Goal: Transaction & Acquisition: Obtain resource

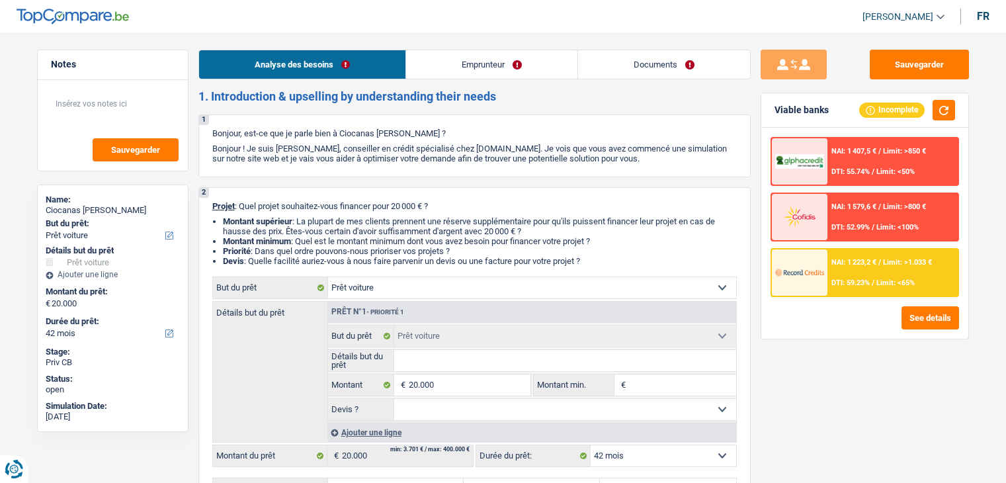
select select "car"
select select "42"
select select "car"
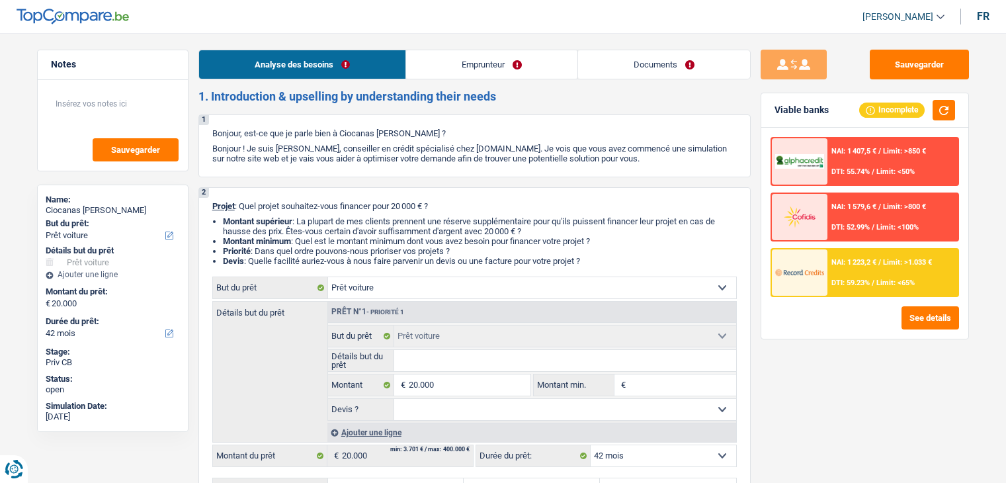
select select "42"
select select "independent"
select select "netSalary"
select select "familyAllowances"
select select "rents"
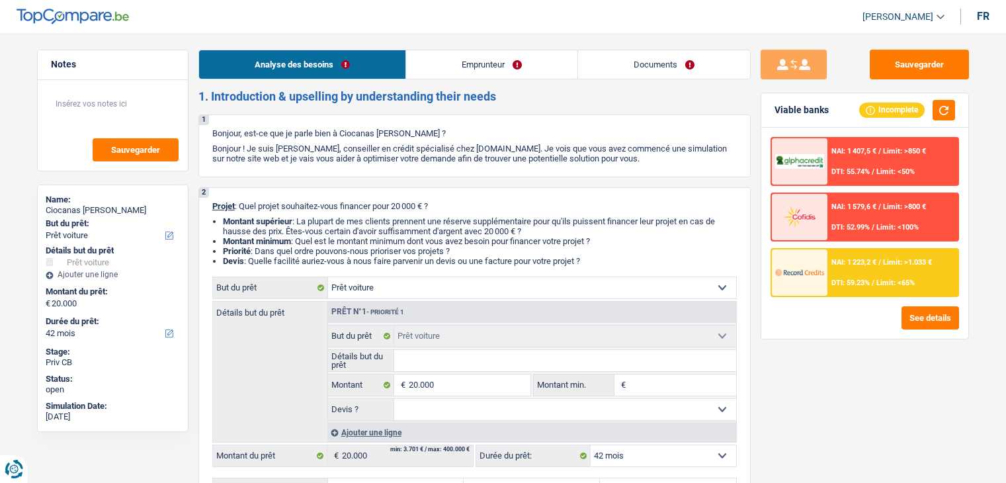
select select "renovationLoan"
select select "72"
select select "car"
select select "42"
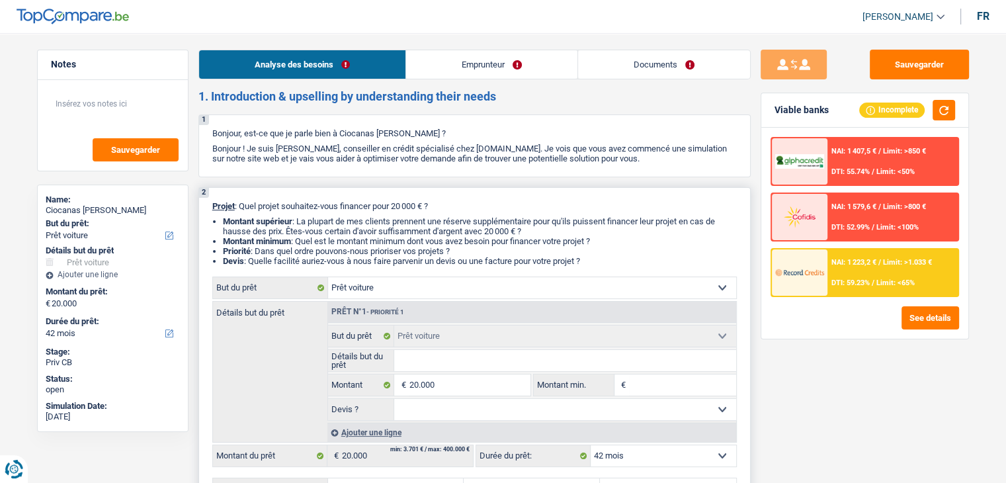
drag, startPoint x: 593, startPoint y: 263, endPoint x: 216, endPoint y: 208, distance: 380.8
click at [216, 208] on div "2 Projet : Quel projet souhaitez-vous financer pour 20 000 € ? Montant supérieu…" at bounding box center [474, 350] width 552 height 327
click at [518, 202] on p "Projet : Quel projet souhaitez-vous financer pour 20 000 € ?" at bounding box center [474, 206] width 524 height 10
click at [564, 364] on input "Détails but du prêt" at bounding box center [565, 360] width 342 height 21
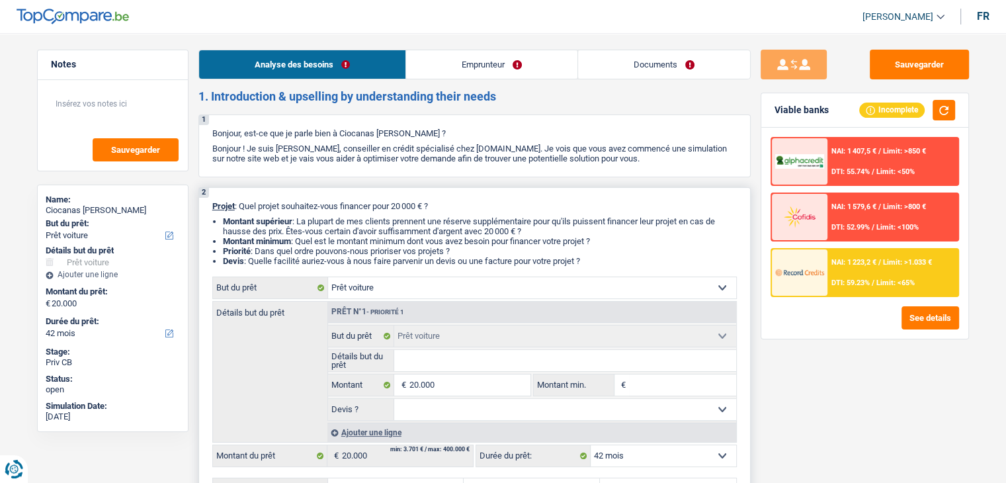
click at [635, 249] on li "Priorité : Dans quel ordre pouvons-nous prioriser vos projets ?" at bounding box center [480, 251] width 514 height 10
click at [447, 365] on input "Détails but du prêt" at bounding box center [565, 360] width 342 height 21
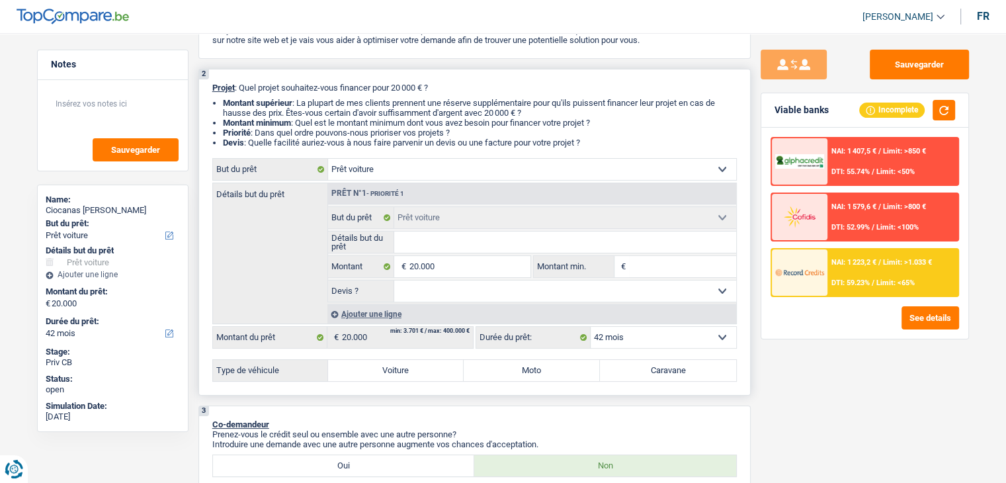
scroll to position [132, 0]
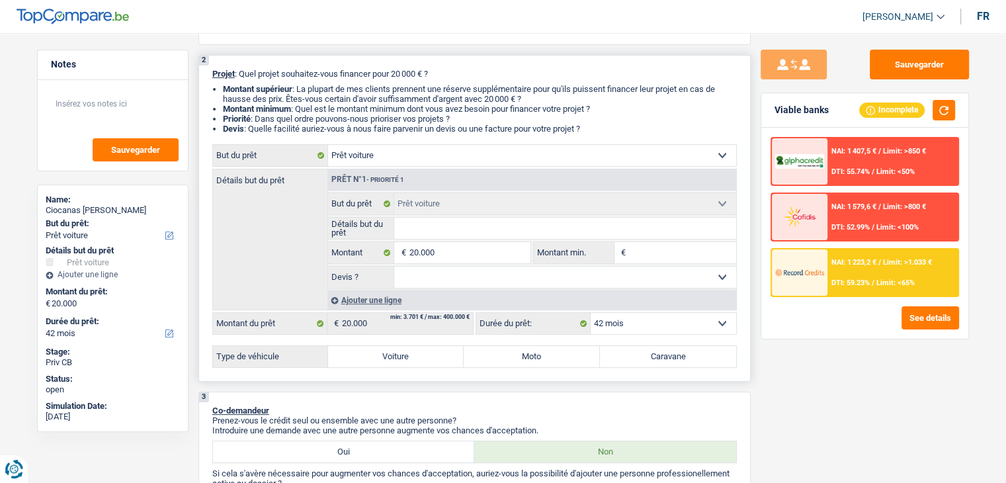
click at [458, 280] on select "Oui Non Non répondu Sélectionner une option" at bounding box center [565, 277] width 342 height 21
select select "false"
click at [394, 267] on select "Oui Non Non répondu Sélectionner une option" at bounding box center [565, 277] width 342 height 21
select select "false"
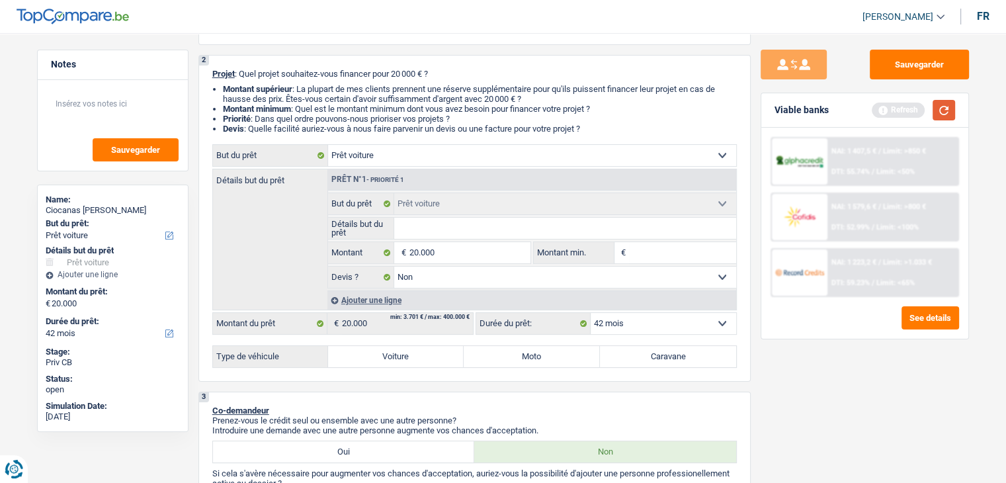
click at [948, 114] on button "button" at bounding box center [943, 110] width 22 height 21
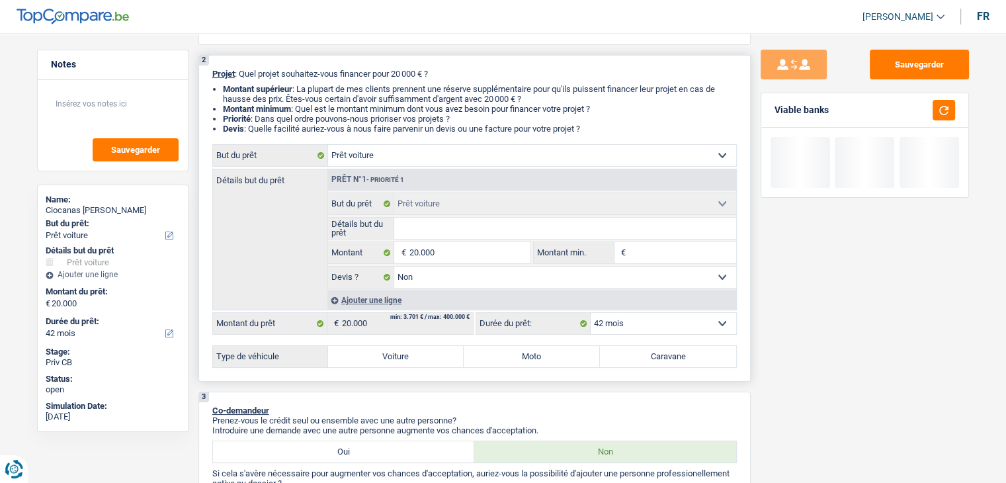
click at [641, 323] on select "12 mois 18 mois 24 mois 30 mois 36 mois 42 mois 48 mois 60 mois Sélectionner un…" at bounding box center [663, 323] width 145 height 21
drag, startPoint x: 641, startPoint y: 323, endPoint x: 616, endPoint y: 318, distance: 26.3
click at [641, 323] on select "12 mois 18 mois 24 mois 30 mois 36 mois 42 mois 48 mois 60 mois Sélectionner un…" at bounding box center [663, 323] width 145 height 21
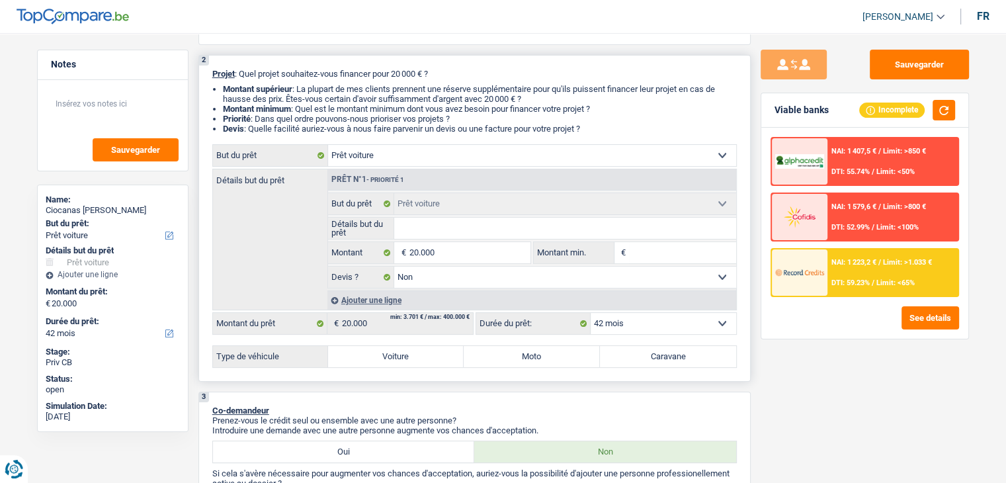
click at [440, 283] on select "Oui Non Non répondu Sélectionner une option" at bounding box center [565, 277] width 342 height 21
click at [492, 395] on div "3 Co-demandeur Prenez-vous le crédit seul ou ensemble avec une autre personne? …" at bounding box center [474, 470] width 552 height 158
click at [411, 350] on label "Voiture" at bounding box center [396, 356] width 136 height 21
click at [411, 350] on input "Voiture" at bounding box center [396, 356] width 136 height 21
radio input "true"
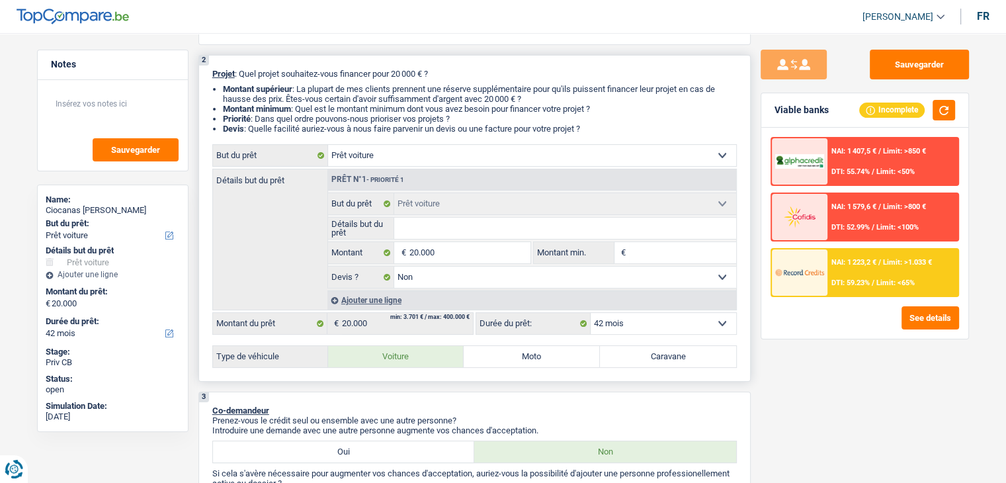
select select "60"
radio input "true"
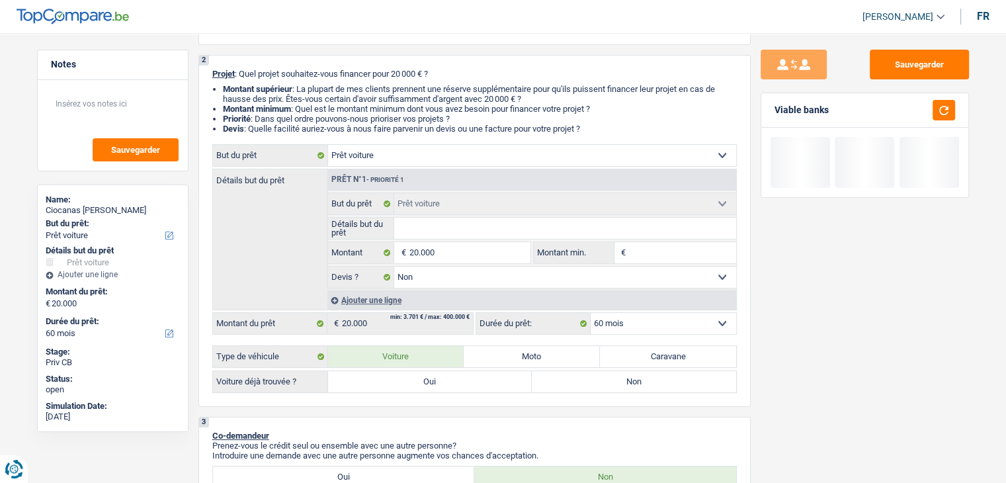
click at [813, 358] on div "Sauvegarder Viable banks" at bounding box center [865, 254] width 228 height 409
click at [406, 384] on label "Oui" at bounding box center [430, 381] width 204 height 21
click at [406, 384] on input "Oui" at bounding box center [430, 381] width 204 height 21
radio input "true"
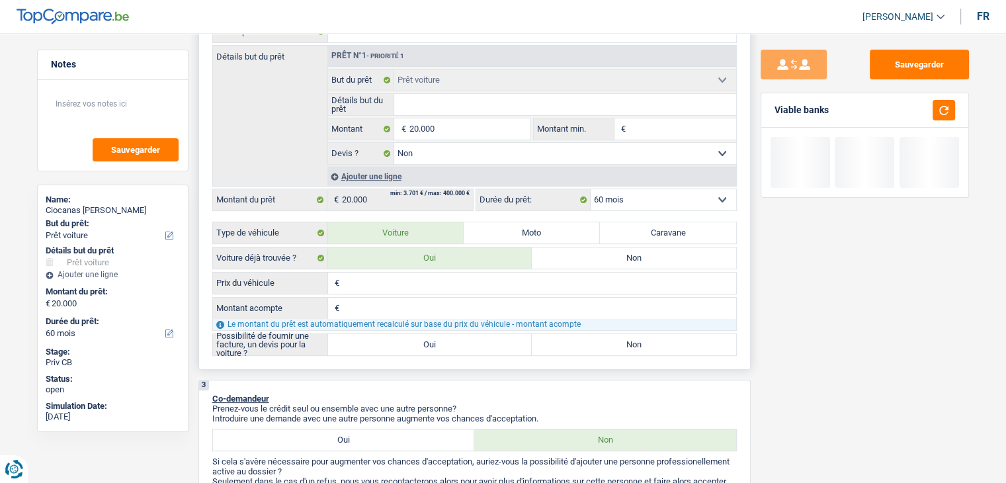
scroll to position [265, 0]
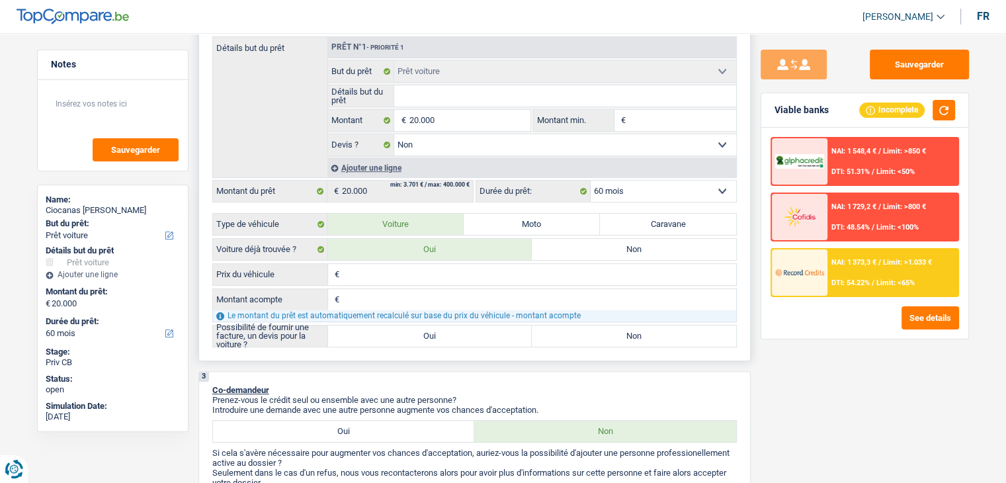
click at [375, 270] on input "Prix du véhicule" at bounding box center [539, 274] width 393 height 21
type input "2"
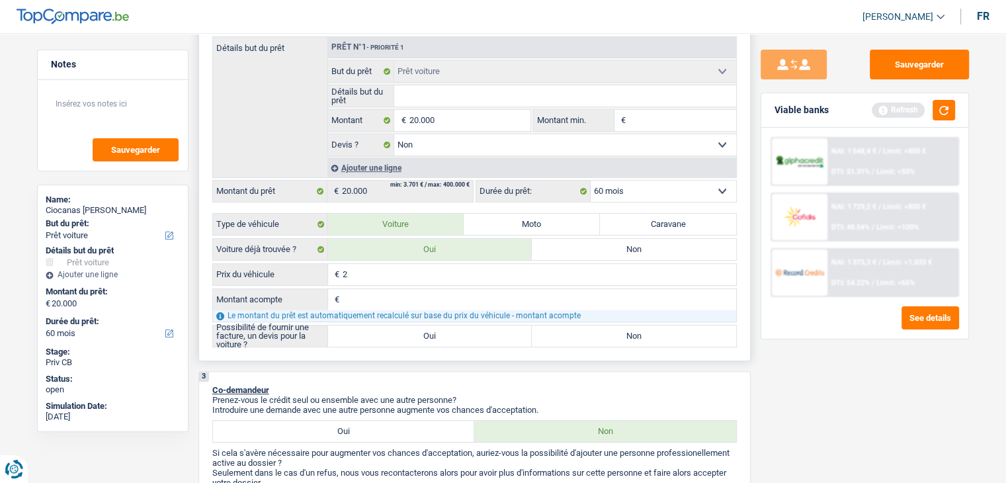
type input "20"
type input "200"
type input "2.000"
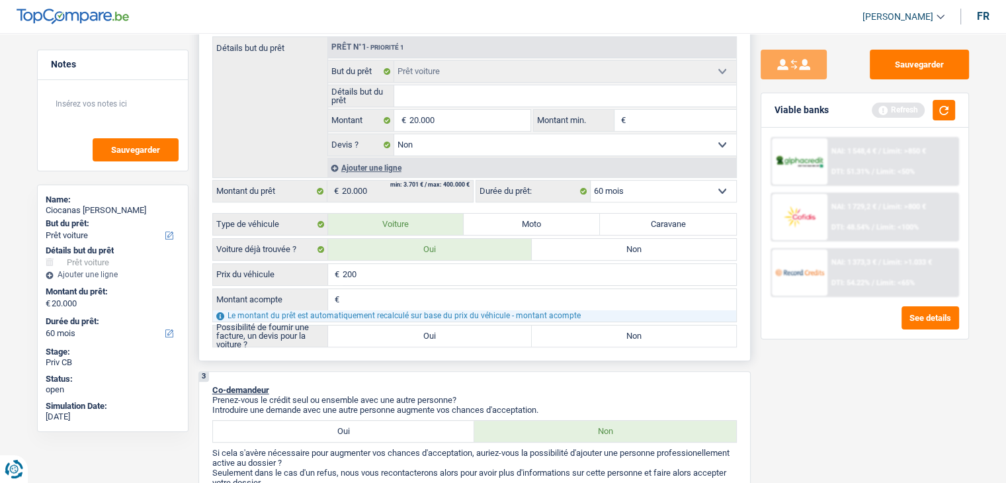
type input "2.000"
type input "20.000"
click at [378, 302] on input "Montant acompte" at bounding box center [539, 299] width 393 height 21
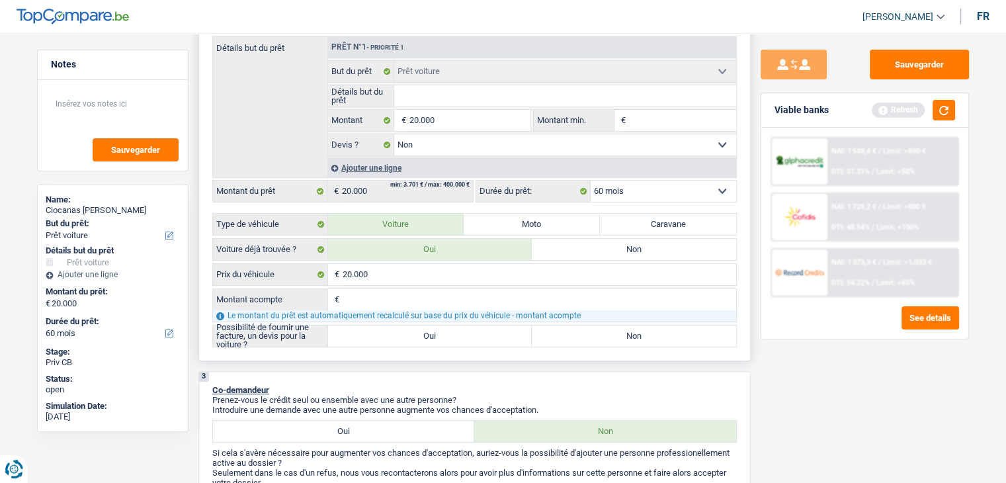
type input "0"
click at [417, 351] on div "2 Projet : Quel projet souhaitez-vous financer pour 20 000 € ? Montant supérieu…" at bounding box center [474, 142] width 552 height 438
click at [417, 345] on div "2 Projet : Quel projet souhaitez-vous financer pour 20 000 € ? Montant supérieu…" at bounding box center [474, 142] width 552 height 438
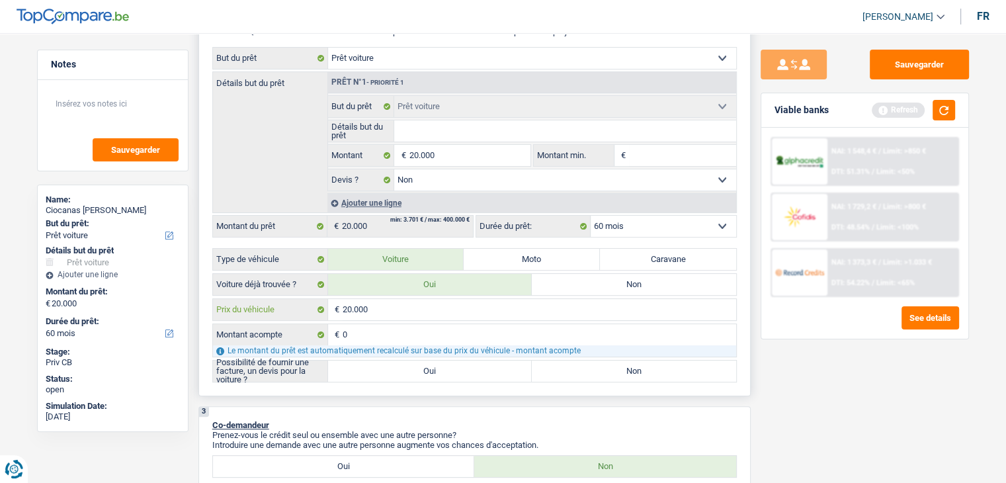
scroll to position [198, 0]
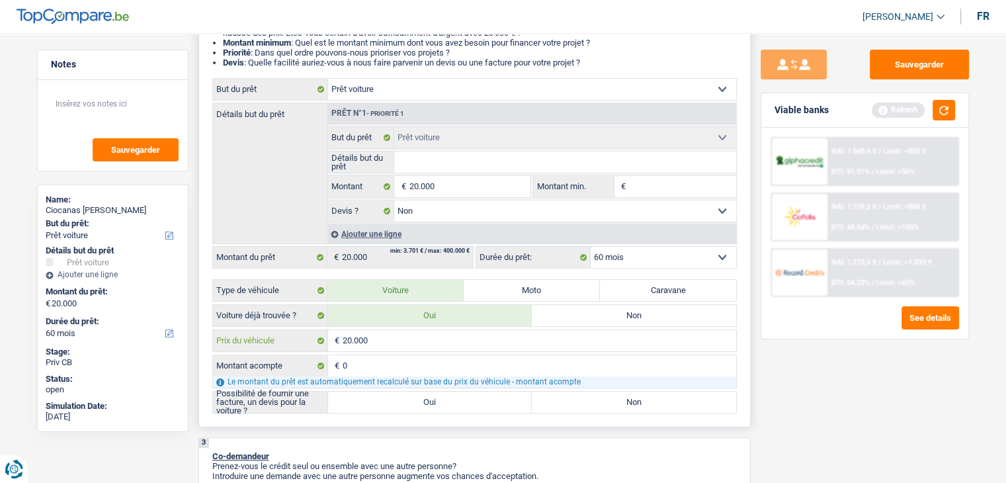
click at [413, 335] on input "20.000" at bounding box center [539, 340] width 393 height 21
click at [396, 403] on label "Oui" at bounding box center [430, 401] width 204 height 21
click at [396, 403] on input "Oui" at bounding box center [430, 401] width 204 height 21
radio input "true"
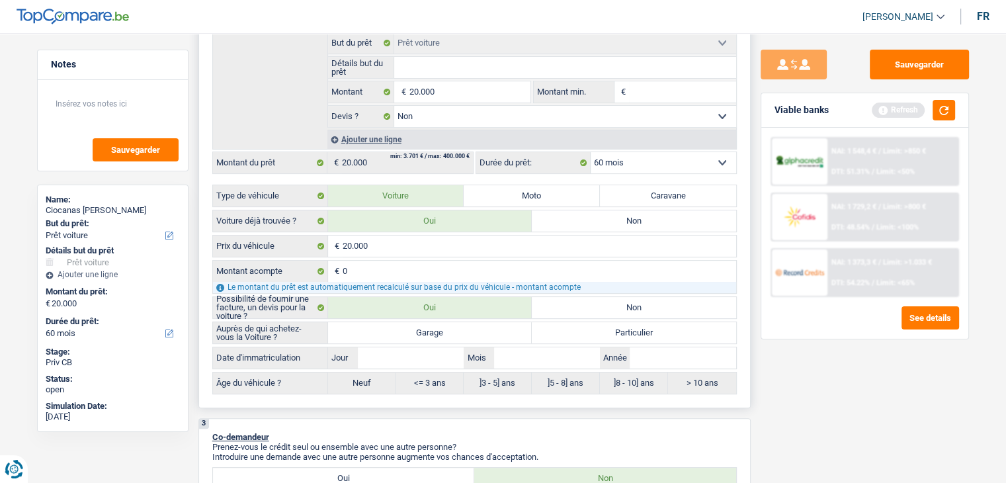
scroll to position [397, 0]
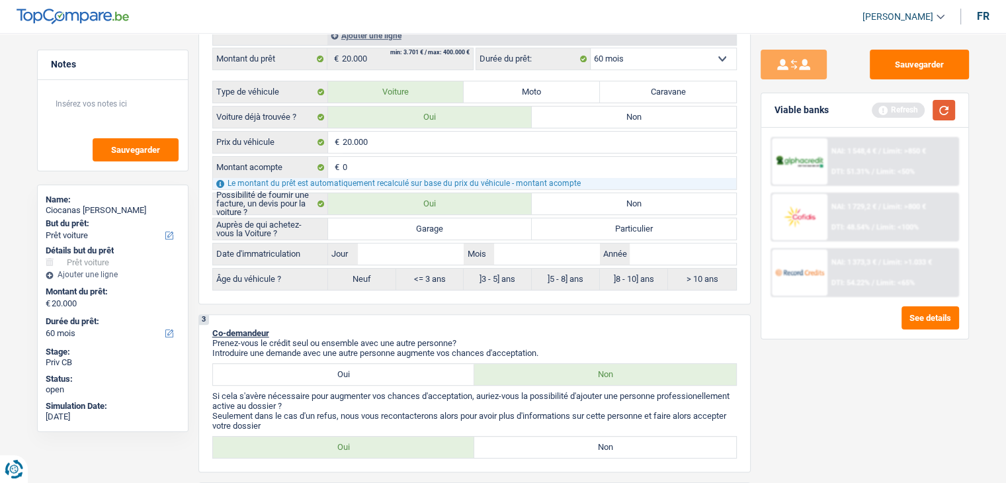
click at [940, 110] on button "button" at bounding box center [943, 110] width 22 height 21
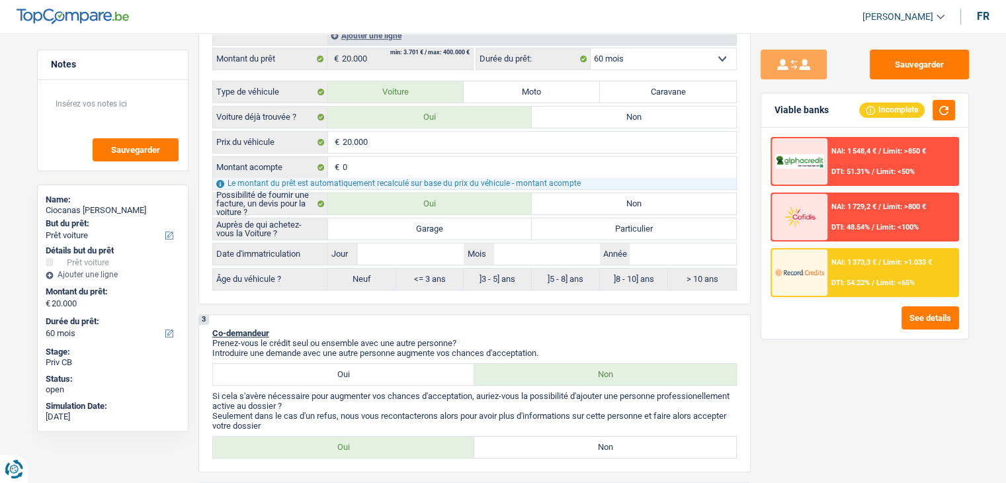
click at [759, 241] on div "Sauvegarder Viable banks Incomplete NAI: 1 548,4 € / Limit: >850 € DTI: 51.31% …" at bounding box center [865, 254] width 228 height 409
click at [746, 229] on div "2 Projet : Quel projet souhaitez-vous financer pour 20 000 € ? Montant supérieu…" at bounding box center [474, 47] width 552 height 514
click at [754, 228] on div "Sauvegarder Viable banks Incomplete NAI: 1 548,4 € / Limit: >850 € DTI: 51.31% …" at bounding box center [865, 254] width 228 height 409
click at [441, 231] on label "Garage" at bounding box center [430, 228] width 204 height 21
click at [441, 231] on input "Garage" at bounding box center [430, 228] width 204 height 21
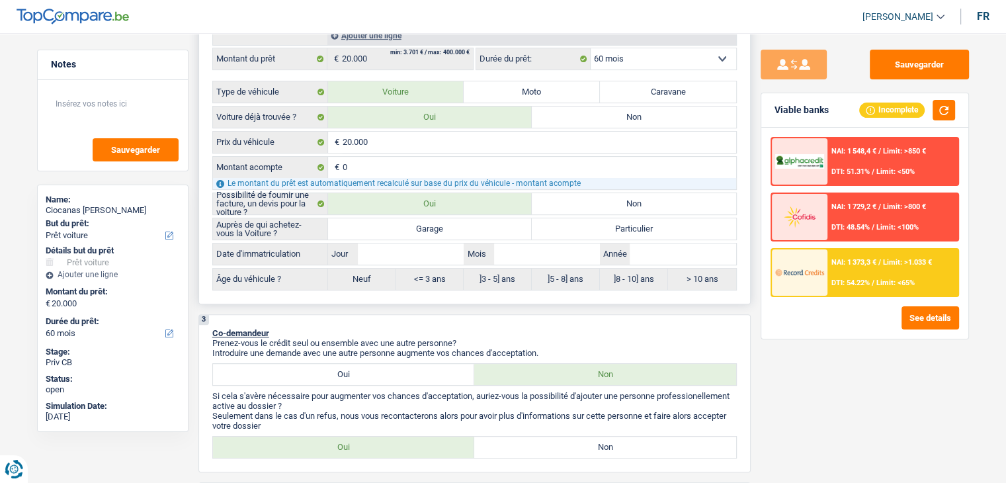
radio input "true"
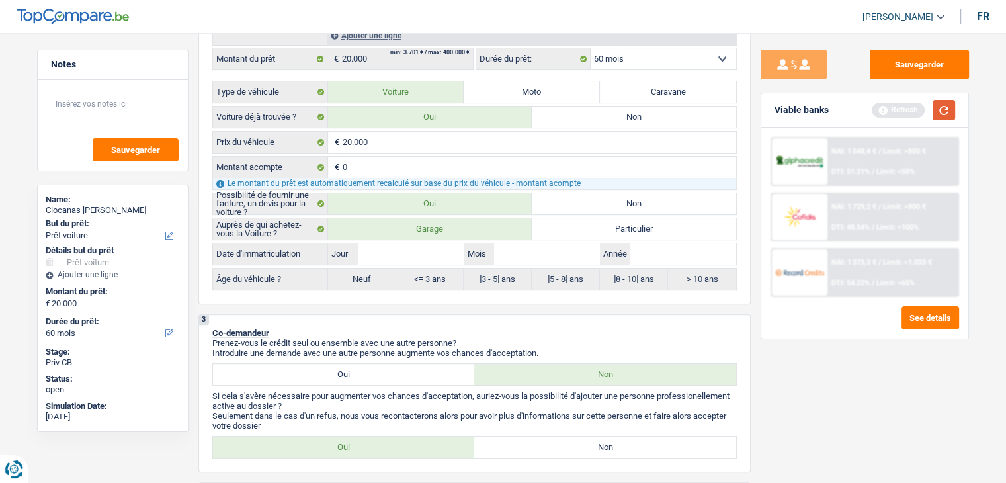
click at [936, 112] on button "button" at bounding box center [943, 110] width 22 height 21
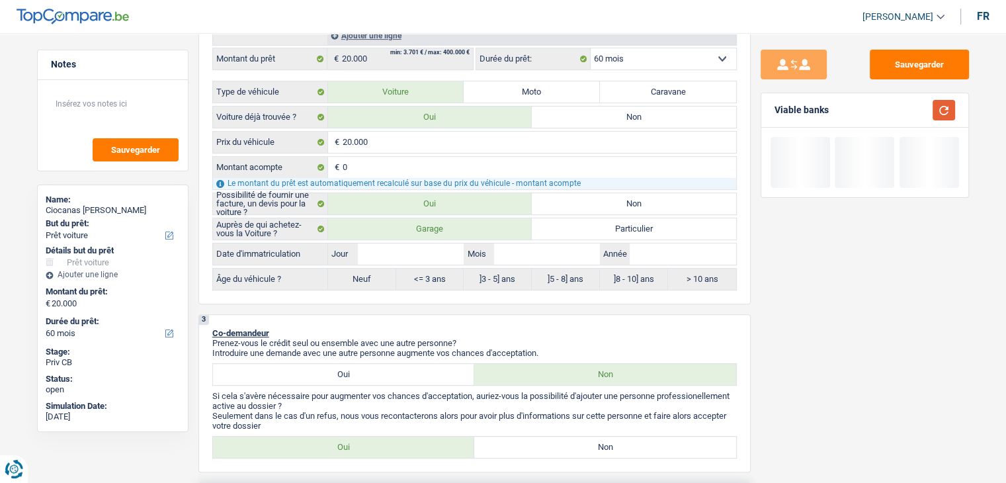
scroll to position [529, 0]
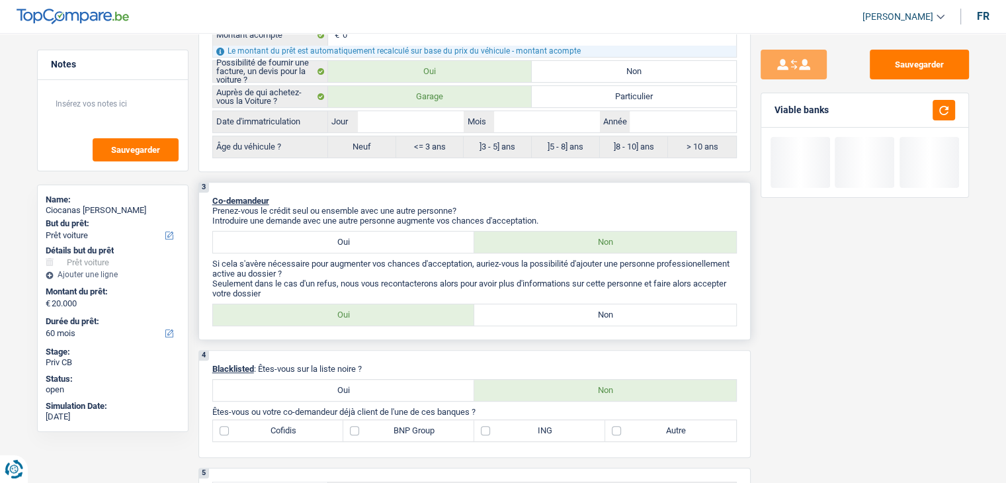
click at [527, 313] on label "Non" at bounding box center [605, 314] width 262 height 21
click at [527, 313] on input "Non" at bounding box center [605, 314] width 262 height 21
radio input "true"
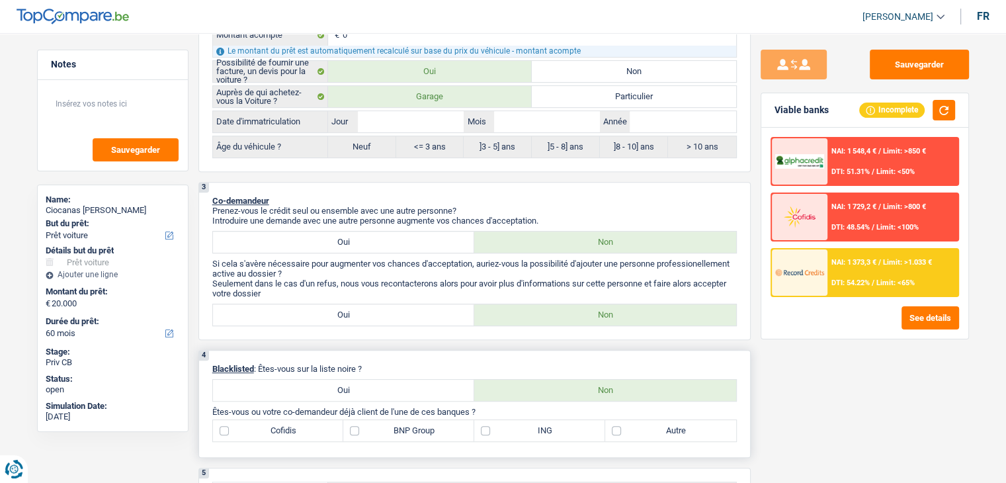
drag, startPoint x: 378, startPoint y: 366, endPoint x: 261, endPoint y: 360, distance: 117.2
click at [261, 364] on p "Blacklisted : Êtes-vous sur la liste noire ?" at bounding box center [474, 369] width 524 height 10
drag, startPoint x: 454, startPoint y: 368, endPoint x: 458, endPoint y: 355, distance: 14.0
click at [455, 368] on p "Blacklisted : Êtes-vous sur la liste noire ?" at bounding box center [474, 369] width 524 height 10
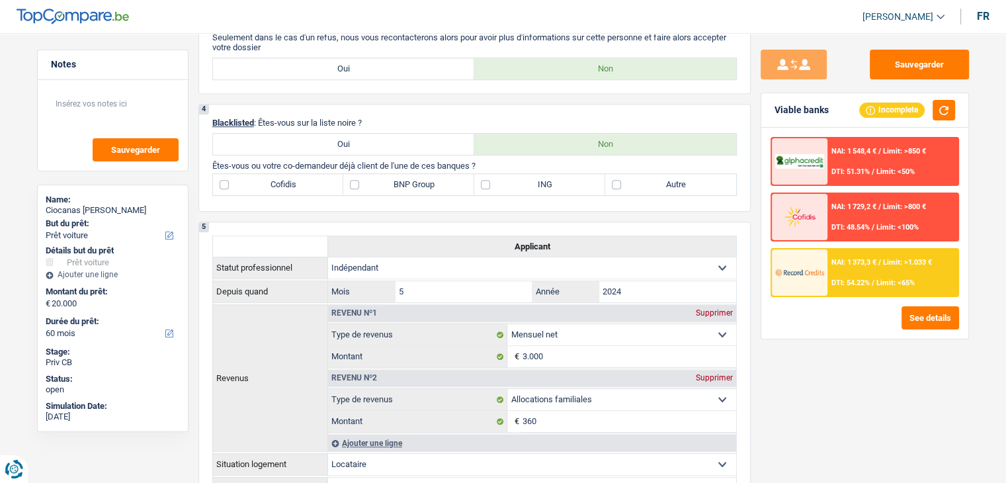
scroll to position [661, 0]
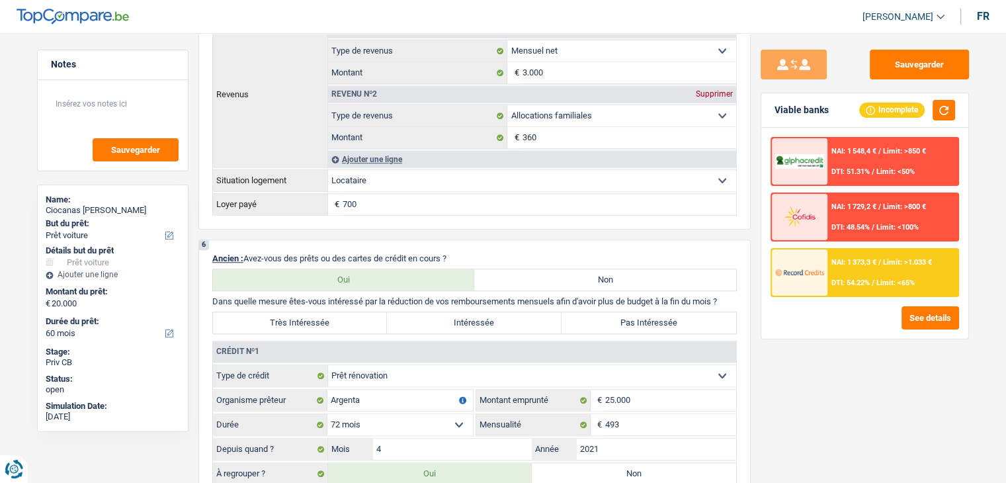
scroll to position [1190, 0]
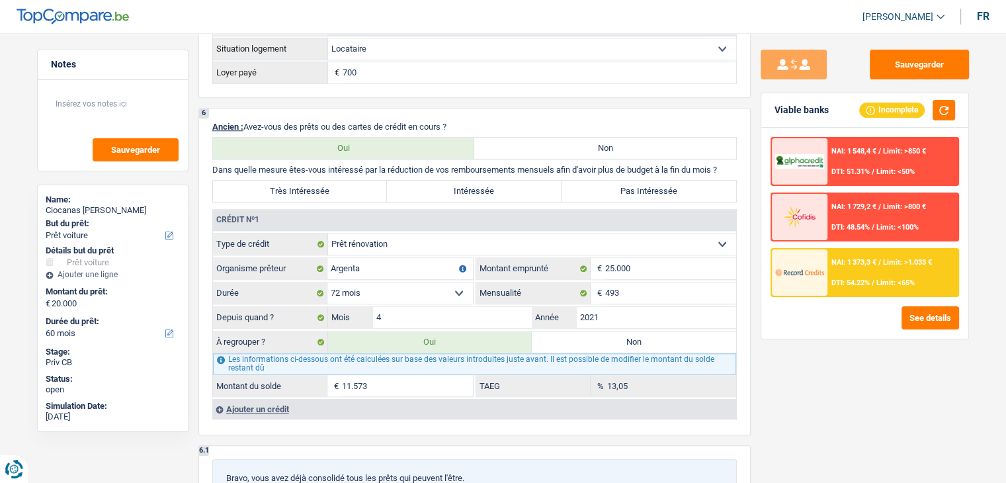
click at [760, 360] on div "Sauvegarder Viable banks Incomplete NAI: 1 548,4 € / Limit: >850 € DTI: 51.31% …" at bounding box center [865, 254] width 228 height 409
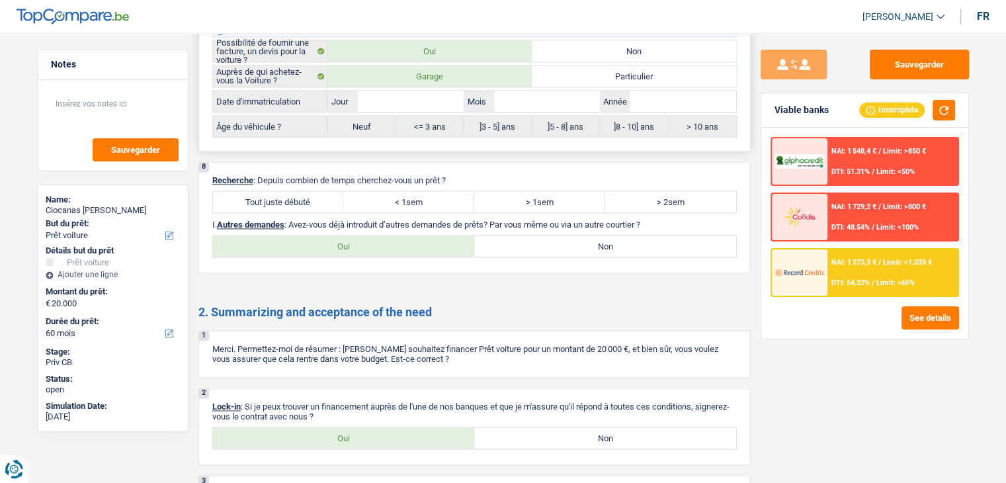
scroll to position [2050, 0]
click at [302, 192] on label "Tout juste débuté" at bounding box center [278, 199] width 131 height 21
click at [302, 192] on input "Tout juste débuté" at bounding box center [278, 199] width 131 height 21
radio input "true"
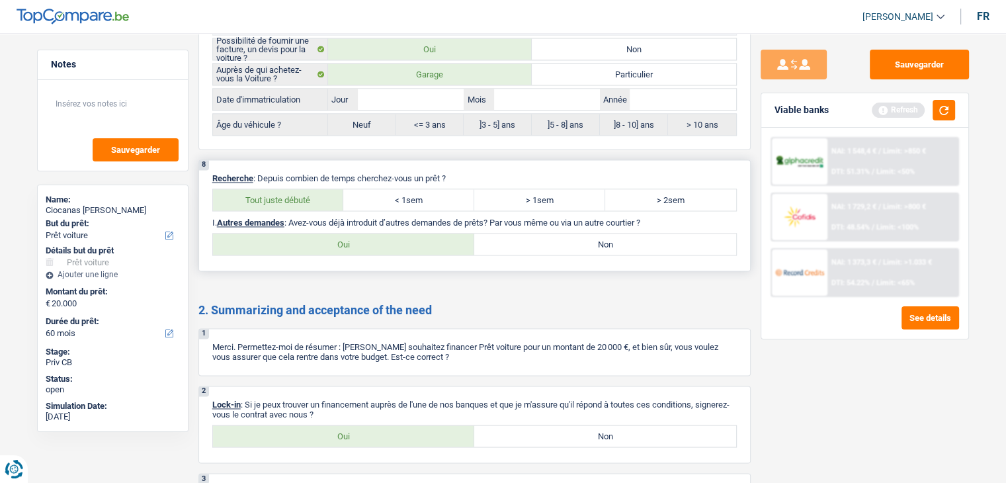
click at [550, 237] on label "Non" at bounding box center [605, 243] width 262 height 21
click at [550, 237] on input "Non" at bounding box center [605, 243] width 262 height 21
radio input "true"
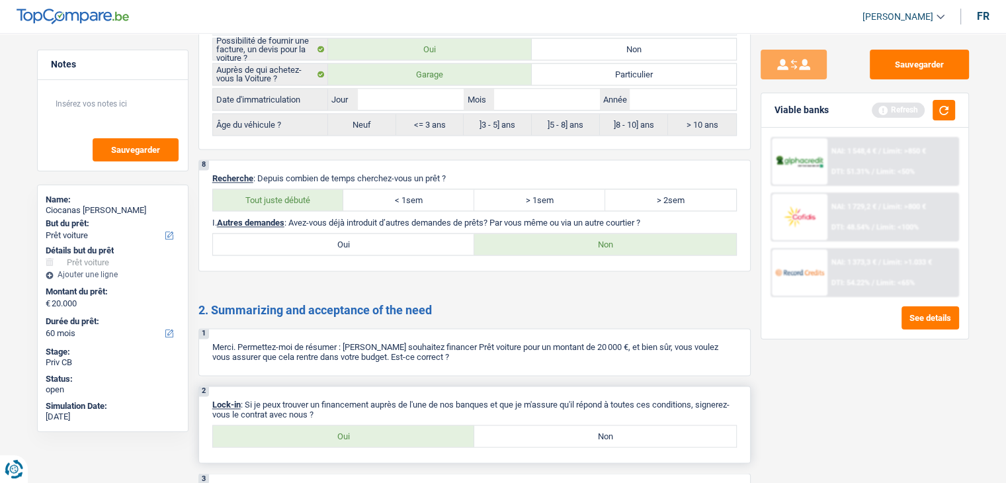
drag, startPoint x: 417, startPoint y: 401, endPoint x: 413, endPoint y: 415, distance: 14.6
click at [415, 405] on p "Lock-in : Si je peux trouver un financement auprès de l'une de nos banques et q…" at bounding box center [474, 409] width 524 height 20
click at [403, 436] on div "2 Lock-in : Si je peux trouver un financement auprès de l'une de nos banques et…" at bounding box center [474, 424] width 552 height 77
click at [399, 425] on label "Oui" at bounding box center [344, 435] width 262 height 21
click at [399, 425] on input "Oui" at bounding box center [344, 435] width 262 height 21
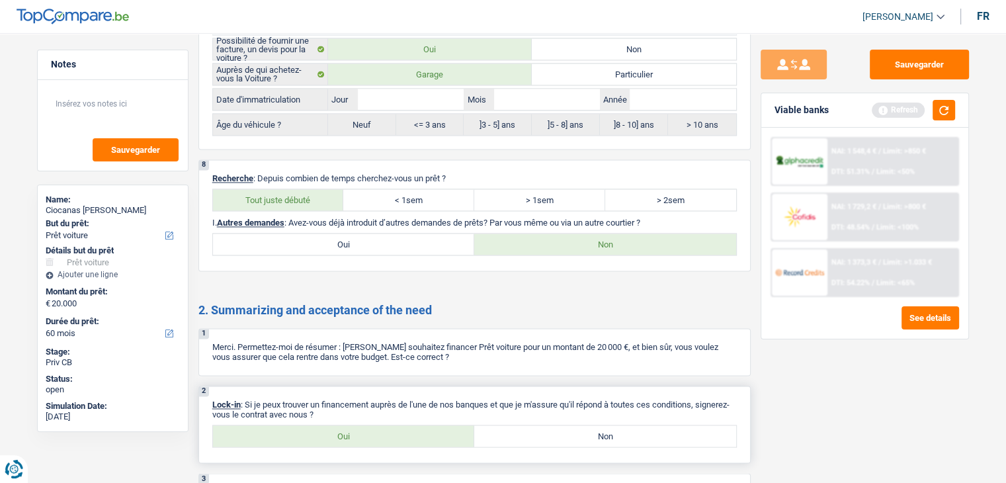
radio input "true"
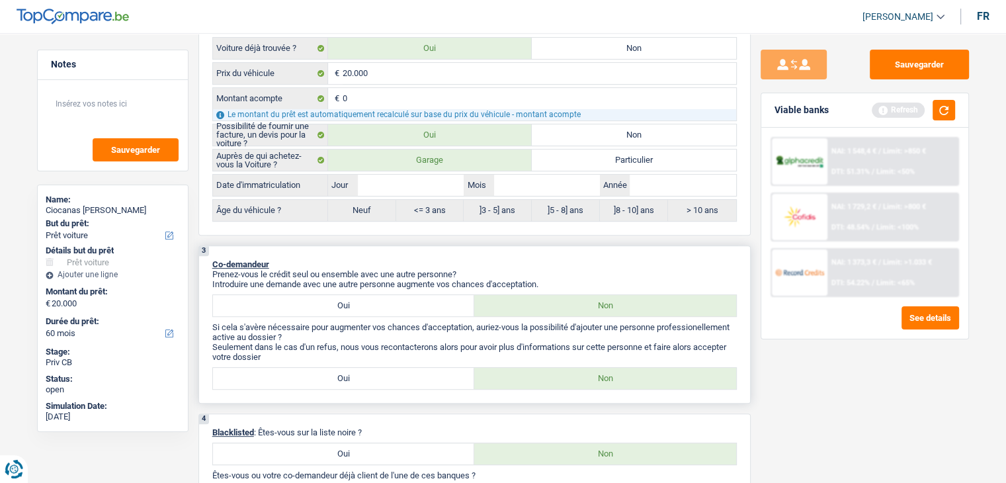
scroll to position [0, 0]
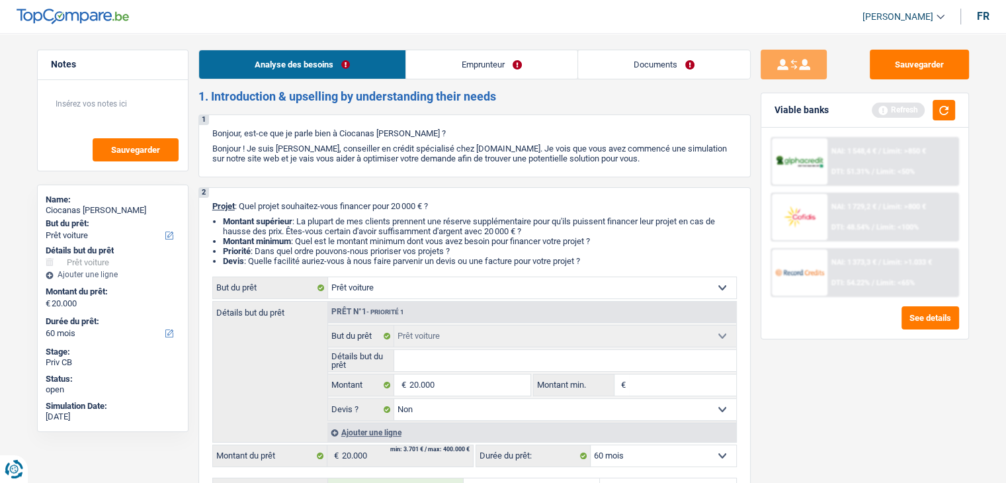
click at [452, 65] on link "Emprunteur" at bounding box center [491, 64] width 171 height 28
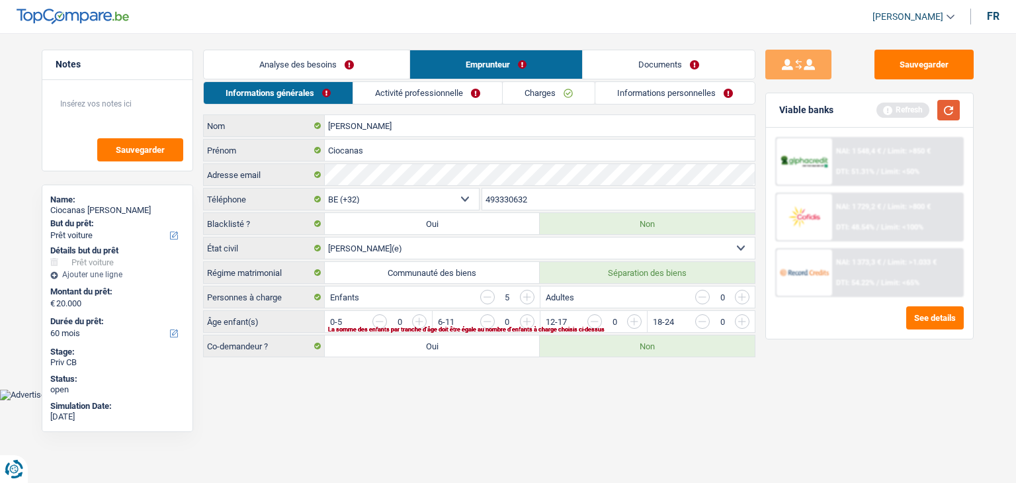
click at [950, 119] on button "button" at bounding box center [948, 110] width 22 height 21
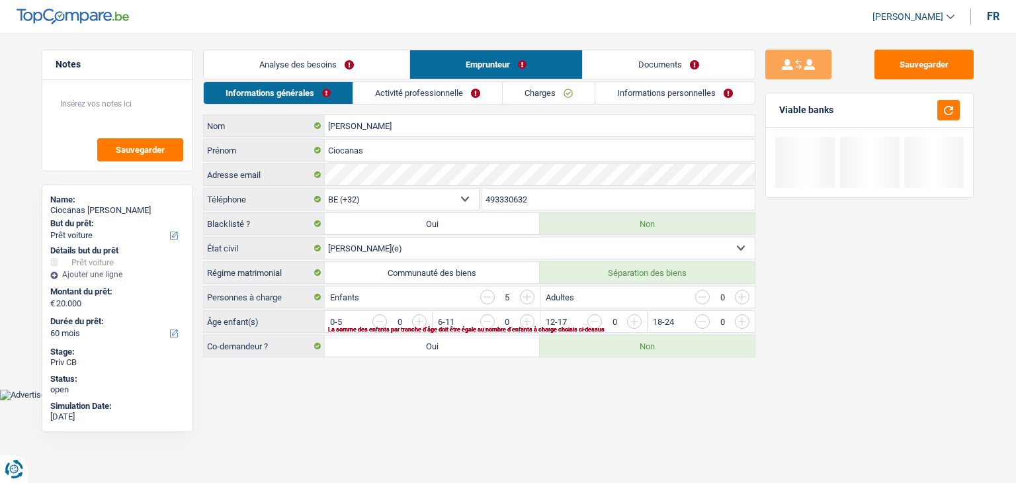
click at [432, 83] on link "Activité professionnelle" at bounding box center [427, 93] width 149 height 22
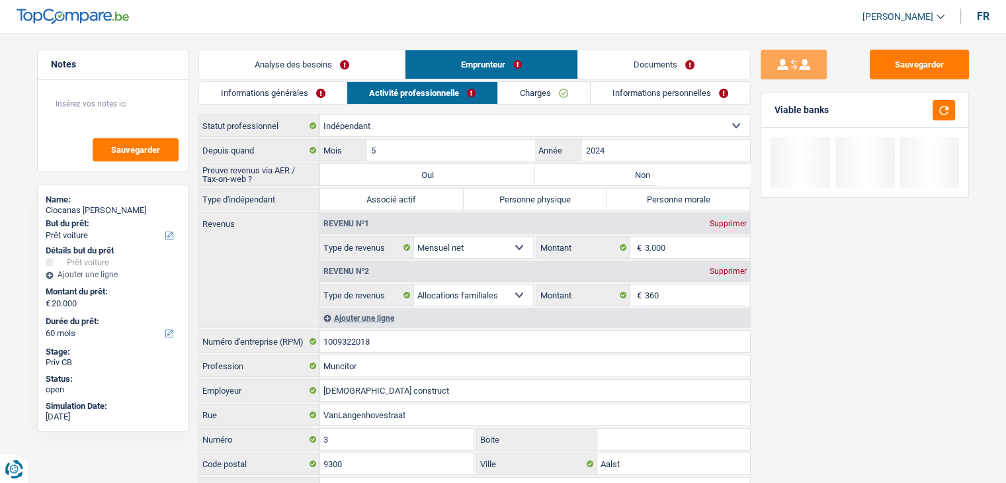
click at [301, 97] on link "Informations générales" at bounding box center [273, 93] width 148 height 22
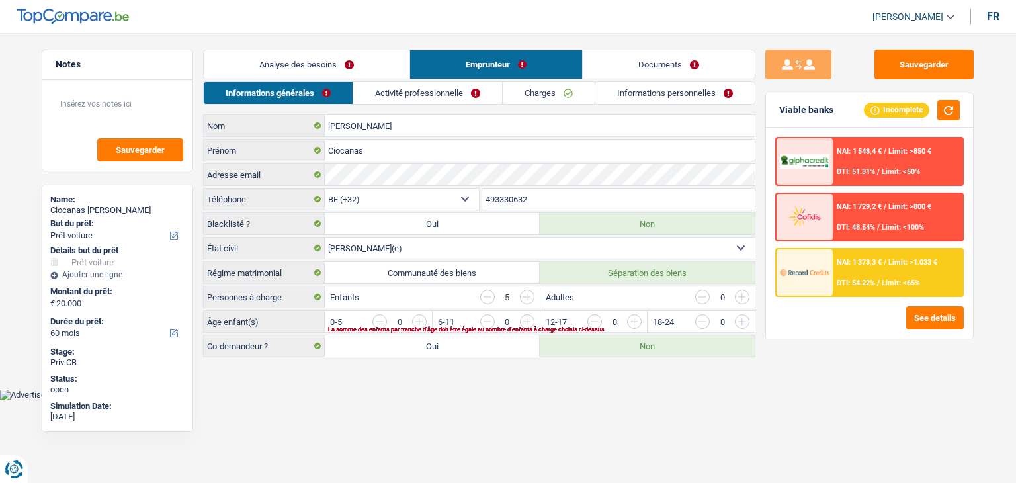
click at [394, 400] on html "Vous avez le contrôle de vos données Nous utilisons des cookies, tout comme nos…" at bounding box center [508, 200] width 1016 height 400
click at [381, 391] on body "Vous avez le contrôle de vos données Nous utilisons des cookies, tout comme nos…" at bounding box center [508, 210] width 1016 height 380
drag, startPoint x: 208, startPoint y: 243, endPoint x: 246, endPoint y: 244, distance: 37.7
click at [246, 244] on label "État civil" at bounding box center [264, 247] width 121 height 21
click at [378, 391] on body "Vous avez le contrôle de vos données Nous utilisons des cookies, tout comme nos…" at bounding box center [508, 210] width 1016 height 380
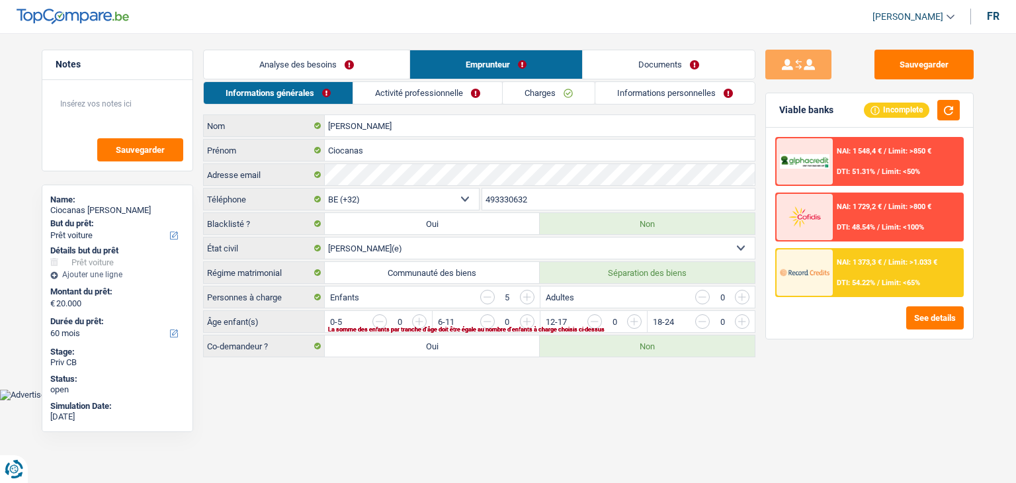
click at [380, 41] on main "Notes Sauvegarder Name: Ciocanas Stefan But du prêt: Confort maison: meubles, t…" at bounding box center [508, 204] width 1016 height 369
click at [460, 276] on label "Communauté des biens" at bounding box center [432, 272] width 215 height 21
click at [460, 276] on input "Communauté des biens" at bounding box center [432, 272] width 215 height 21
radio input "true"
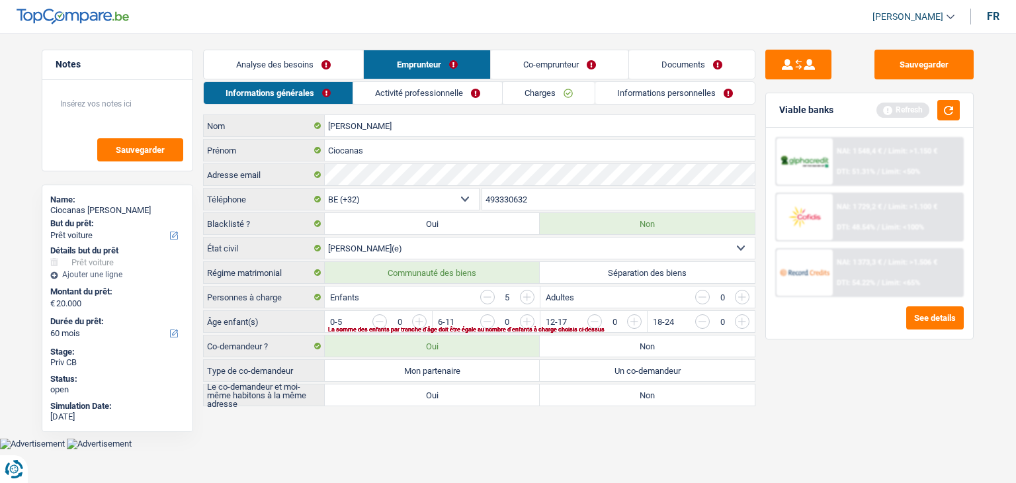
click at [575, 272] on label "Séparation des biens" at bounding box center [647, 272] width 215 height 21
click at [575, 272] on input "Séparation des biens" at bounding box center [647, 272] width 215 height 21
radio input "true"
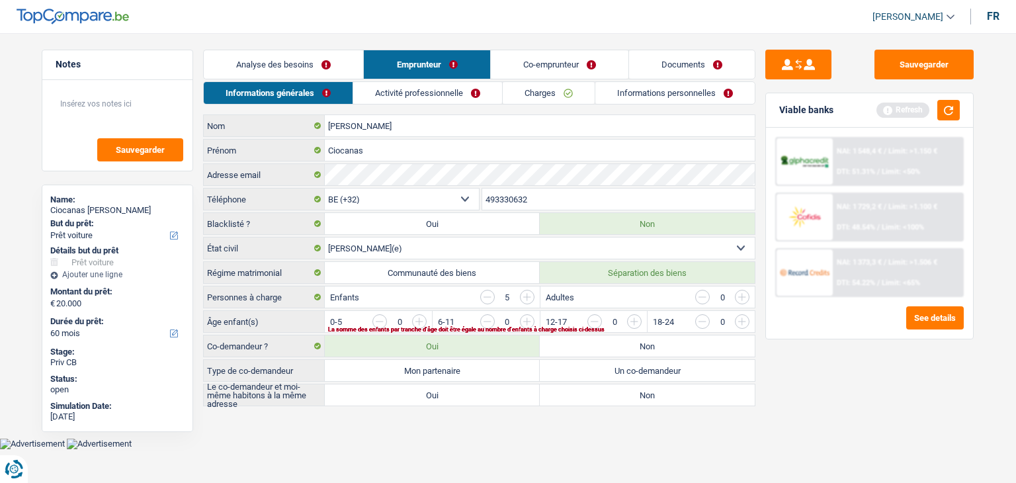
click at [759, 233] on div "Sauvegarder Viable banks Refresh NAI: 1 548,4 € / Limit: >1.150 € DTI: 51.31% /…" at bounding box center [869, 254] width 228 height 409
click at [948, 114] on button "button" at bounding box center [948, 110] width 22 height 21
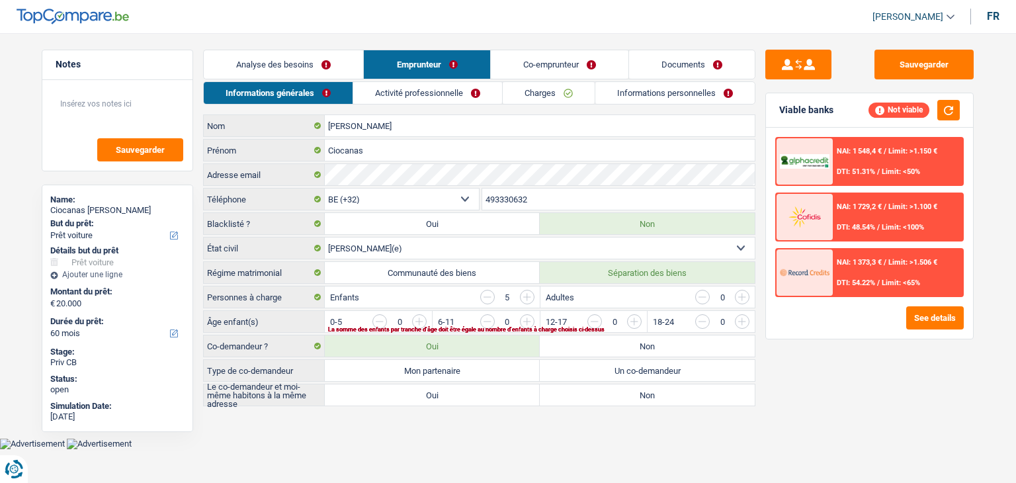
click at [487, 294] on input "button" at bounding box center [487, 297] width 15 height 15
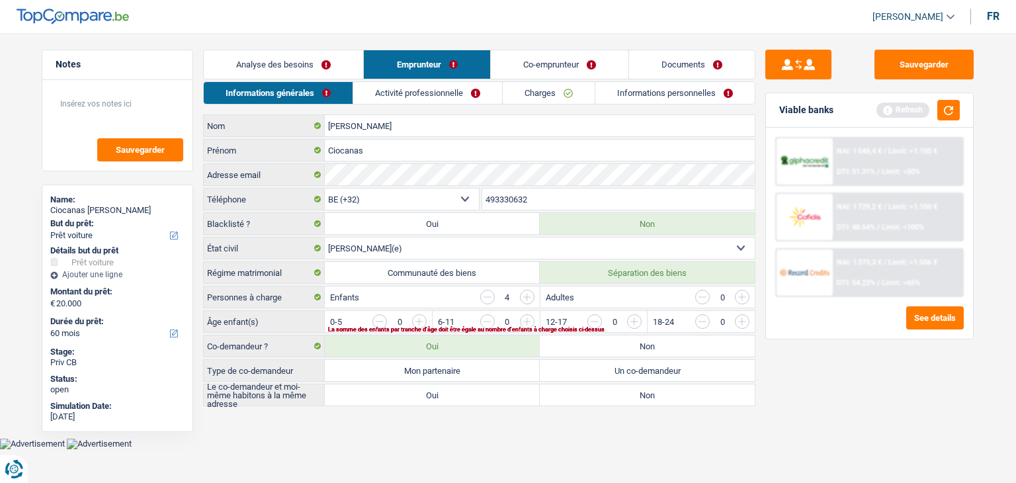
click at [487, 294] on input "button" at bounding box center [487, 297] width 15 height 15
click at [942, 114] on button "button" at bounding box center [948, 110] width 22 height 21
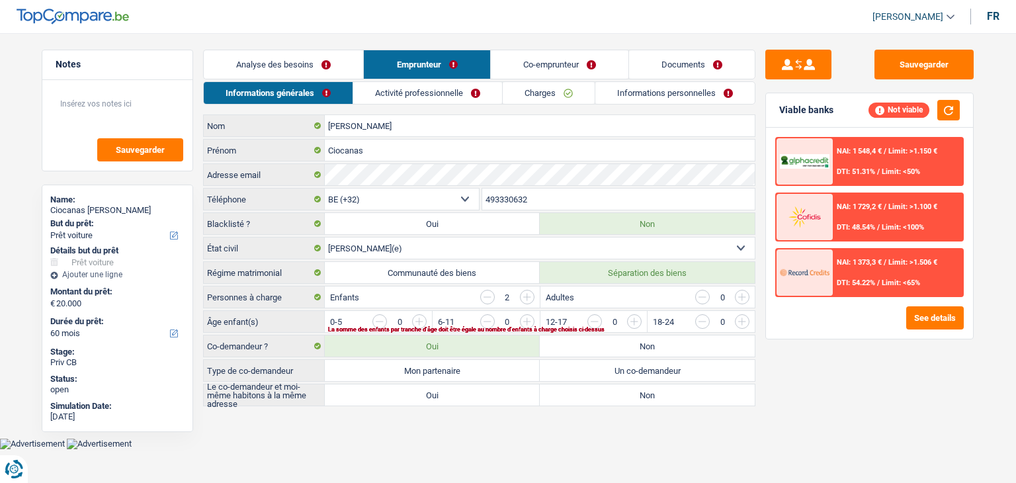
click at [524, 319] on input "button" at bounding box center [795, 324] width 551 height 21
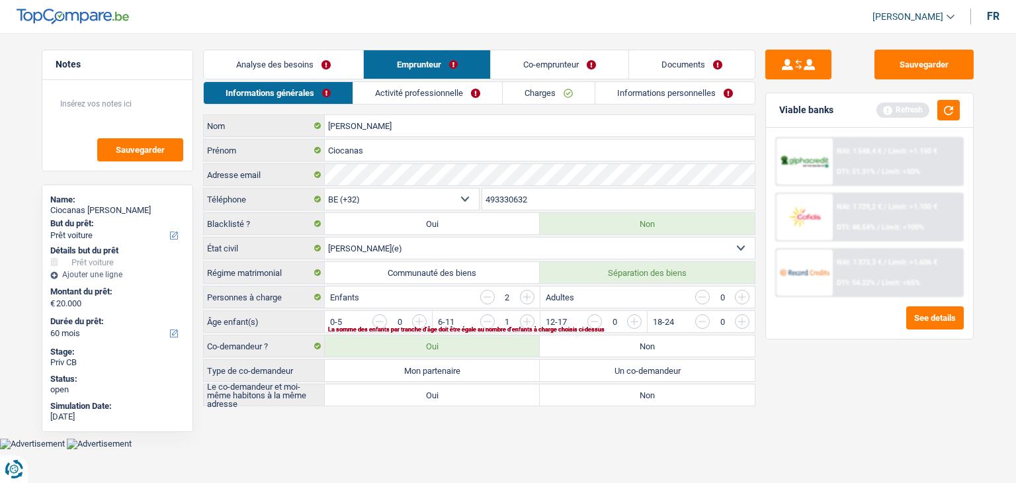
click at [423, 320] on input "button" at bounding box center [687, 324] width 551 height 21
click at [268, 51] on link "Analyse des besoins" at bounding box center [283, 64] width 159 height 28
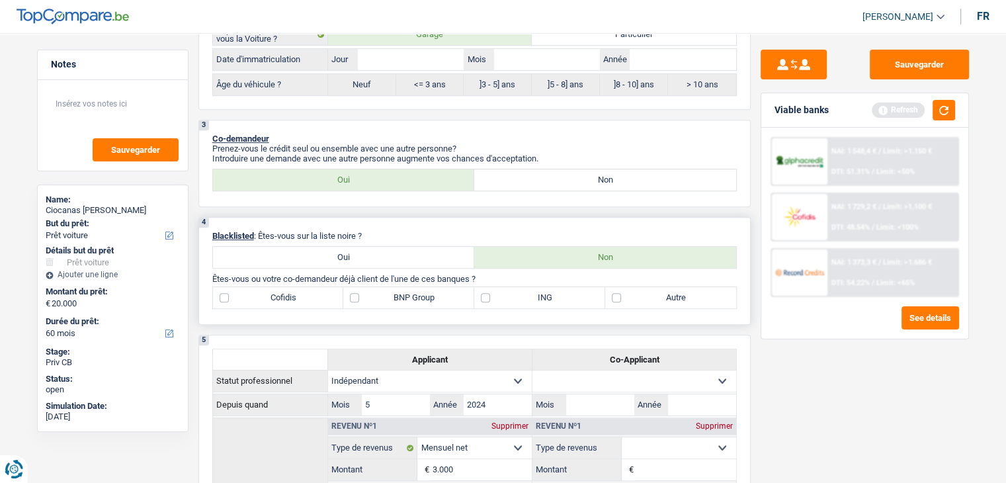
scroll to position [595, 0]
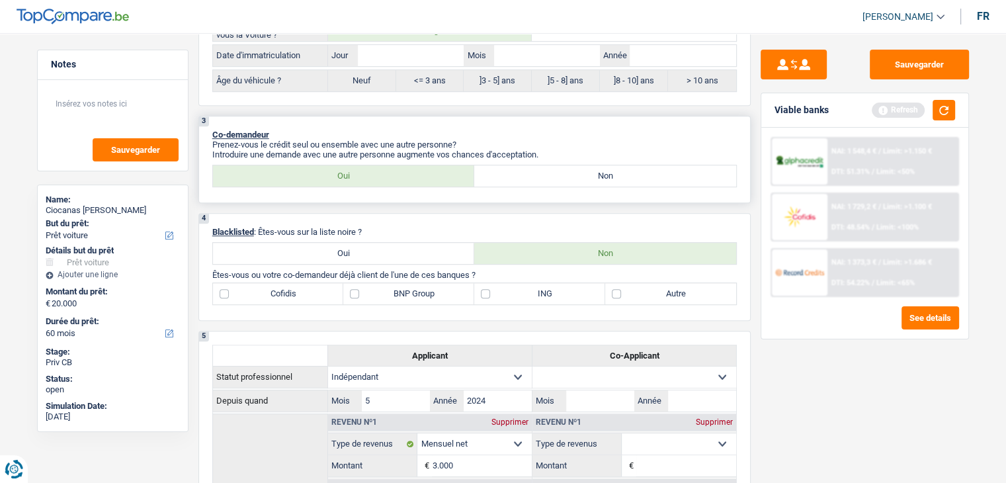
click at [505, 169] on label "Non" at bounding box center [605, 175] width 262 height 21
click at [505, 169] on input "Non" at bounding box center [605, 175] width 262 height 21
radio input "true"
radio input "false"
radio input "true"
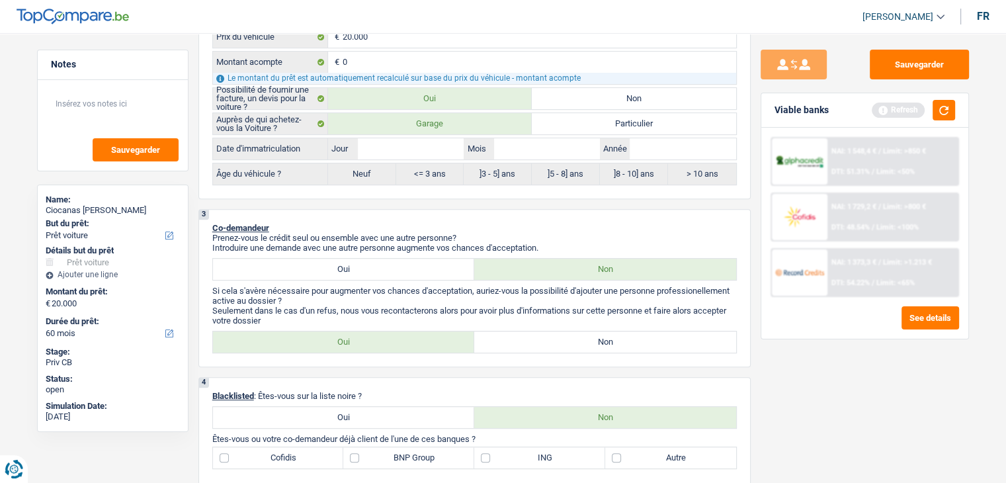
scroll to position [463, 0]
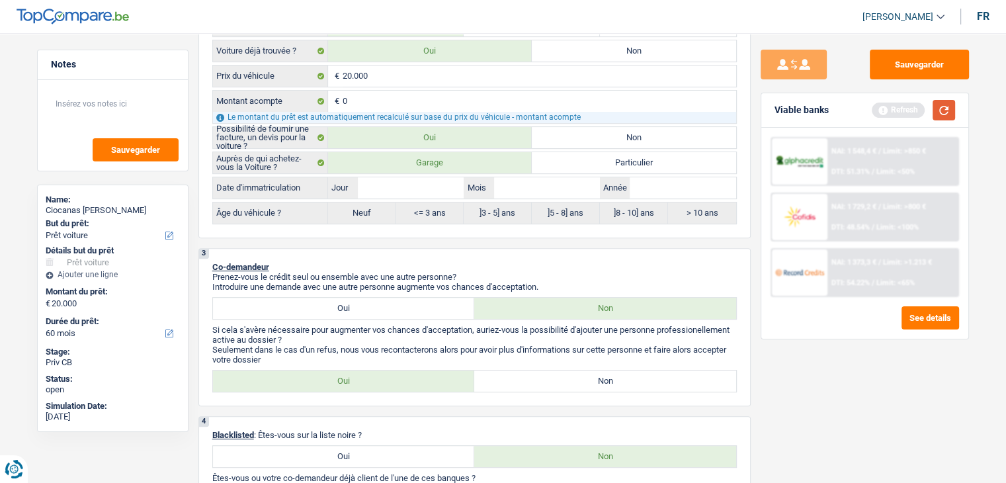
click at [950, 106] on button "button" at bounding box center [943, 110] width 22 height 21
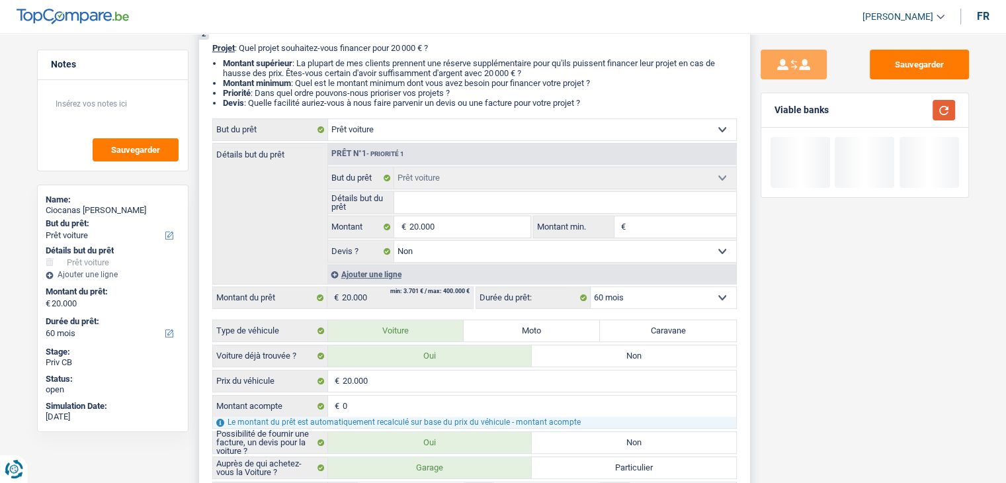
scroll to position [0, 0]
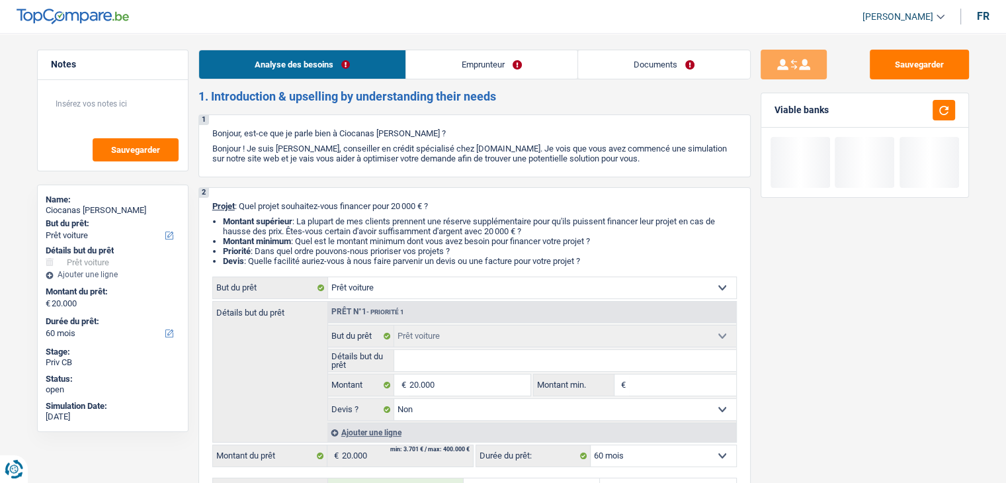
click at [419, 75] on link "Emprunteur" at bounding box center [491, 64] width 171 height 28
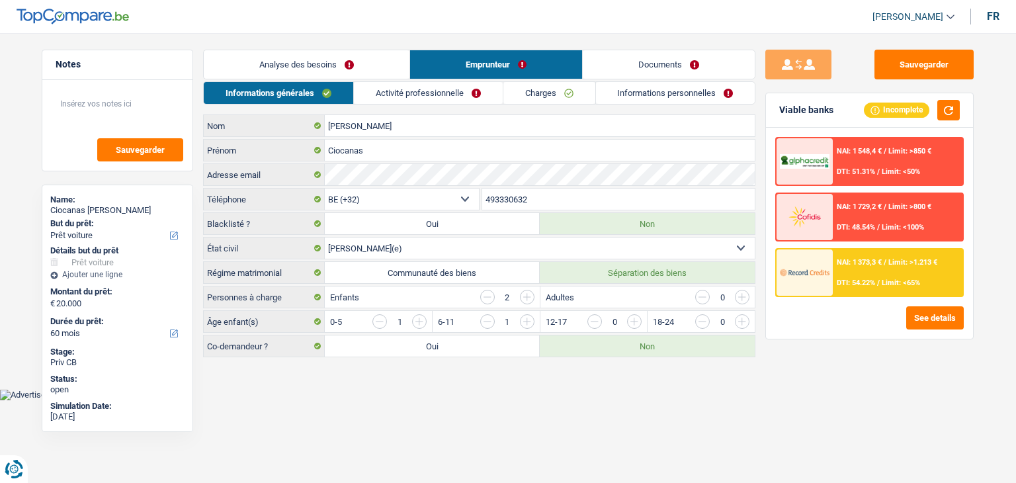
click at [794, 374] on div "Sauvegarder Viable banks Incomplete NAI: 1 548,4 € / Limit: >850 € DTI: 51.31% …" at bounding box center [869, 254] width 228 height 409
click at [368, 93] on link "Activité professionnelle" at bounding box center [428, 93] width 149 height 22
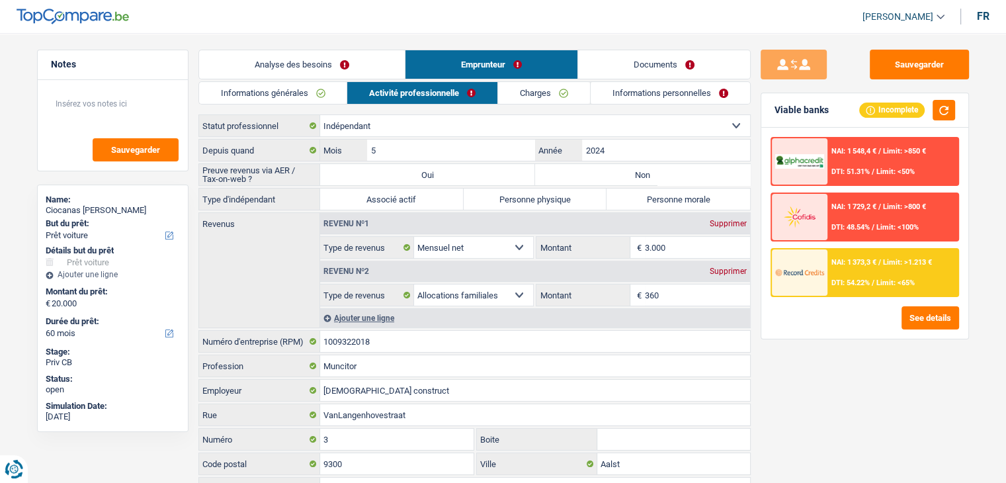
click at [298, 92] on link "Informations générales" at bounding box center [273, 93] width 148 height 22
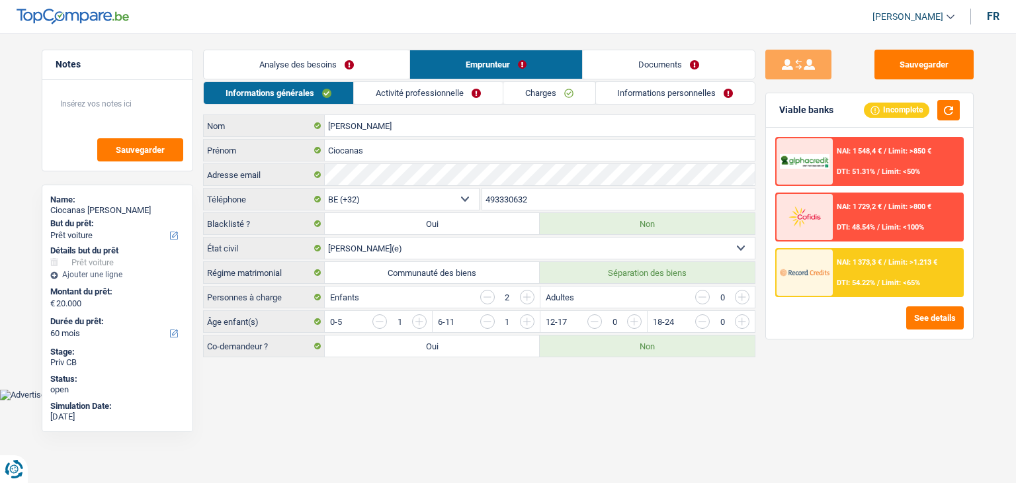
click at [432, 93] on link "Activité professionnelle" at bounding box center [428, 93] width 149 height 22
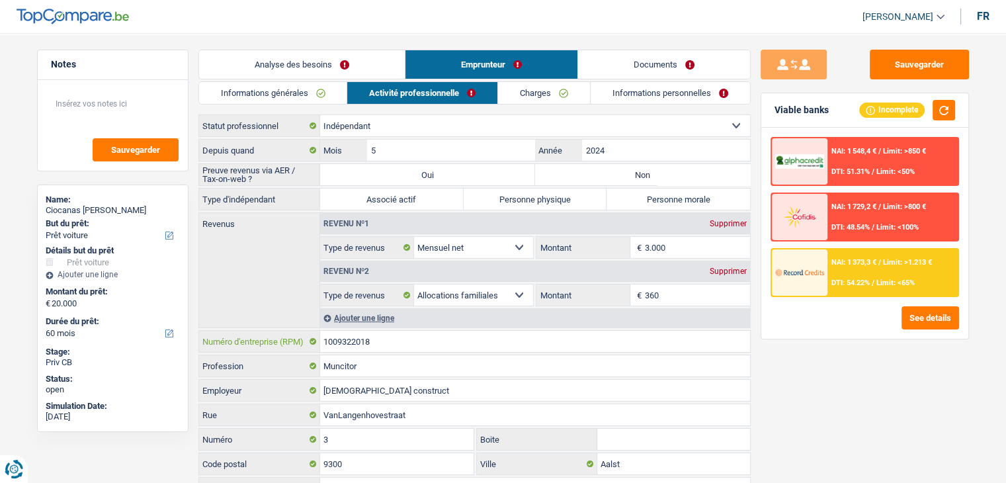
drag, startPoint x: 378, startPoint y: 339, endPoint x: 294, endPoint y: 333, distance: 84.2
click at [294, 333] on div "1009322018 Numéro d'entreprise (RPM)" at bounding box center [474, 341] width 551 height 21
click at [949, 56] on button "Sauvegarder" at bounding box center [919, 65] width 99 height 30
click at [284, 103] on link "Informations générales" at bounding box center [273, 93] width 148 height 22
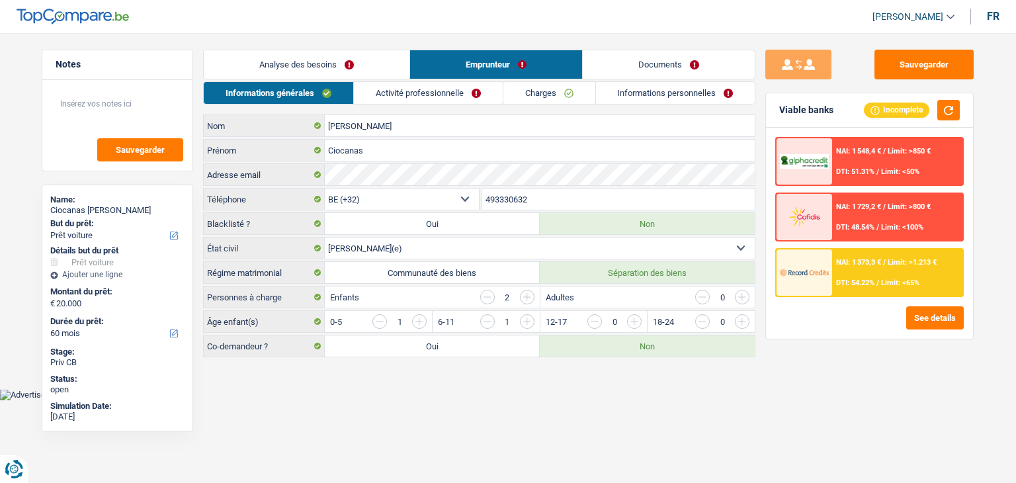
click at [436, 100] on link "Activité professionnelle" at bounding box center [428, 93] width 149 height 22
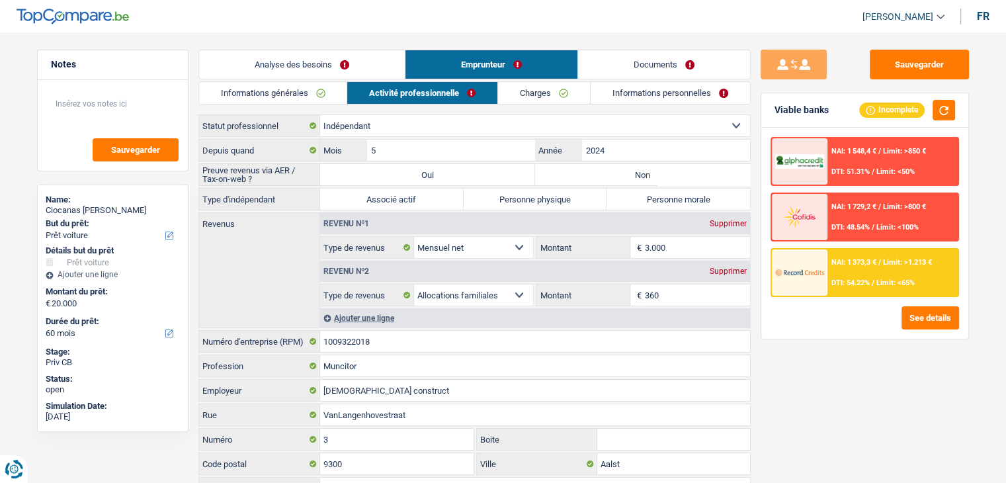
click at [391, 194] on label "Associé actif" at bounding box center [392, 198] width 144 height 21
click at [391, 194] on input "Associé actif" at bounding box center [392, 198] width 144 height 21
radio input "true"
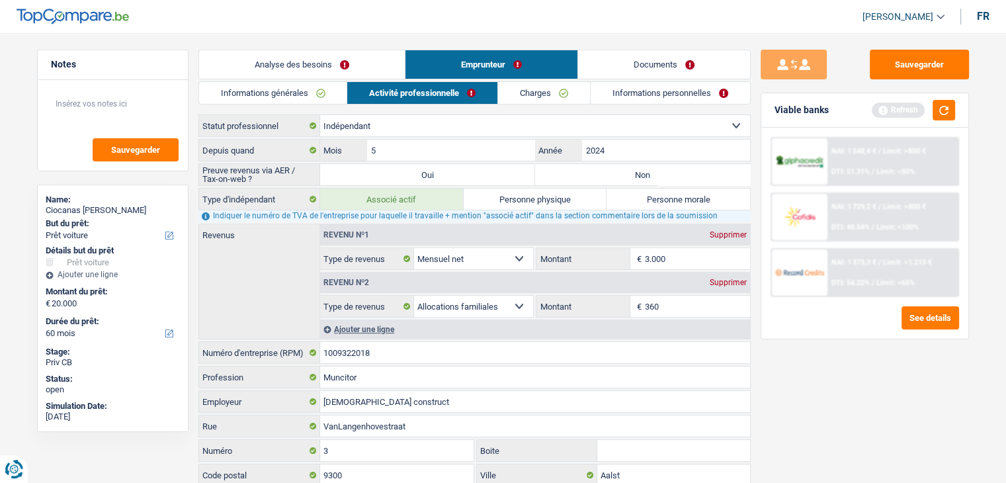
click at [564, 200] on label "Personne physique" at bounding box center [536, 198] width 144 height 21
click at [564, 200] on input "Personne physique" at bounding box center [536, 198] width 144 height 21
radio input "true"
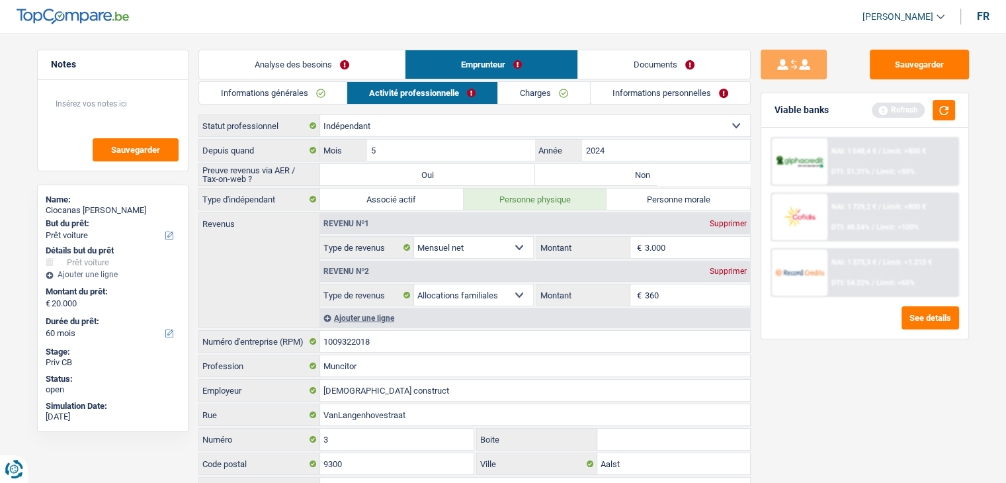
click at [294, 90] on link "Informations générales" at bounding box center [273, 93] width 148 height 22
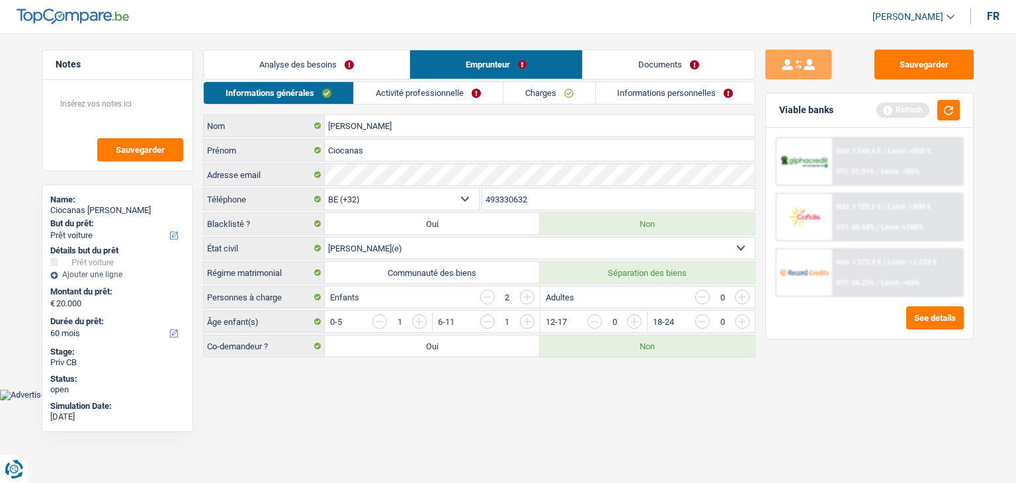
click at [295, 72] on link "Analyse des besoins" at bounding box center [307, 64] width 206 height 28
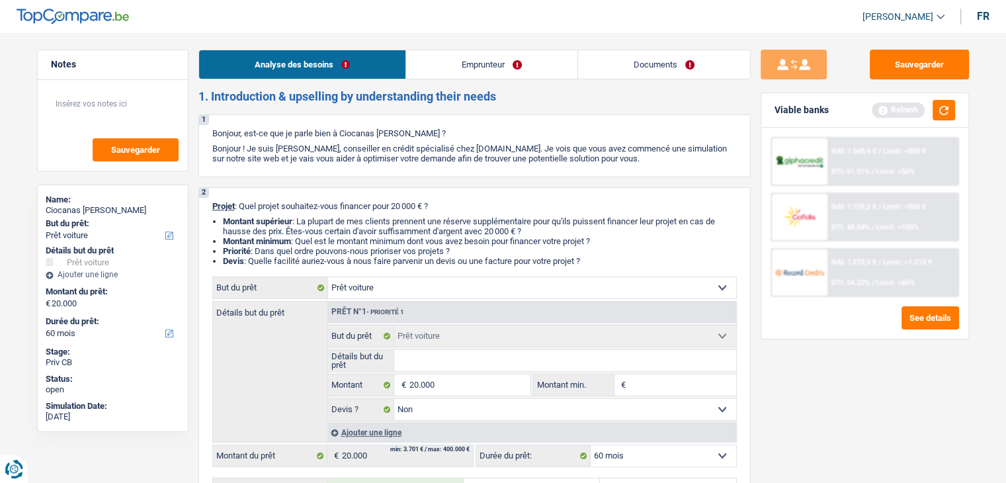
click at [421, 64] on link "Emprunteur" at bounding box center [491, 64] width 171 height 28
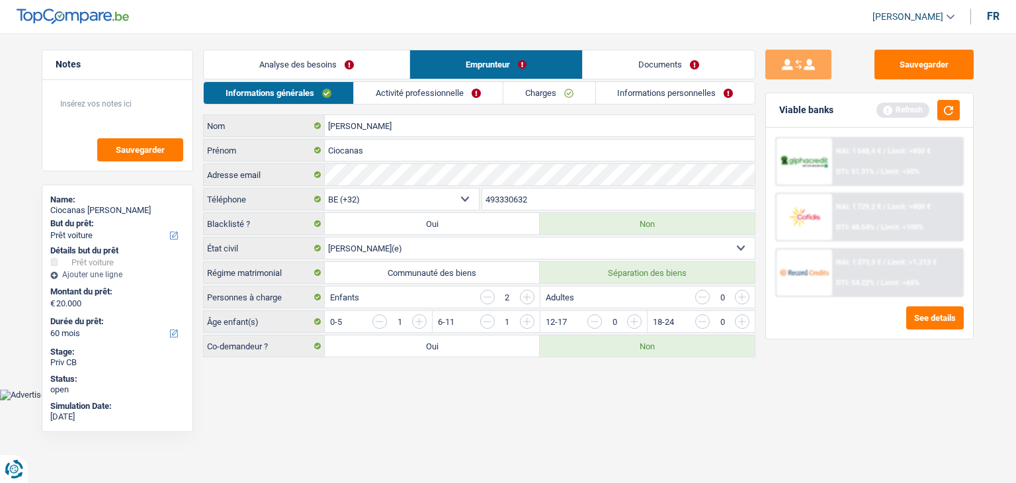
click at [331, 88] on link "Informations générales" at bounding box center [278, 93] width 149 height 22
click at [427, 270] on label "Communauté des biens" at bounding box center [432, 272] width 215 height 21
click at [427, 270] on input "Communauté des biens" at bounding box center [432, 272] width 215 height 21
radio input "true"
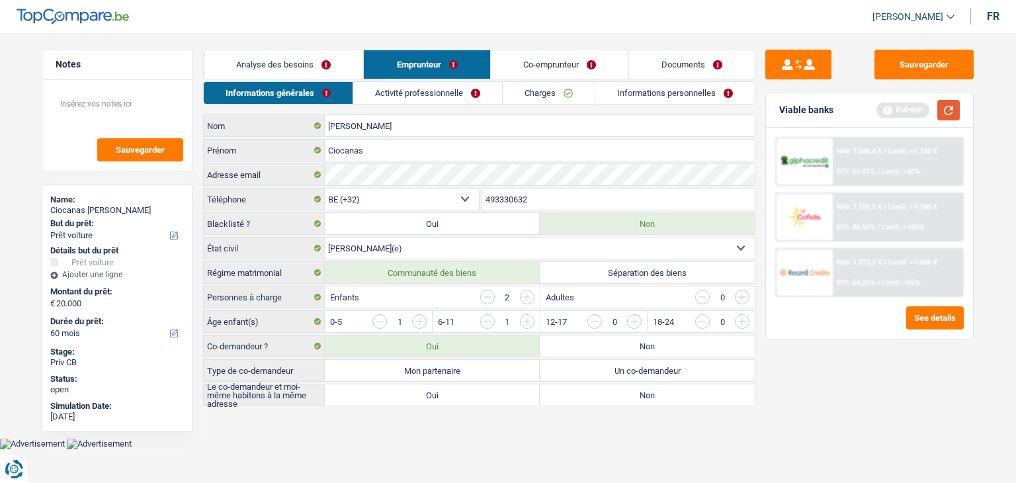
click at [955, 106] on button "button" at bounding box center [948, 110] width 22 height 21
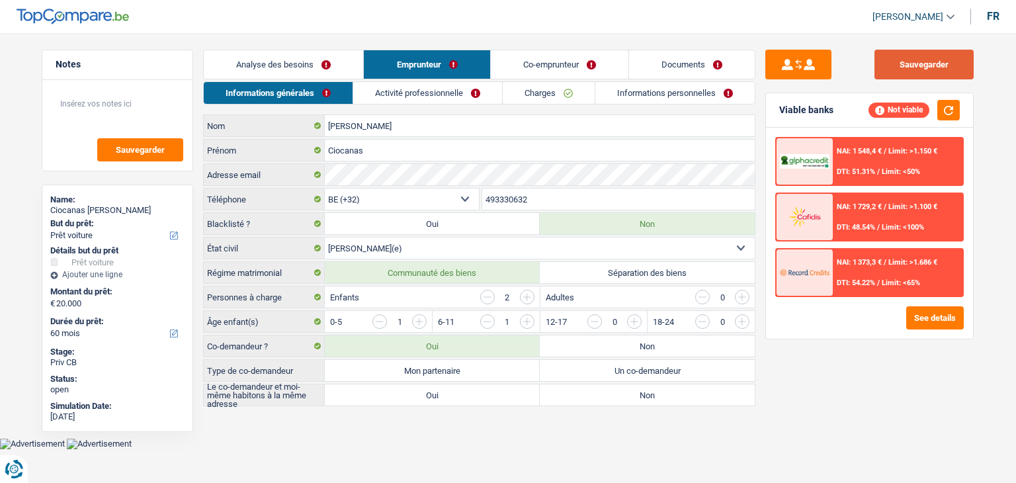
click at [913, 67] on button "Sauvegarder" at bounding box center [923, 65] width 99 height 30
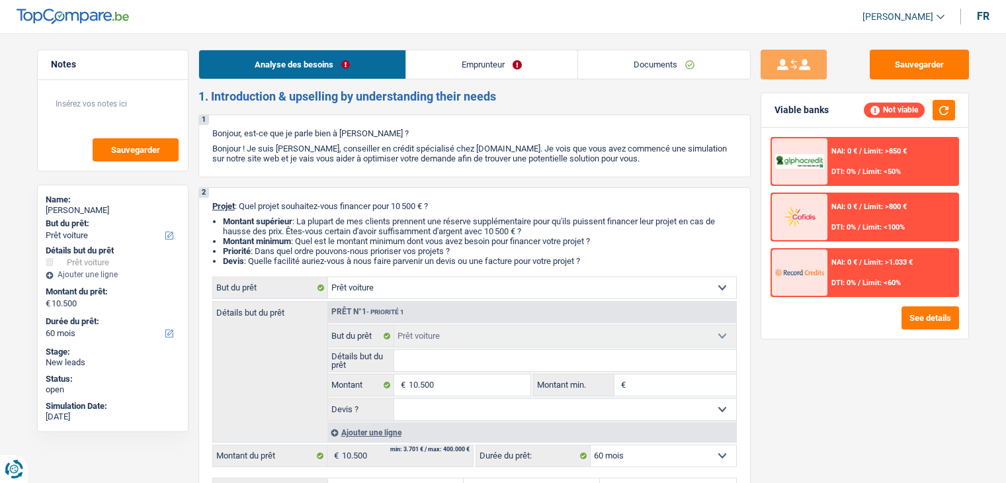
select select "car"
select select "60"
select select "car"
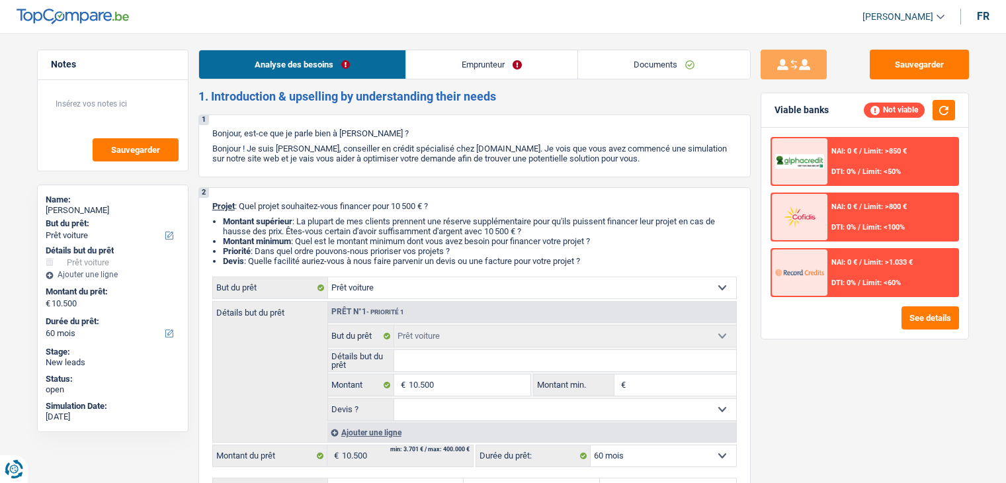
select select "60"
select select "car"
select select "60"
click at [627, 64] on link "Documents" at bounding box center [664, 64] width 172 height 28
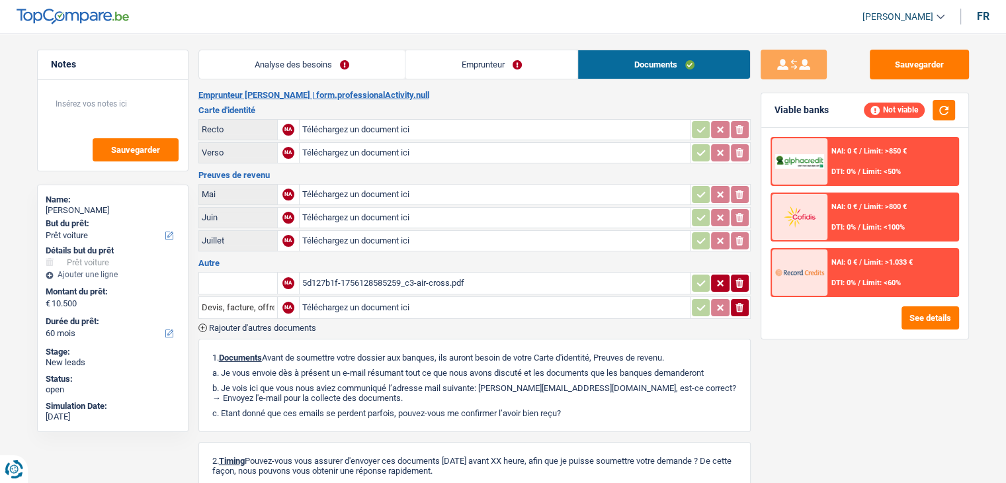
click at [409, 273] on div "5d127b1f-1756128585259_c3-air-cross.pdf" at bounding box center [494, 283] width 385 height 20
click at [272, 52] on link "Analyse des besoins" at bounding box center [302, 64] width 206 height 28
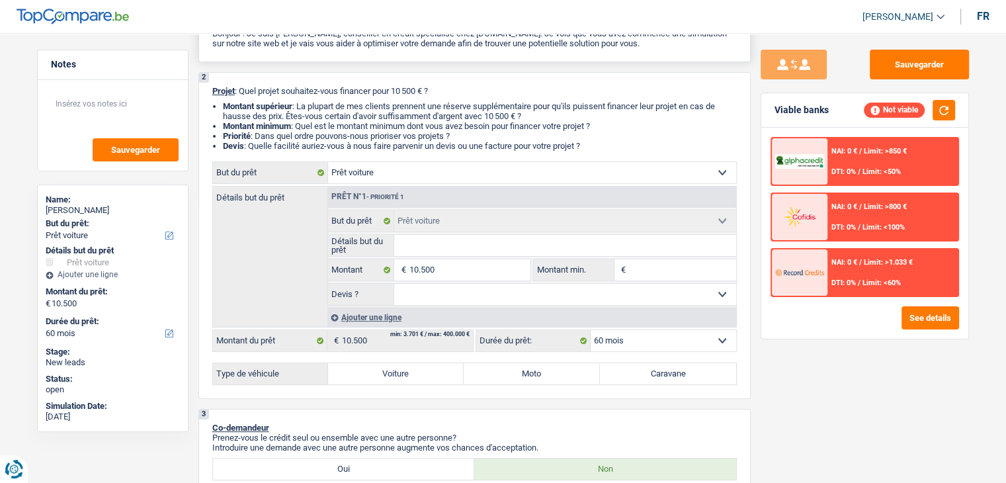
scroll to position [198, 0]
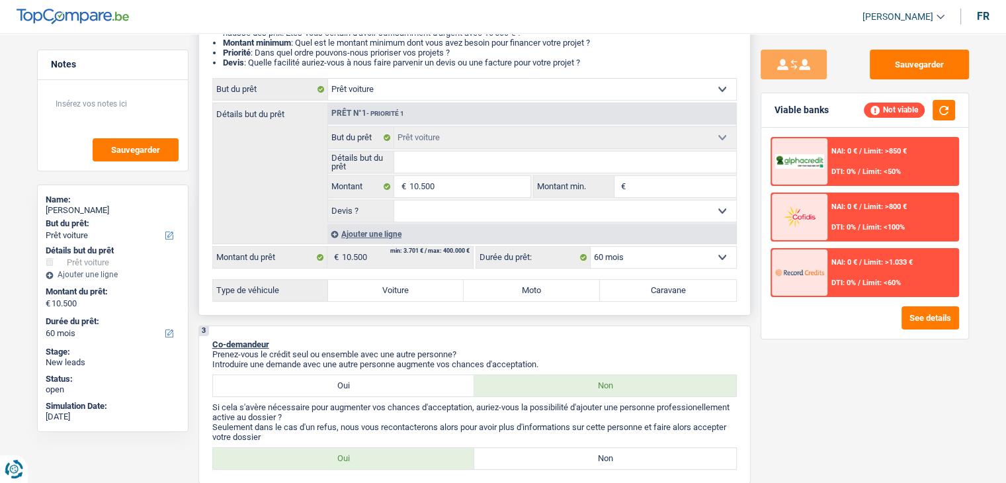
click at [419, 286] on label "Voiture" at bounding box center [396, 290] width 136 height 21
click at [419, 286] on input "Voiture" at bounding box center [396, 290] width 136 height 21
radio input "true"
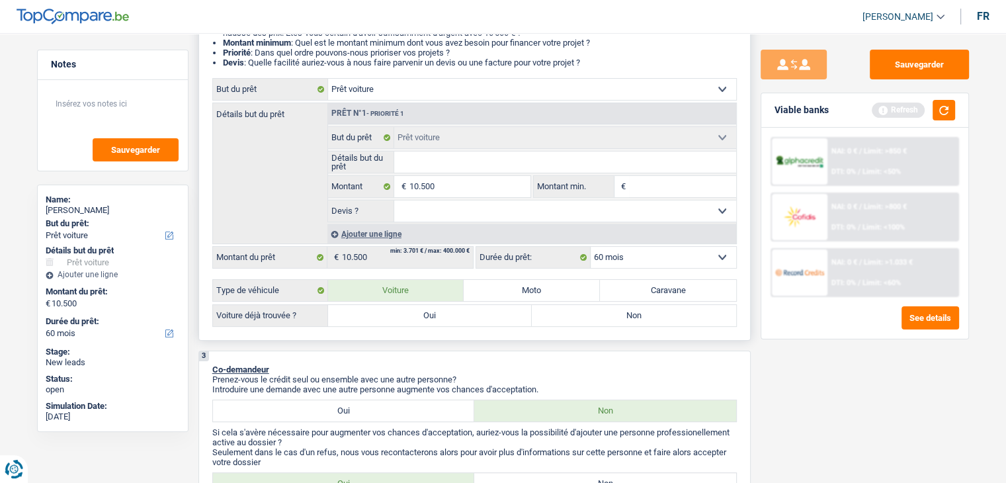
click at [395, 321] on label "Oui" at bounding box center [430, 315] width 204 height 21
click at [395, 321] on input "Oui" at bounding box center [430, 315] width 204 height 21
radio input "true"
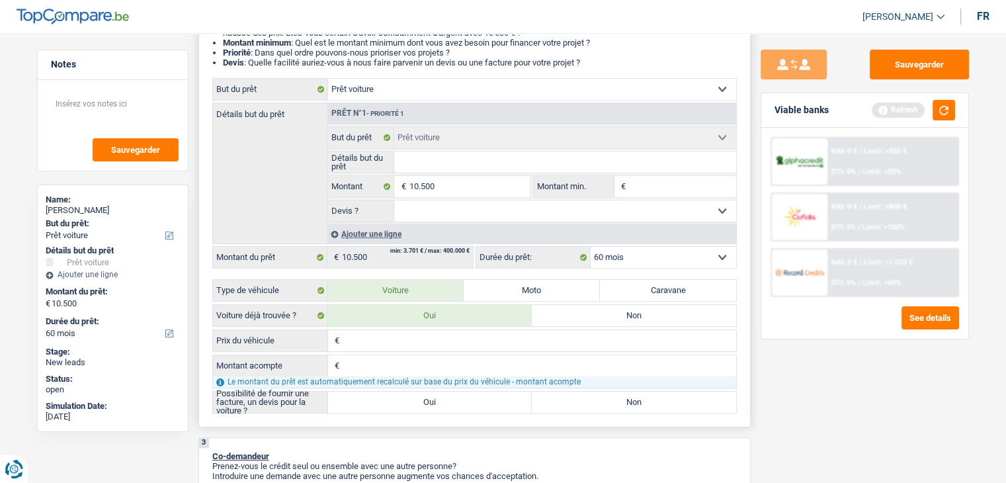
click at [397, 401] on label "Oui" at bounding box center [430, 401] width 204 height 21
click at [397, 401] on input "Oui" at bounding box center [430, 401] width 204 height 21
radio input "true"
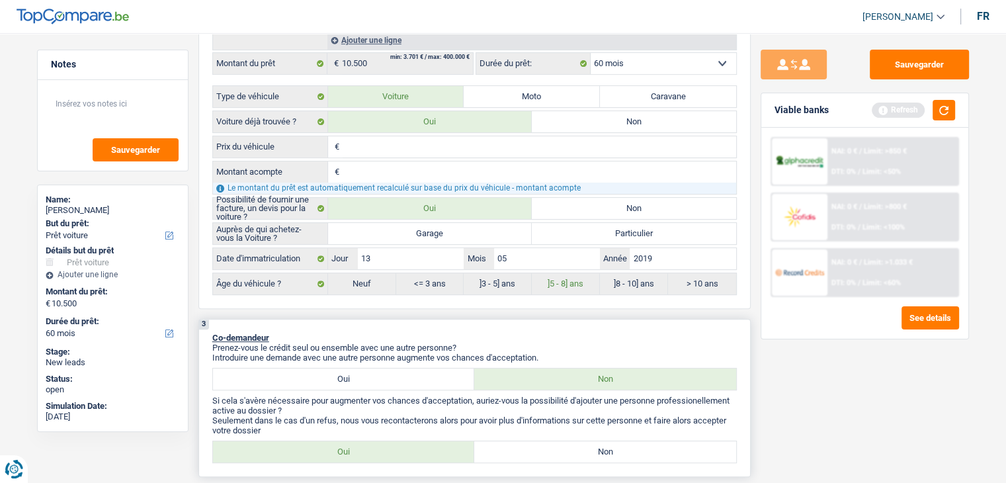
scroll to position [529, 0]
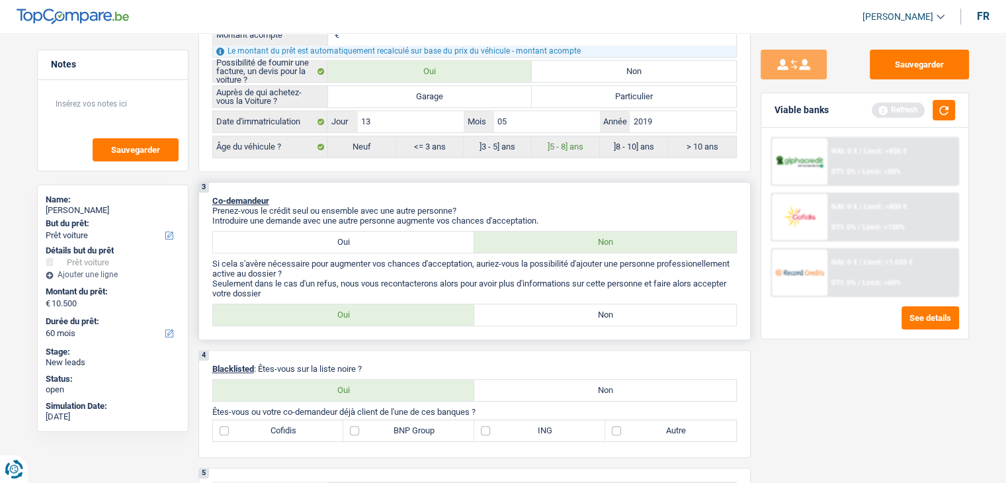
click at [466, 196] on p "Co-demandeur" at bounding box center [474, 201] width 524 height 10
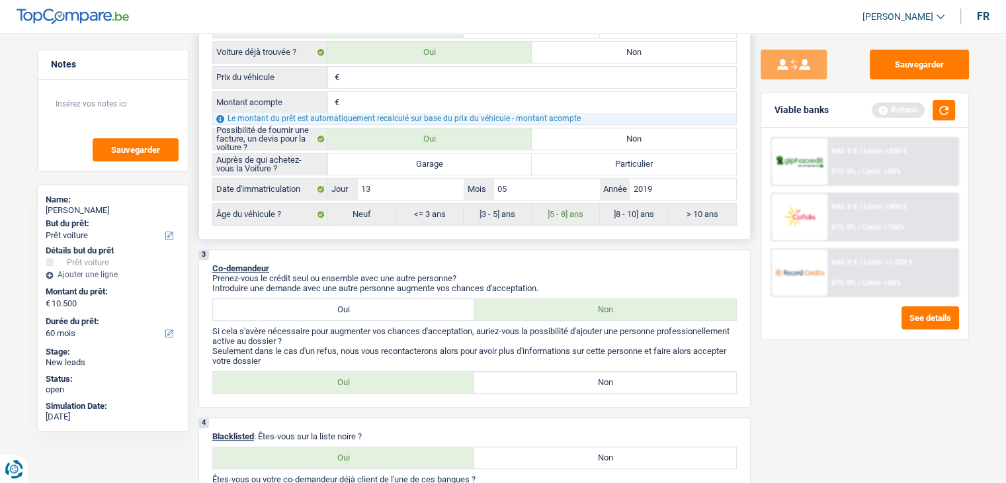
scroll to position [397, 0]
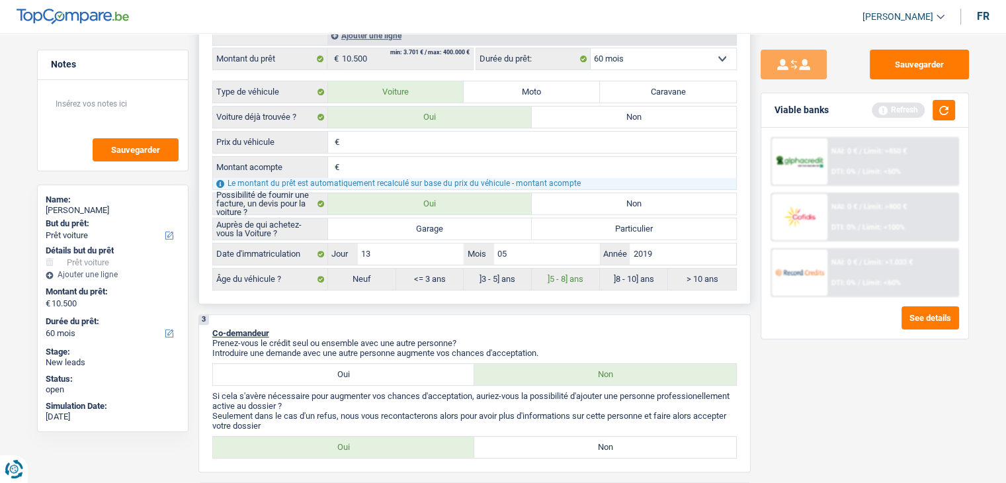
click at [438, 226] on label "Garage" at bounding box center [430, 228] width 204 height 21
click at [438, 226] on input "Garage" at bounding box center [430, 228] width 204 height 21
radio input "true"
click at [383, 142] on input "Prix du véhicule" at bounding box center [539, 142] width 393 height 21
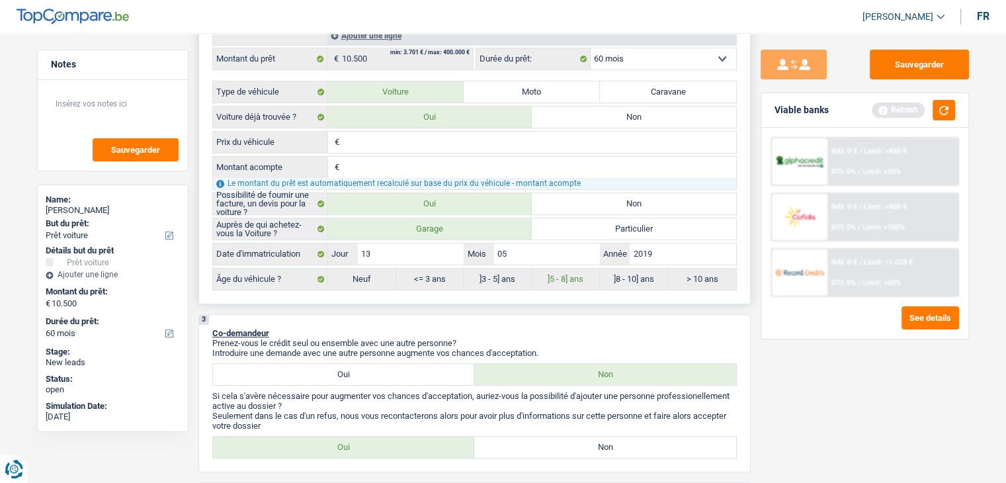
type input "1"
type input "10"
type input "105"
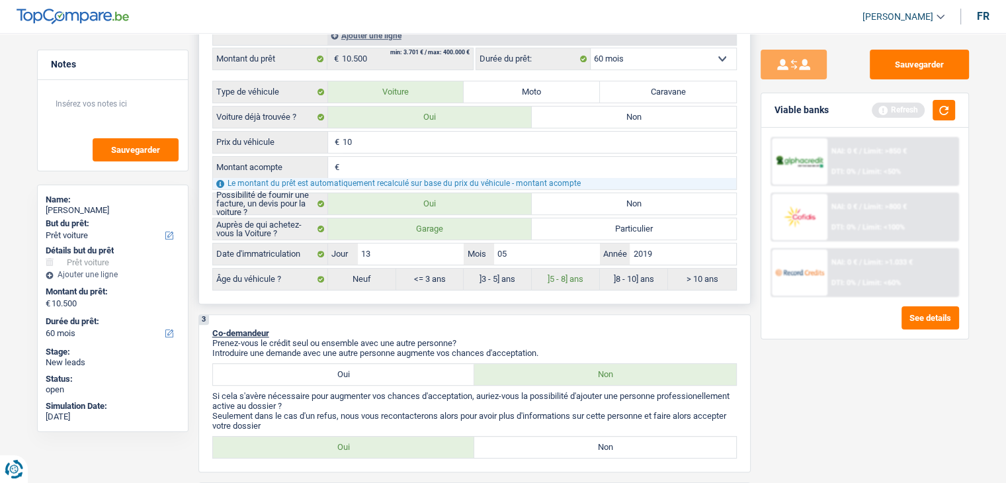
type input "105"
type input "1.050"
type input "10.500"
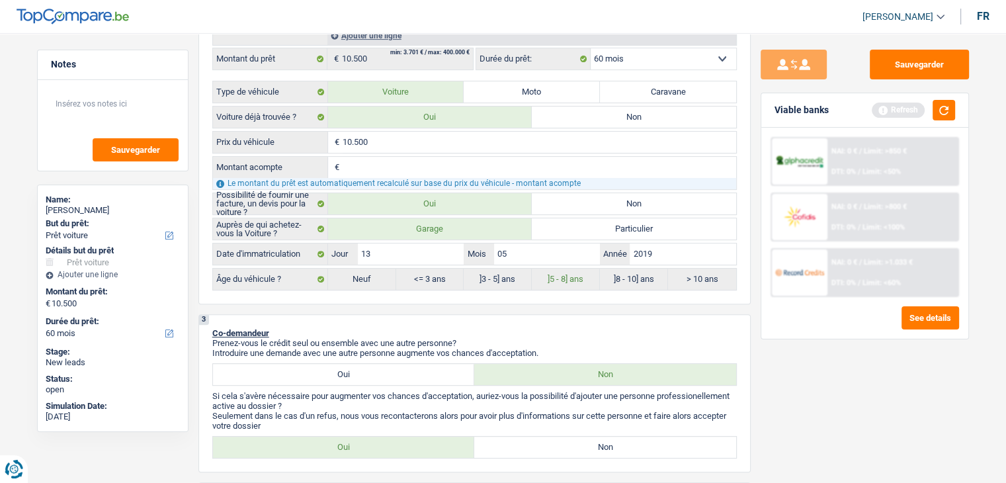
type input "10.500"
click at [948, 108] on button "button" at bounding box center [943, 110] width 22 height 21
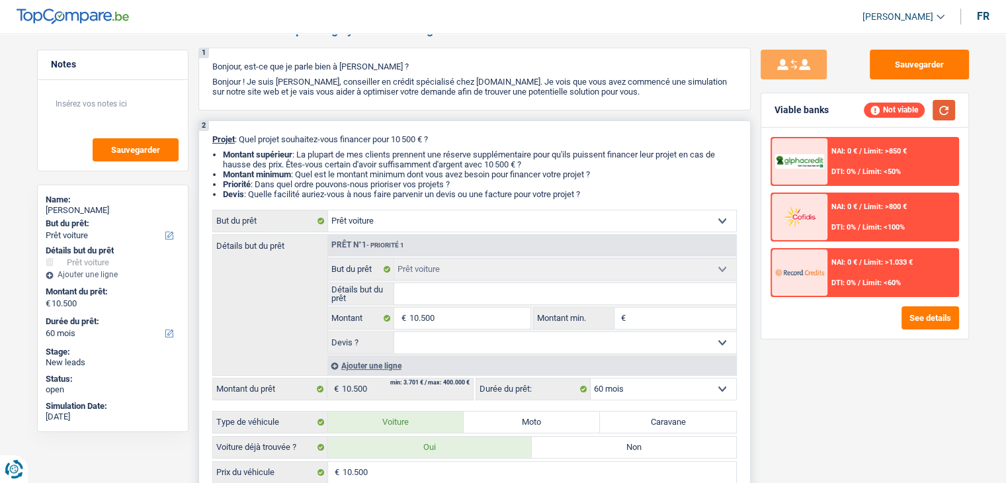
scroll to position [132, 0]
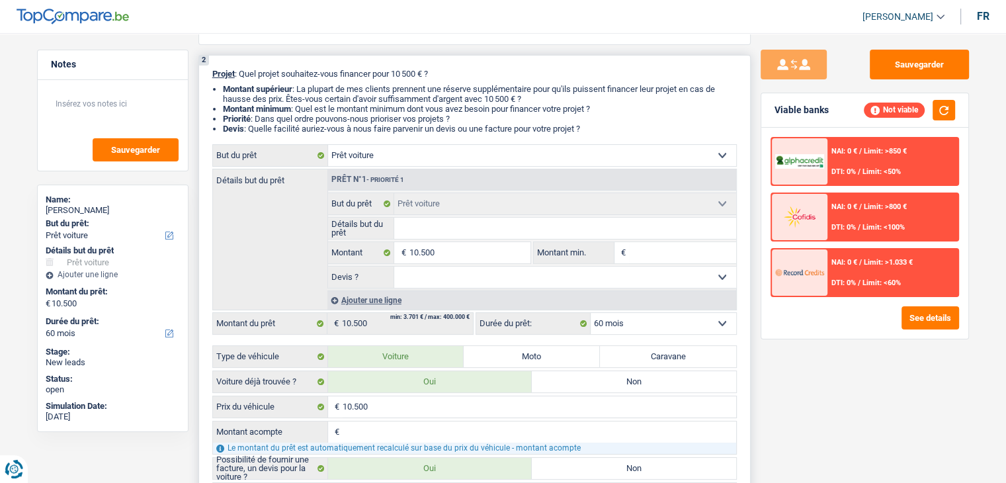
click at [659, 257] on input "Montant min." at bounding box center [682, 252] width 107 height 21
type input "1"
type input "10"
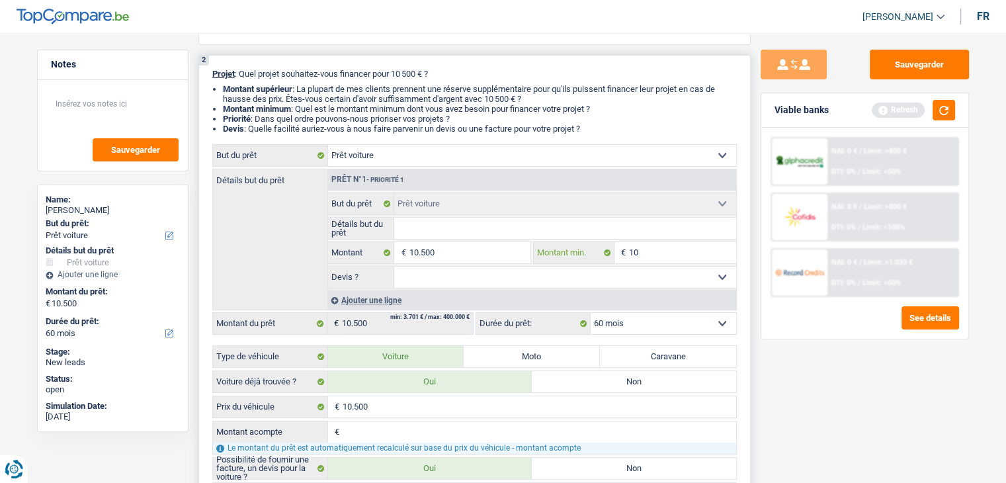
type input "105"
type input "1.050"
type input "10.500"
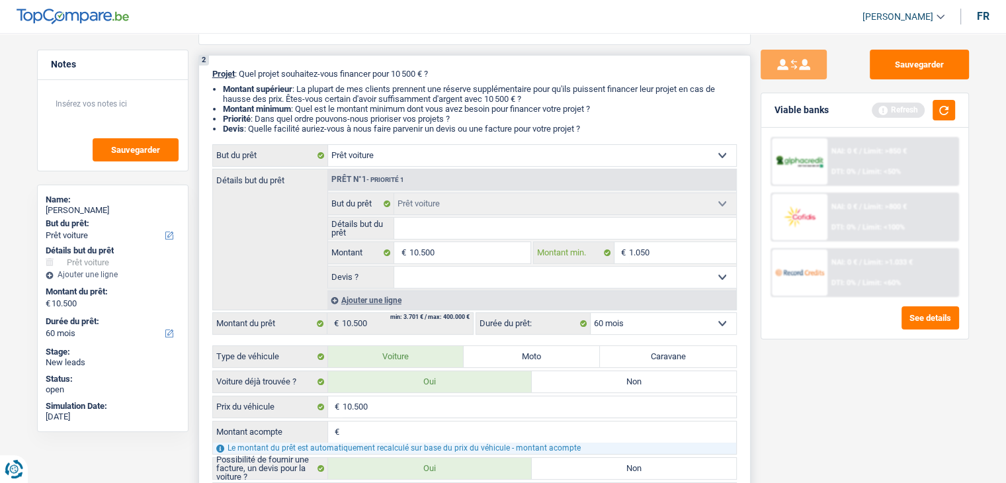
type input "10.500"
click at [936, 114] on button "button" at bounding box center [943, 110] width 22 height 21
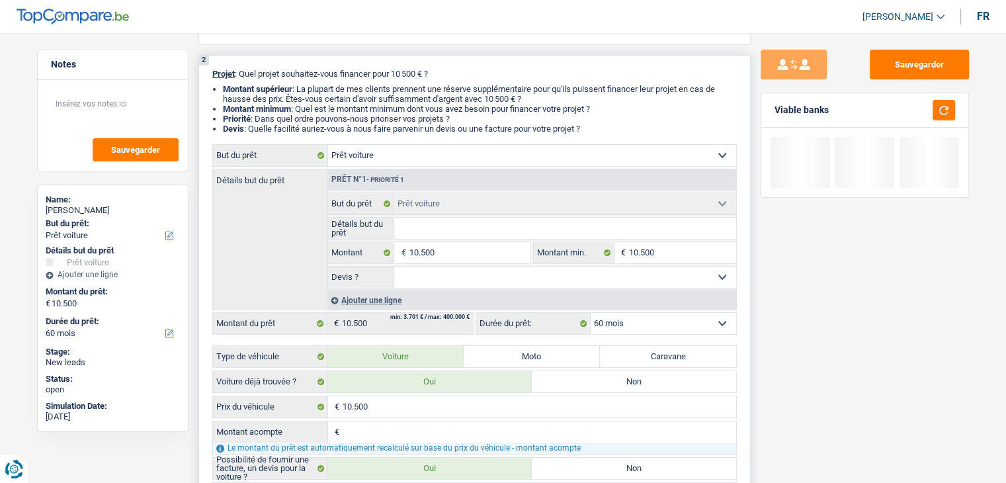
click at [373, 429] on input "Montant acompte" at bounding box center [539, 431] width 393 height 21
type input "0"
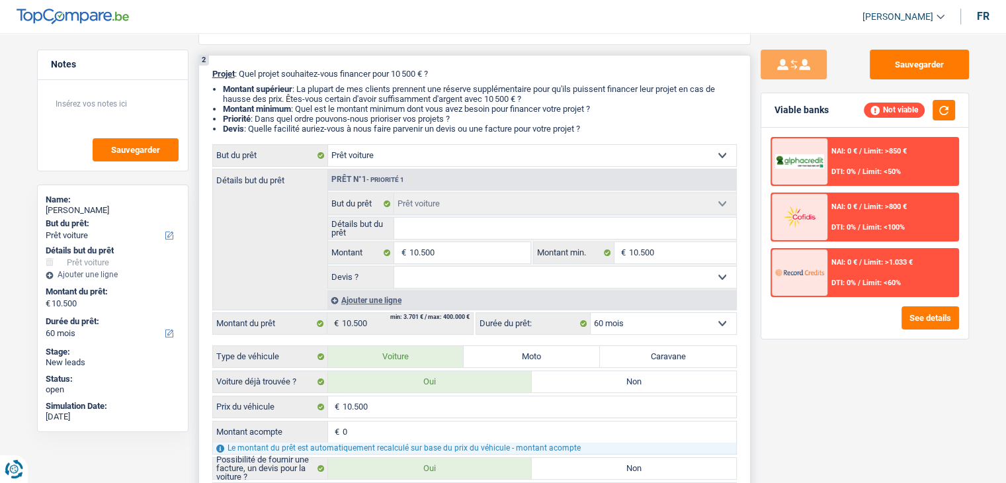
type input "0"
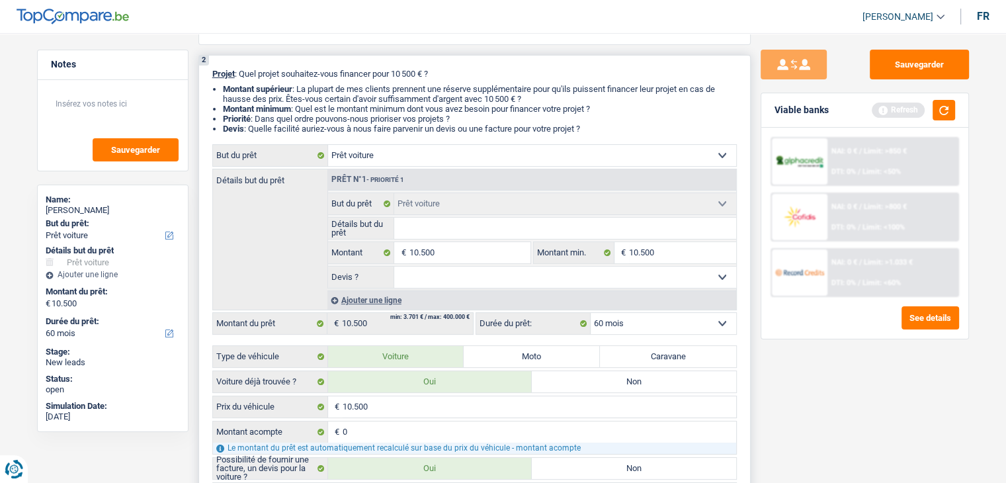
drag, startPoint x: 598, startPoint y: 128, endPoint x: 204, endPoint y: 75, distance: 397.6
click at [204, 75] on div "2 Projet : Quel projet souhaitez-vous financer pour 10 500 € ? Montant supérieu…" at bounding box center [474, 312] width 552 height 514
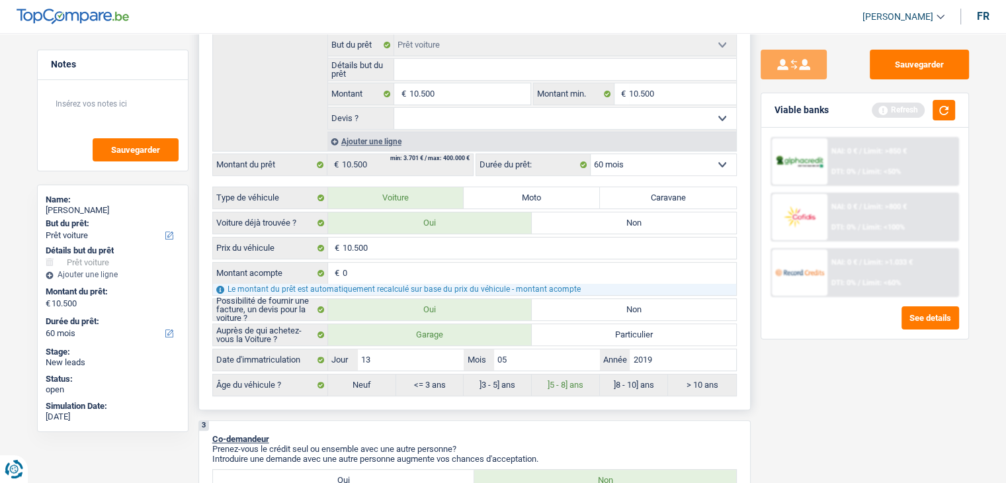
scroll to position [397, 0]
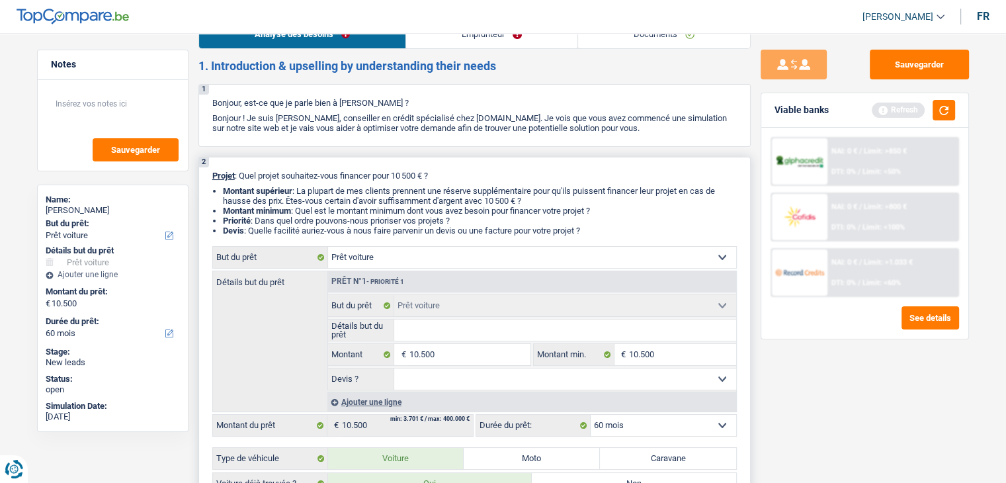
scroll to position [0, 0]
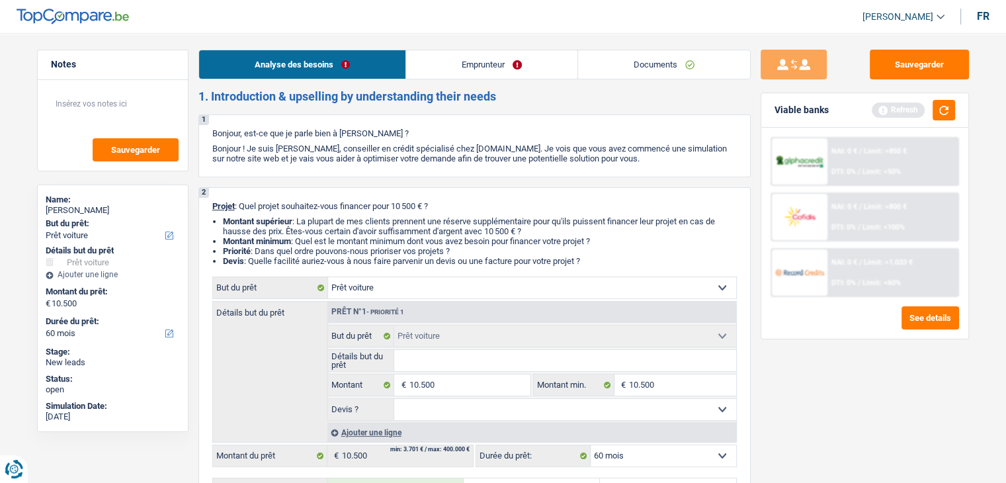
click at [955, 108] on div "Viable banks Refresh" at bounding box center [864, 110] width 207 height 34
click at [951, 108] on button "button" at bounding box center [943, 110] width 22 height 21
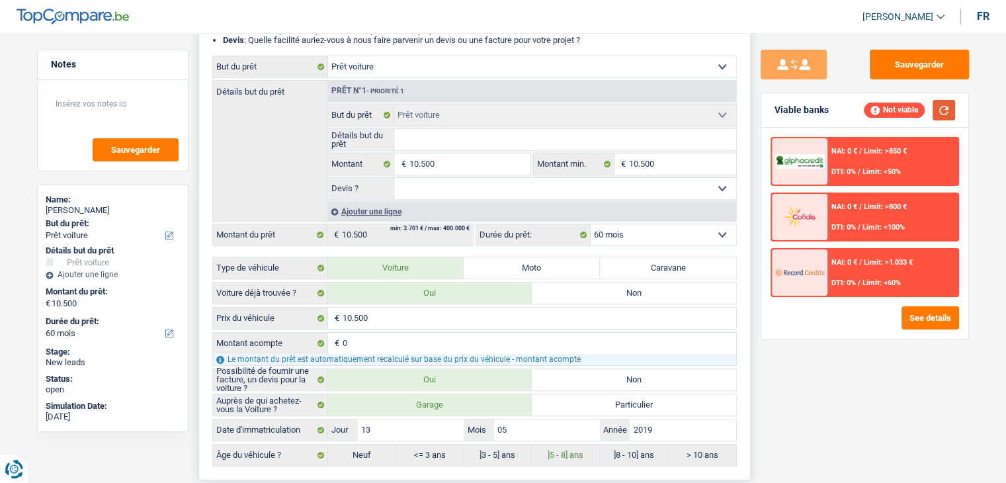
scroll to position [463, 0]
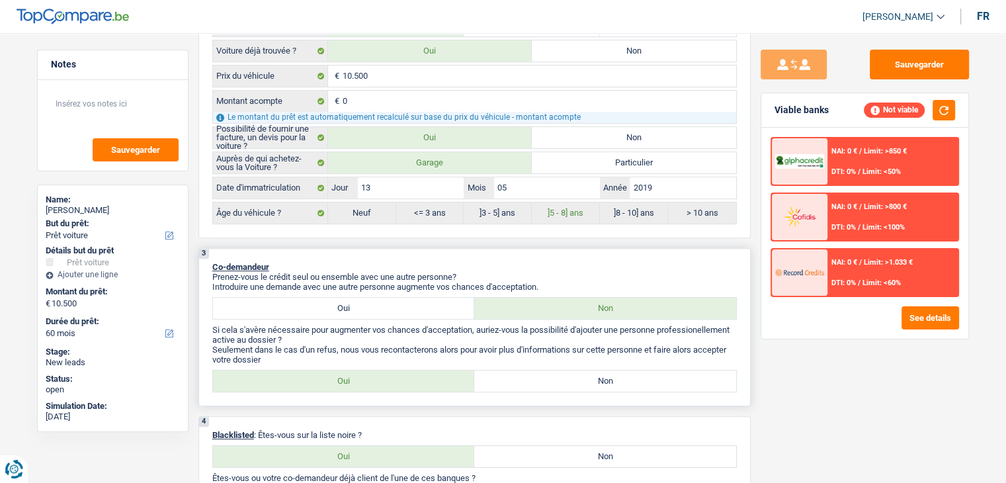
click at [379, 292] on div "3 Co-demandeur Prenez-vous le crédit seul ou ensemble avec une autre personne? …" at bounding box center [474, 327] width 552 height 158
click at [374, 303] on label "Oui" at bounding box center [344, 308] width 262 height 21
click at [374, 303] on input "Oui" at bounding box center [344, 308] width 262 height 21
radio input "true"
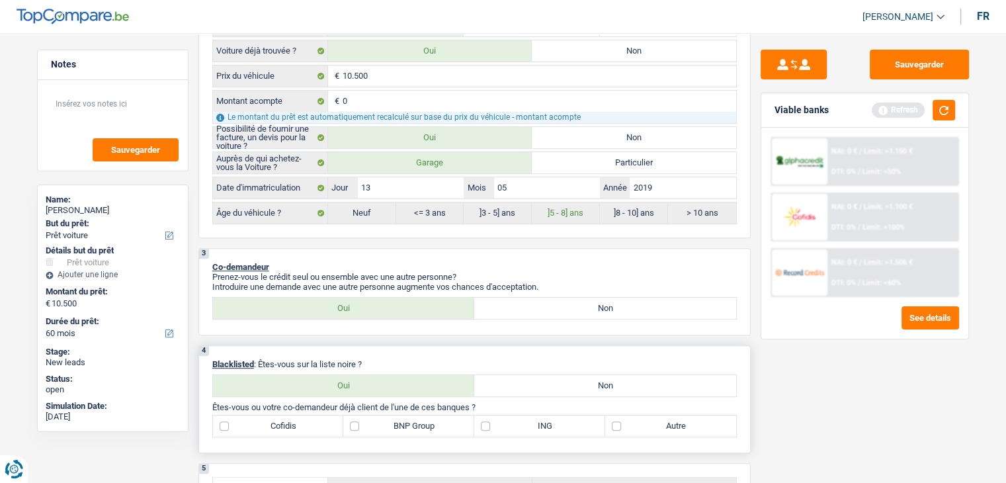
click at [492, 388] on label "Non" at bounding box center [605, 385] width 262 height 21
click at [492, 388] on input "Non" at bounding box center [605, 385] width 262 height 21
radio input "true"
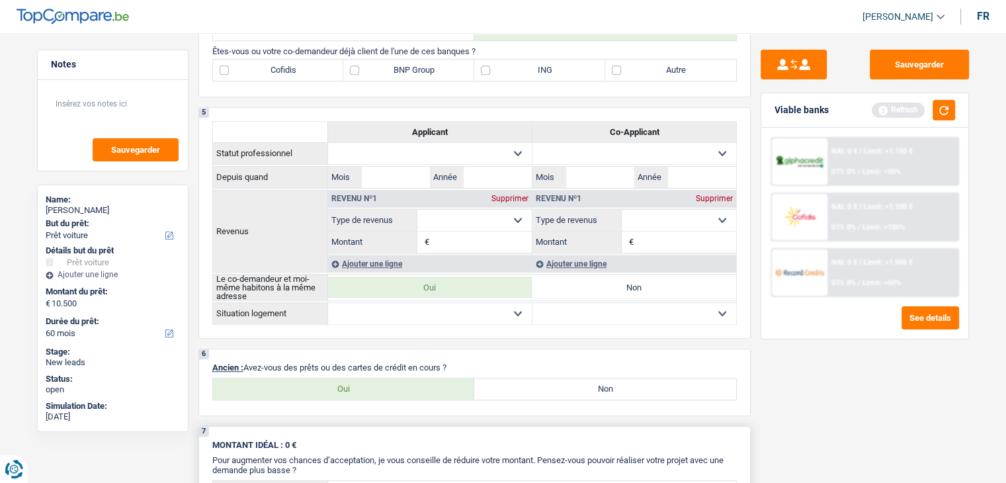
scroll to position [1058, 0]
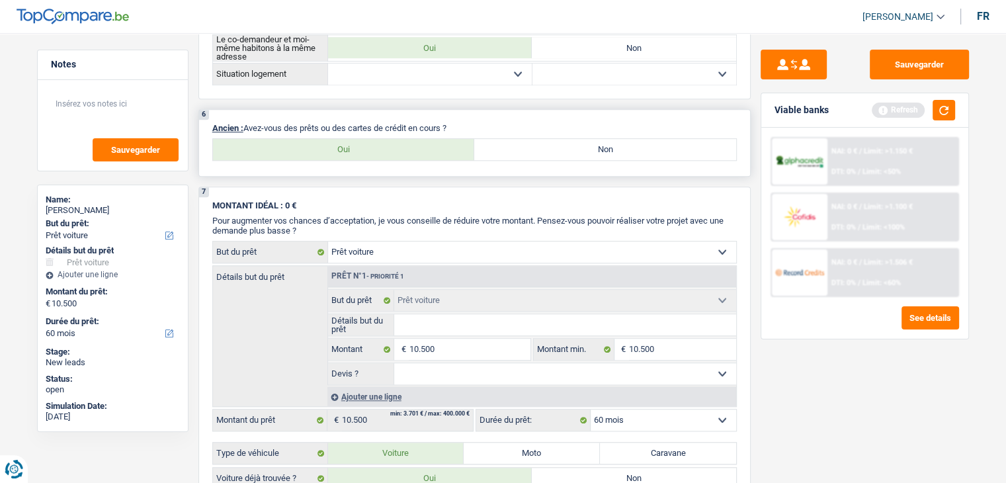
click at [395, 139] on label "Oui" at bounding box center [344, 149] width 262 height 21
click at [395, 139] on input "Oui" at bounding box center [344, 149] width 262 height 21
radio input "true"
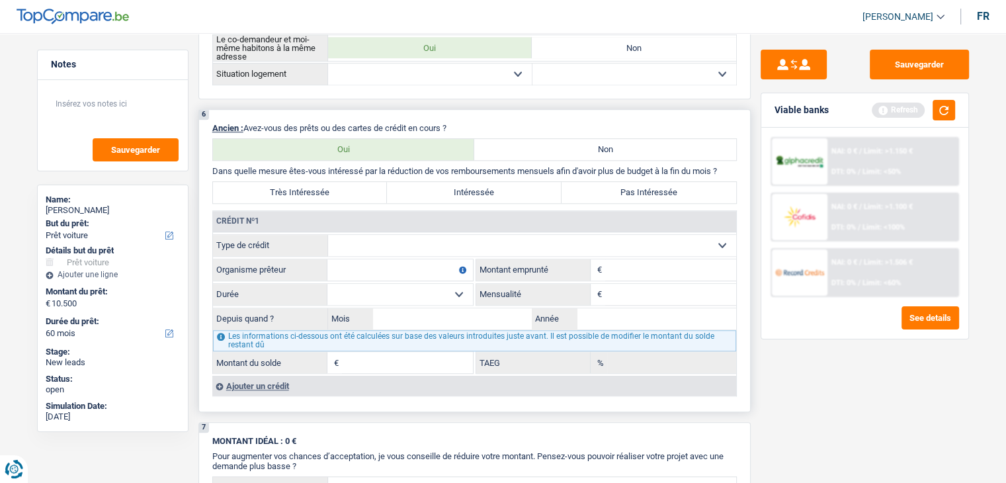
click at [376, 186] on label "Très Intéressée" at bounding box center [300, 192] width 175 height 21
click at [376, 186] on input "Très Intéressée" at bounding box center [300, 192] width 175 height 21
radio input "true"
click at [612, 183] on label "Pas Intéressée" at bounding box center [648, 192] width 175 height 21
click at [612, 183] on input "Pas Intéressée" at bounding box center [648, 192] width 175 height 21
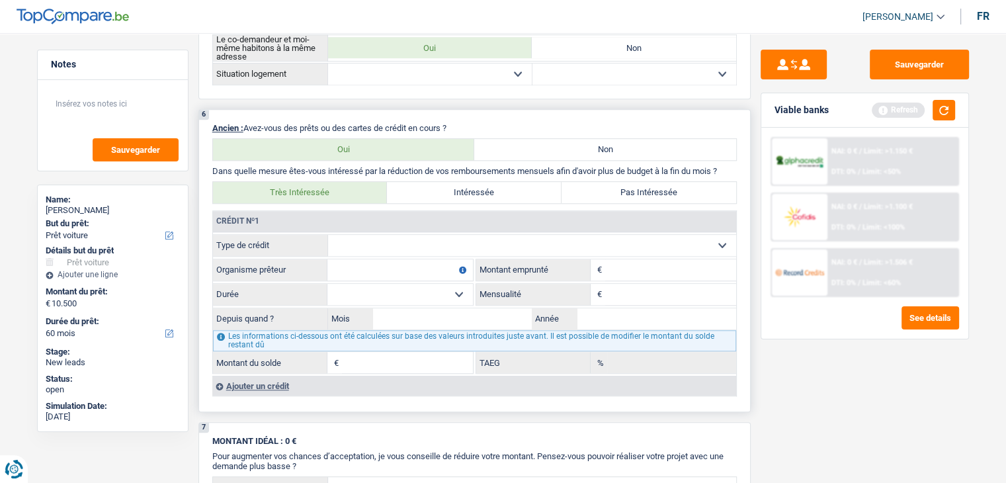
radio input "true"
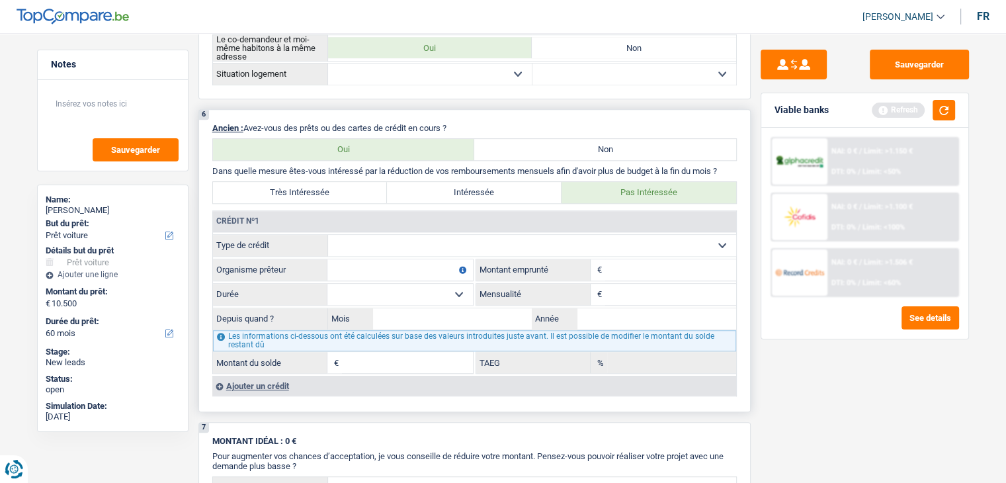
click at [475, 235] on select "Carte ou ouverture de crédit Prêt hypothécaire Vente à tempérament Prêt à tempé…" at bounding box center [532, 245] width 408 height 21
select select "cardOrCredit"
type input "0"
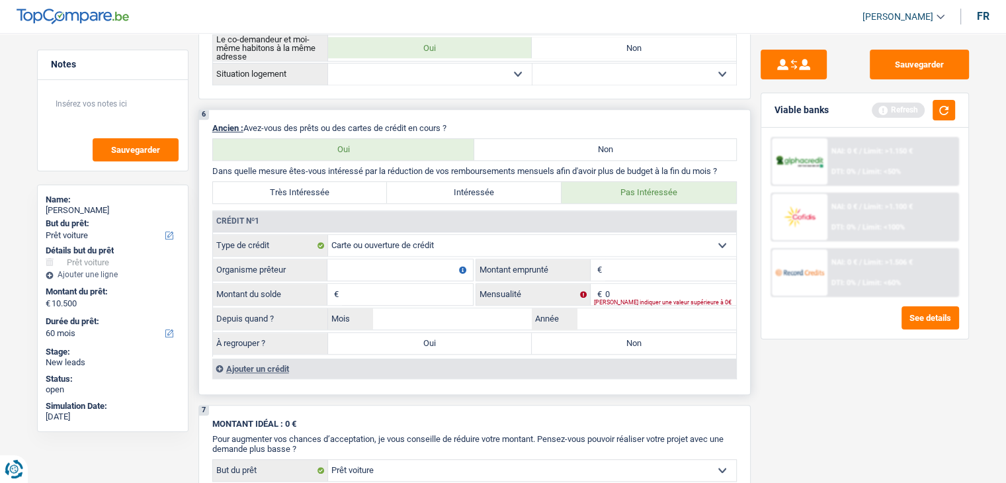
click at [384, 261] on input "Organisme prêteur" at bounding box center [399, 269] width 145 height 21
type input "cofidis"
click at [620, 263] on input "Montant" at bounding box center [670, 269] width 131 height 21
type input "5.000"
click at [959, 108] on div "Viable banks Refresh" at bounding box center [864, 110] width 207 height 34
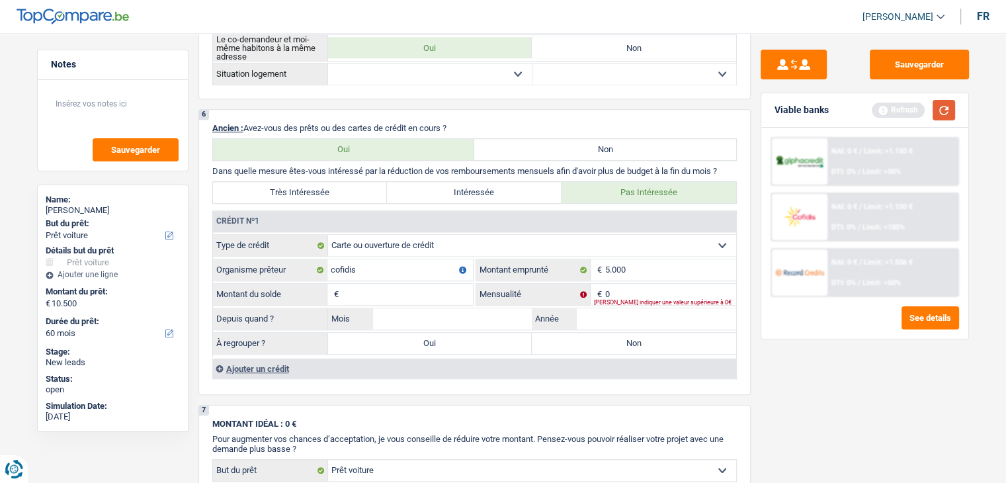
click at [952, 108] on button "button" at bounding box center [943, 110] width 22 height 21
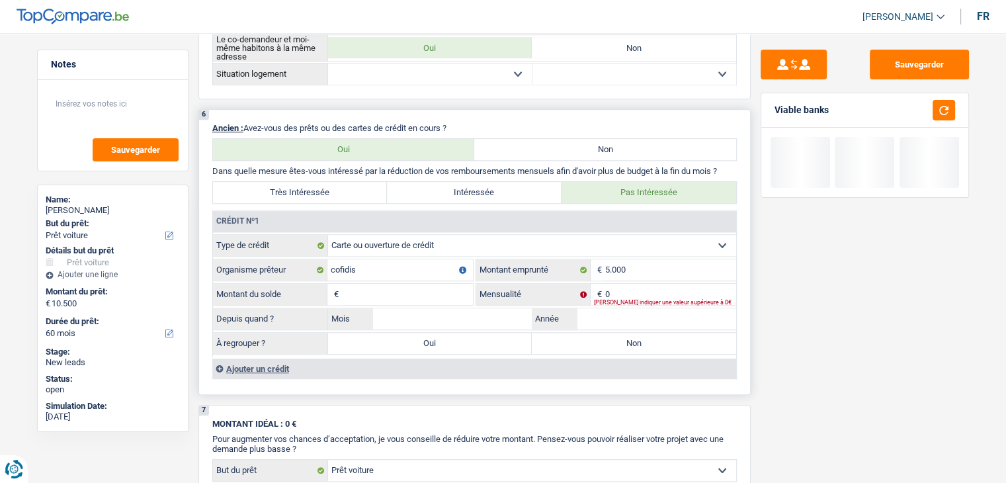
click at [388, 286] on input "Montant du solde" at bounding box center [407, 294] width 131 height 21
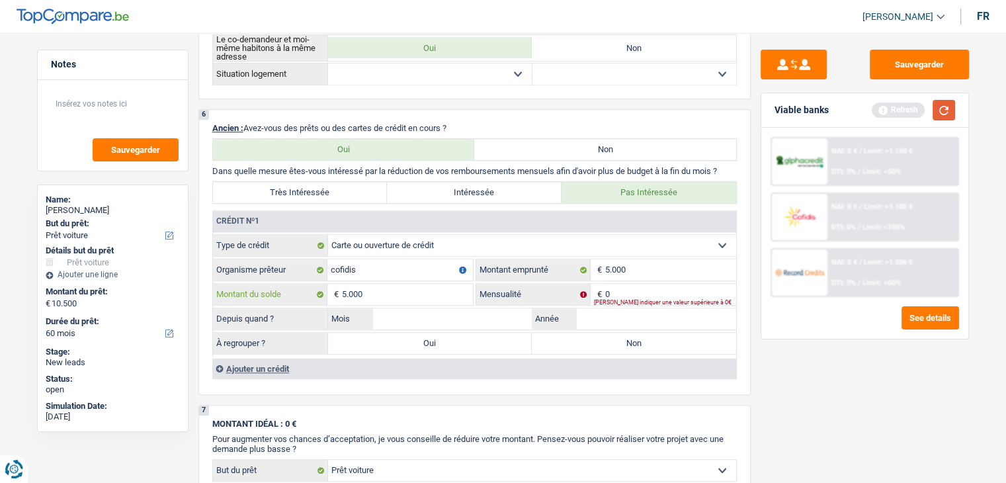
type input "5.000"
click at [934, 101] on button "button" at bounding box center [943, 110] width 22 height 21
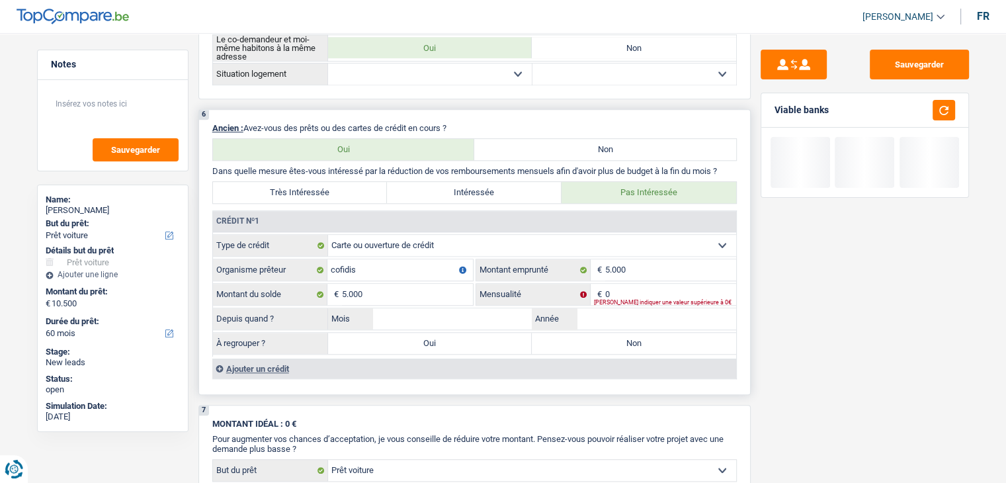
drag, startPoint x: 741, startPoint y: 168, endPoint x: 207, endPoint y: 168, distance: 534.3
click at [207, 168] on div "6 Ancien : Avez-vous des prêts ou des cartes de crédit en cours ? Oui Non Dans …" at bounding box center [474, 252] width 552 height 286
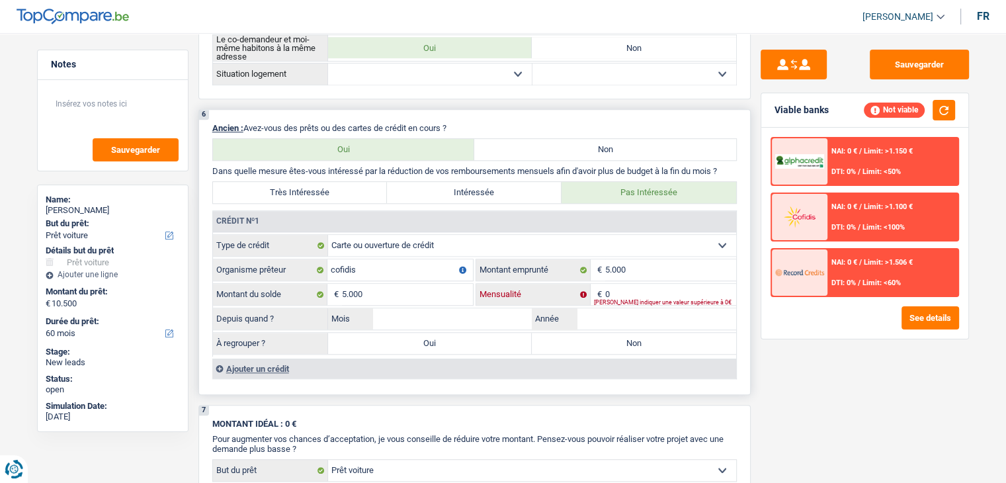
click at [624, 287] on input "0" at bounding box center [670, 294] width 131 height 21
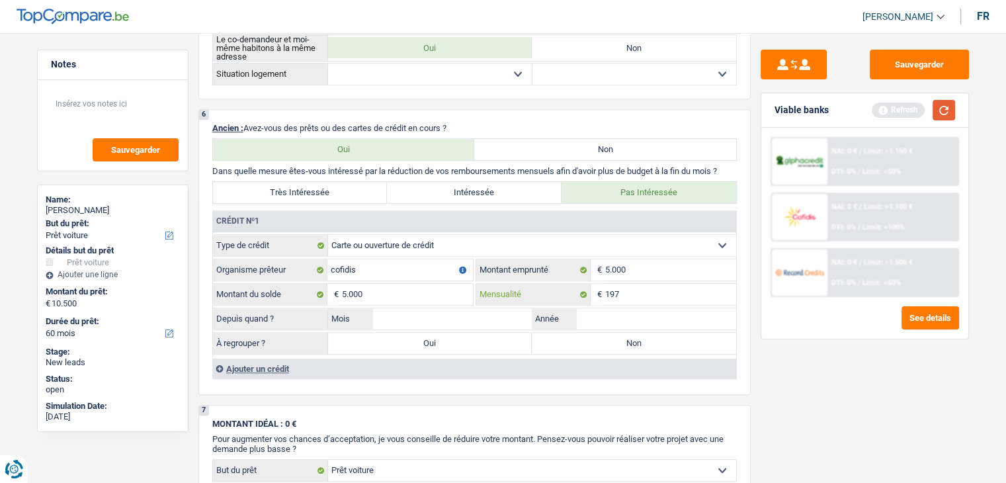
type input "197"
click at [942, 111] on button "button" at bounding box center [943, 110] width 22 height 21
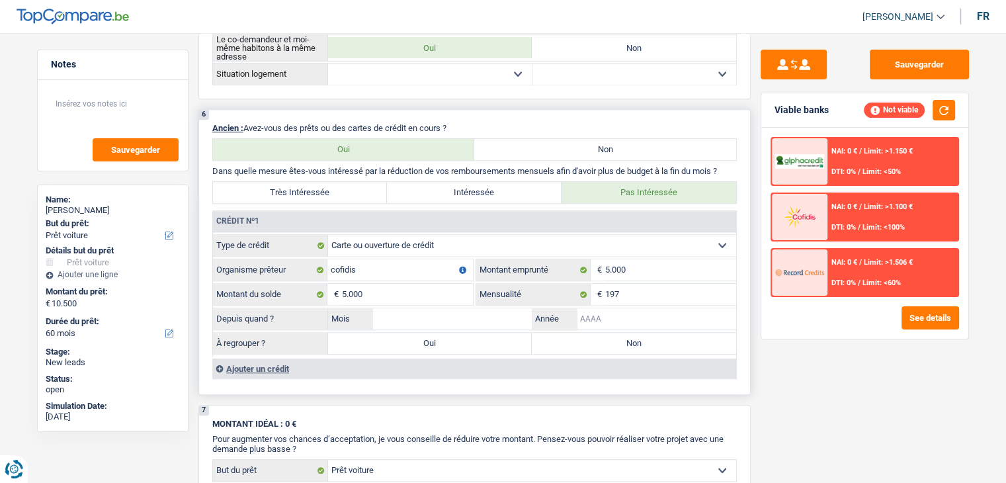
click at [629, 313] on input "Année" at bounding box center [656, 318] width 159 height 21
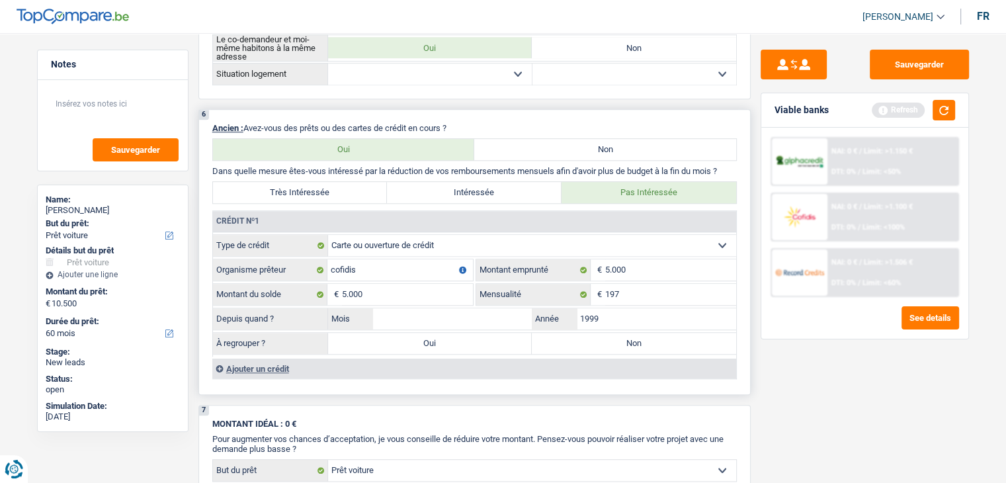
type input "1999"
click at [475, 314] on input "Mois" at bounding box center [452, 318] width 159 height 21
type input "01"
click at [950, 107] on button "button" at bounding box center [943, 110] width 22 height 21
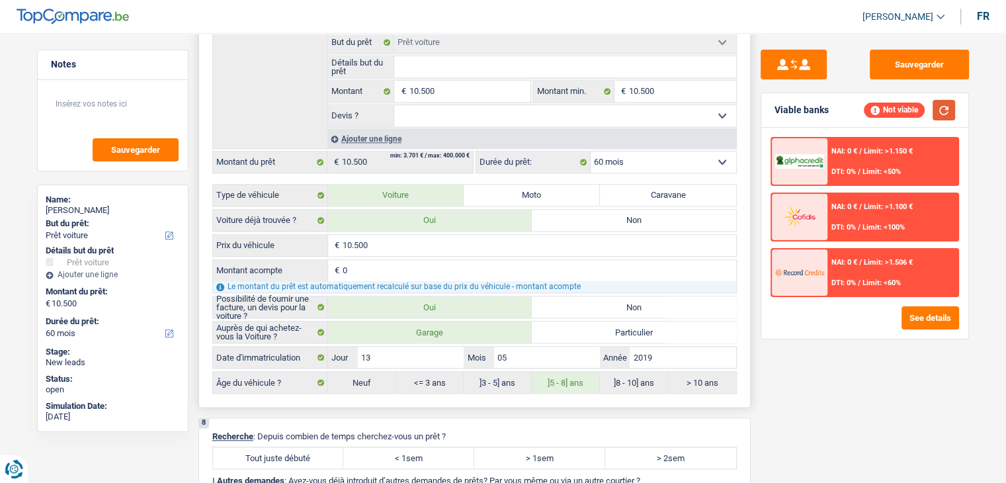
scroll to position [1786, 0]
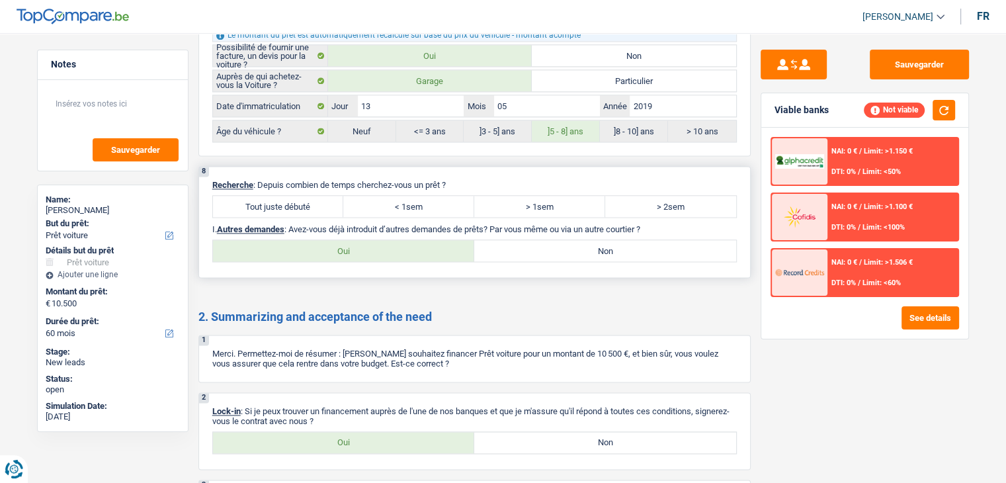
click at [321, 196] on label "Tout juste débuté" at bounding box center [278, 206] width 131 height 21
click at [321, 196] on input "Tout juste débuté" at bounding box center [278, 206] width 131 height 21
radio input "true"
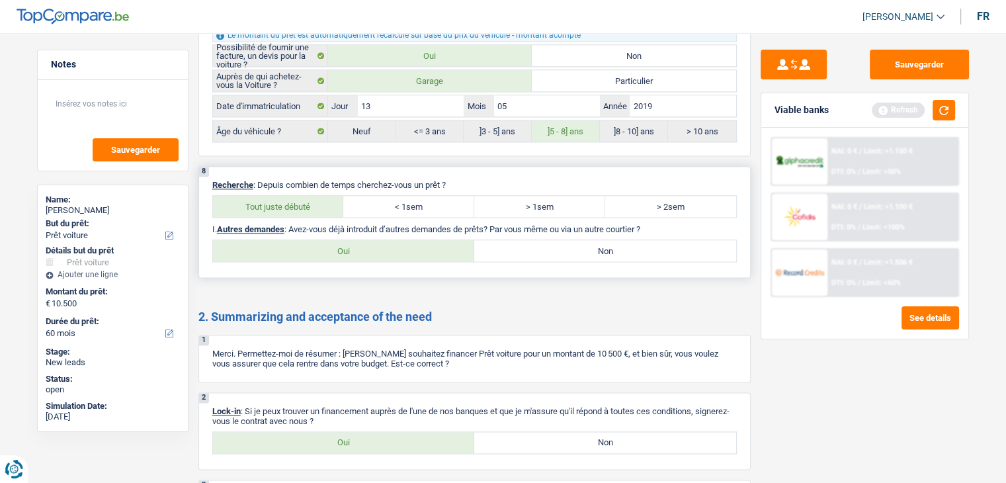
click at [509, 247] on label "Non" at bounding box center [605, 250] width 262 height 21
click at [509, 247] on input "Non" at bounding box center [605, 250] width 262 height 21
radio input "true"
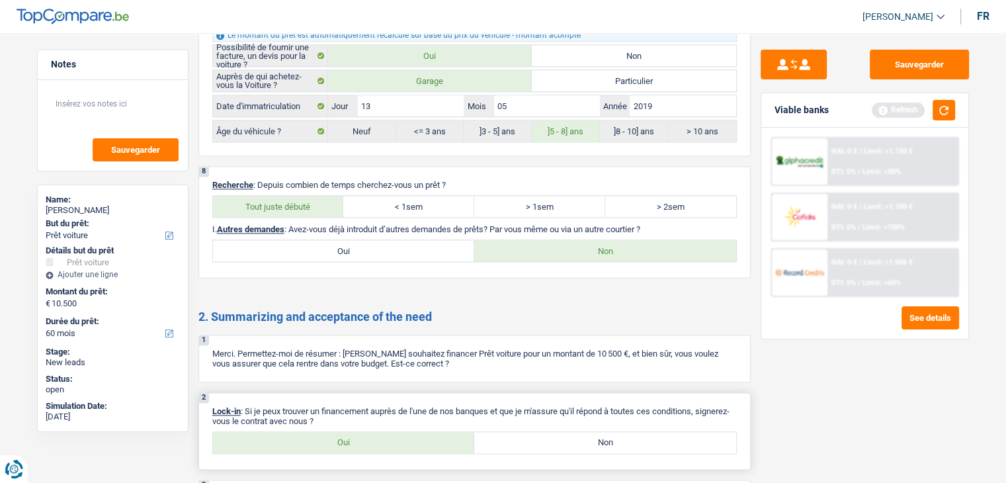
click at [388, 432] on label "Oui" at bounding box center [344, 442] width 262 height 21
click at [388, 432] on input "Oui" at bounding box center [344, 442] width 262 height 21
radio input "true"
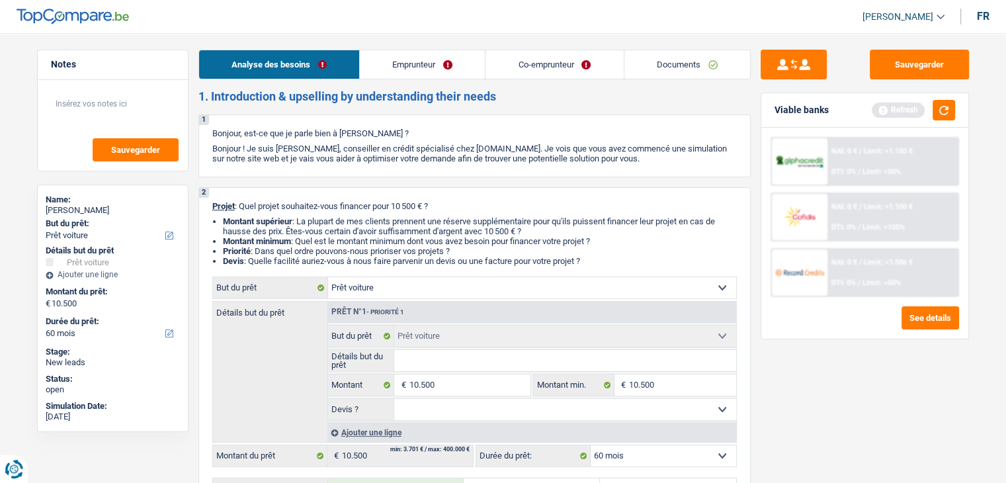
scroll to position [0, 0]
click at [436, 79] on li "Emprunteur" at bounding box center [422, 65] width 126 height 30
click at [427, 57] on link "Emprunteur" at bounding box center [422, 64] width 125 height 28
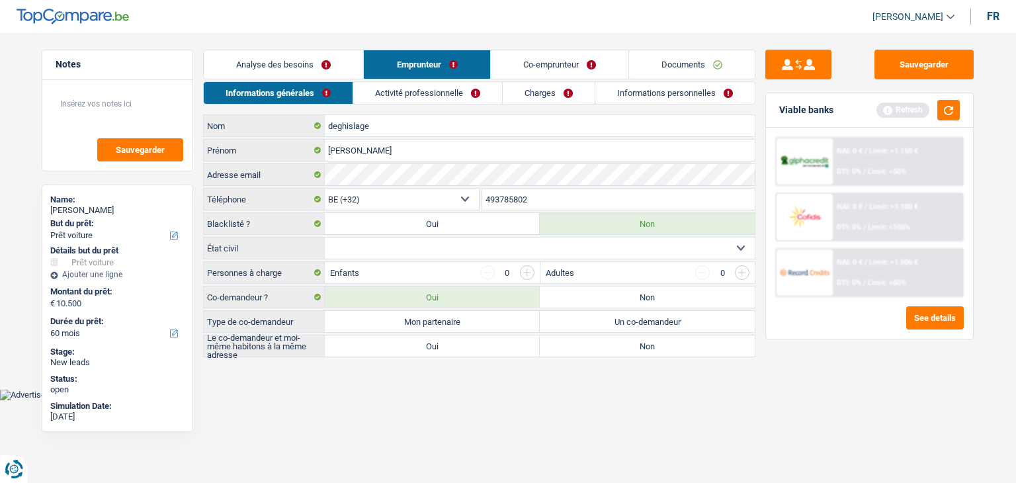
click at [359, 252] on select "Célibataire Marié(e) Cohabitant(e) légal(e) Divorcé(e) Veuf(ve) Séparé (de fait…" at bounding box center [540, 247] width 430 height 21
select select "married"
click at [325, 237] on select "Célibataire Marié(e) Cohabitant(e) légal(e) Divorcé(e) Veuf(ve) Séparé (de fait…" at bounding box center [540, 247] width 430 height 21
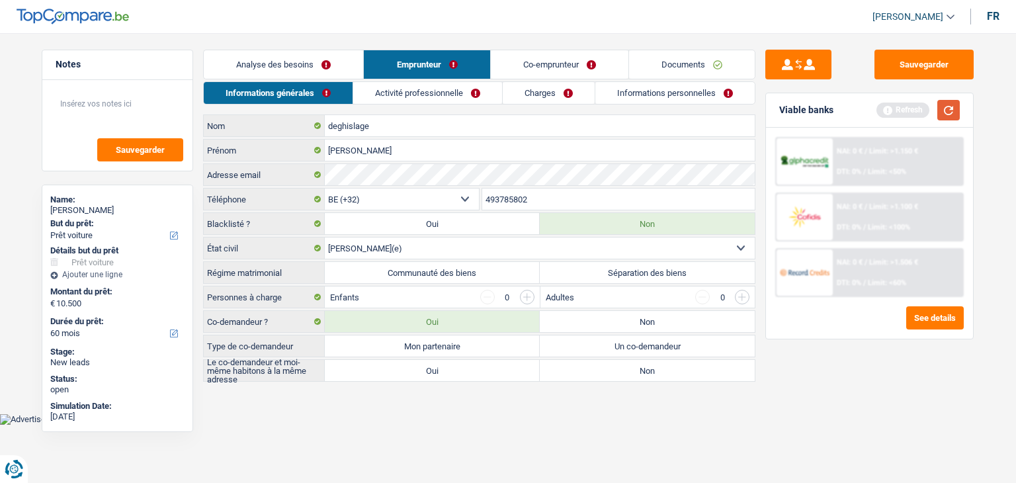
click at [945, 112] on button "button" at bounding box center [948, 110] width 22 height 21
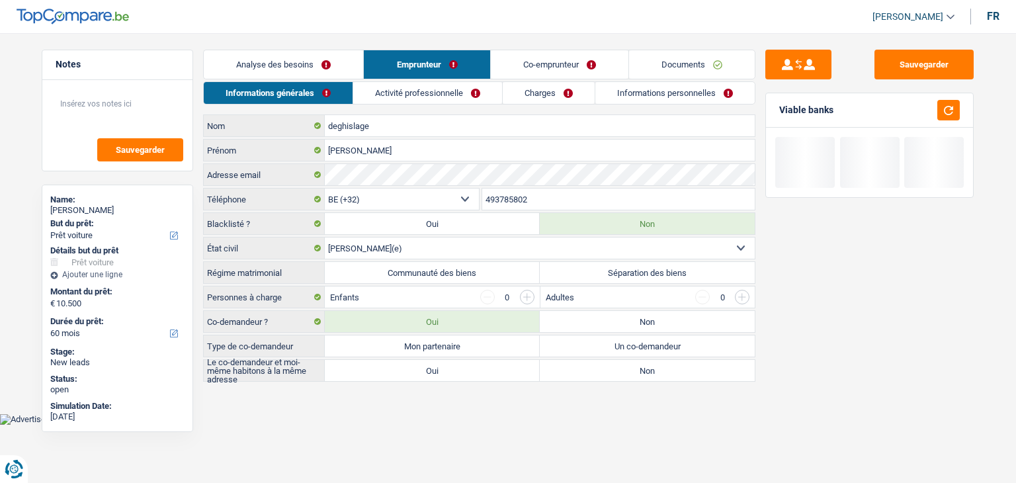
click at [408, 278] on label "Communauté des biens" at bounding box center [432, 272] width 215 height 21
click at [408, 278] on input "Communauté des biens" at bounding box center [432, 272] width 215 height 21
radio input "true"
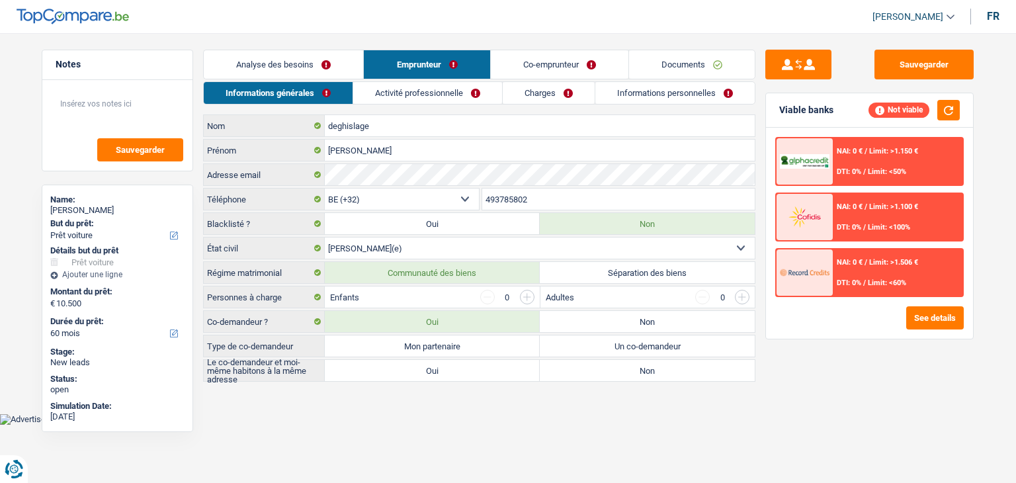
click at [307, 425] on html "Vous avez le contrôle de vos données Nous utilisons des cookies, tout comme nos…" at bounding box center [508, 212] width 1016 height 425
drag, startPoint x: 284, startPoint y: 292, endPoint x: 207, endPoint y: 294, distance: 77.4
click at [207, 294] on label "Personnes à charge" at bounding box center [264, 296] width 121 height 21
click at [341, 409] on main "Notes Sauvegarder Name: dominique deghislage But du prêt: Confort maison: meubl…" at bounding box center [508, 216] width 1016 height 393
click at [527, 297] on input "button" at bounding box center [527, 297] width 15 height 15
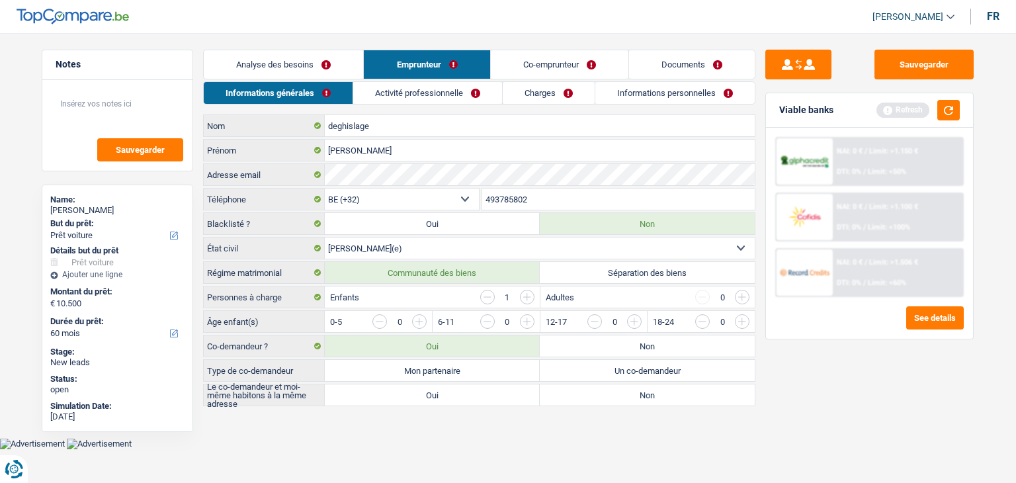
click at [746, 323] on input "button" at bounding box center [1010, 324] width 551 height 21
click at [489, 448] on html "Vous avez le contrôle de vos données Nous utilisons des cookies, tout comme nos…" at bounding box center [508, 224] width 1016 height 449
click at [446, 364] on label "Mon partenaire" at bounding box center [432, 370] width 215 height 21
click at [446, 364] on input "Mon partenaire" at bounding box center [432, 370] width 215 height 21
radio input "true"
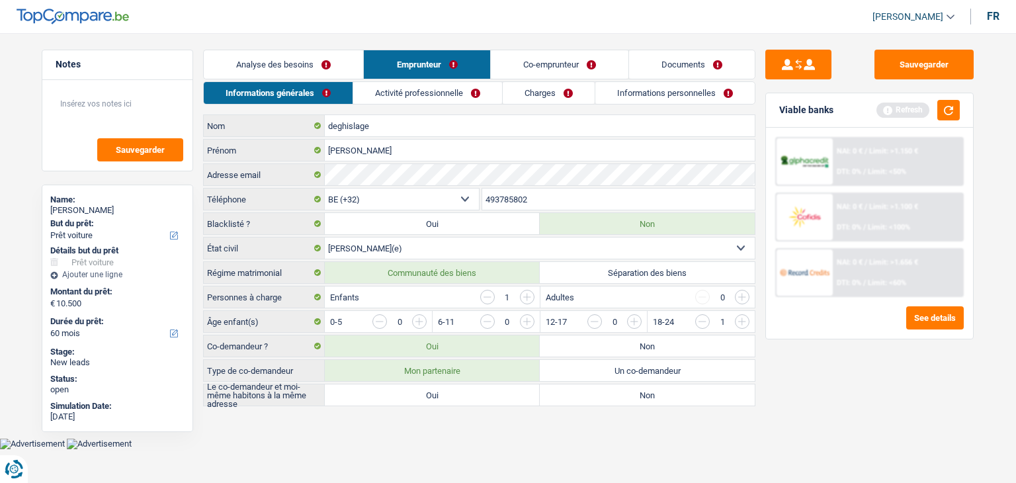
radio input "true"
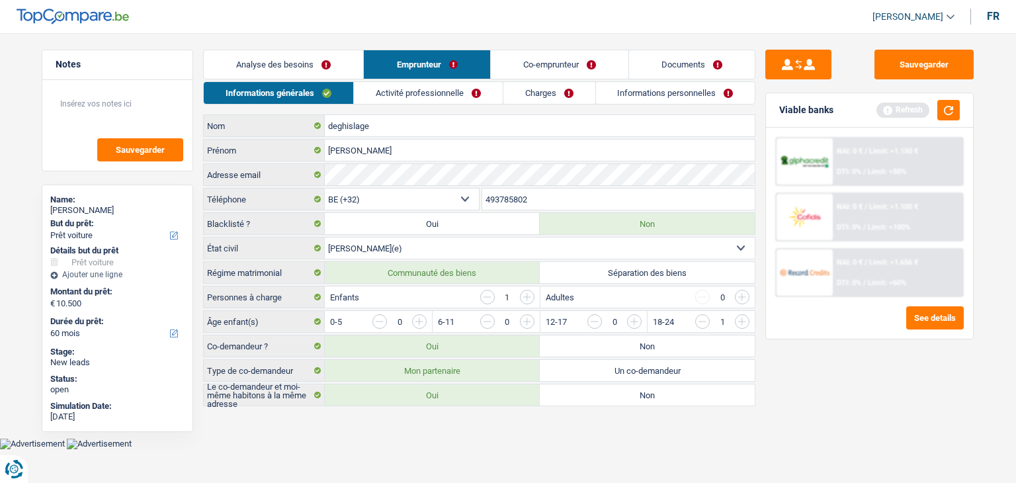
click at [437, 388] on label "Oui" at bounding box center [432, 394] width 215 height 21
click at [437, 388] on input "Oui" at bounding box center [432, 394] width 215 height 21
click at [400, 85] on link "Activité professionnelle" at bounding box center [428, 93] width 149 height 22
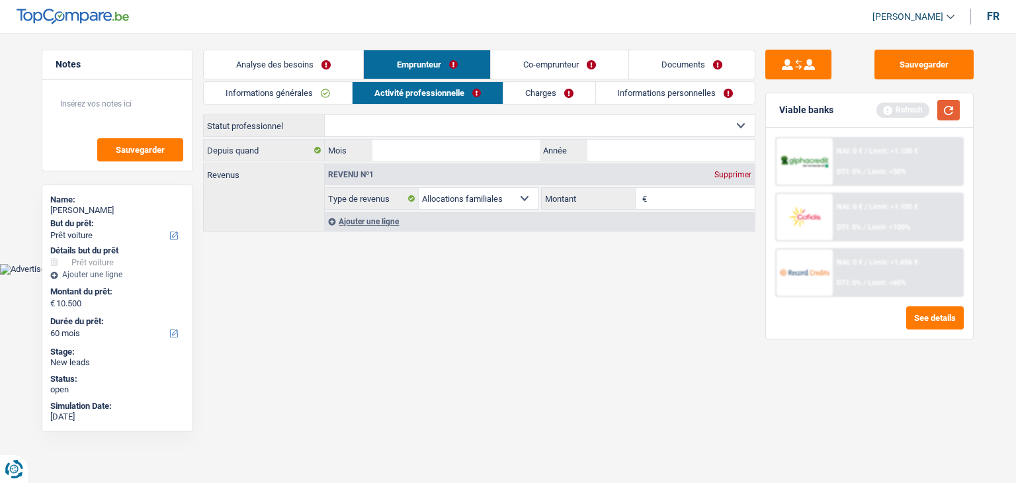
click at [944, 108] on button "button" at bounding box center [948, 110] width 22 height 21
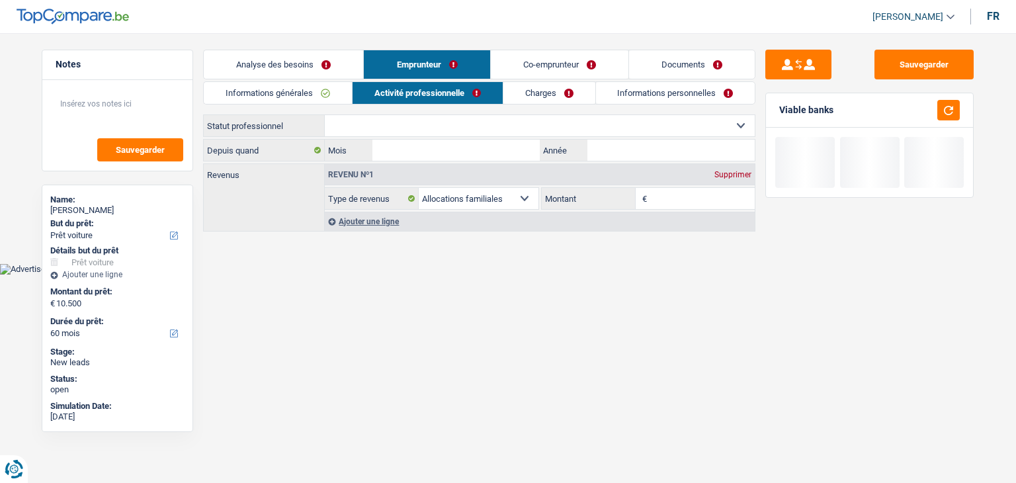
click at [368, 128] on select "Ouvrier Employé privé Employé public Invalide Indépendant Pensionné Chômeur Mut…" at bounding box center [540, 125] width 430 height 21
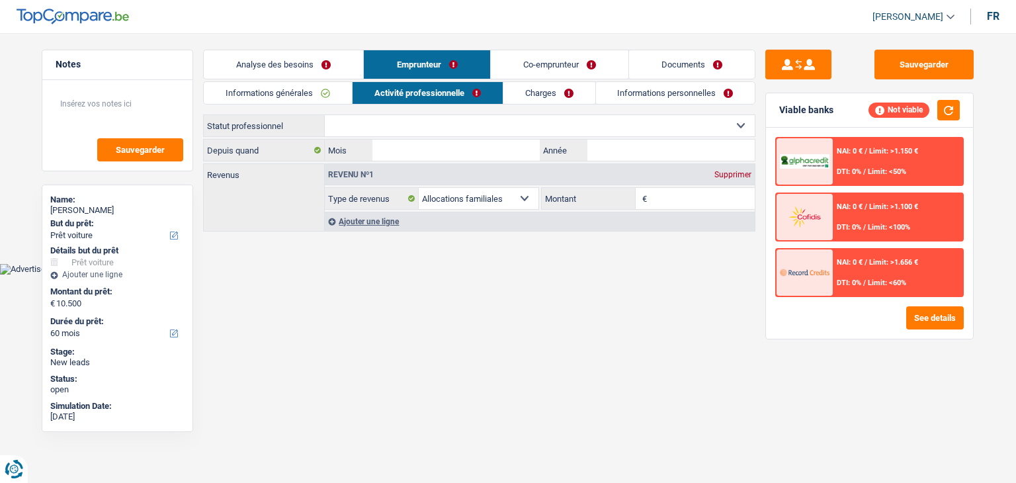
select select "invalid"
click at [325, 115] on select "Ouvrier Employé privé Employé public Invalide Indépendant Pensionné Chômeur Mut…" at bounding box center [540, 125] width 430 height 21
select select "disabilityPension"
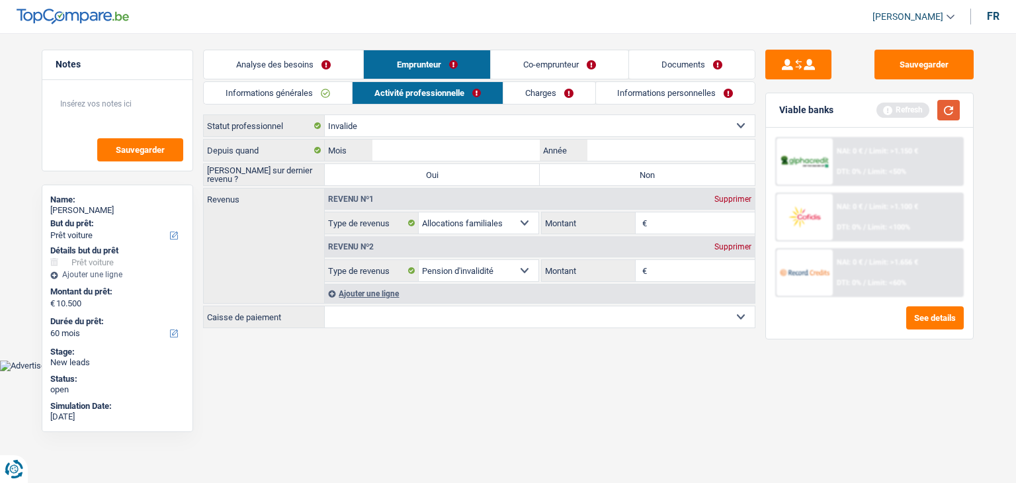
click at [954, 109] on button "button" at bounding box center [948, 110] width 22 height 21
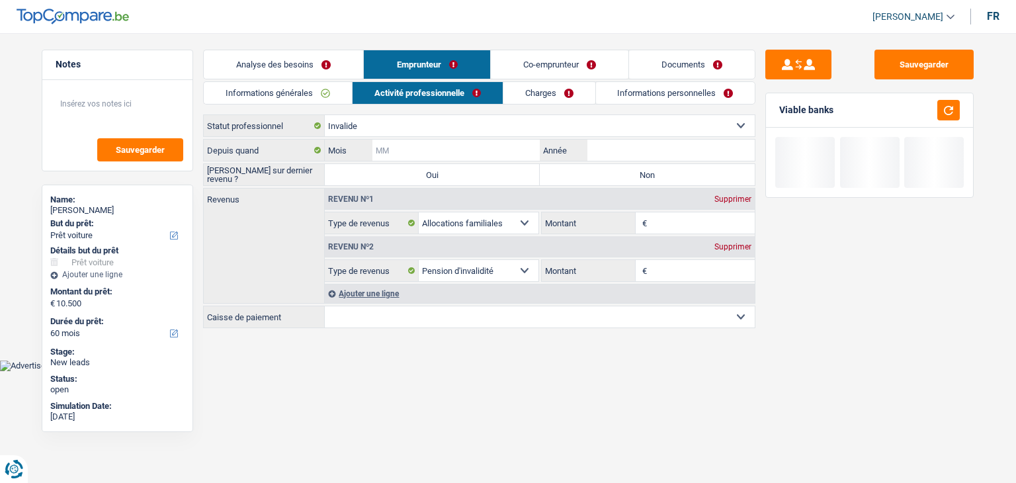
click at [464, 144] on input "Mois" at bounding box center [455, 150] width 167 height 21
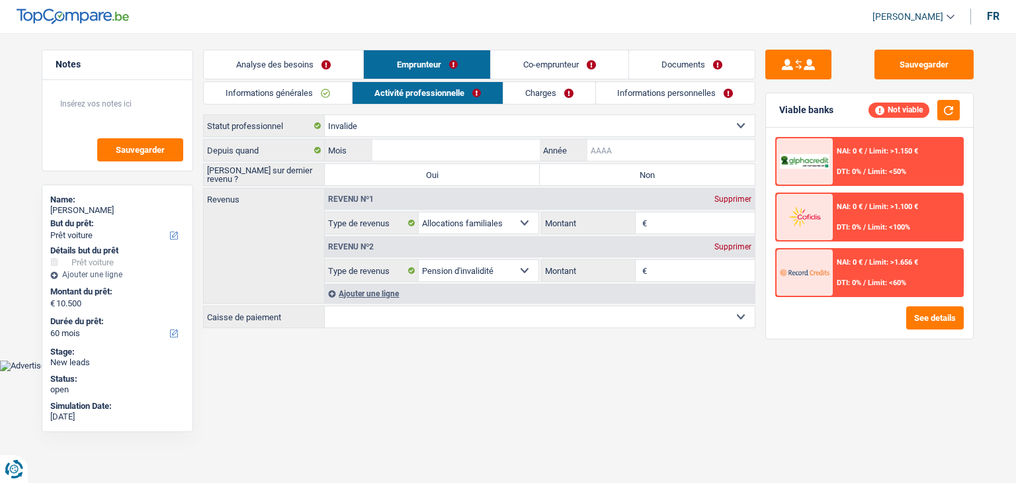
click at [629, 151] on input "Année" at bounding box center [670, 150] width 167 height 21
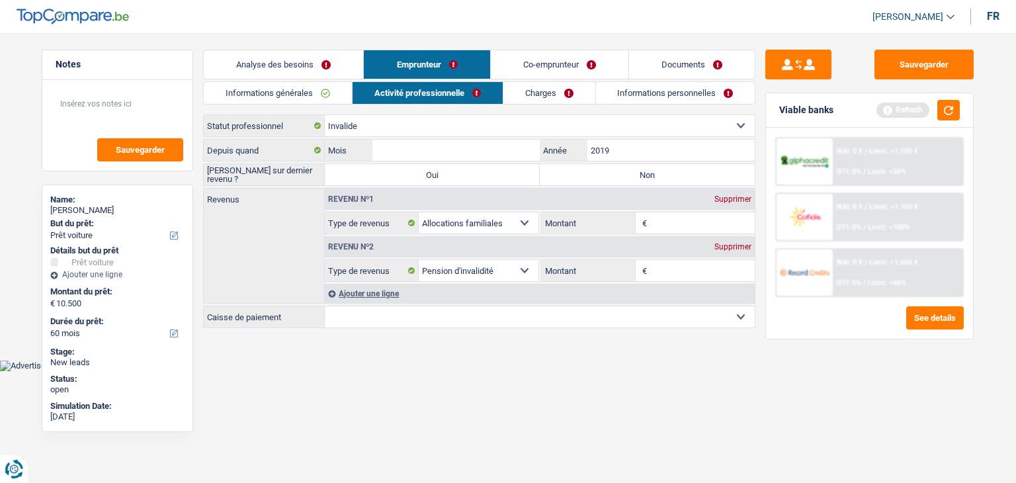
type input "2019"
click at [498, 154] on input "Mois" at bounding box center [455, 150] width 167 height 21
type input "12"
click at [528, 371] on html "Vous avez le contrôle de vos données Nous utilisons des cookies, tout comme nos…" at bounding box center [508, 185] width 1016 height 371
click at [960, 117] on div "Viable banks Refresh" at bounding box center [869, 110] width 207 height 34
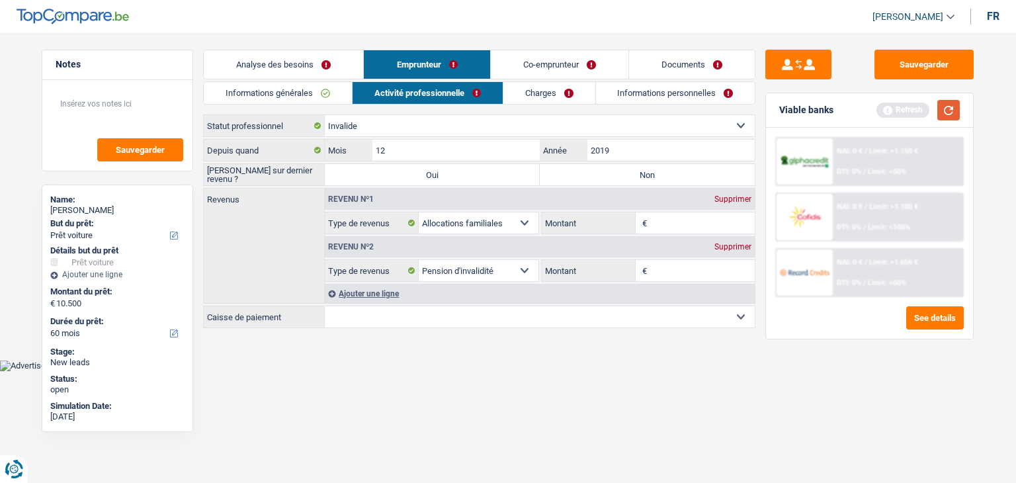
click at [949, 102] on button "button" at bounding box center [948, 110] width 22 height 21
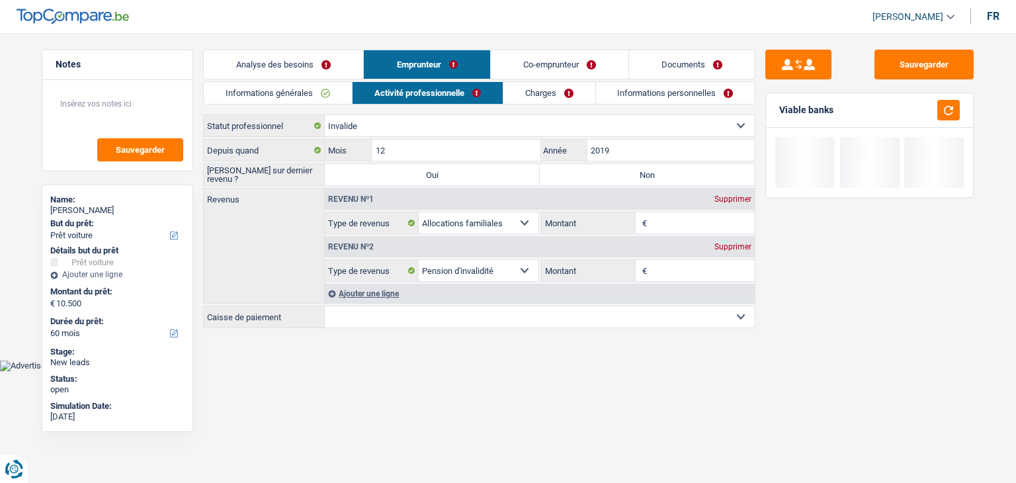
click at [686, 268] on input "Montant" at bounding box center [702, 270] width 105 height 21
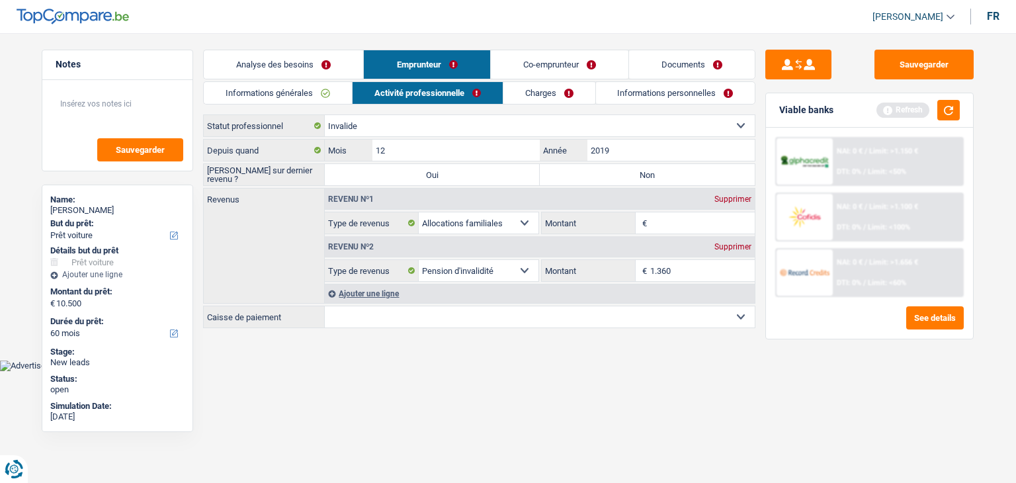
type input "1.360"
click at [605, 371] on html "Vous avez le contrôle de vos données Nous utilisons des cookies, tout comme nos…" at bounding box center [508, 185] width 1016 height 371
click at [941, 116] on button "button" at bounding box center [948, 110] width 22 height 21
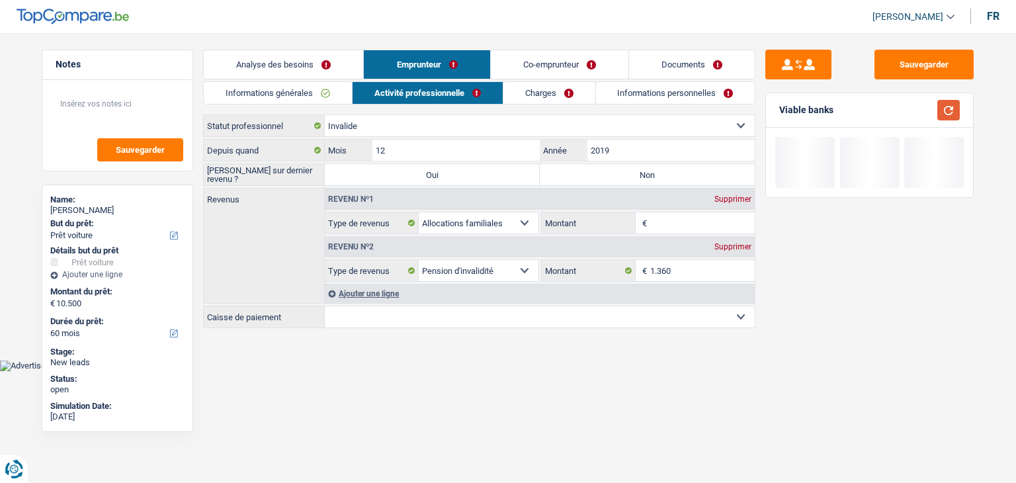
click at [947, 104] on button "button" at bounding box center [948, 110] width 22 height 21
drag, startPoint x: 833, startPoint y: 112, endPoint x: 779, endPoint y: 112, distance: 54.2
click at [779, 112] on div "Viable banks" at bounding box center [869, 110] width 207 height 34
click at [779, 112] on div "Viable banks" at bounding box center [806, 109] width 54 height 11
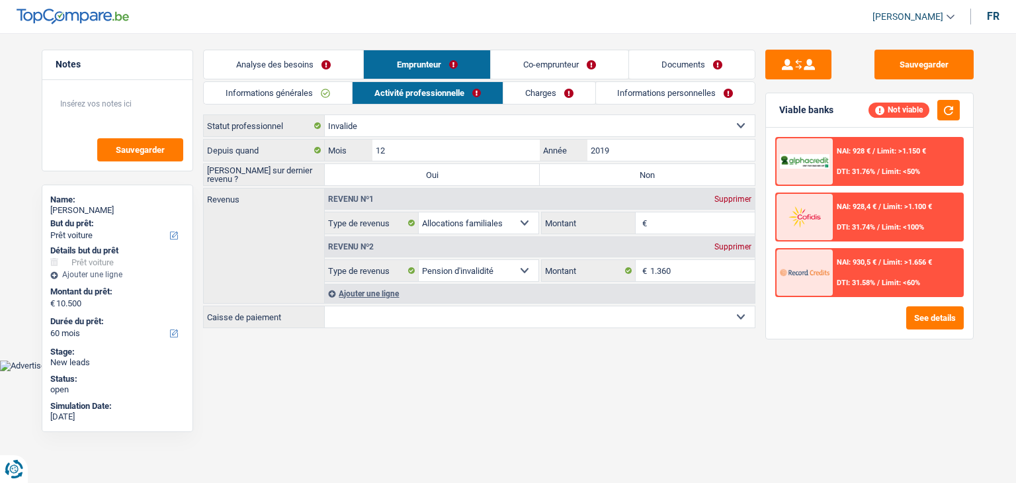
click at [708, 218] on input "Montant" at bounding box center [702, 222] width 105 height 21
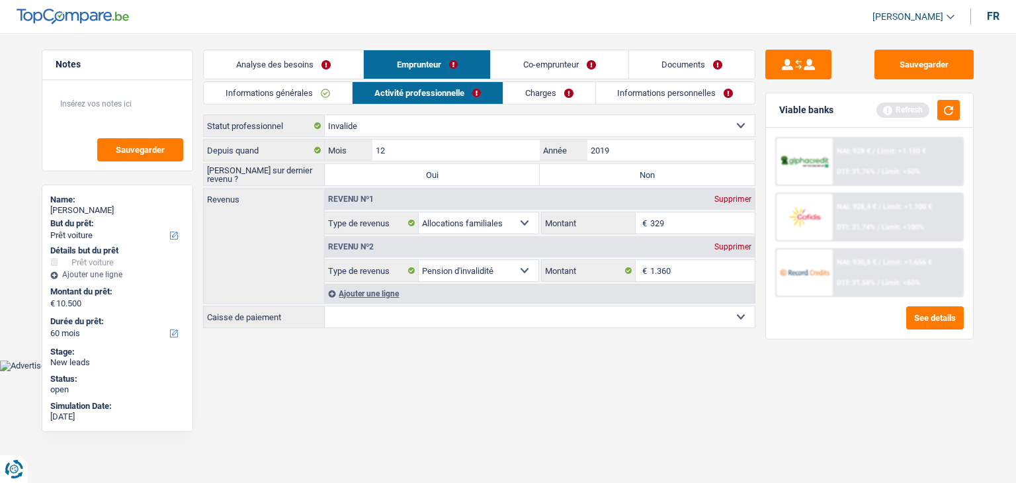
type input "329"
drag, startPoint x: 540, startPoint y: 380, endPoint x: 530, endPoint y: 340, distance: 41.1
click at [540, 371] on html "Vous avez le contrôle de vos données Nous utilisons des cookies, tout comme nos…" at bounding box center [508, 185] width 1016 height 371
click at [511, 300] on div "Ajouter une ligne" at bounding box center [540, 293] width 430 height 19
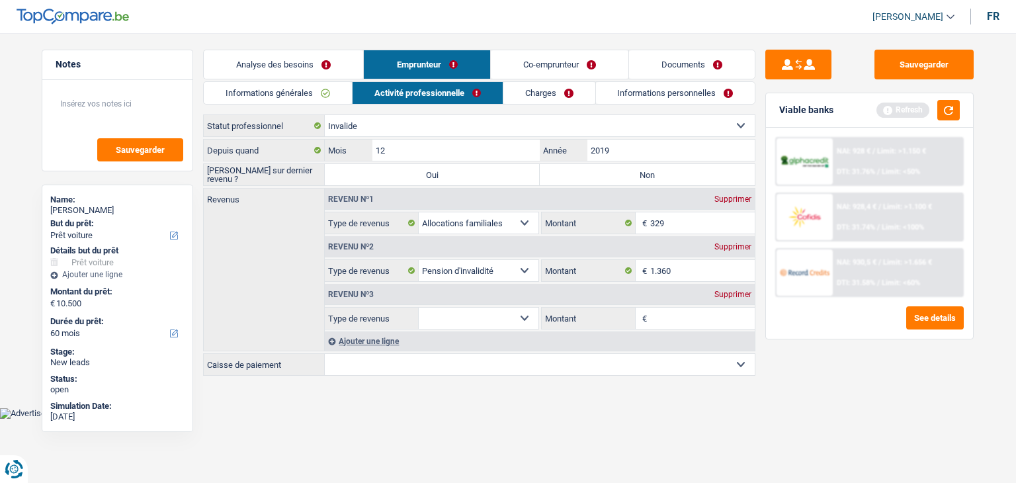
click at [735, 295] on div "Supprimer" at bounding box center [733, 294] width 44 height 8
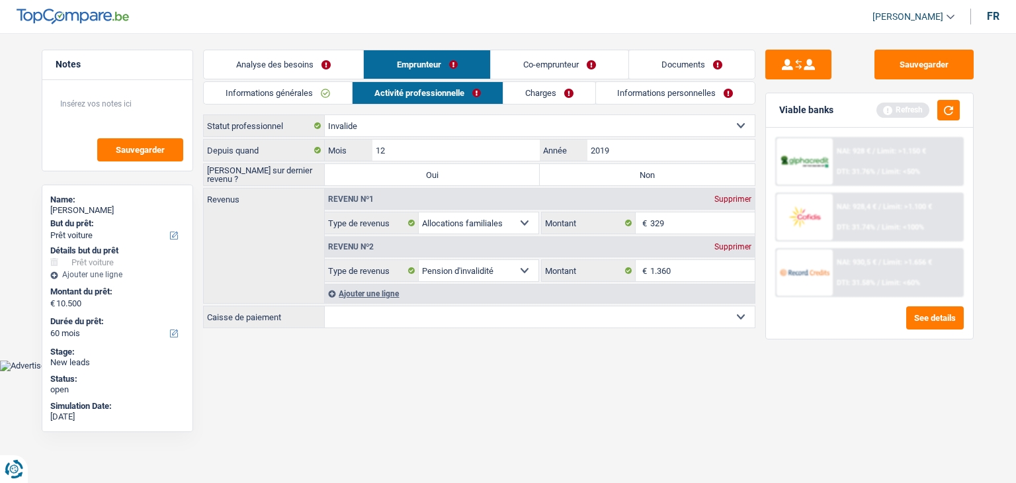
click at [518, 54] on link "Co-emprunteur" at bounding box center [560, 64] width 138 height 28
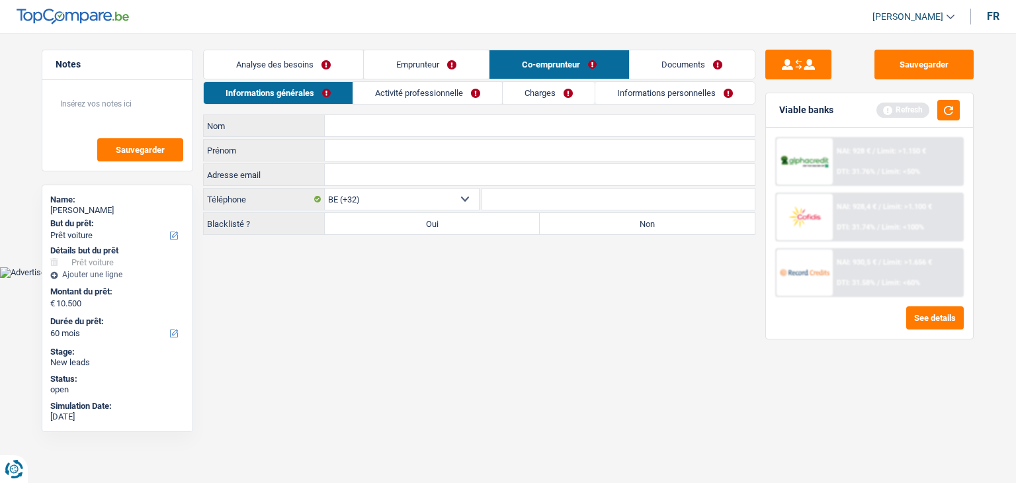
click at [434, 85] on link "Activité professionnelle" at bounding box center [427, 93] width 149 height 22
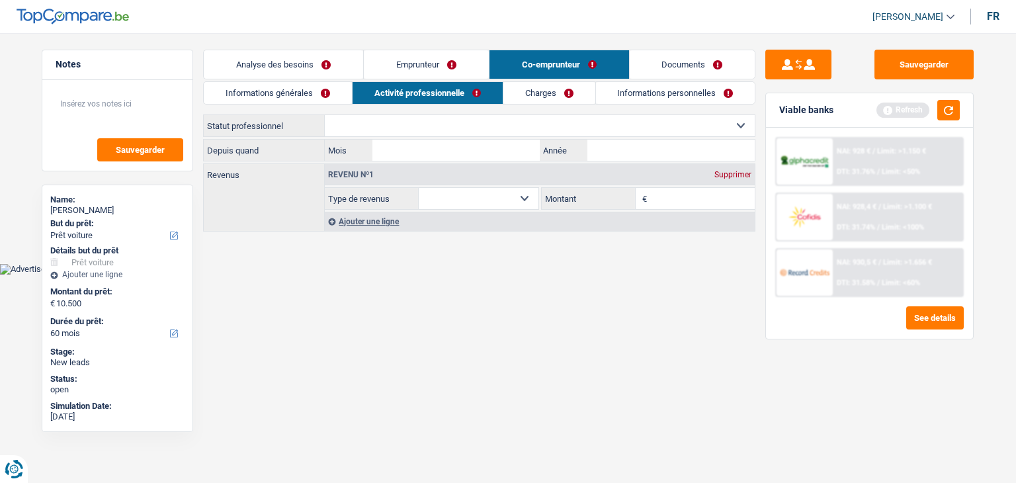
click at [661, 206] on input "Montant" at bounding box center [702, 198] width 105 height 21
type input "1.465"
click at [492, 200] on select "Allocation d'handicap Allocations chômage Allocations familiales Chèques repas …" at bounding box center [479, 198] width 120 height 21
select select "disabilityPension"
click at [419, 188] on select "Allocation d'handicap Allocations chômage Allocations familiales Chèques repas …" at bounding box center [479, 198] width 120 height 21
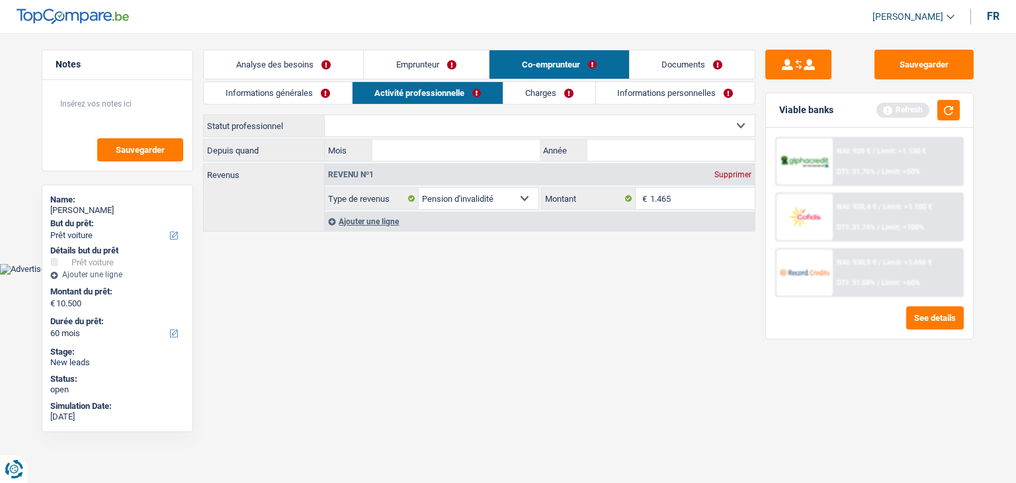
click at [409, 53] on link "Emprunteur" at bounding box center [426, 64] width 125 height 28
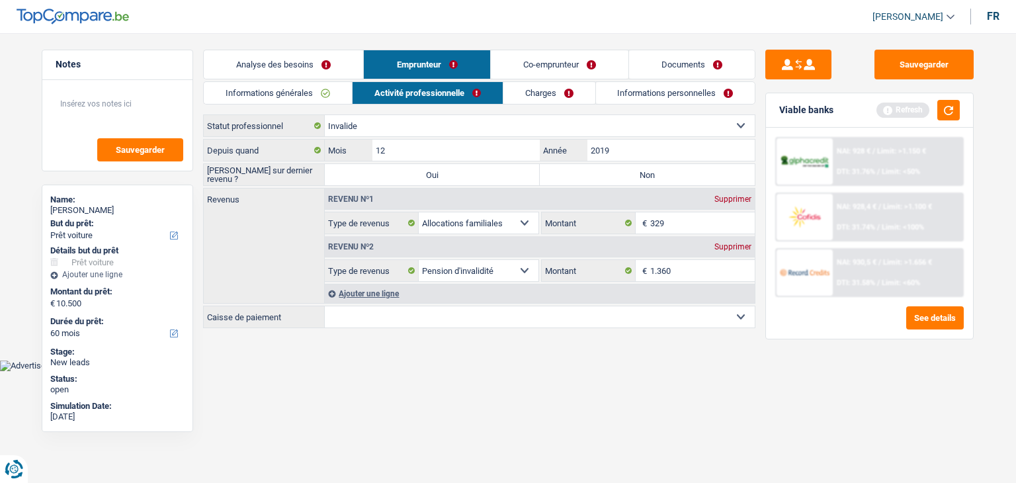
click at [530, 56] on link "Co-emprunteur" at bounding box center [560, 64] width 138 height 28
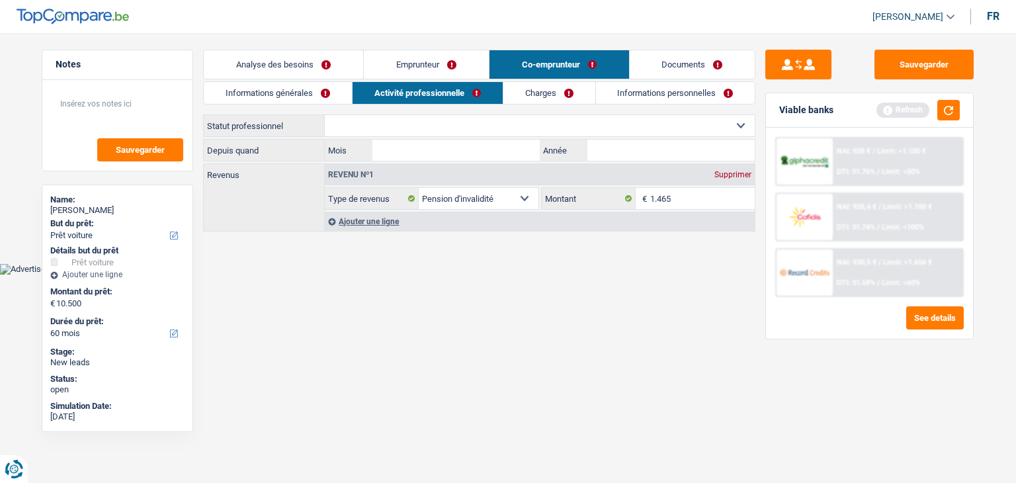
click at [439, 56] on link "Emprunteur" at bounding box center [426, 64] width 125 height 28
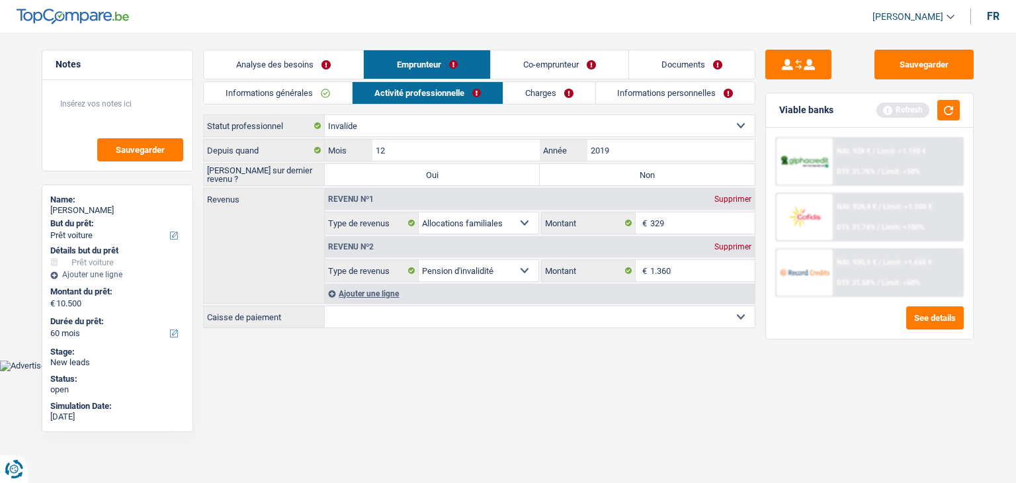
click at [397, 322] on select "Mutualité Chrétienne Mutualité Socialiste (Solidaris) SPF Sécurité Sociale Unio…" at bounding box center [540, 316] width 430 height 21
select select "solidaris"
click at [325, 306] on select "Mutualité Chrétienne Mutualité Socialiste (Solidaris) SPF Sécurité Sociale Unio…" at bounding box center [540, 316] width 430 height 21
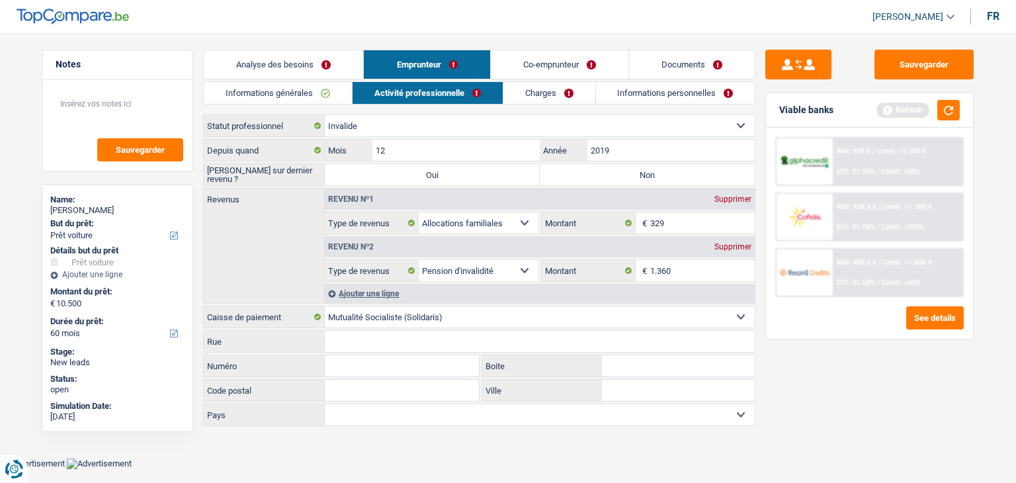
drag, startPoint x: 868, startPoint y: 421, endPoint x: 871, endPoint y: 398, distance: 23.3
click at [868, 421] on div "Sauvegarder Viable banks Refresh NAI: 928 € / Limit: >1.150 € DTI: 31.76% / Lim…" at bounding box center [869, 254] width 228 height 409
click at [948, 104] on button "button" at bounding box center [948, 110] width 22 height 21
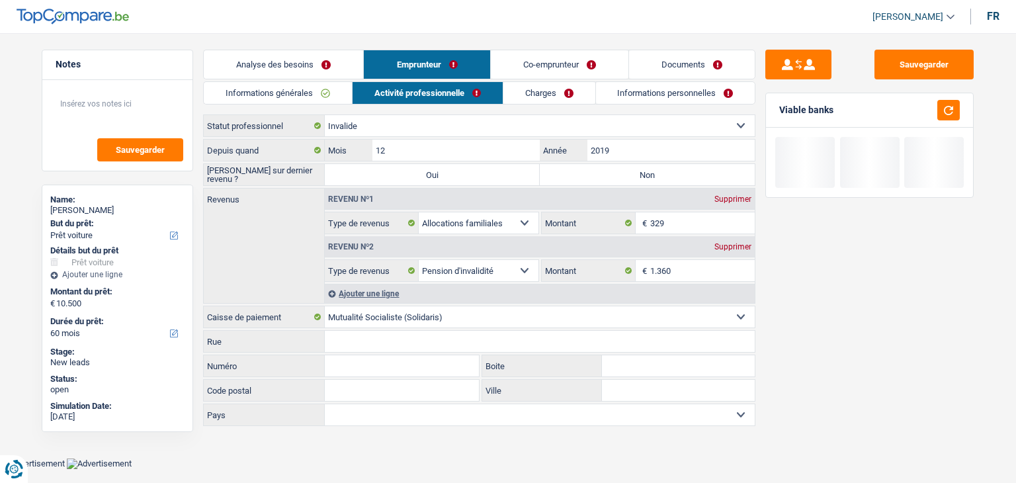
click at [569, 98] on link "Charges" at bounding box center [549, 93] width 92 height 22
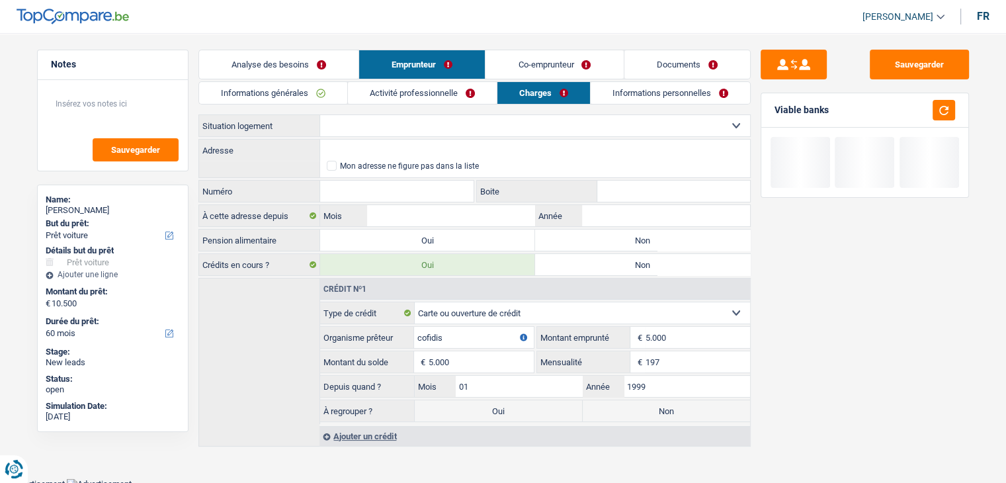
click at [406, 122] on select "Locataire Propriétaire avec prêt hypothécaire Propriétaire sans prêt hypothécai…" at bounding box center [535, 125] width 430 height 21
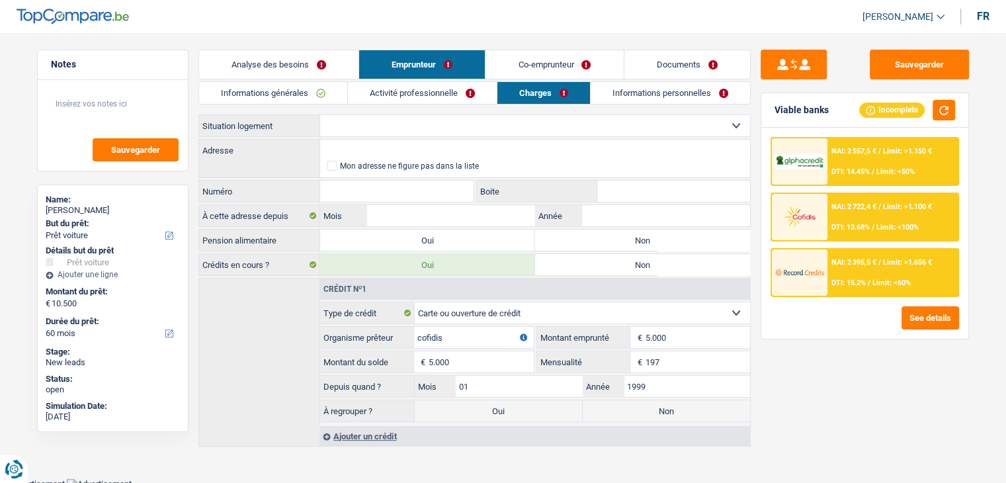
click at [403, 136] on div "Locataire Propriétaire avec prêt hypothécaire Propriétaire sans prêt hypothécai…" at bounding box center [474, 125] width 552 height 22
click at [397, 123] on select "Locataire Propriétaire avec prêt hypothécaire Propriétaire sans prêt hypothécai…" at bounding box center [535, 125] width 430 height 21
select select "rents"
click at [320, 115] on select "Locataire Propriétaire avec prêt hypothécaire Propriétaire sans prêt hypothécai…" at bounding box center [535, 125] width 430 height 21
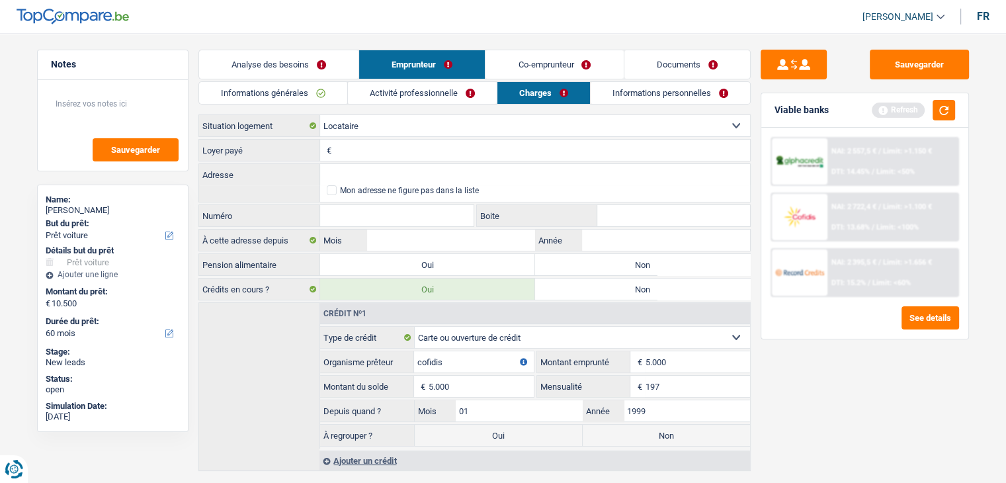
click at [356, 152] on input "Loyer payé" at bounding box center [542, 150] width 415 height 21
type input "695"
click at [355, 171] on input "Adresse" at bounding box center [535, 174] width 430 height 21
type input "Rue Henri Hecq, 7170, Manage, BE"
click at [373, 220] on input "Numéro" at bounding box center [397, 215] width 154 height 21
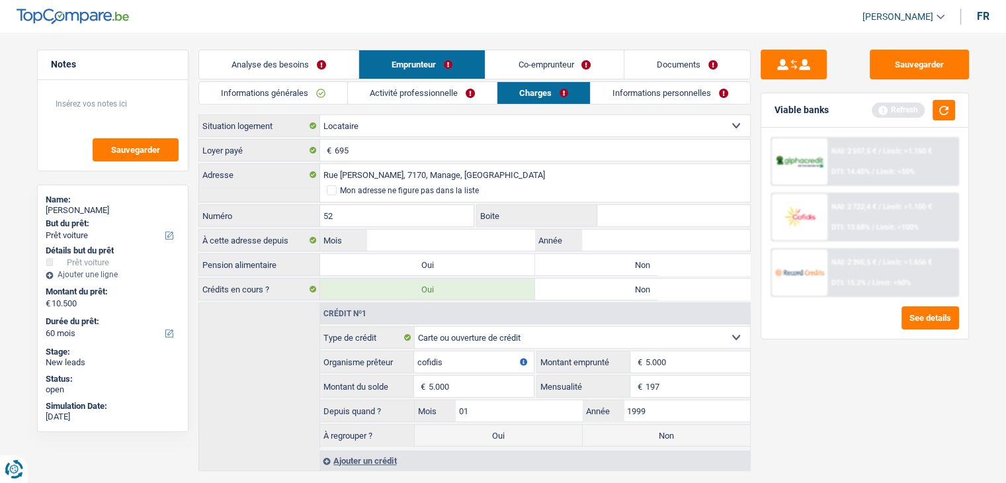
type input "52"
drag, startPoint x: 855, startPoint y: 387, endPoint x: 557, endPoint y: 311, distance: 307.0
click at [856, 387] on div "Sauvegarder Viable banks Refresh NAI: 2 557,5 € / Limit: >1.150 € DTI: 14.45% /…" at bounding box center [865, 254] width 228 height 409
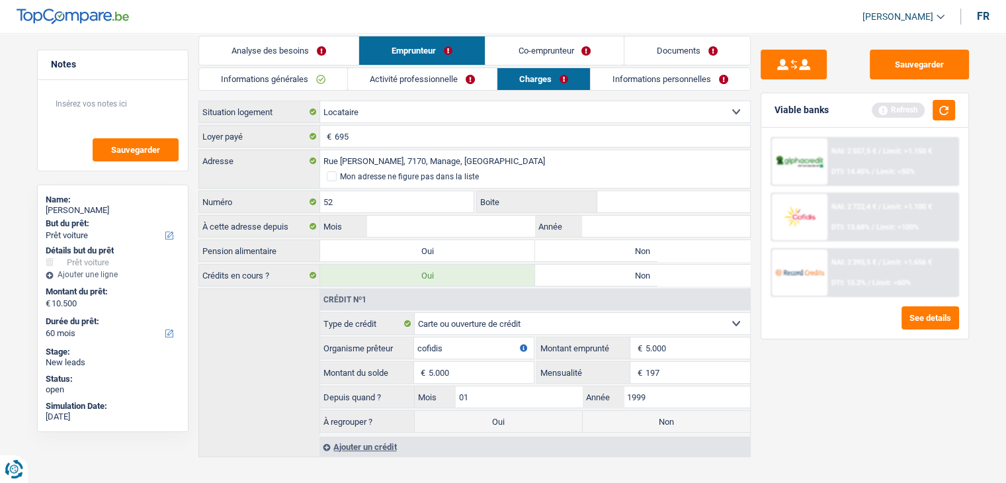
scroll to position [26, 0]
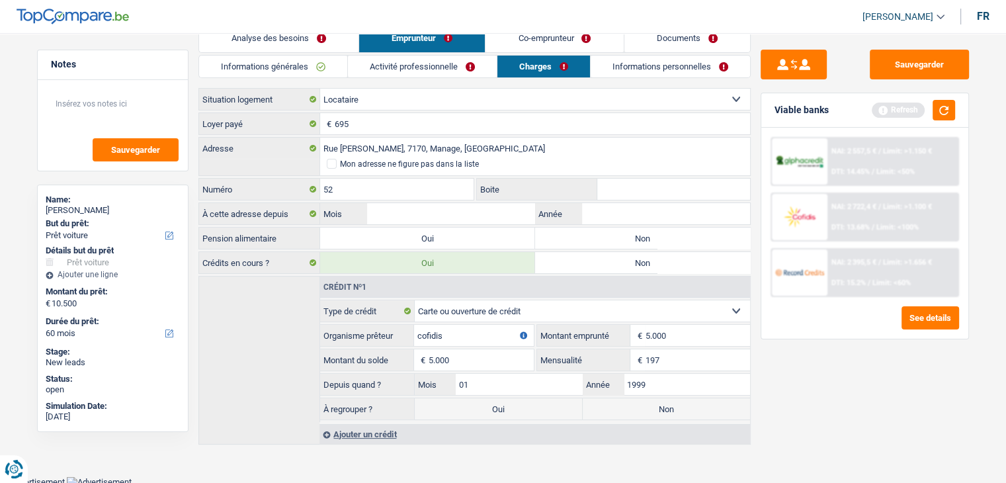
click at [565, 239] on label "Non" at bounding box center [642, 237] width 215 height 21
click at [565, 239] on input "Non" at bounding box center [642, 237] width 215 height 21
radio input "true"
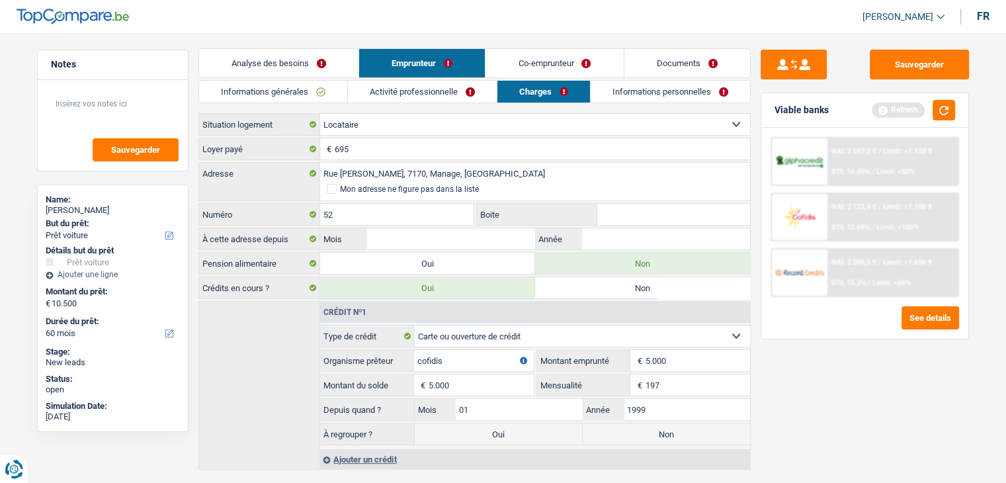
scroll to position [0, 0]
click at [626, 85] on link "Informations personnelles" at bounding box center [670, 93] width 159 height 22
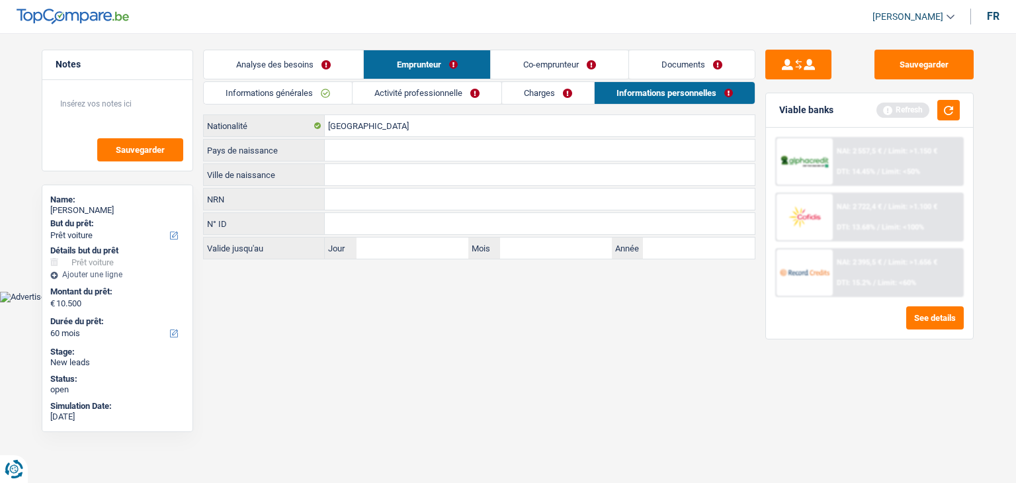
drag, startPoint x: 385, startPoint y: 167, endPoint x: 385, endPoint y: 147, distance: 20.5
click at [385, 167] on input "Ville de naissance" at bounding box center [540, 174] width 430 height 21
click at [385, 147] on input "Pays de naissance" at bounding box center [540, 150] width 430 height 21
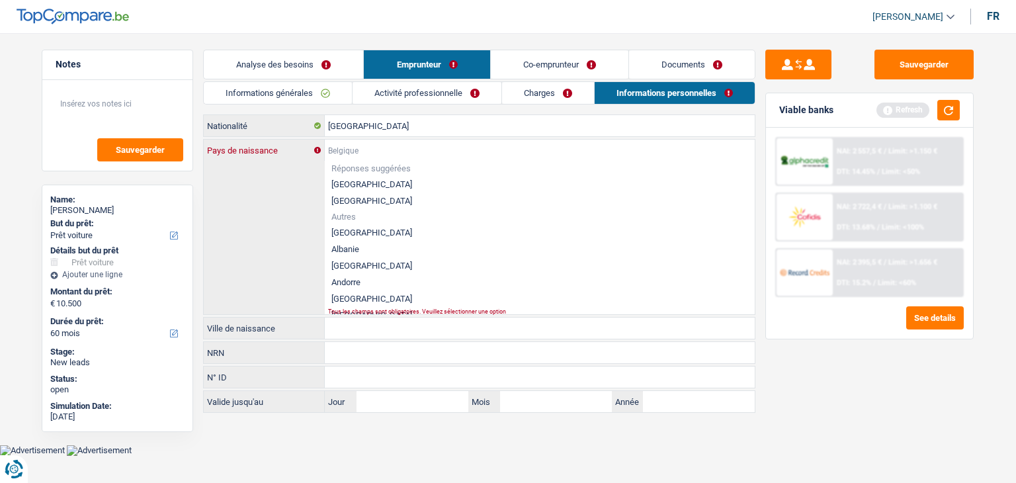
type input "B"
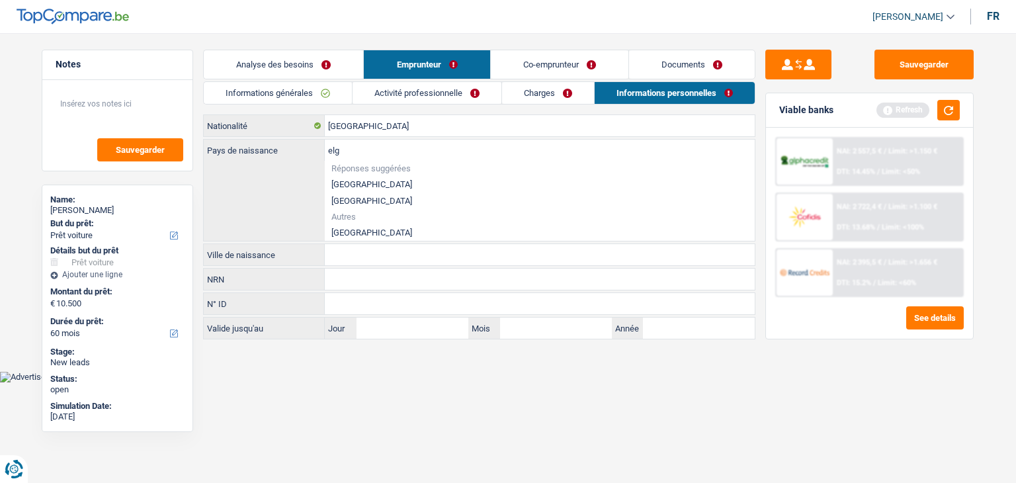
click at [370, 182] on li "[GEOGRAPHIC_DATA]" at bounding box center [540, 184] width 430 height 17
type input "[GEOGRAPHIC_DATA]"
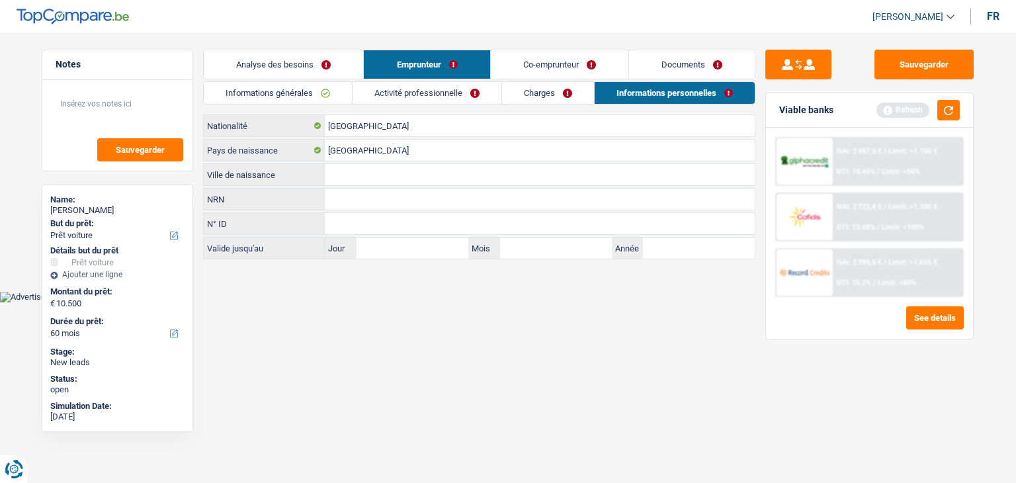
click at [361, 175] on input "Ville de naissance" at bounding box center [540, 174] width 430 height 21
type input "Lahestres"
click at [370, 191] on input "NRN" at bounding box center [540, 198] width 430 height 21
click at [958, 109] on button "button" at bounding box center [948, 110] width 22 height 21
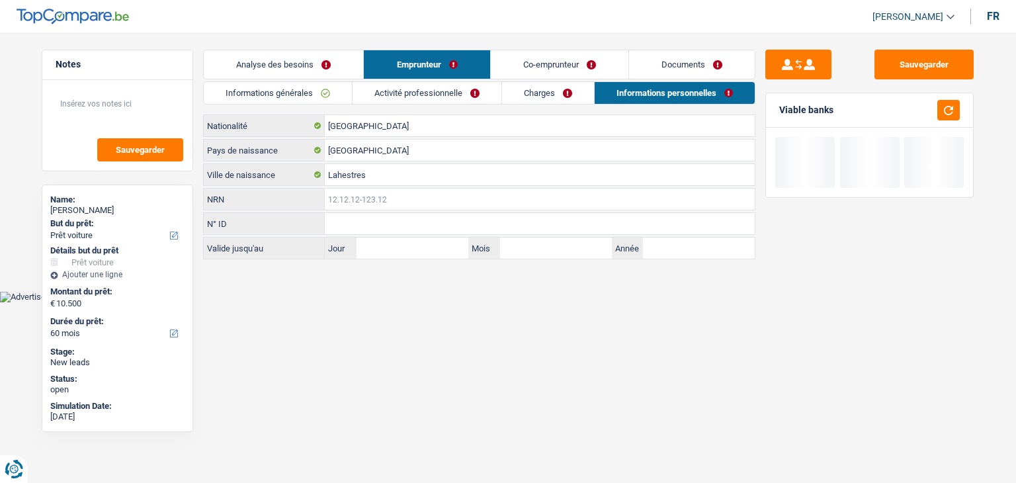
click at [386, 196] on input "NRN" at bounding box center [540, 198] width 430 height 21
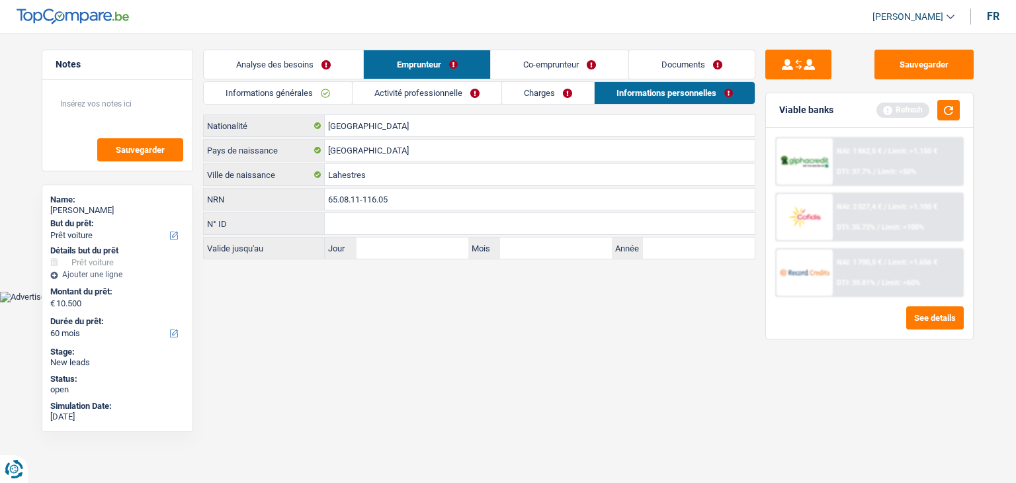
type input "65.08.11-116.05"
click at [444, 302] on html "Vous avez le contrôle de vos données Nous utilisons des cookies, tout comme nos…" at bounding box center [508, 151] width 1016 height 302
click at [953, 113] on button "button" at bounding box center [948, 110] width 22 height 21
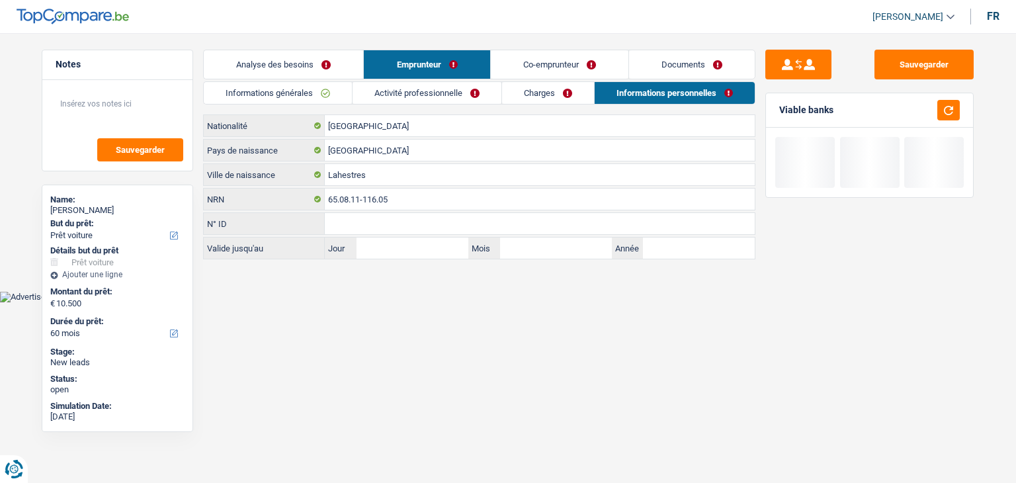
click at [528, 67] on link "Co-emprunteur" at bounding box center [560, 64] width 138 height 28
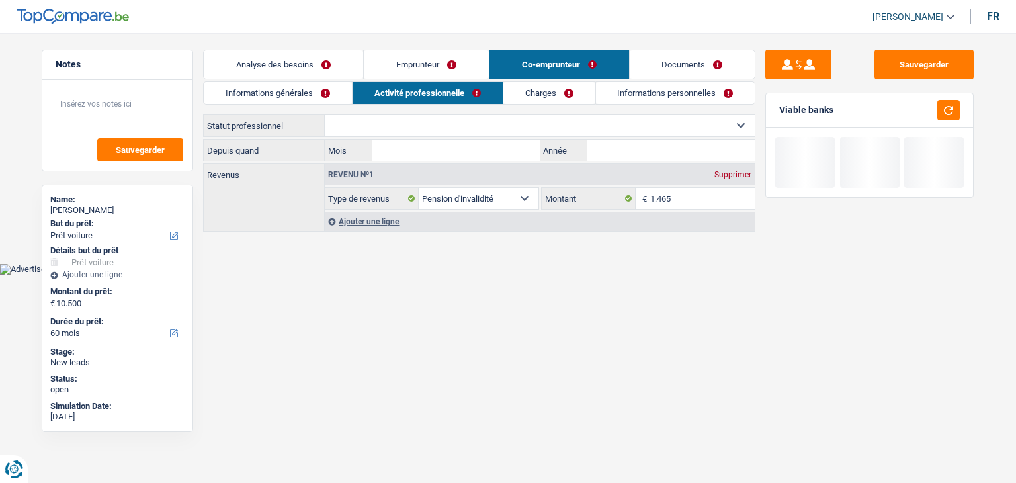
click at [272, 95] on link "Informations générales" at bounding box center [278, 93] width 148 height 22
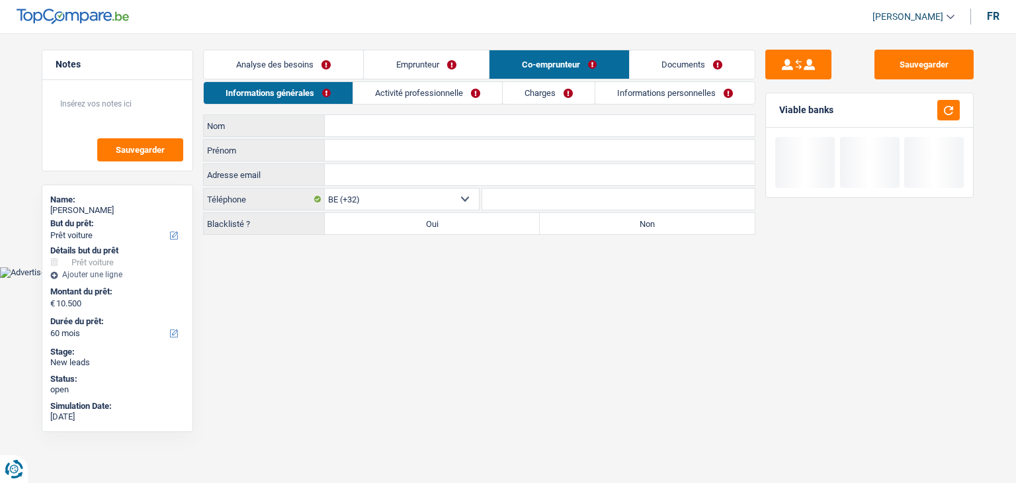
click at [341, 122] on input "Nom" at bounding box center [540, 125] width 430 height 21
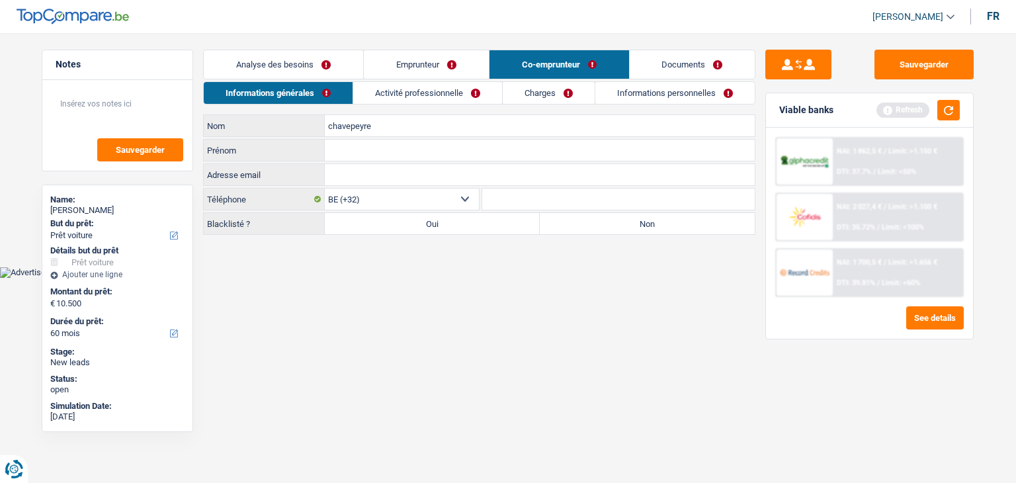
type input "chavepeyre"
click at [368, 147] on input "Prénom" at bounding box center [540, 150] width 430 height 21
type input "philip"
click at [378, 274] on body "Vous avez le contrôle de vos données Nous utilisons des cookies, tout comme nos…" at bounding box center [508, 149] width 1016 height 258
click at [725, 218] on label "Non" at bounding box center [647, 223] width 215 height 21
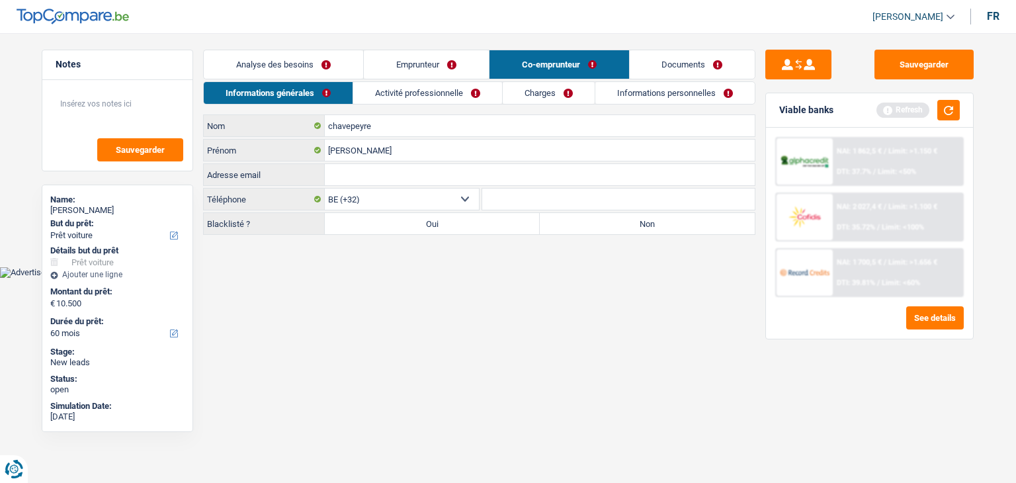
click at [725, 218] on input "Non" at bounding box center [647, 223] width 215 height 21
radio input "true"
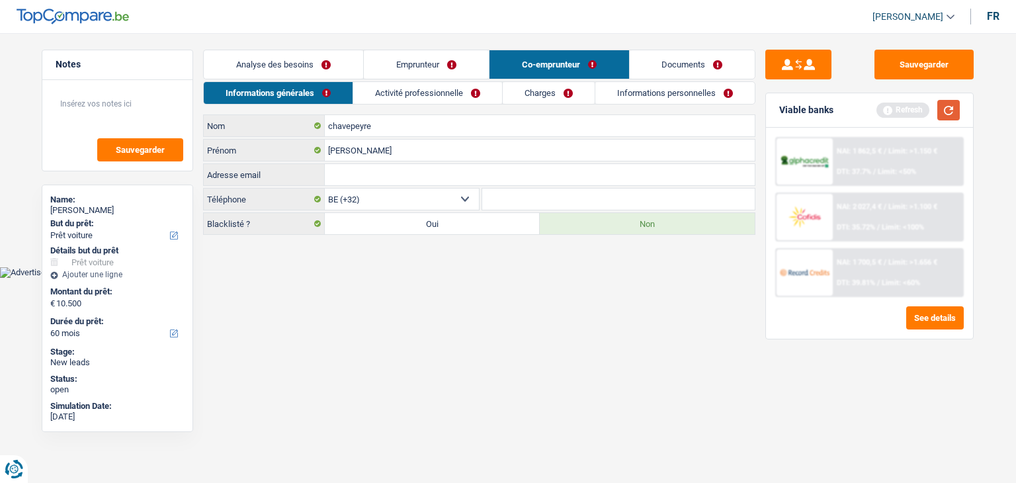
click at [944, 116] on button "button" at bounding box center [948, 110] width 22 height 21
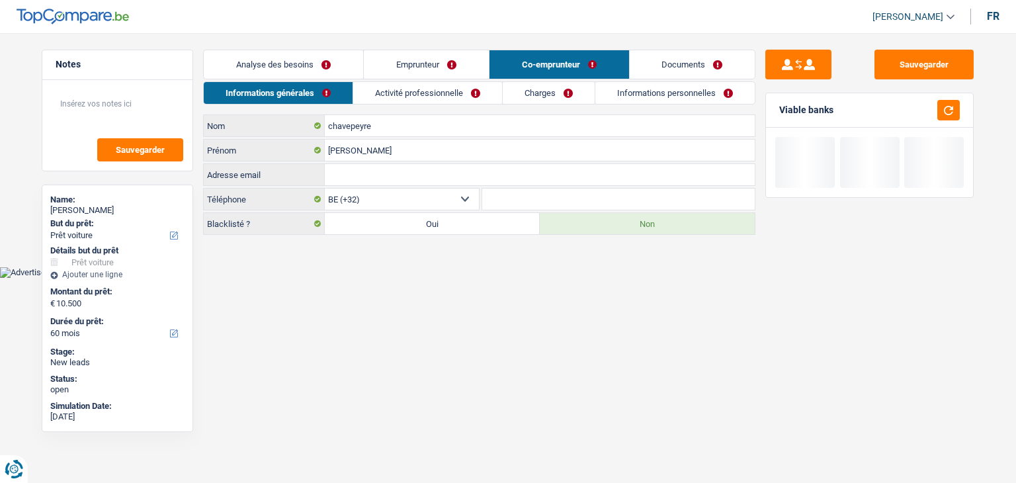
click at [468, 93] on link "Activité professionnelle" at bounding box center [427, 93] width 149 height 22
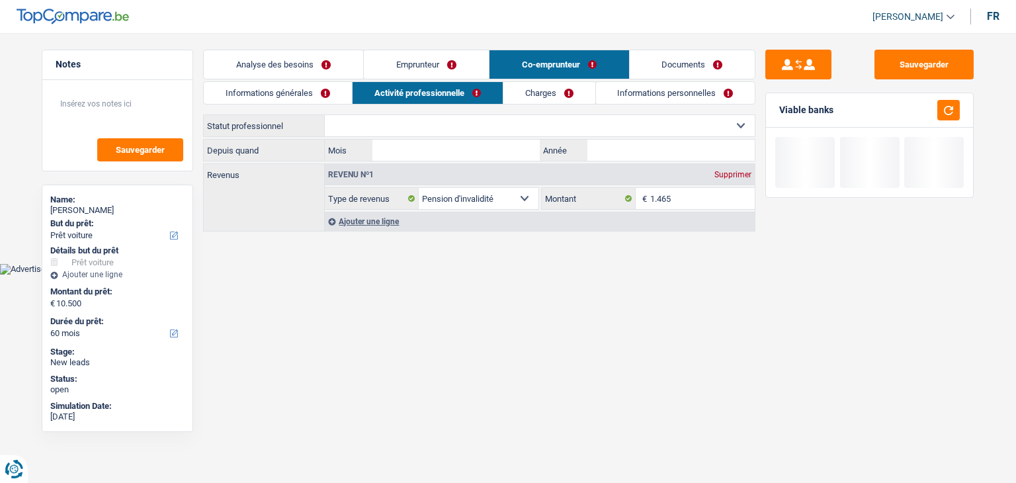
click at [368, 126] on select "Ouvrier Employé privé Employé public Invalide Indépendant Pensionné Chômeur Mut…" at bounding box center [540, 125] width 430 height 21
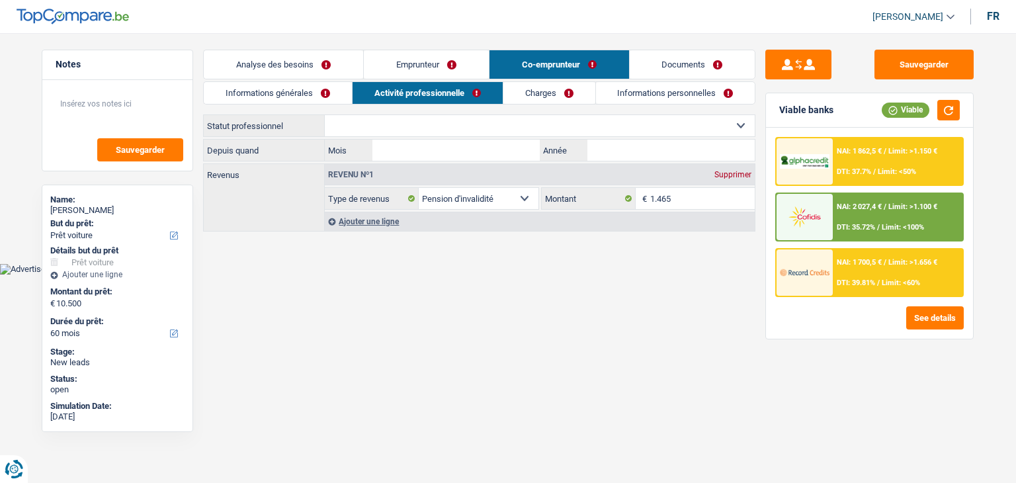
select select "invalid"
click at [325, 115] on select "Ouvrier Employé privé Employé public Invalide Indépendant Pensionné Chômeur Mut…" at bounding box center [540, 125] width 430 height 21
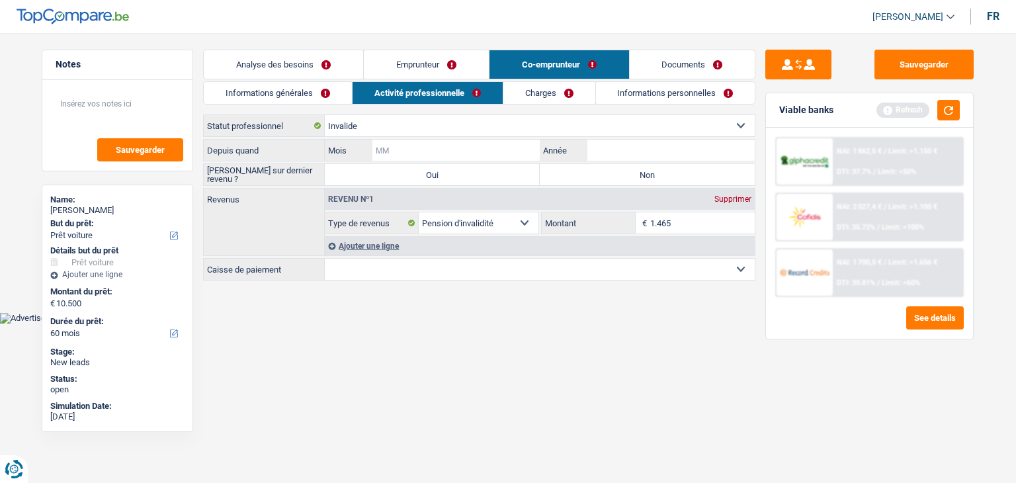
click at [472, 153] on input "Mois" at bounding box center [455, 150] width 167 height 21
click at [651, 146] on input "Année" at bounding box center [670, 150] width 167 height 21
type input "2024"
click at [508, 151] on input "Mois" at bounding box center [455, 150] width 167 height 21
type input "08"
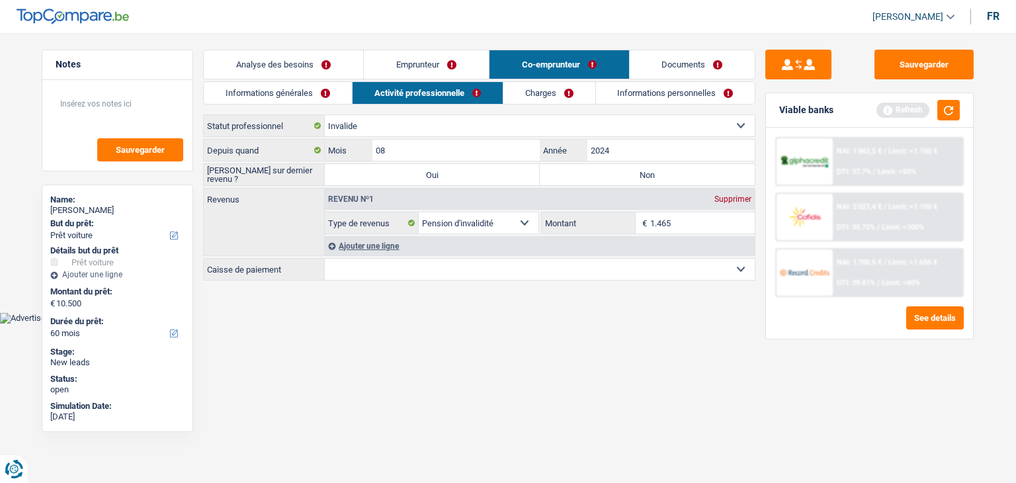
click at [616, 169] on label "Non" at bounding box center [647, 174] width 215 height 21
click at [616, 169] on input "Non" at bounding box center [647, 174] width 215 height 21
radio input "true"
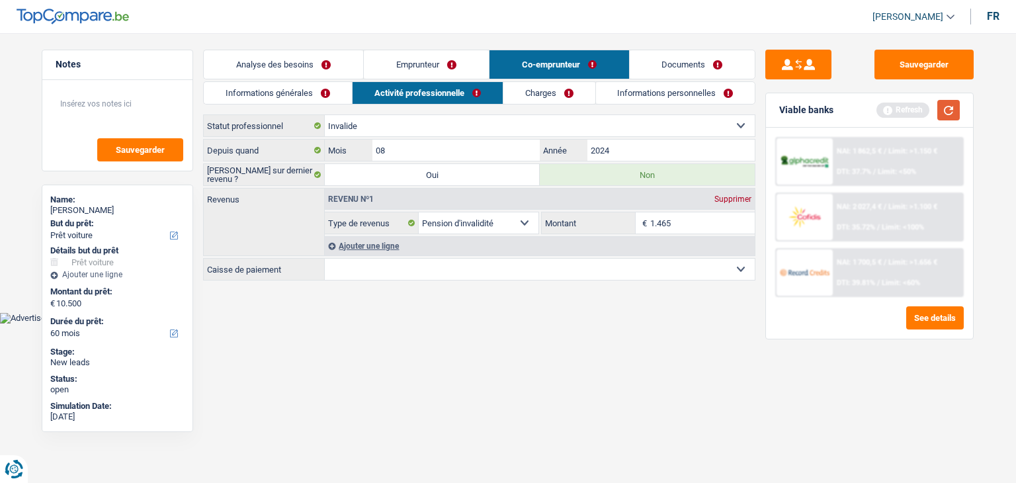
click at [958, 110] on button "button" at bounding box center [948, 110] width 22 height 21
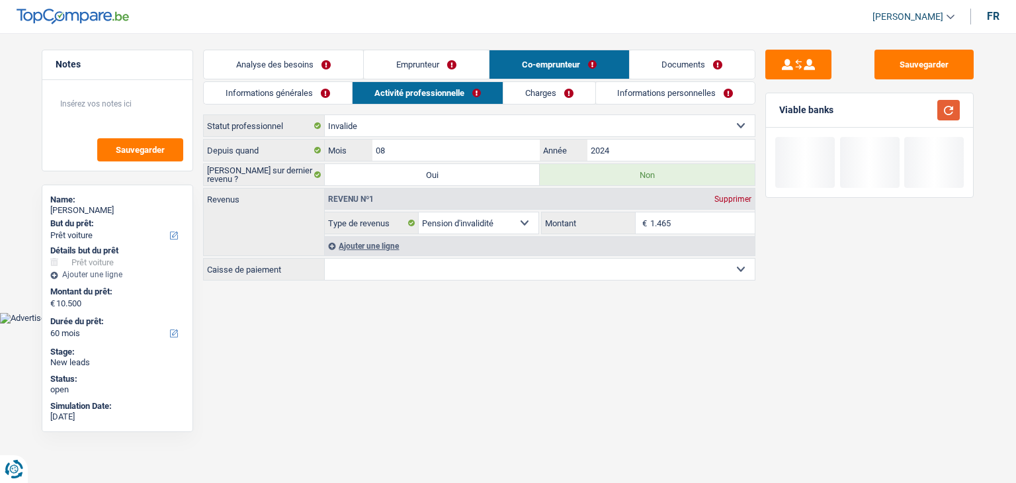
click at [958, 110] on button "button" at bounding box center [948, 110] width 22 height 21
click at [475, 56] on link "Emprunteur" at bounding box center [426, 64] width 125 height 28
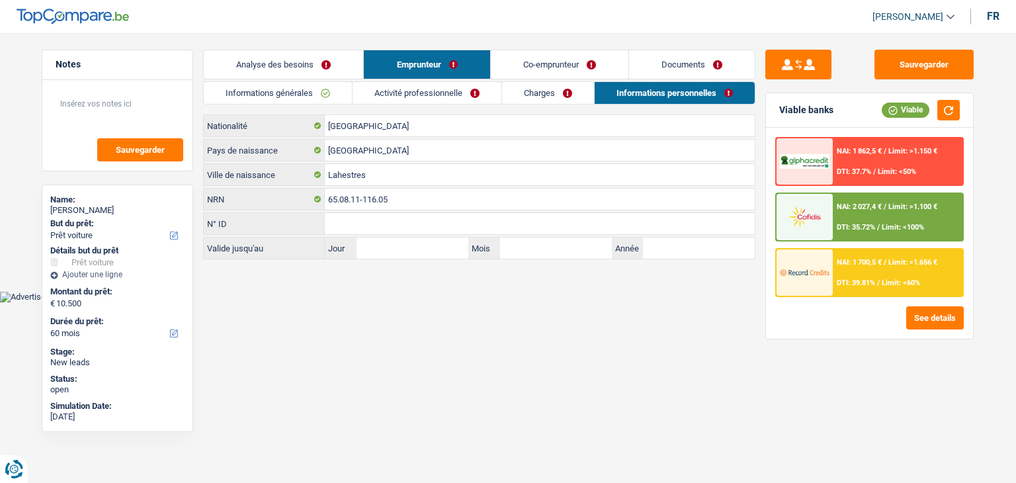
click at [532, 62] on link "Co-emprunteur" at bounding box center [560, 64] width 138 height 28
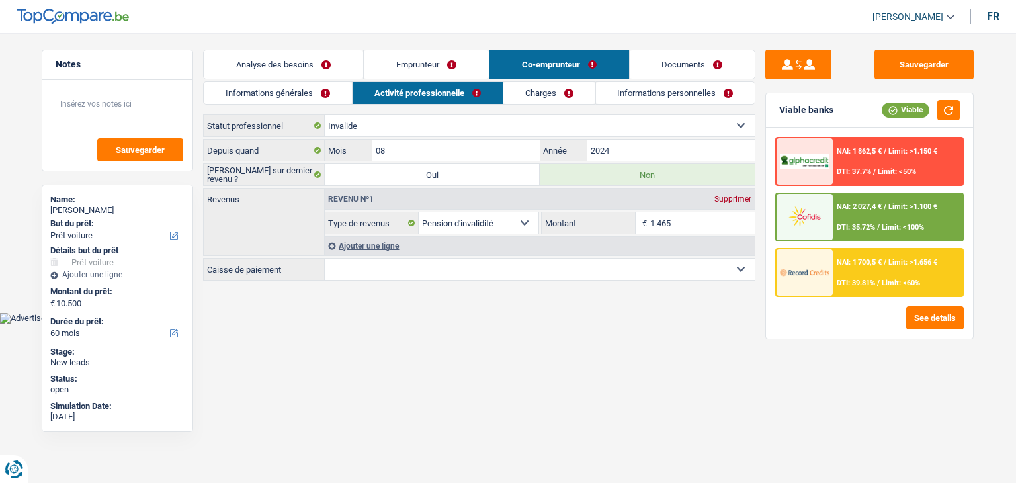
click at [476, 302] on main "Notes Sauvegarder Name: dominique deghislage But du prêt: Confort maison: meubl…" at bounding box center [508, 166] width 1016 height 292
drag, startPoint x: 463, startPoint y: 390, endPoint x: 719, endPoint y: 239, distance: 297.6
click at [463, 323] on html "Vous avez le contrôle de vos données Nous utilisons des cookies, tout comme nos…" at bounding box center [508, 161] width 1016 height 323
click at [952, 107] on button "button" at bounding box center [948, 110] width 22 height 21
click at [410, 323] on html "Vous avez le contrôle de vos données Nous utilisons des cookies, tout comme nos…" at bounding box center [508, 161] width 1016 height 323
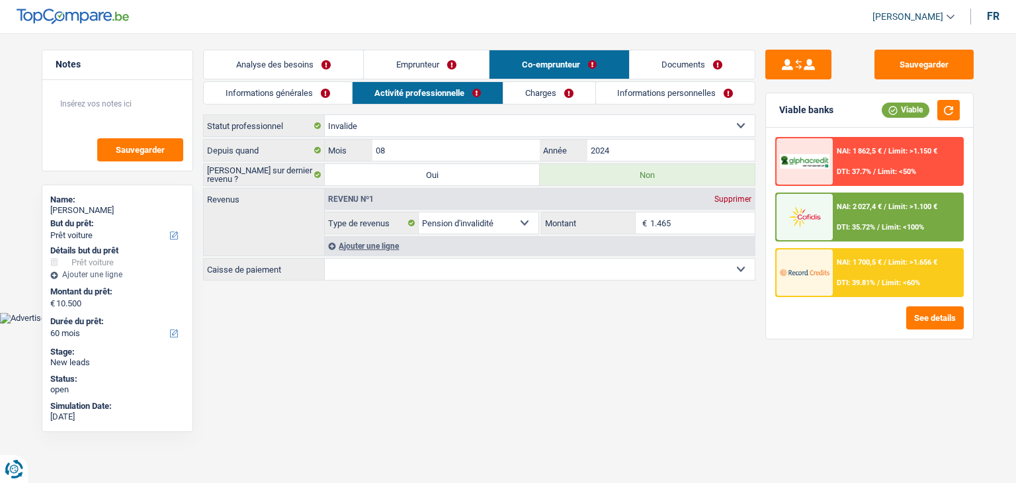
drag, startPoint x: 605, startPoint y: 274, endPoint x: 590, endPoint y: 274, distance: 15.2
click at [605, 274] on select "Mutualité Chrétienne Mutualité Socialiste (Solidaris) SPF Sécurité Sociale Unio…" at bounding box center [540, 269] width 430 height 21
select select "solidaris"
click at [325, 259] on select "Mutualité Chrétienne Mutualité Socialiste (Solidaris) SPF Sécurité Sociale Unio…" at bounding box center [540, 269] width 430 height 21
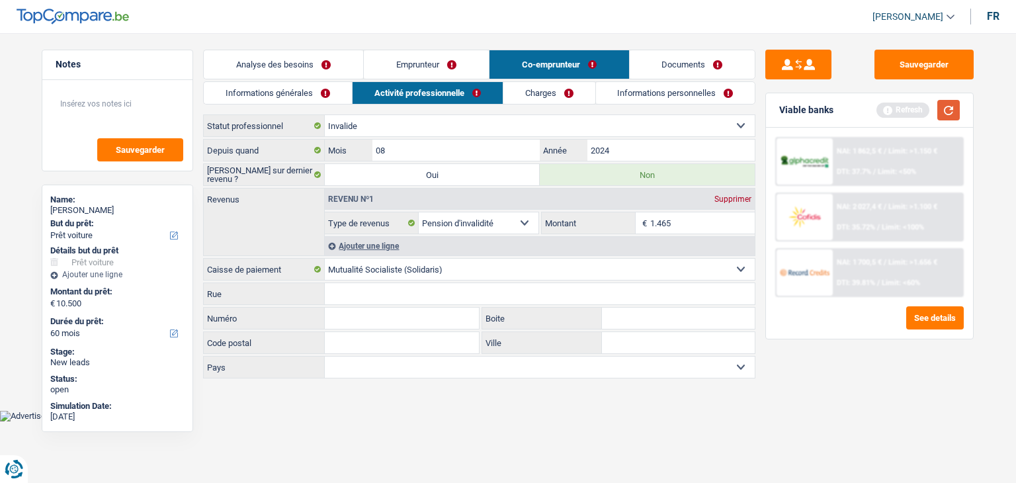
click at [947, 112] on button "button" at bounding box center [948, 110] width 22 height 21
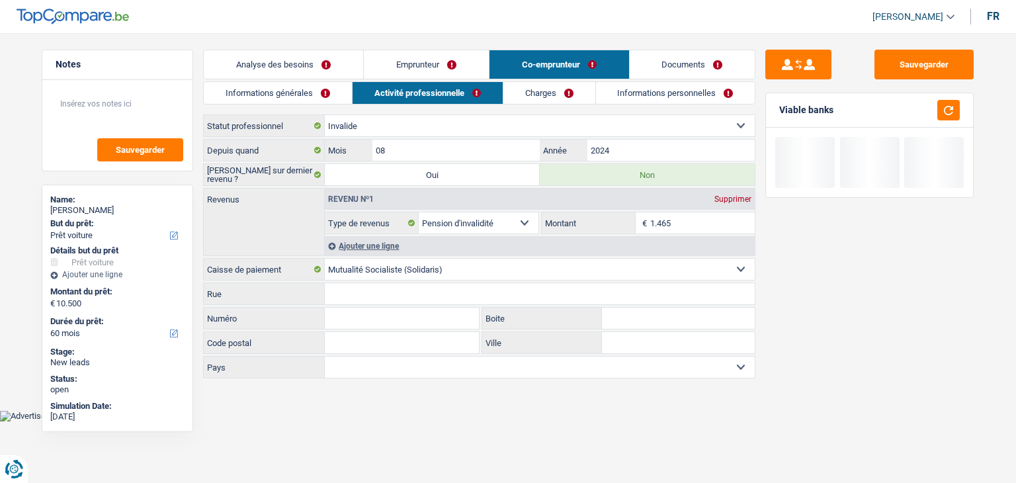
click at [533, 97] on link "Charges" at bounding box center [549, 93] width 92 height 22
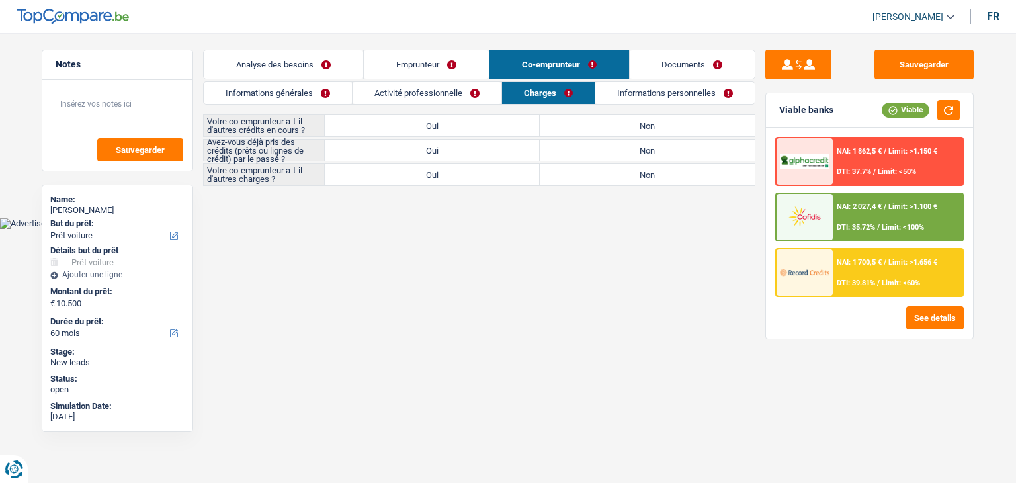
click at [654, 134] on label "Non" at bounding box center [647, 125] width 215 height 21
click at [654, 134] on input "Non" at bounding box center [647, 125] width 215 height 21
radio input "true"
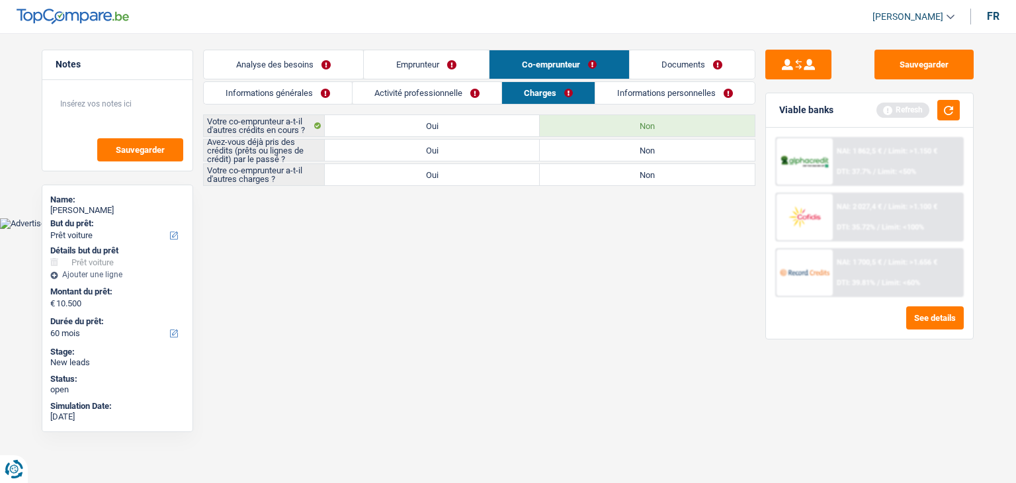
click at [470, 157] on label "Oui" at bounding box center [432, 150] width 215 height 21
click at [470, 157] on input "Oui" at bounding box center [432, 150] width 215 height 21
radio input "true"
click at [593, 177] on label "Non" at bounding box center [647, 174] width 215 height 21
click at [593, 177] on input "Non" at bounding box center [647, 174] width 215 height 21
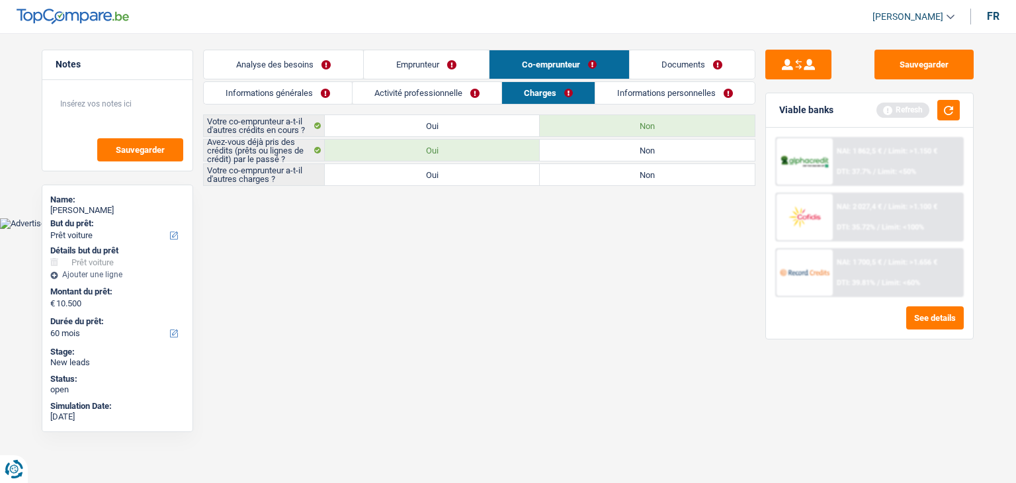
radio input "true"
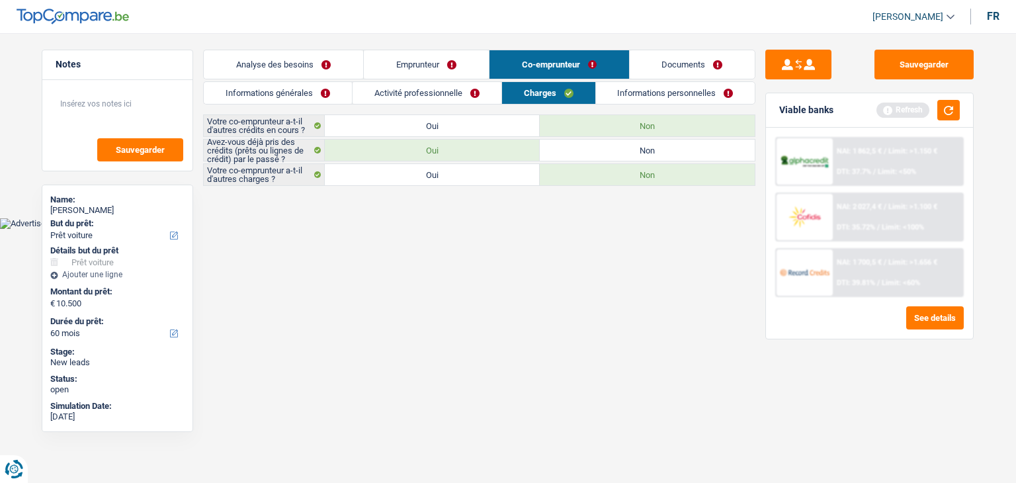
click at [656, 98] on link "Informations personnelles" at bounding box center [675, 93] width 159 height 22
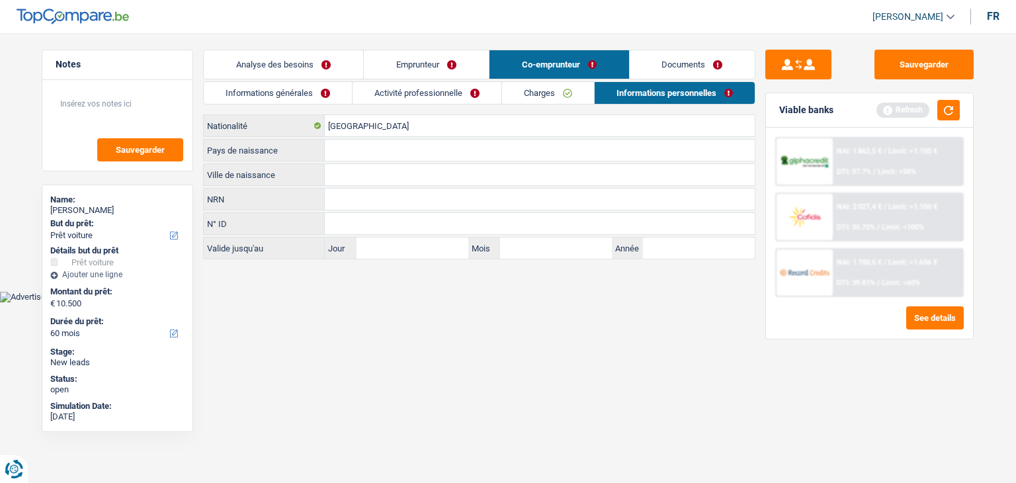
click at [362, 160] on div "Pays de naissance Tous les champs sont obligatoires. Veuillez sélectionner une …" at bounding box center [479, 150] width 552 height 22
click at [362, 157] on input "Pays de naissance" at bounding box center [540, 150] width 430 height 21
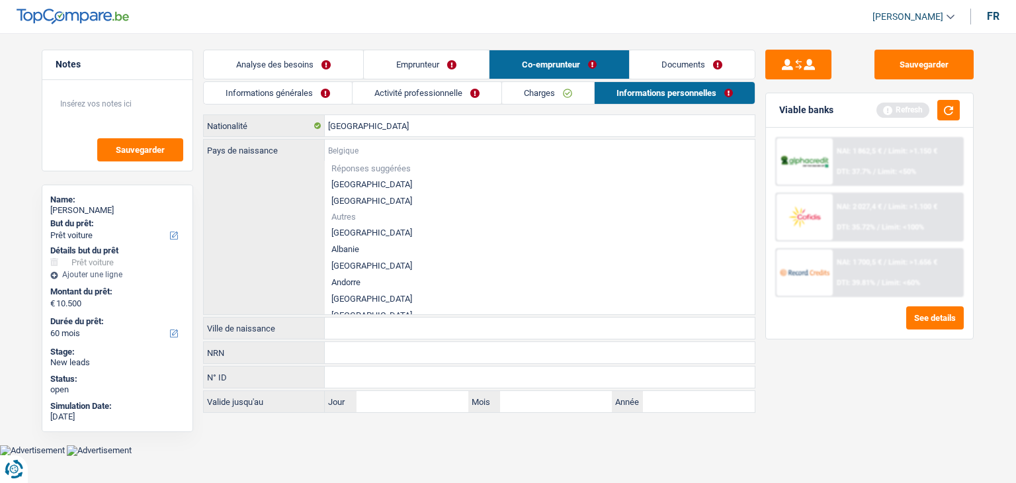
type input "B"
click at [354, 181] on li "[GEOGRAPHIC_DATA]" at bounding box center [540, 184] width 430 height 17
type input "[GEOGRAPHIC_DATA]"
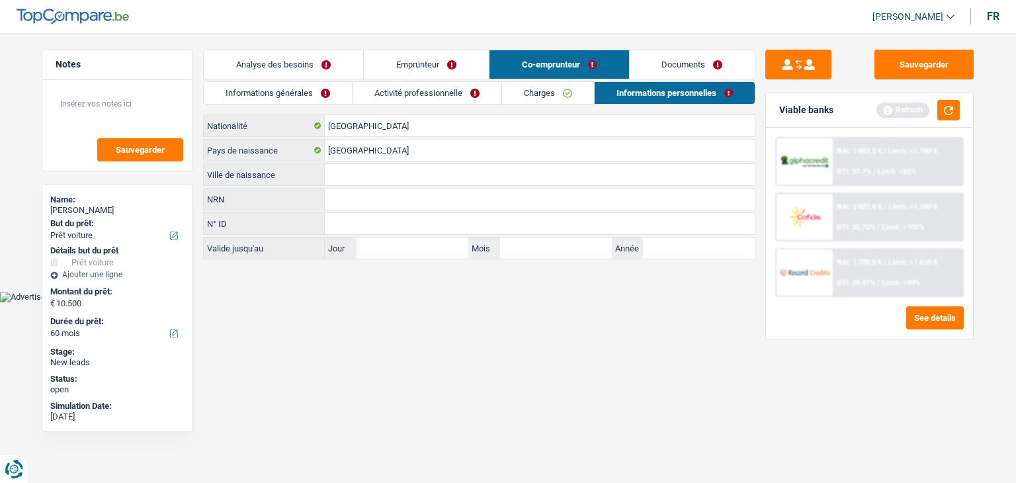
click at [352, 177] on input "Ville de naissance" at bounding box center [540, 174] width 430 height 21
type input "l"
type input "L"
type input "A"
type input "Haine saint paul"
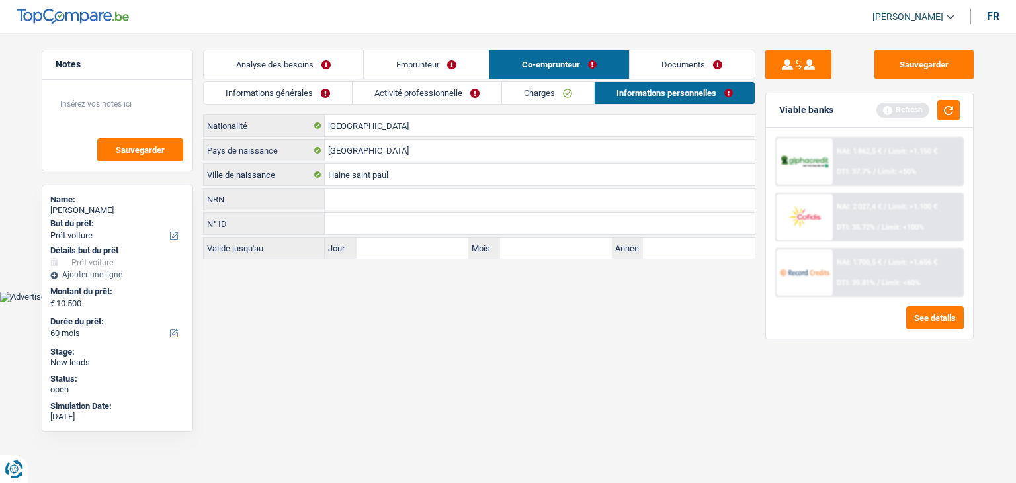
click at [352, 302] on html "Vous avez le contrôle de vos données Nous utilisons des cookies, tout comme nos…" at bounding box center [508, 151] width 1016 height 302
click at [352, 202] on input "NRN" at bounding box center [540, 198] width 430 height 21
type input "61.10.21-063.76"
click at [386, 302] on html "Vous avez le contrôle de vos données Nous utilisons des cookies, tout comme nos…" at bounding box center [508, 151] width 1016 height 302
click at [963, 113] on div "Viable banks Refresh" at bounding box center [869, 110] width 207 height 34
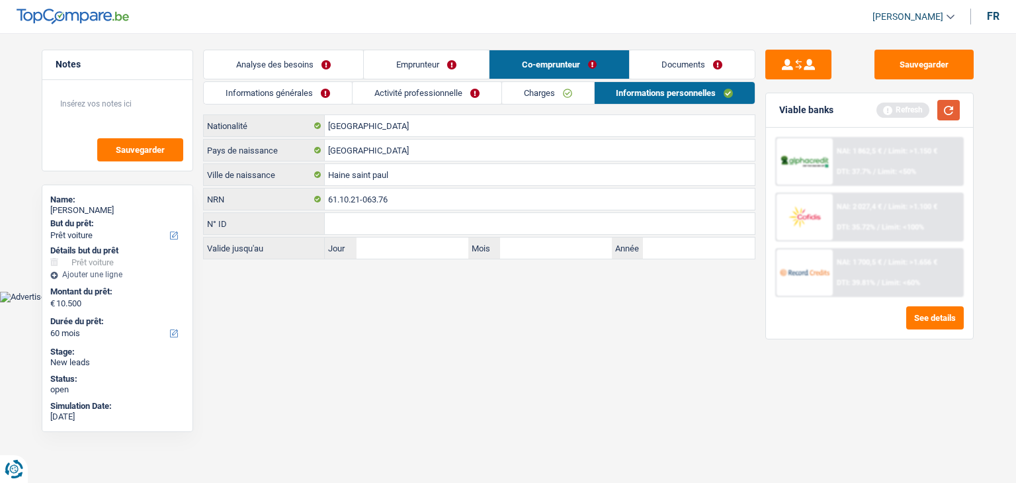
click at [958, 112] on button "button" at bounding box center [948, 110] width 22 height 21
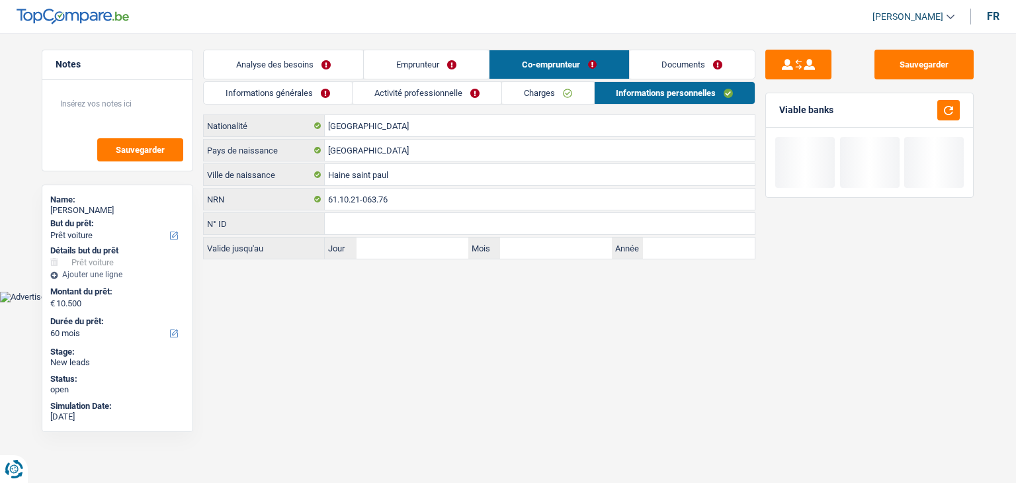
drag, startPoint x: 244, startPoint y: 71, endPoint x: 255, endPoint y: 78, distance: 13.0
click at [244, 71] on link "Analyse des besoins" at bounding box center [283, 64] width 159 height 28
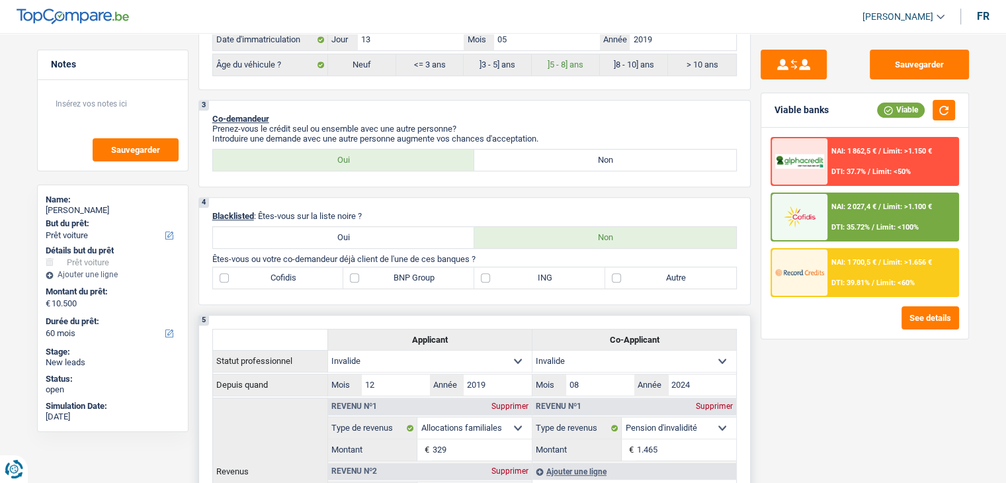
scroll to position [794, 0]
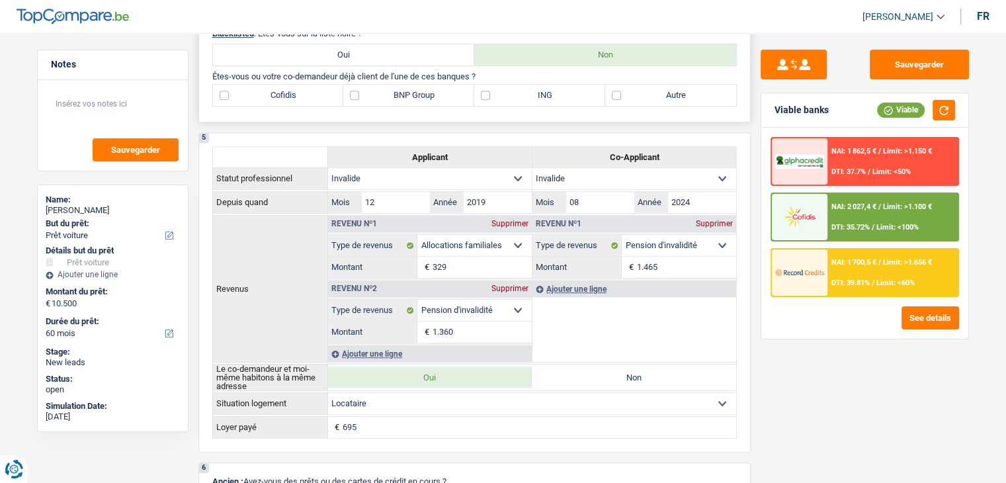
click at [244, 85] on label "Cofidis" at bounding box center [278, 95] width 131 height 21
click at [244, 85] on input "Cofidis" at bounding box center [278, 95] width 131 height 21
checkbox input "true"
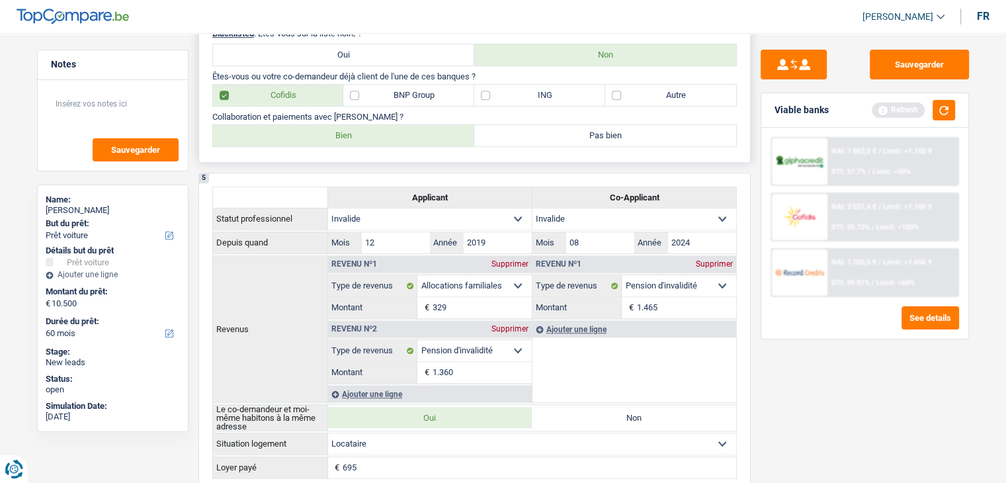
click at [323, 134] on label "Bien" at bounding box center [344, 135] width 262 height 21
click at [323, 134] on input "Bien" at bounding box center [344, 135] width 262 height 21
radio input "true"
click at [950, 112] on button "button" at bounding box center [943, 110] width 22 height 21
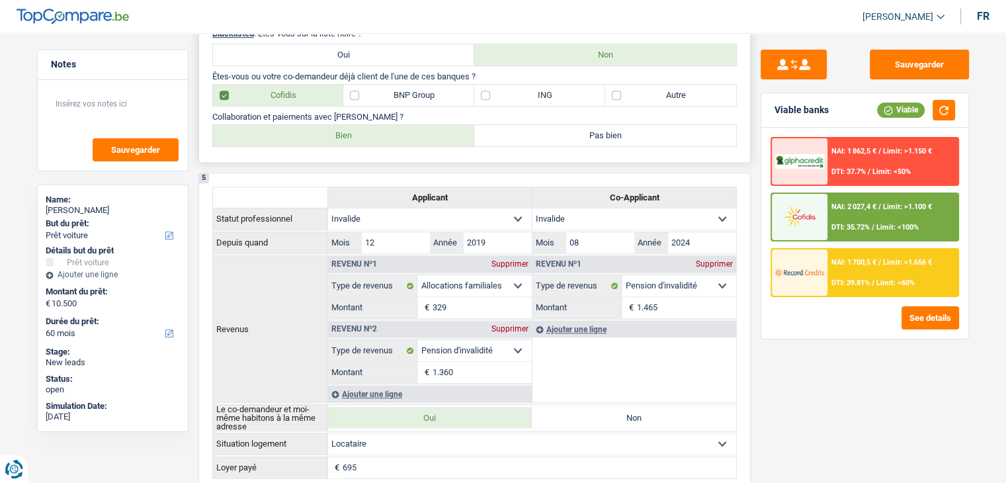
click at [426, 96] on label "BNP Group" at bounding box center [408, 95] width 131 height 21
click at [426, 96] on input "BNP Group" at bounding box center [408, 95] width 131 height 21
checkbox input "true"
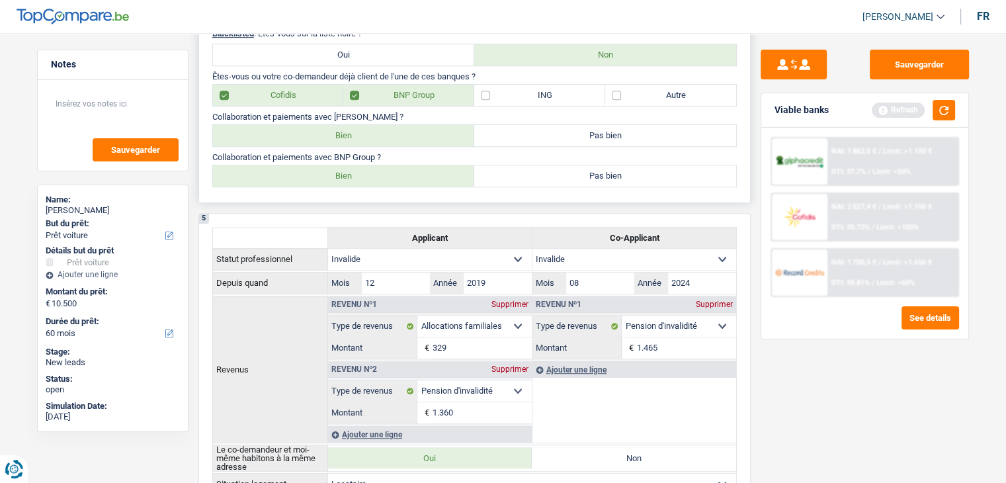
click at [305, 178] on label "Bien" at bounding box center [344, 175] width 262 height 21
click at [305, 178] on input "Bien" at bounding box center [344, 175] width 262 height 21
radio input "true"
click at [952, 113] on button "button" at bounding box center [943, 110] width 22 height 21
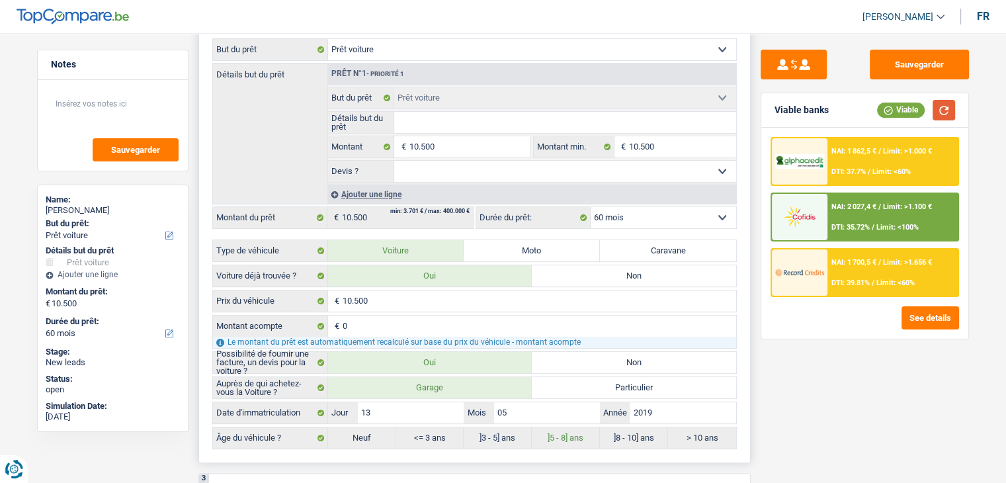
scroll to position [132, 0]
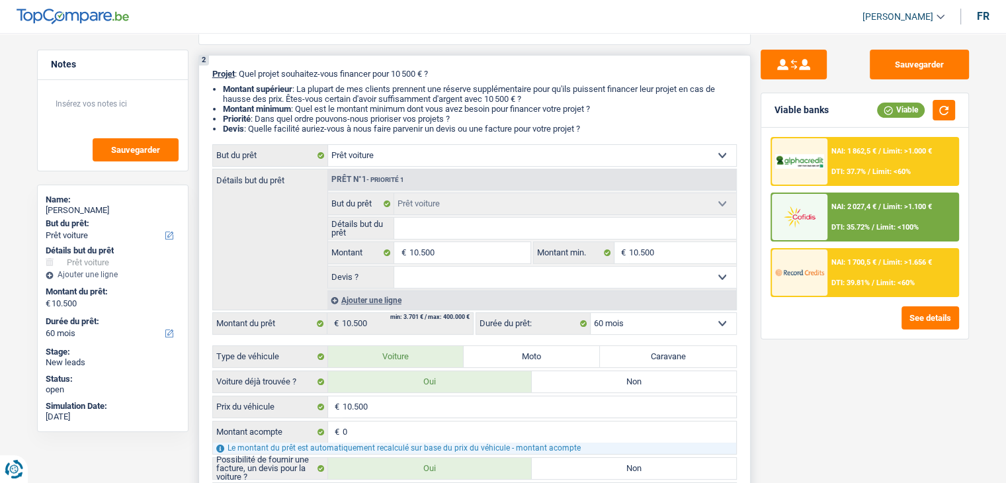
click at [435, 234] on input "Détails but du prêt" at bounding box center [565, 228] width 342 height 21
type input "C"
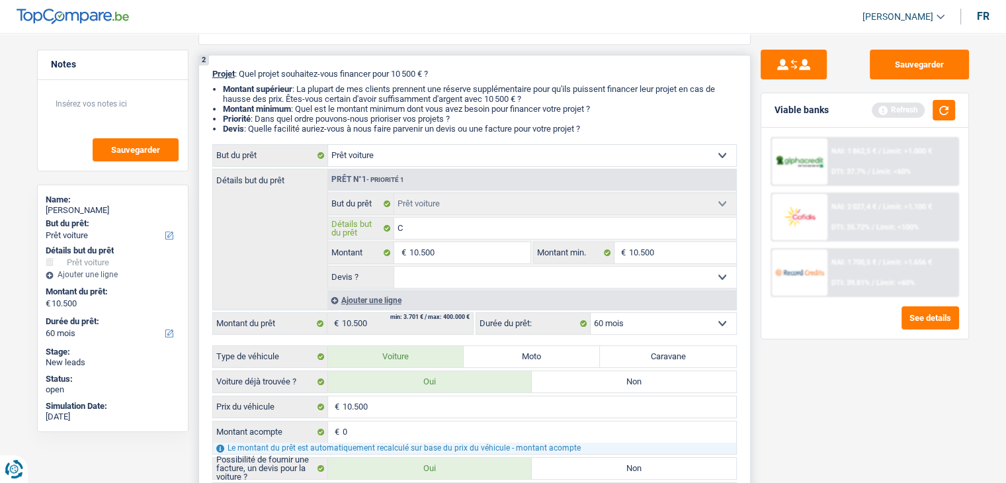
type input "C3"
click at [399, 231] on input "C3" at bounding box center [565, 228] width 342 height 21
type input "CC3"
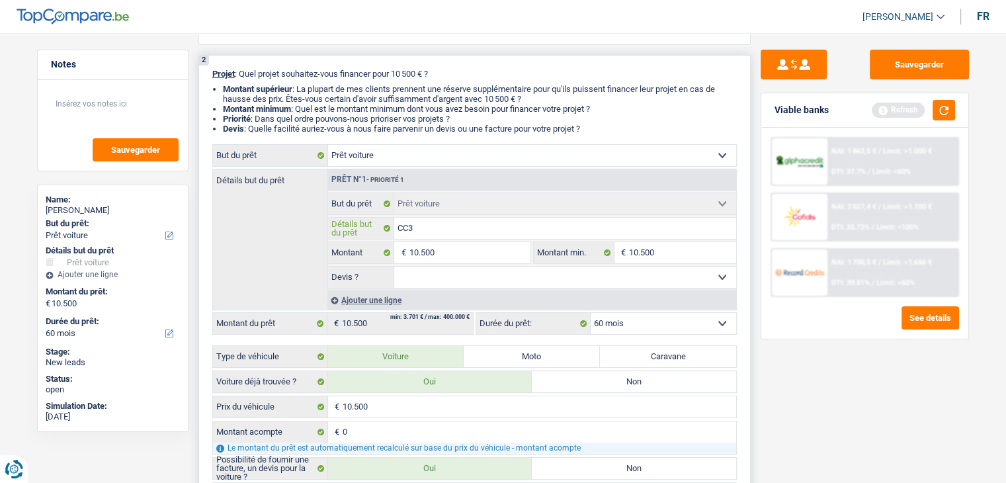
type input "CiC3"
type input "CitC3"
type input "CitrC3"
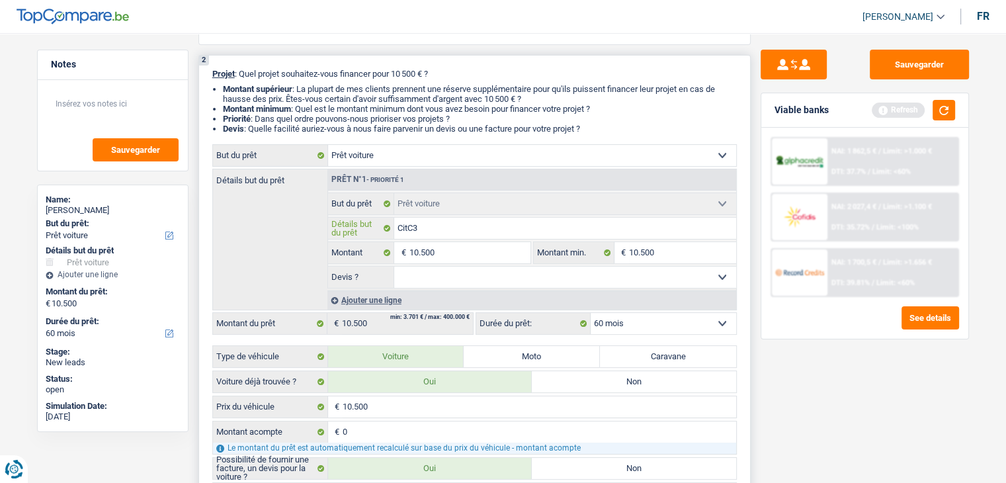
type input "CitrC3"
type input "CitroC3"
type input "CitroeC3"
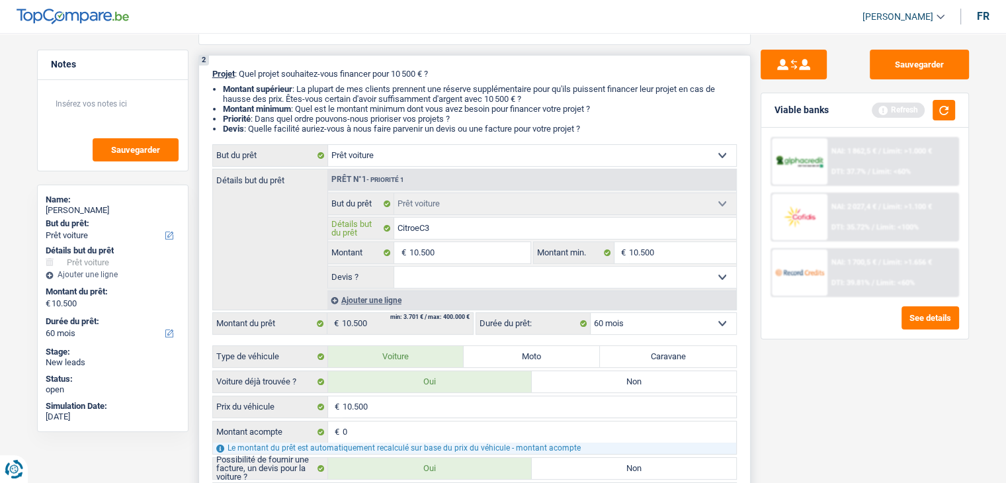
type input "CitroenC3"
type input "Citroen C3"
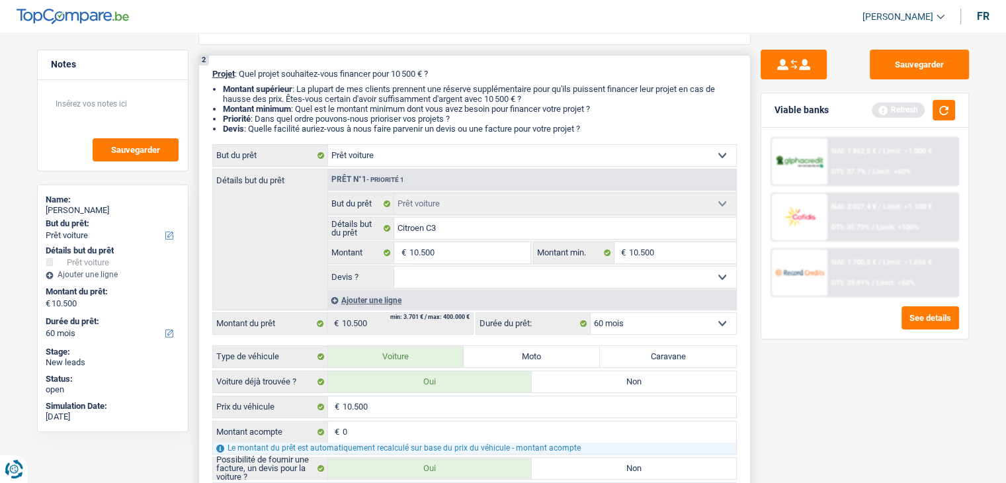
click at [410, 280] on select "Oui Non Non répondu Sélectionner une option" at bounding box center [565, 277] width 342 height 21
select select "yes"
click at [394, 267] on select "Oui Non Non répondu Sélectionner une option" at bounding box center [565, 277] width 342 height 21
select select "yes"
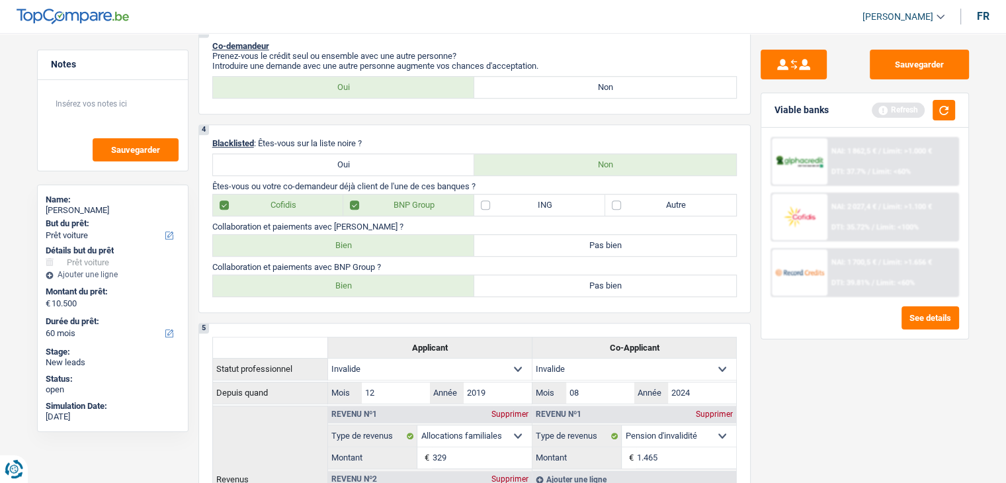
scroll to position [794, 0]
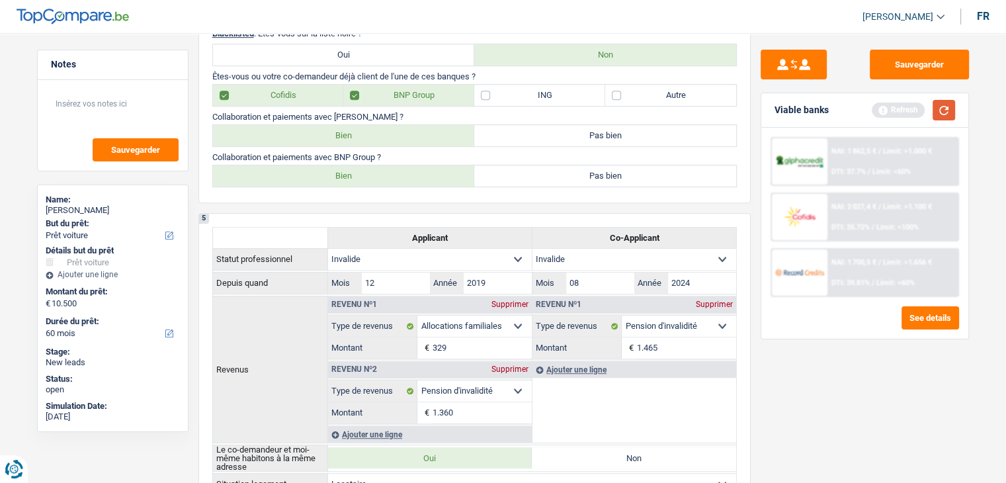
click at [933, 108] on button "button" at bounding box center [943, 110] width 22 height 21
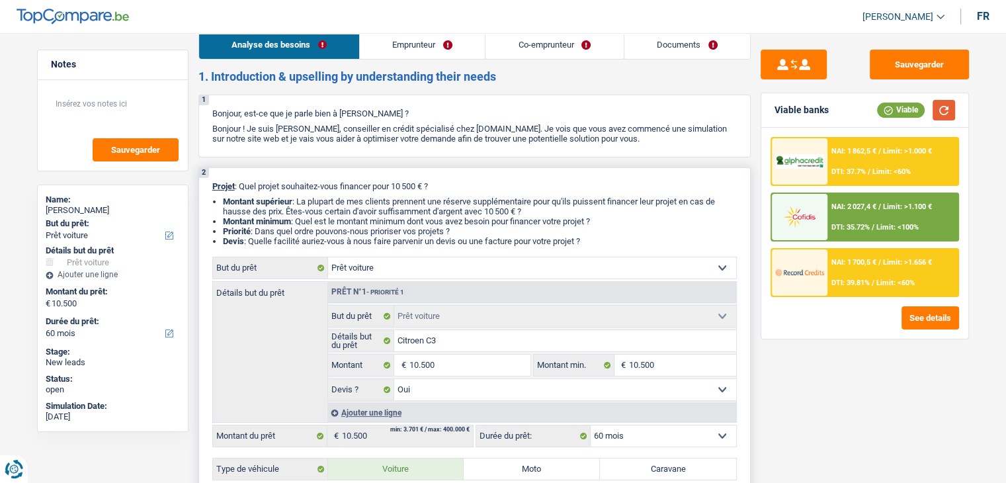
scroll to position [0, 0]
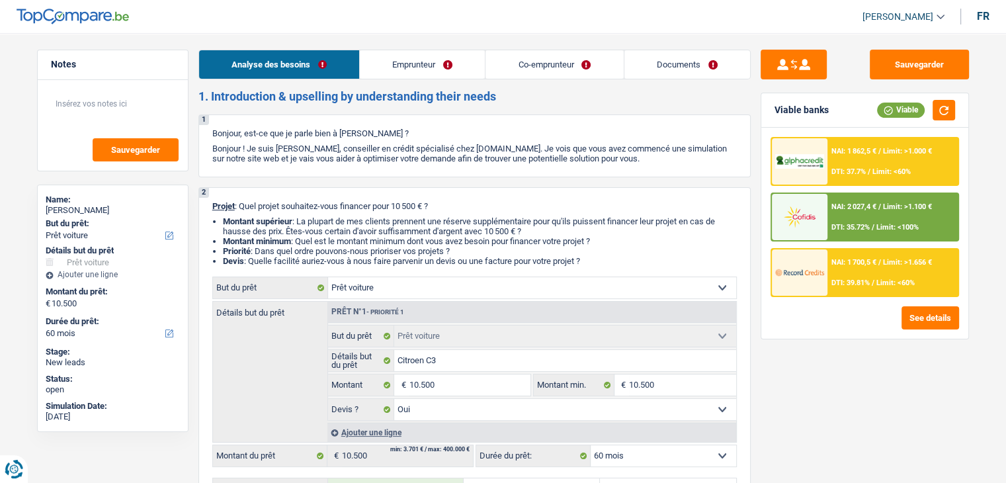
click at [637, 74] on link "Documents" at bounding box center [687, 64] width 126 height 28
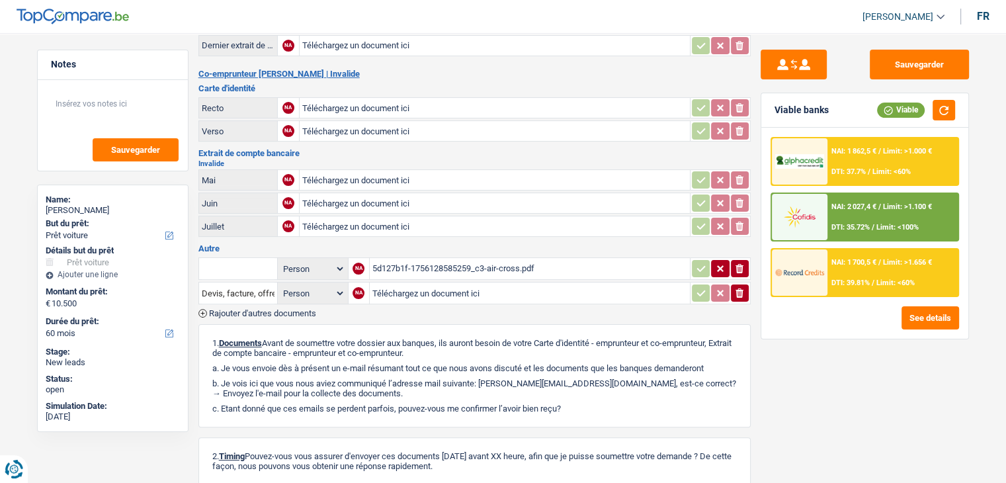
scroll to position [357, 0]
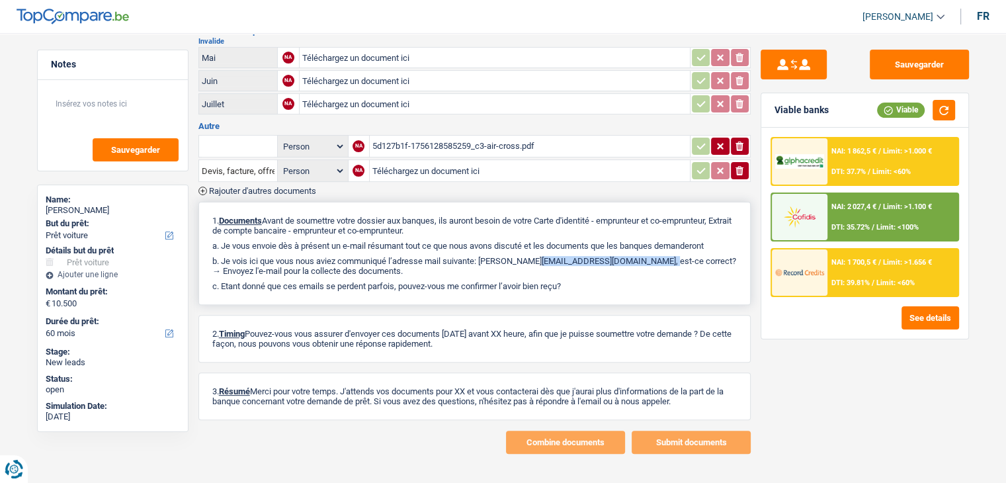
drag, startPoint x: 483, startPoint y: 252, endPoint x: 612, endPoint y: 250, distance: 129.0
click at [612, 256] on p "b. Je vois ici que vous nous aviez communiqué l’adresse mail suivante: dominiq…" at bounding box center [474, 266] width 524 height 20
click at [571, 266] on div "1. Documents Avant de soumettre votre dossier aux banques, ils auront besoin de…" at bounding box center [474, 253] width 552 height 103
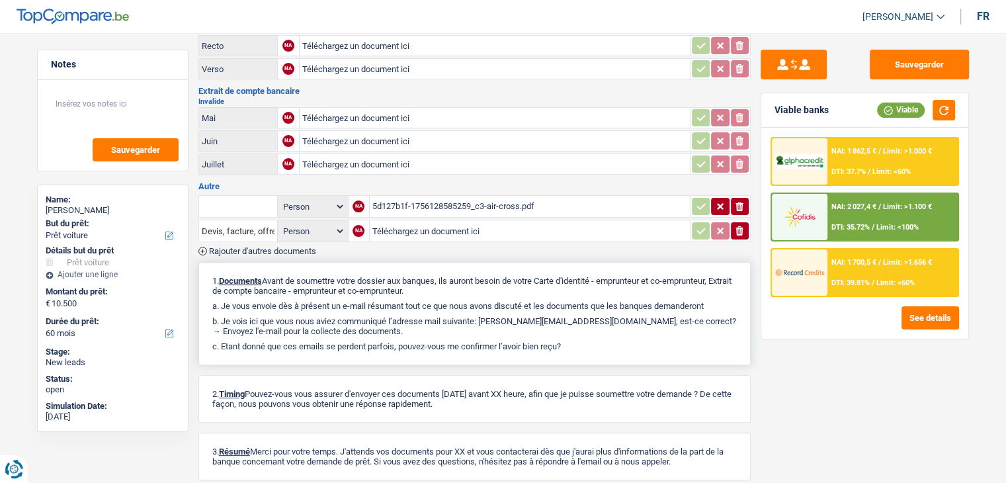
scroll to position [0, 0]
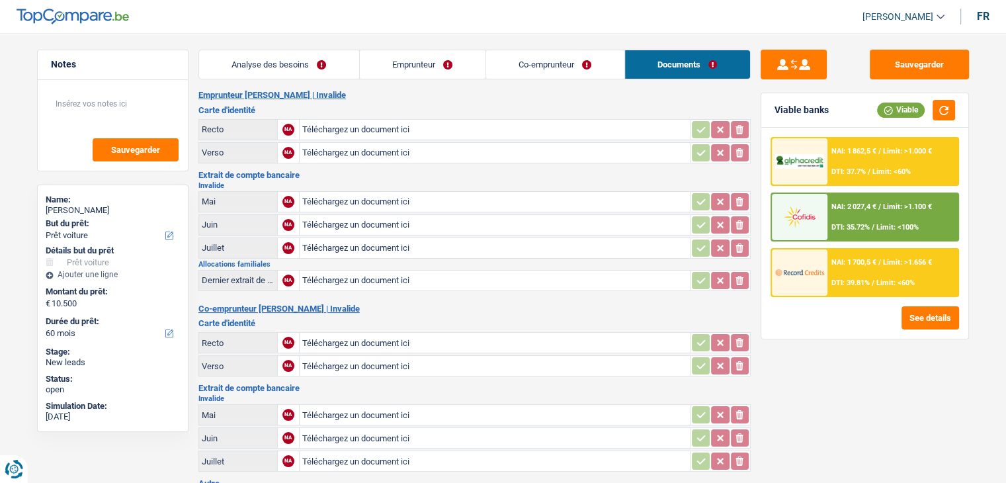
click at [856, 424] on div "Sauvegarder Viable banks Viable NAI: 1 862,5 € / Limit: >1.000 € DTI: 37.7% / L…" at bounding box center [865, 254] width 228 height 409
click at [459, 182] on h2 "Invalide" at bounding box center [474, 185] width 552 height 7
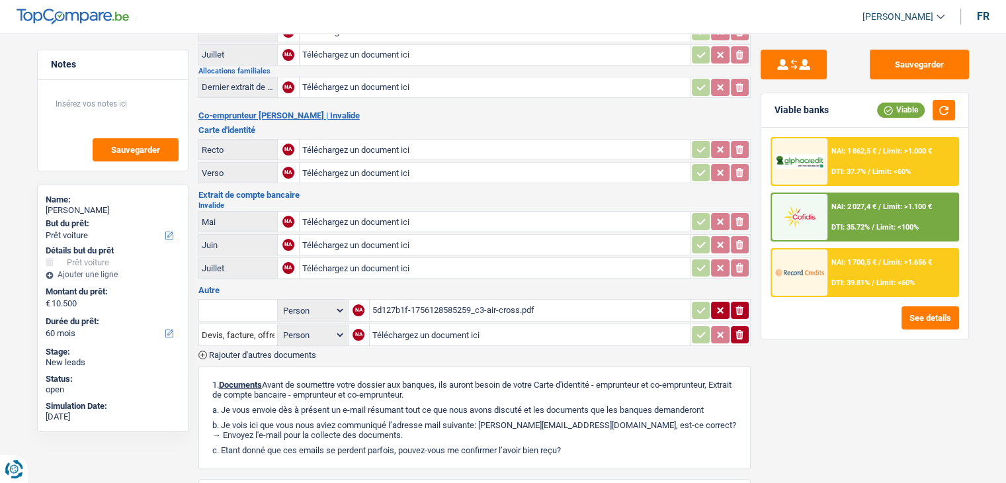
scroll to position [198, 0]
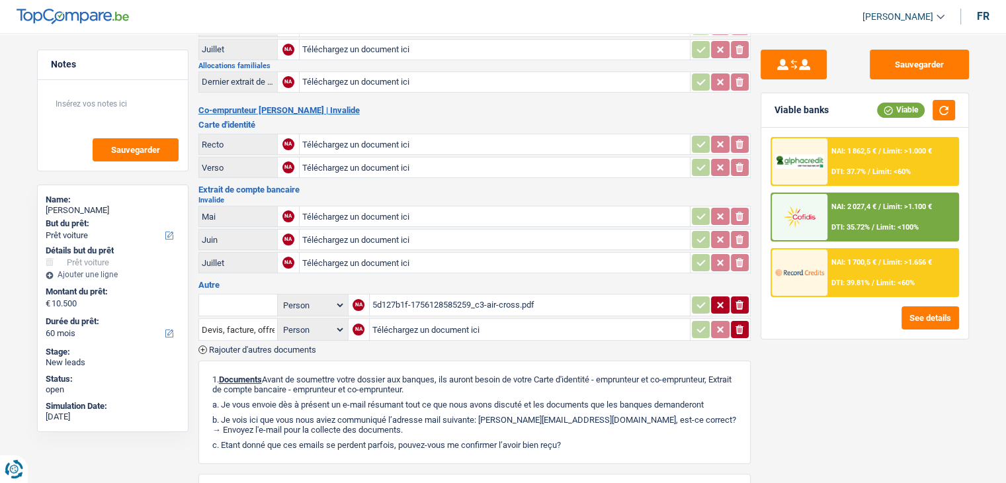
drag, startPoint x: 196, startPoint y: 62, endPoint x: 278, endPoint y: 57, distance: 81.5
click at [278, 57] on div "Notes Sauvegarder Name: dominique deghislage But du prêt: Confort maison: meubl…" at bounding box center [503, 231] width 952 height 761
drag, startPoint x: 485, startPoint y: 410, endPoint x: 615, endPoint y: 410, distance: 130.3
click at [615, 415] on p "b. Je vois ici que vous nous aviez communiqué l’adresse mail suivante: dominiq…" at bounding box center [474, 425] width 524 height 20
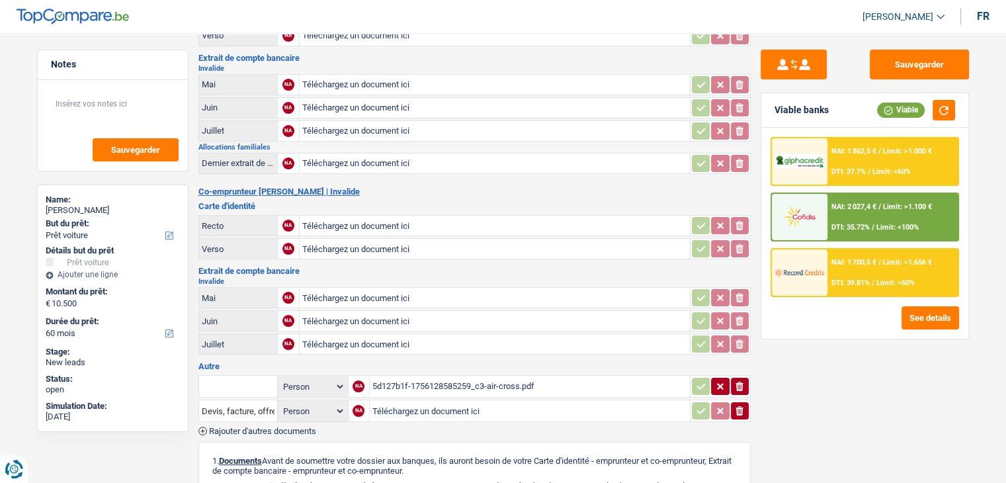
scroll to position [0, 0]
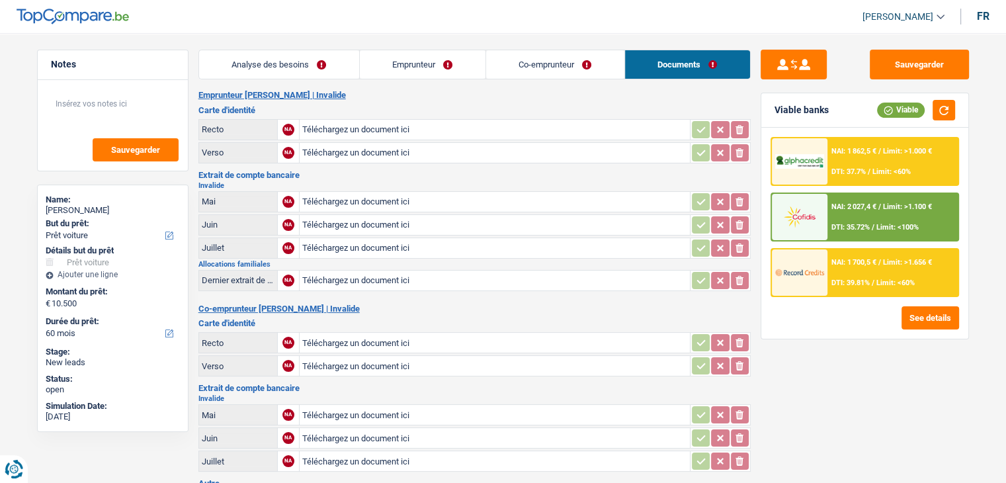
click at [495, 94] on h2 "Emprunteur dominique deghislage | Invalide" at bounding box center [474, 95] width 552 height 11
click at [231, 67] on link "Analyse des besoins" at bounding box center [279, 64] width 160 height 28
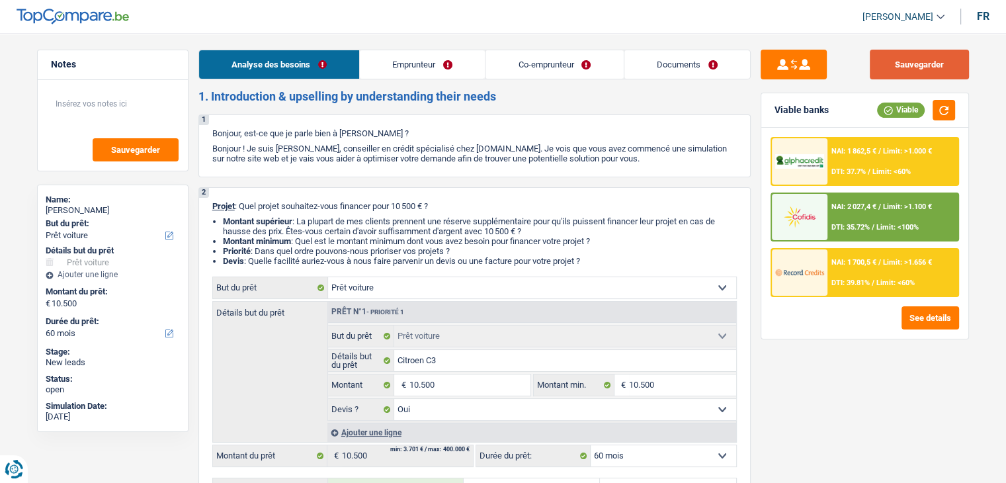
click at [889, 69] on button "Sauvegarder" at bounding box center [919, 65] width 99 height 30
drag, startPoint x: 639, startPoint y: 161, endPoint x: 207, endPoint y: 128, distance: 433.1
click at [207, 128] on div "1 Bonjour, est-ce que je parle bien à dominique deghislage ? Bonjour ! Je suis …" at bounding box center [474, 145] width 552 height 63
click at [208, 128] on div "1 Bonjour, est-ce que je parle bien à dominique deghislage ? Bonjour ! Je suis …" at bounding box center [474, 145] width 552 height 63
click at [919, 65] on button "Sauvegarder" at bounding box center [919, 65] width 99 height 30
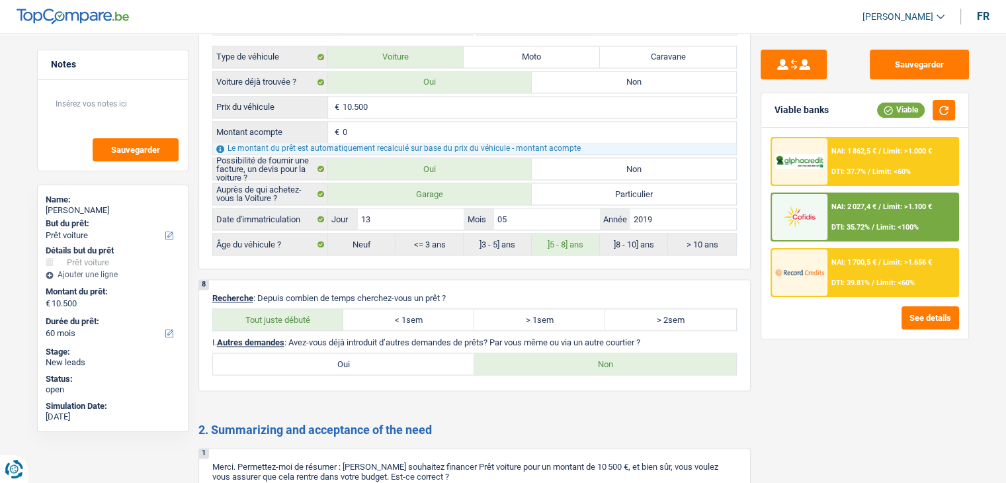
scroll to position [2061, 0]
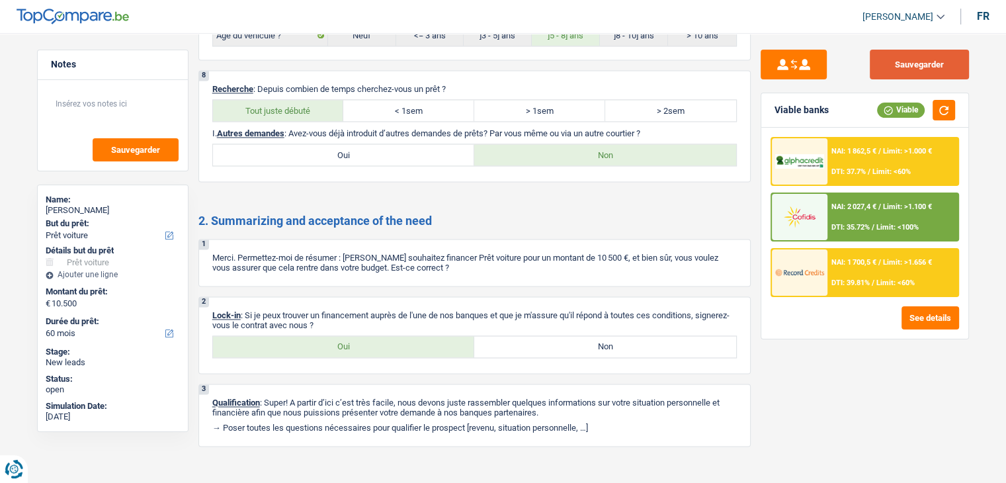
click at [931, 72] on button "Sauvegarder" at bounding box center [919, 65] width 99 height 30
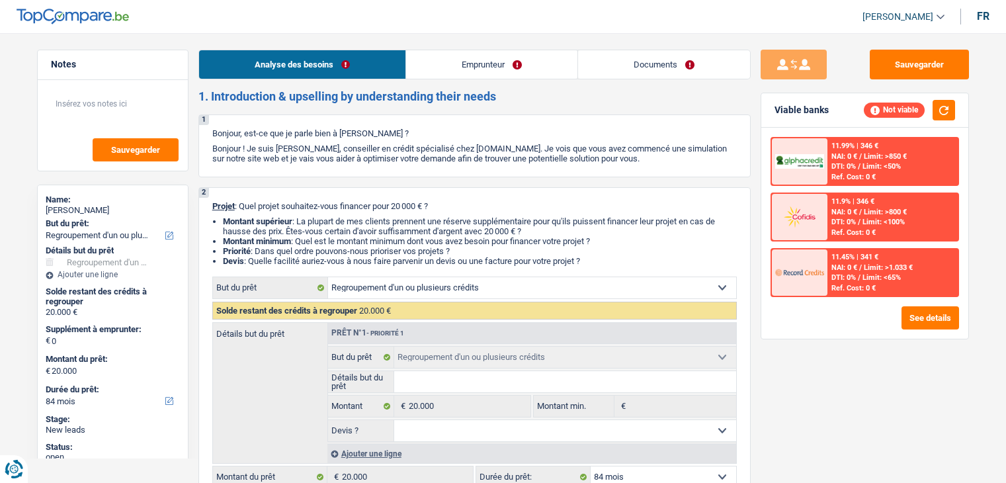
select select "refinancing"
select select "84"
select select "refinancing"
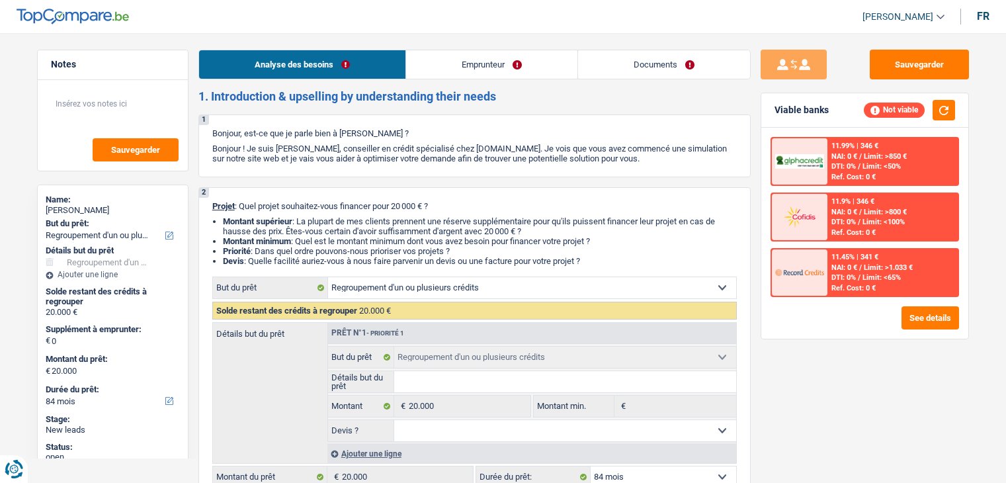
select select "84"
select select "worker"
select select "netSalary"
select select "liveWithParents"
select select "refinancing"
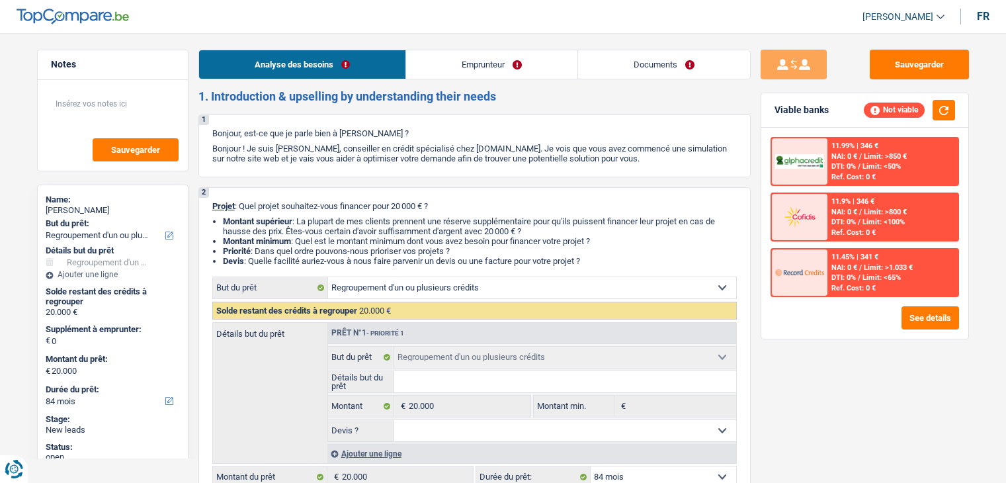
select select "refinancing"
select select "84"
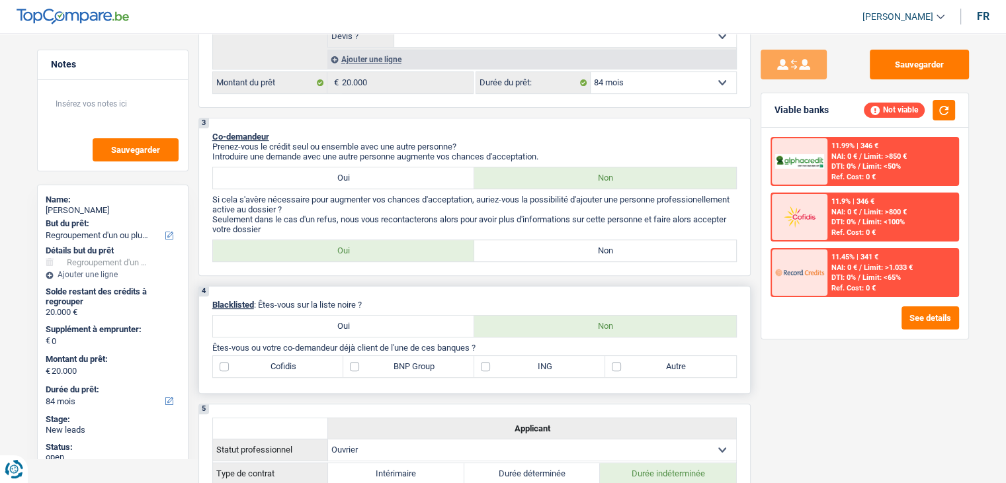
scroll to position [397, 0]
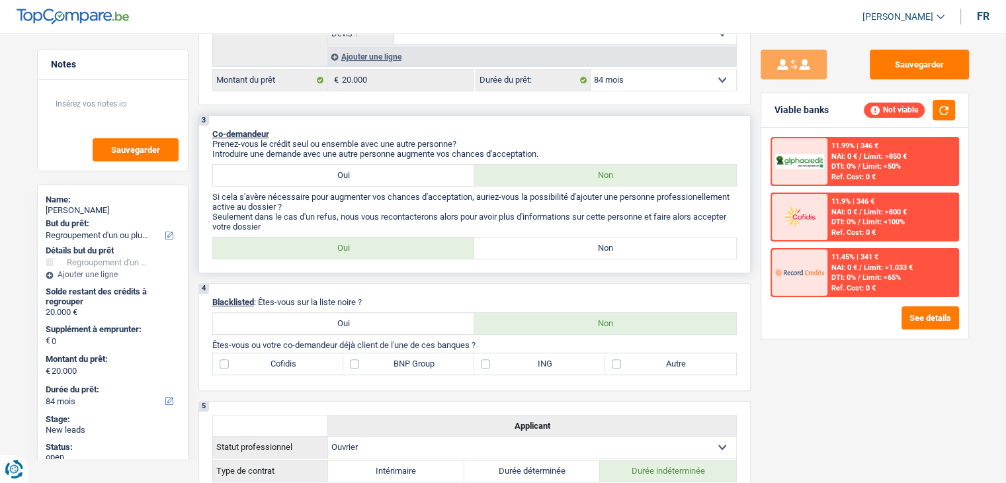
click at [523, 255] on label "Non" at bounding box center [605, 247] width 262 height 21
click at [523, 255] on input "Non" at bounding box center [605, 247] width 262 height 21
radio input "true"
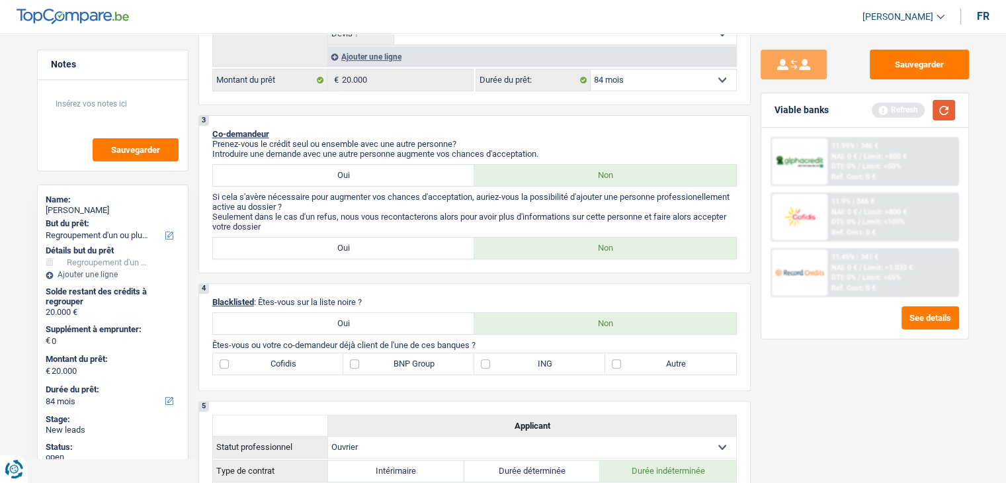
click at [937, 106] on button "button" at bounding box center [943, 110] width 22 height 21
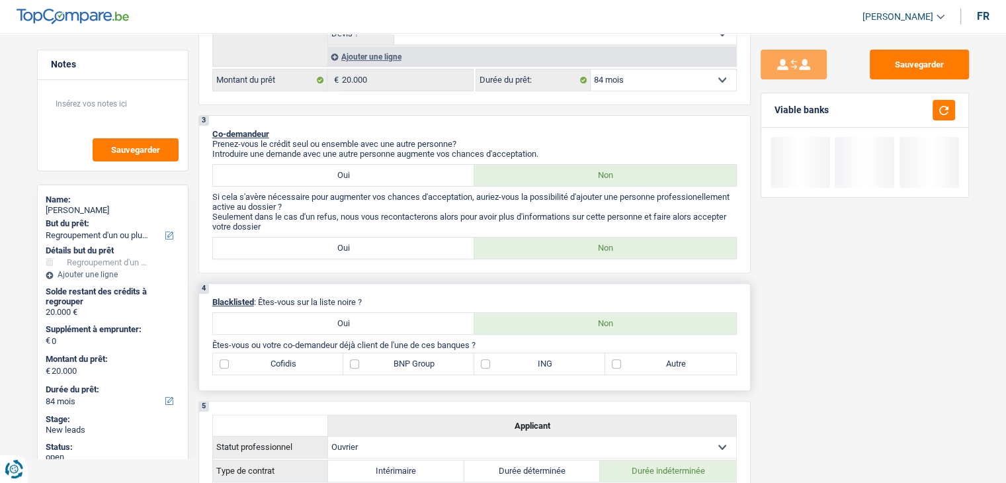
drag, startPoint x: 384, startPoint y: 305, endPoint x: 261, endPoint y: 300, distance: 123.1
click at [261, 300] on div "4 Blacklisted : Êtes-vous sur la liste noire ? Oui Non Êtes-vous ou votre co-de…" at bounding box center [474, 337] width 552 height 108
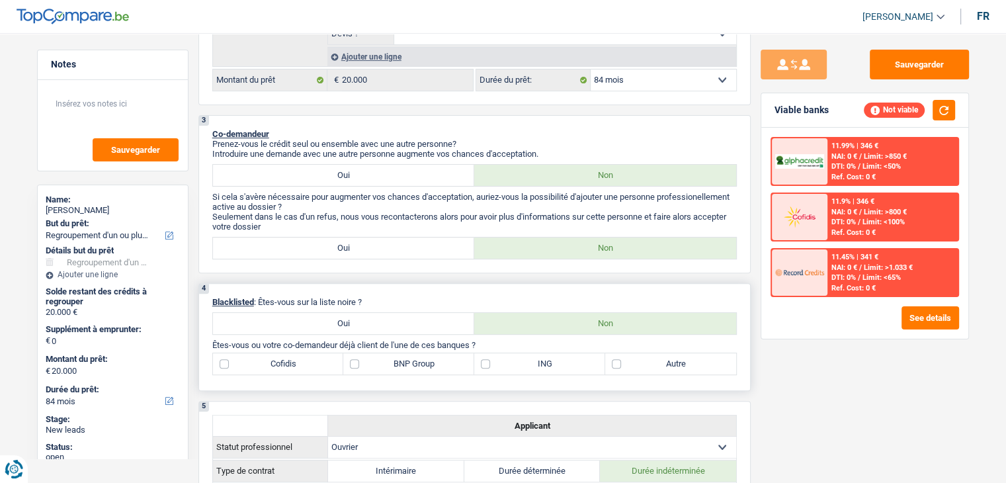
click at [378, 289] on div "4 Blacklisted : Êtes-vous sur la liste noire ? Oui Non Êtes-vous ou votre co-de…" at bounding box center [474, 337] width 552 height 108
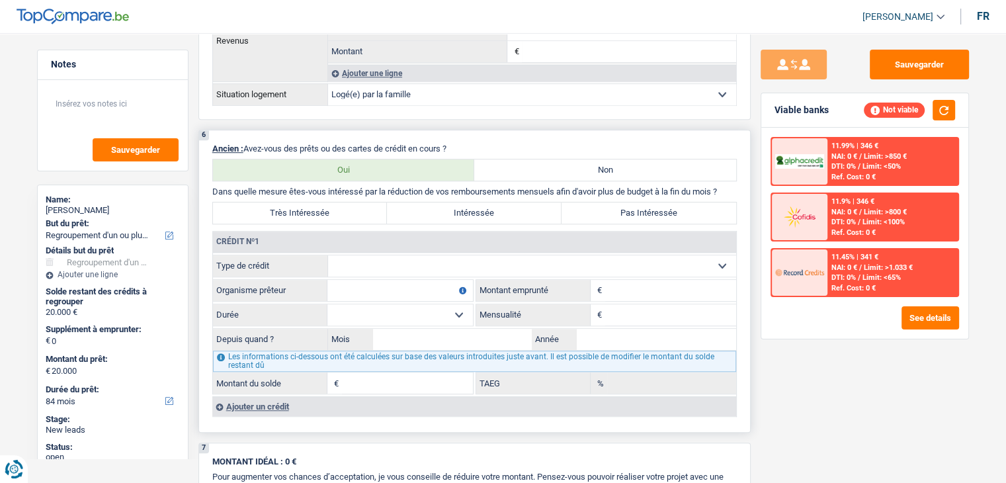
scroll to position [992, 0]
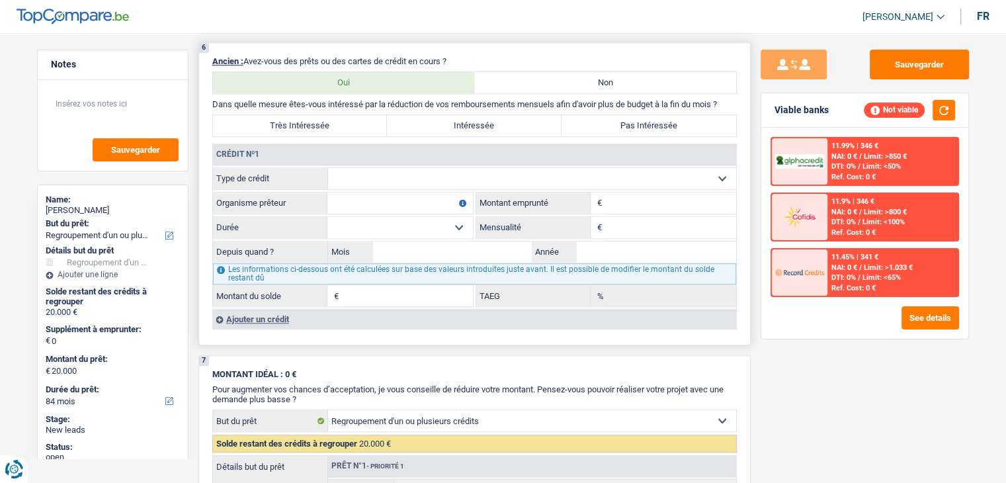
click at [434, 170] on select "Carte ou ouverture de crédit Prêt hypothécaire Vente à tempérament Prêt à tempé…" at bounding box center [532, 178] width 408 height 21
select select "personalLoan"
type input "0"
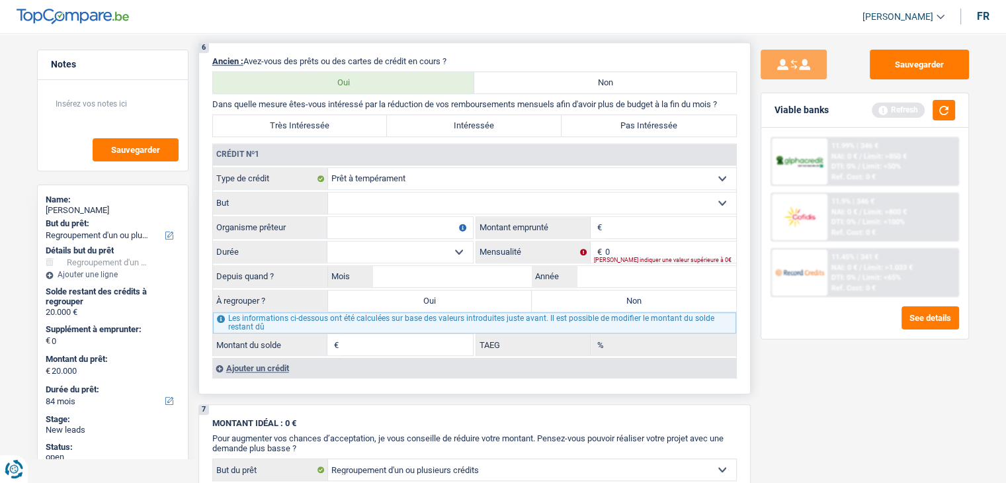
click at [630, 223] on input "Montant" at bounding box center [670, 227] width 131 height 21
type input "5.000"
click at [946, 112] on button "button" at bounding box center [943, 110] width 22 height 21
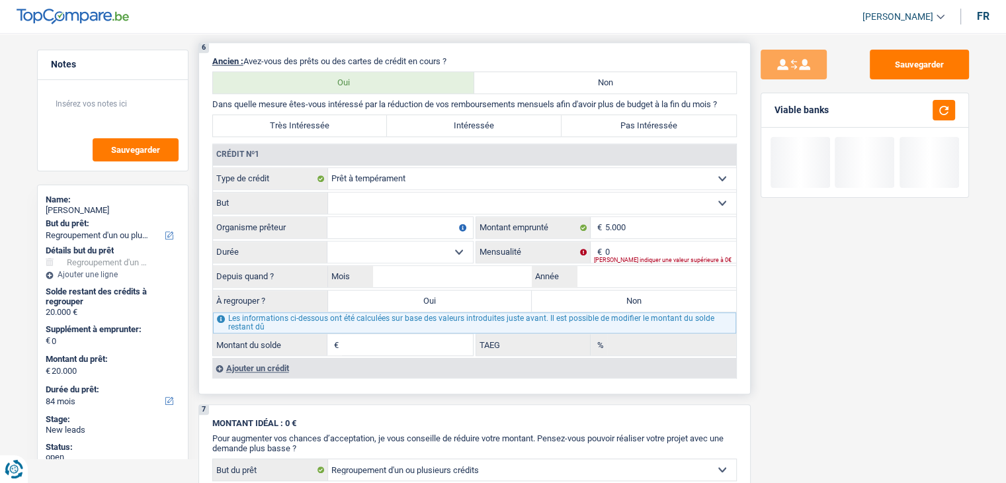
click at [453, 192] on select "Confort maison: meubles, textile, peinture, électroménager, outillage non-profe…" at bounding box center [532, 202] width 408 height 21
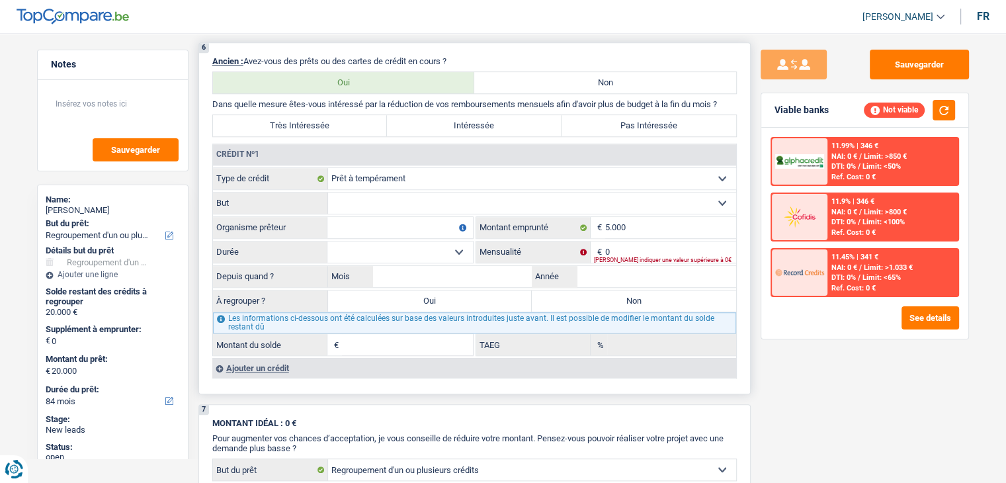
select select "drivingLicense"
click at [328, 192] on select "Confort maison: meubles, textile, peinture, électroménager, outillage non-profe…" at bounding box center [532, 202] width 408 height 21
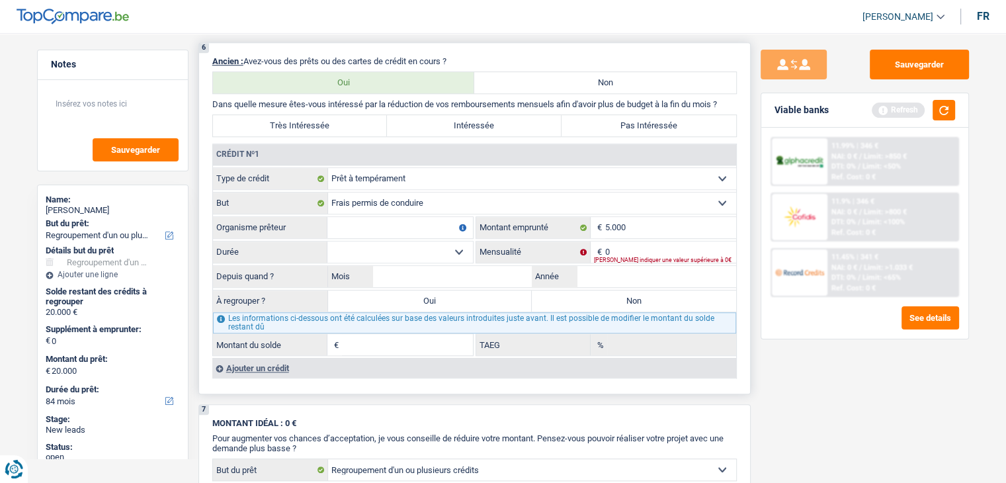
click at [368, 222] on input "Organisme prêteur" at bounding box center [399, 227] width 145 height 21
type input "S"
type input "wellfin"
click at [370, 241] on select "12 mois 18 mois 24 mois 30 mois 36 mois Sélectionner une option" at bounding box center [399, 251] width 145 height 21
click at [431, 247] on select "12 mois 18 mois 24 mois 30 mois 36 mois Sélectionner une option" at bounding box center [399, 251] width 145 height 21
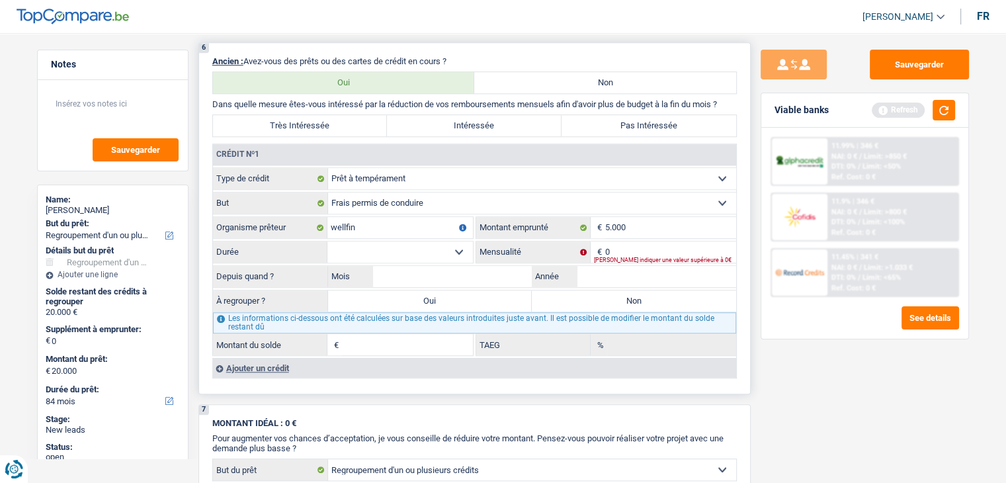
click at [431, 247] on select "12 mois 18 mois 24 mois 30 mois 36 mois Sélectionner une option" at bounding box center [399, 251] width 145 height 21
click at [659, 218] on input "5.000" at bounding box center [670, 227] width 131 height 21
type input "5.001"
click at [438, 241] on select "12 mois 18 mois 24 mois 30 mois 36 mois Sélectionner une option" at bounding box center [399, 251] width 145 height 21
click at [948, 108] on button "button" at bounding box center [943, 110] width 22 height 21
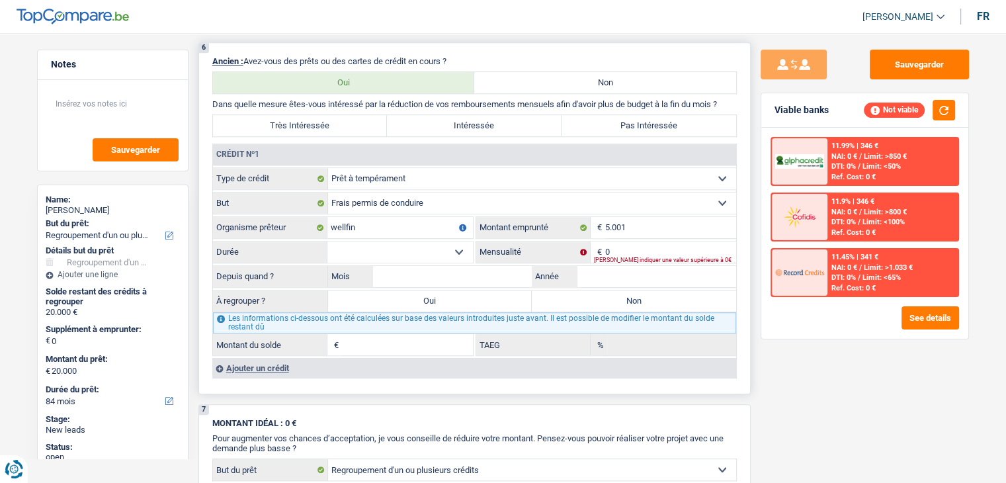
click at [468, 249] on select "12 mois 18 mois 24 mois 30 mois 36 mois Sélectionner une option" at bounding box center [399, 251] width 145 height 21
select select "36"
click at [327, 241] on select "12 mois 18 mois 24 mois 30 mois 36 mois Sélectionner une option" at bounding box center [399, 251] width 145 height 21
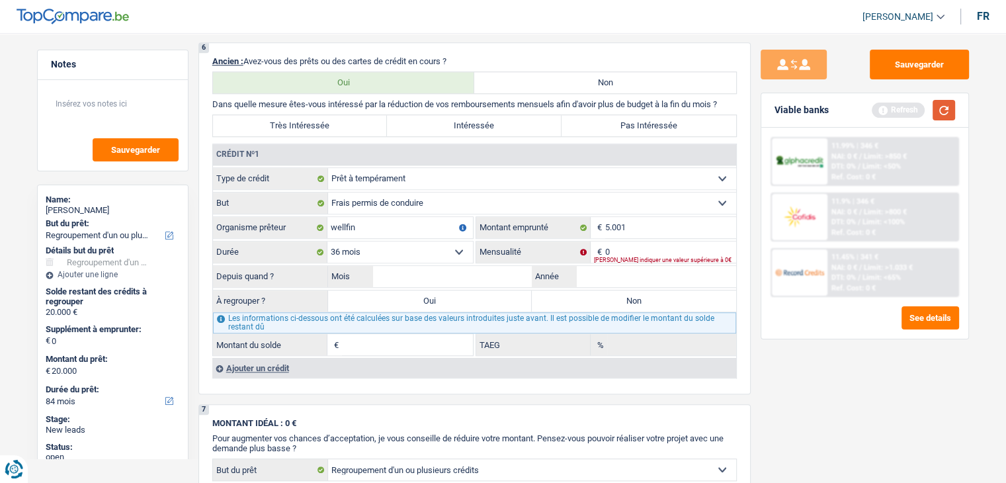
click at [939, 112] on button "button" at bounding box center [943, 110] width 22 height 21
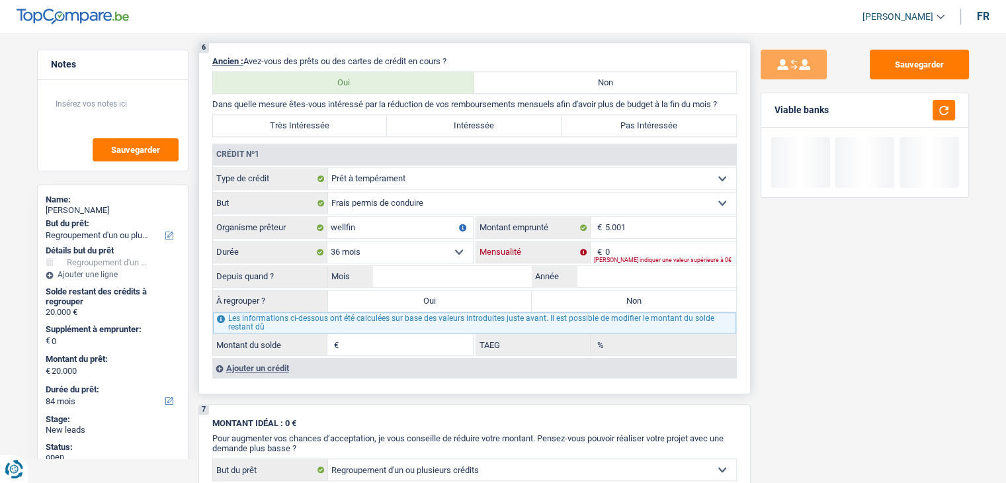
click at [653, 245] on input "0" at bounding box center [670, 251] width 131 height 21
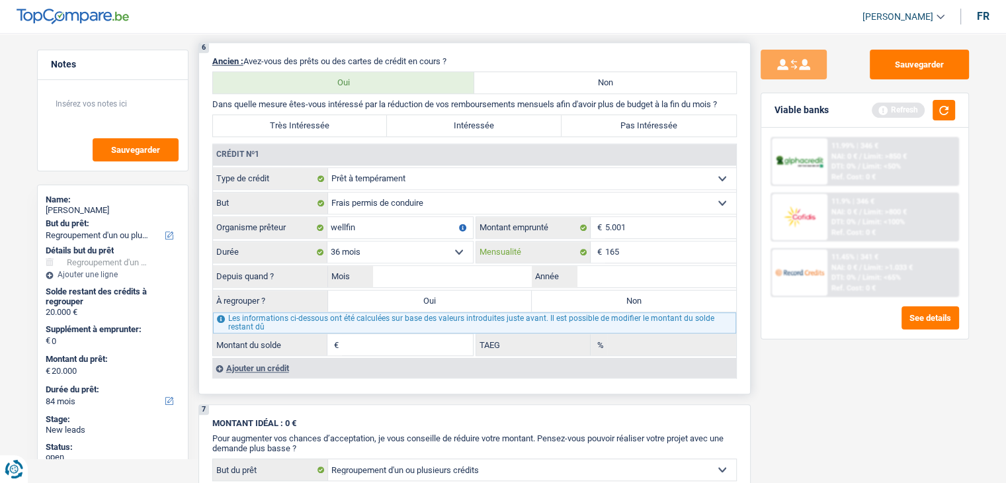
type input "165"
click at [486, 266] on input "Mois" at bounding box center [452, 276] width 159 height 21
type input "02"
type input "2025"
type input "4.283"
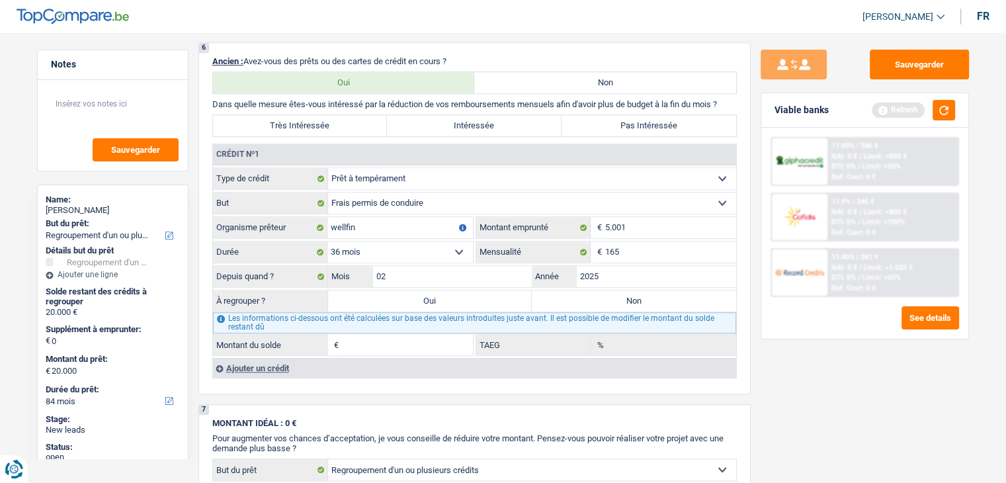
type input "12,17"
click at [845, 358] on div "Sauvegarder Viable banks Refresh 11.99% | 346 € NAI: 0 € / Limit: >850 € DTI: 0…" at bounding box center [865, 254] width 228 height 409
click at [939, 106] on button "button" at bounding box center [943, 110] width 22 height 21
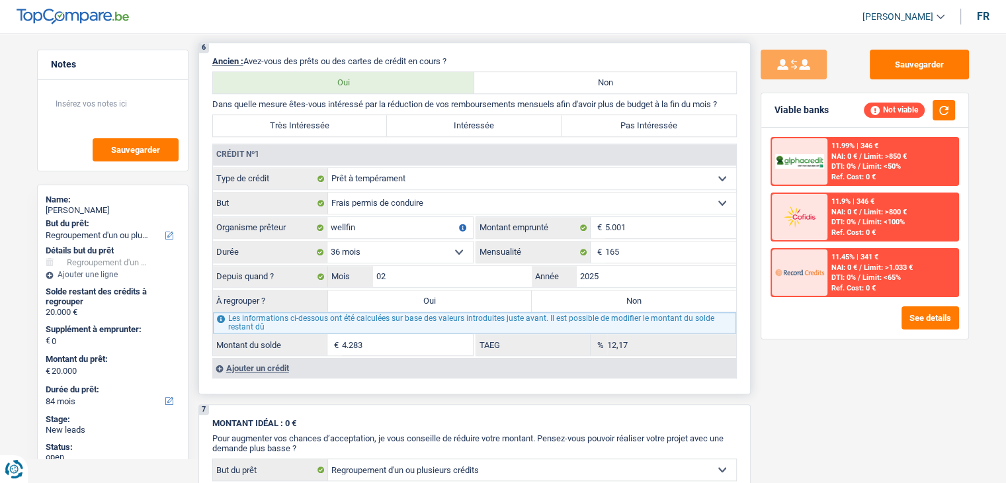
click at [277, 360] on div "Ajouter un crédit" at bounding box center [474, 368] width 524 height 20
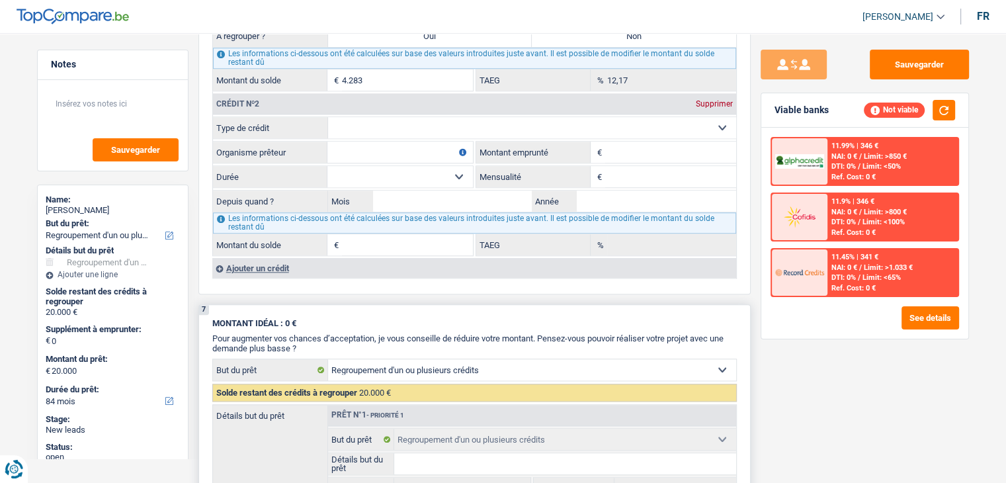
scroll to position [1124, 0]
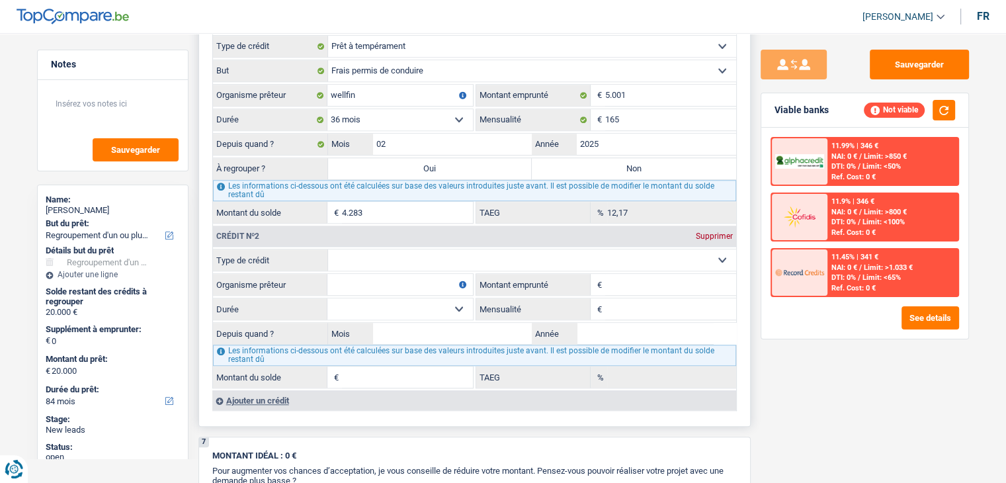
click at [404, 249] on select "Carte ou ouverture de crédit Prêt hypothécaire Vente à tempérament Prêt à tempé…" at bounding box center [532, 259] width 408 height 21
click at [399, 254] on select "Carte ou ouverture de crédit Prêt hypothécaire Vente à tempérament Prêt à tempé…" at bounding box center [532, 259] width 408 height 21
click at [626, 278] on input "Montant emprunté" at bounding box center [670, 284] width 131 height 21
drag, startPoint x: 512, startPoint y: 255, endPoint x: 504, endPoint y: 254, distance: 8.0
click at [512, 255] on select "Carte ou ouverture de crédit Prêt hypothécaire Vente à tempérament Prêt à tempé…" at bounding box center [532, 259] width 408 height 21
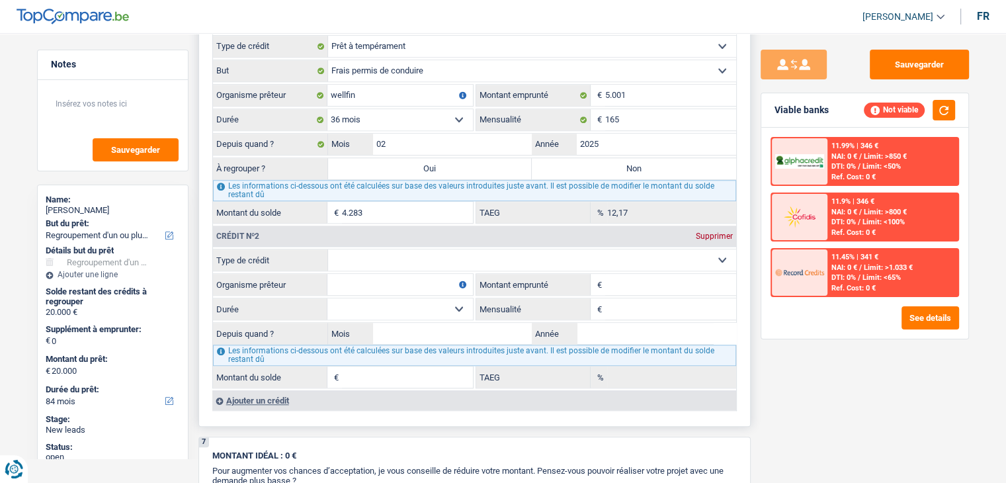
select select "creditConsolidation"
type input "0"
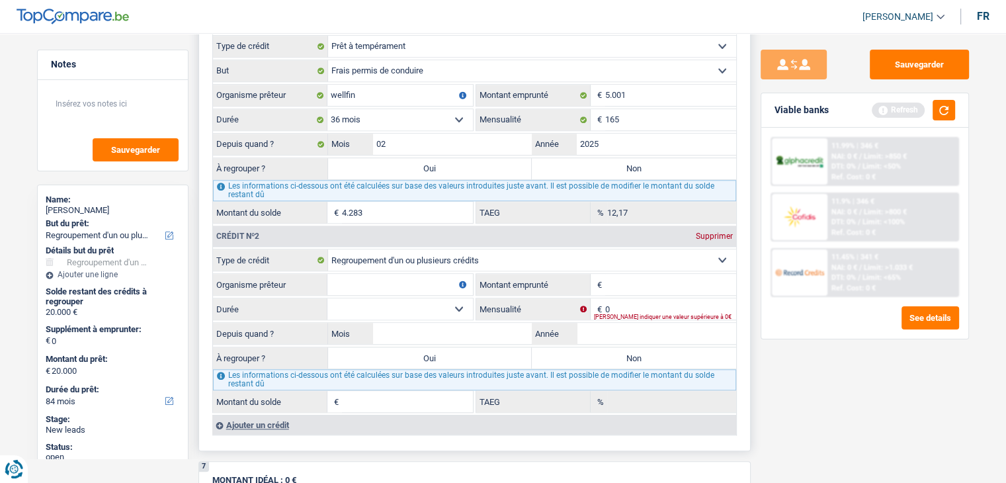
click at [384, 274] on input "Organisme prêteur" at bounding box center [399, 284] width 145 height 21
click at [766, 358] on div "Sauvegarder Viable banks Refresh 11.99% | 346 € NAI: 0 € / Limit: >850 € DTI: 0…" at bounding box center [865, 254] width 228 height 409
click at [434, 274] on input "Organisme prêteur" at bounding box center [399, 284] width 145 height 21
type input "Wellfin"
click at [624, 276] on input "Montant emprunté" at bounding box center [670, 284] width 131 height 21
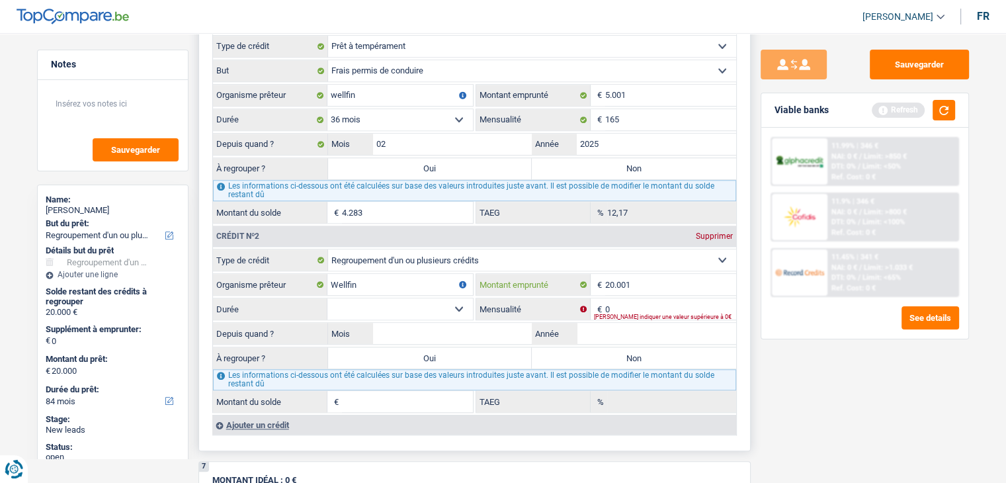
type input "20.001"
drag, startPoint x: 447, startPoint y: 298, endPoint x: 442, endPoint y: 304, distance: 7.0
click at [447, 298] on select "12 mois 18 mois 24 mois 30 mois 36 mois 42 mois 48 mois 60 mois 72 mois 84 mois…" at bounding box center [399, 308] width 145 height 21
select select "120"
click at [327, 298] on select "12 mois 18 mois 24 mois 30 mois 36 mois 42 mois 48 mois 60 mois 72 mois 84 mois…" at bounding box center [399, 308] width 145 height 21
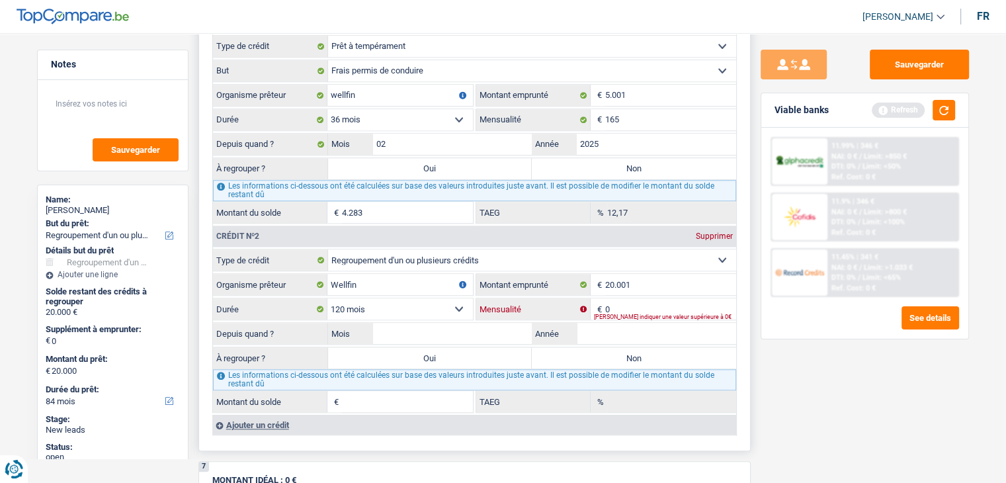
click at [672, 304] on input "0" at bounding box center [670, 308] width 131 height 21
click at [944, 108] on button "button" at bounding box center [943, 110] width 22 height 21
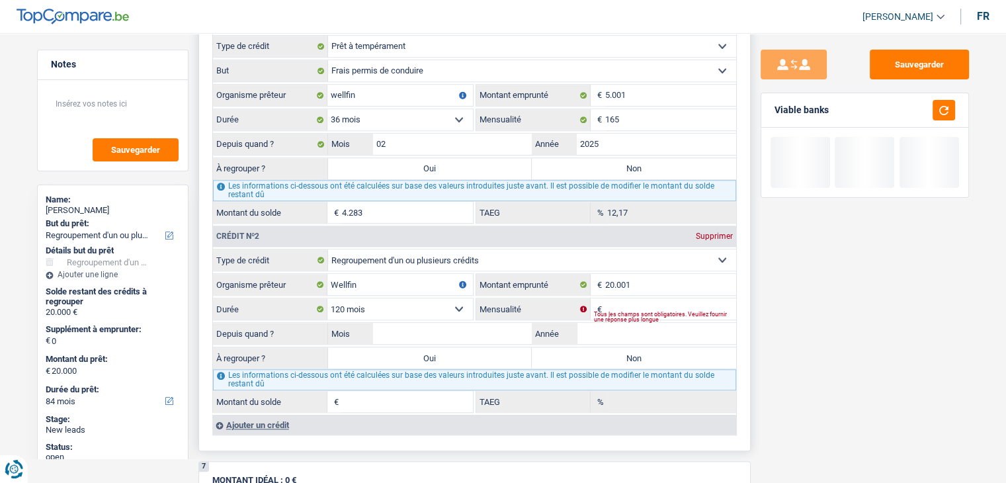
click at [634, 314] on div "Tous les champs sont obligatoires. Veuillez fournir une réponse plus longue" at bounding box center [665, 316] width 142 height 5
click at [631, 298] on input "Mensualité" at bounding box center [670, 308] width 131 height 21
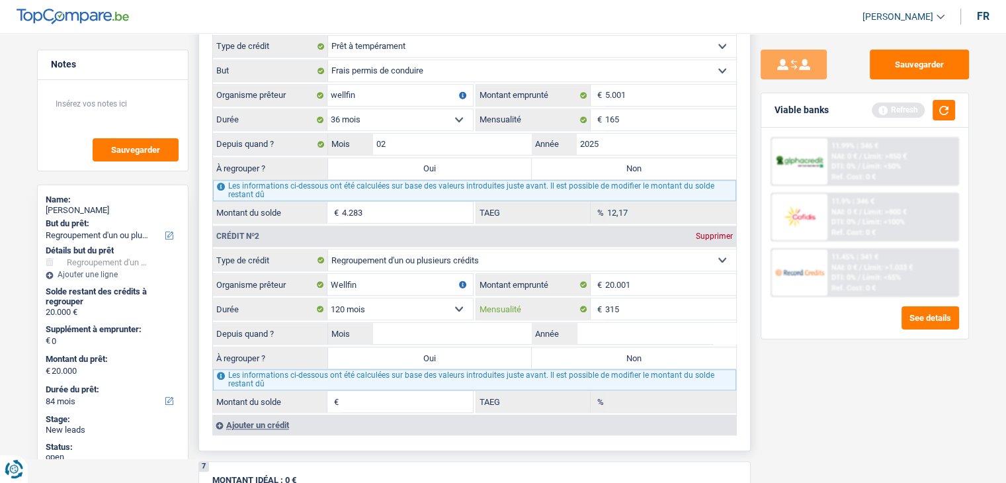
type input "315"
click at [471, 323] on input "Mois" at bounding box center [452, 333] width 159 height 21
drag, startPoint x: 944, startPoint y: 108, endPoint x: 881, endPoint y: 106, distance: 63.5
click at [944, 106] on button "button" at bounding box center [943, 110] width 22 height 21
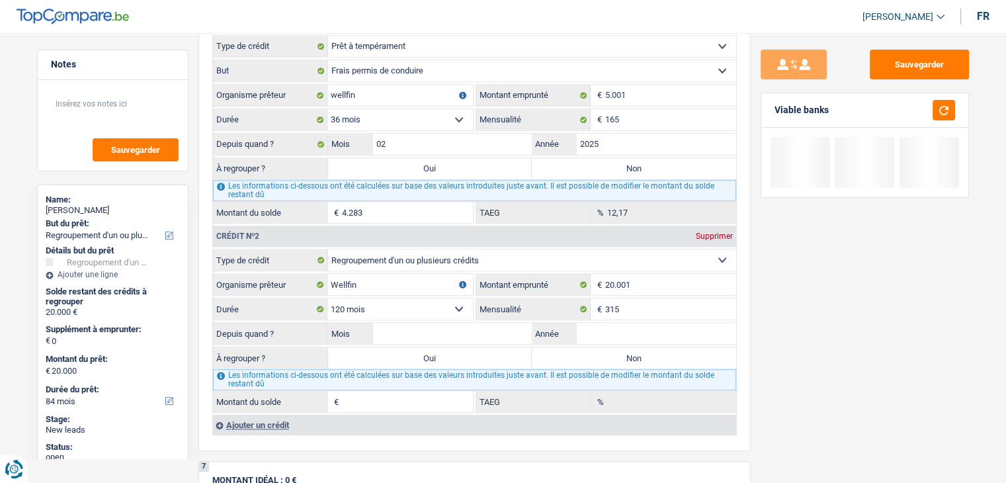
drag, startPoint x: 828, startPoint y: 107, endPoint x: 796, endPoint y: 109, distance: 31.8
click at [796, 109] on div "Viable banks" at bounding box center [864, 110] width 207 height 34
click at [796, 109] on div "Viable banks" at bounding box center [801, 109] width 54 height 11
click at [773, 109] on div "Viable banks" at bounding box center [864, 110] width 207 height 34
drag, startPoint x: 774, startPoint y: 109, endPoint x: 823, endPoint y: 110, distance: 48.9
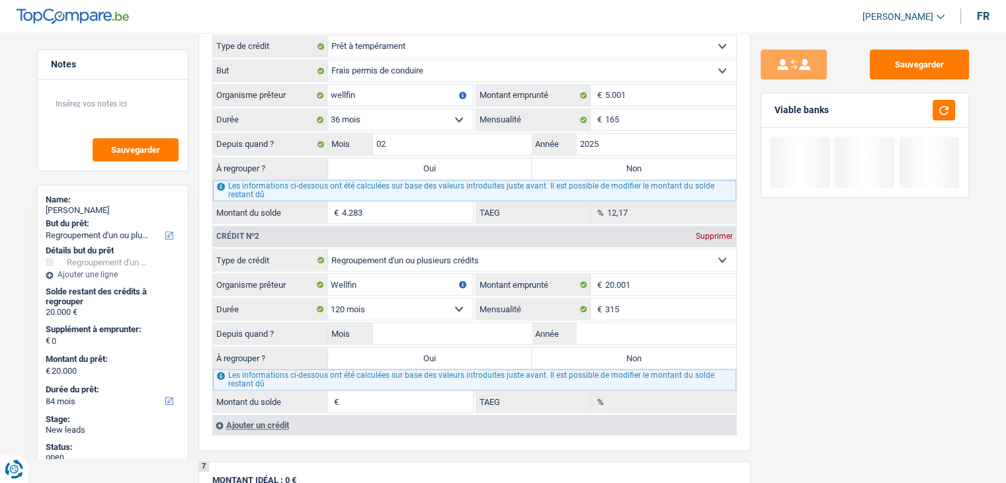
click at [823, 110] on div "Viable banks" at bounding box center [801, 109] width 54 height 11
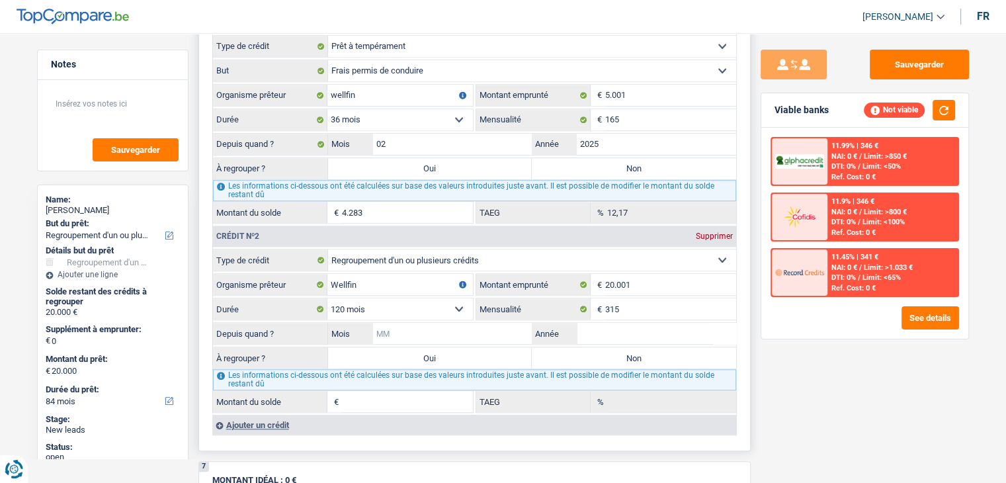
click at [514, 329] on input "Mois" at bounding box center [452, 333] width 159 height 21
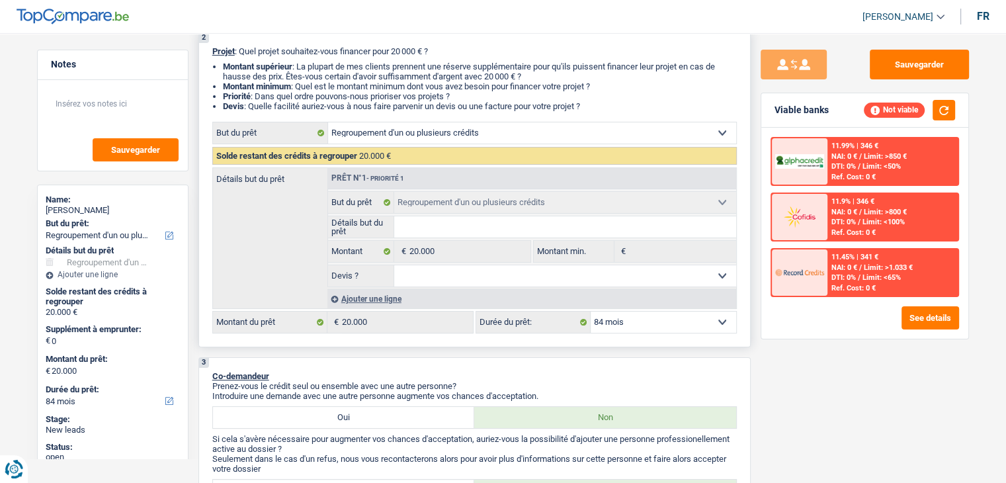
scroll to position [265, 0]
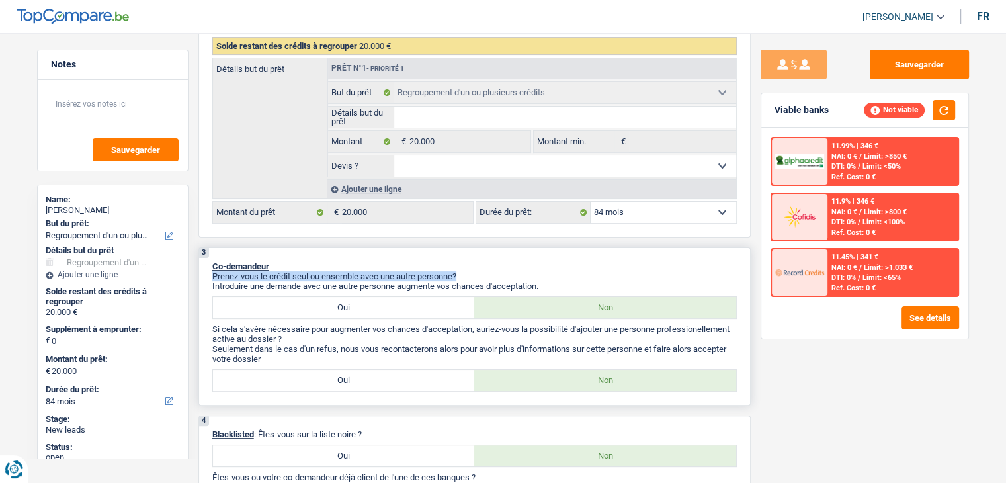
drag, startPoint x: 548, startPoint y: 278, endPoint x: 339, endPoint y: 265, distance: 210.1
click at [339, 265] on div "3 Co-demandeur Prenez-vous le crédit seul ou ensemble avec une autre personne? …" at bounding box center [474, 326] width 552 height 158
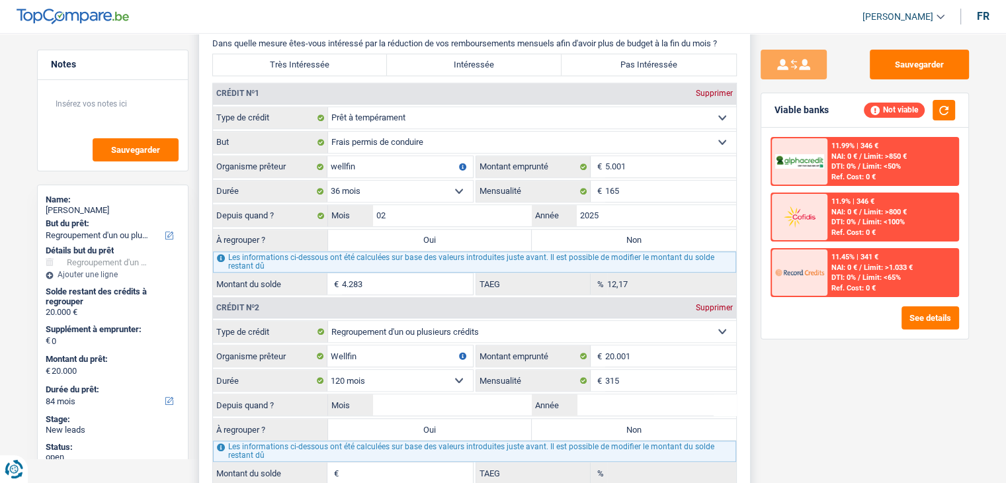
scroll to position [1256, 0]
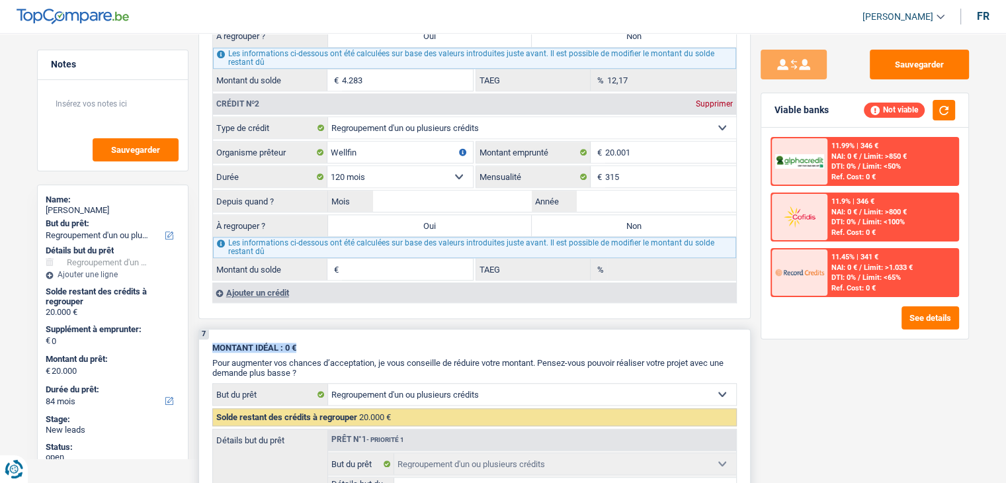
drag, startPoint x: 306, startPoint y: 334, endPoint x: 215, endPoint y: 341, distance: 91.5
click at [208, 337] on div "7 MONTANT IDÉAL : 0 € Pour augmenter vos chances d’acceptation, je vous conseil…" at bounding box center [474, 469] width 552 height 280
click at [215, 343] on span "MONTANT IDÉAL : 0 €" at bounding box center [254, 348] width 84 height 10
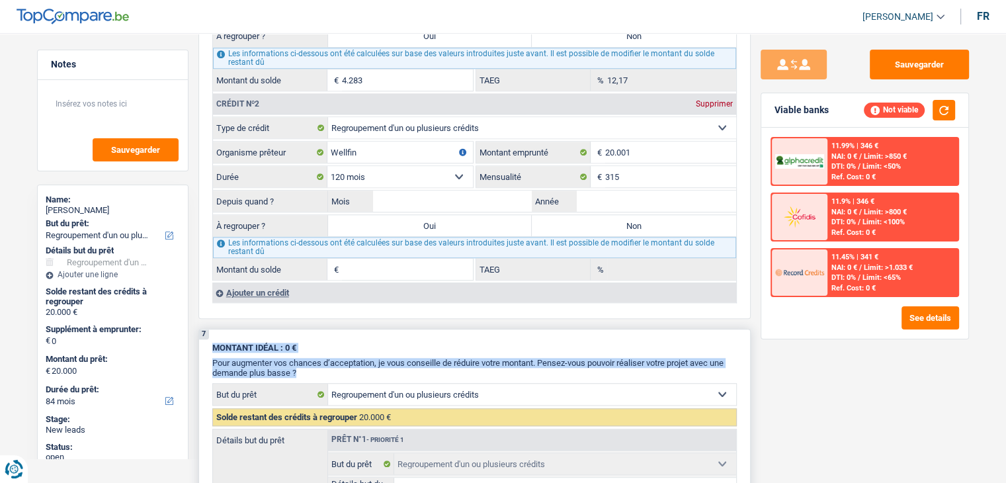
drag, startPoint x: 214, startPoint y: 339, endPoint x: 374, endPoint y: 360, distance: 161.5
click at [374, 360] on div "MONTANT IDÉAL : 0 € Pour augmenter vos chances d’acceptation, je vous conseille…" at bounding box center [474, 360] width 524 height 35
click at [374, 360] on p "Pour augmenter vos chances d’acceptation, je vous conseille de réduire votre mo…" at bounding box center [474, 368] width 524 height 20
drag, startPoint x: 301, startPoint y: 366, endPoint x: 209, endPoint y: 339, distance: 95.8
click at [209, 339] on div "7 MONTANT IDÉAL : 0 € Pour augmenter vos chances d’acceptation, je vous conseil…" at bounding box center [474, 469] width 552 height 280
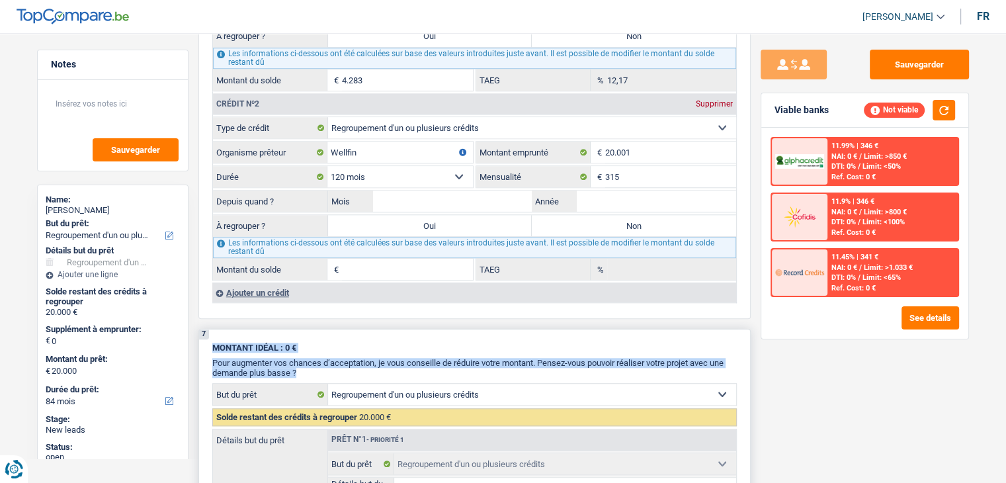
click at [209, 339] on div "7 MONTANT IDÉAL : 0 € Pour augmenter vos chances d’acceptation, je vous conseil…" at bounding box center [474, 469] width 552 height 280
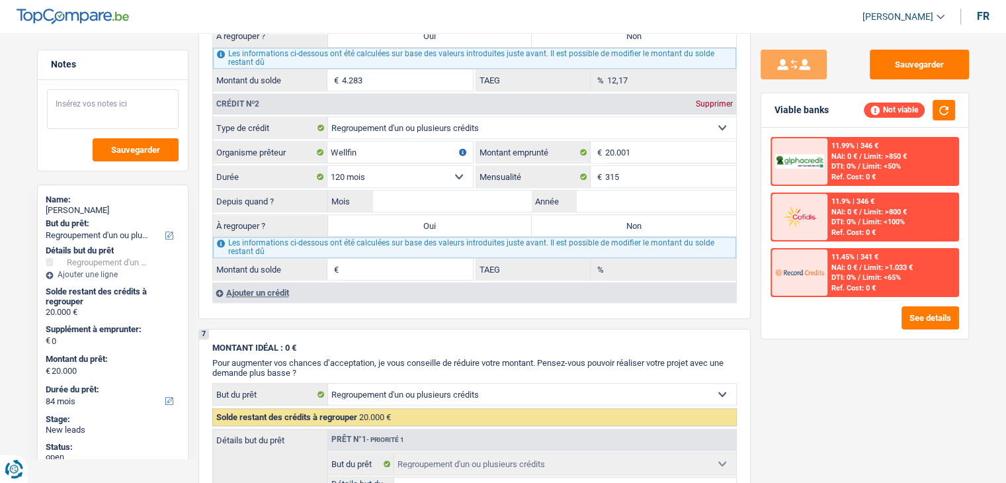
click at [76, 99] on textarea at bounding box center [113, 109] width 132 height 40
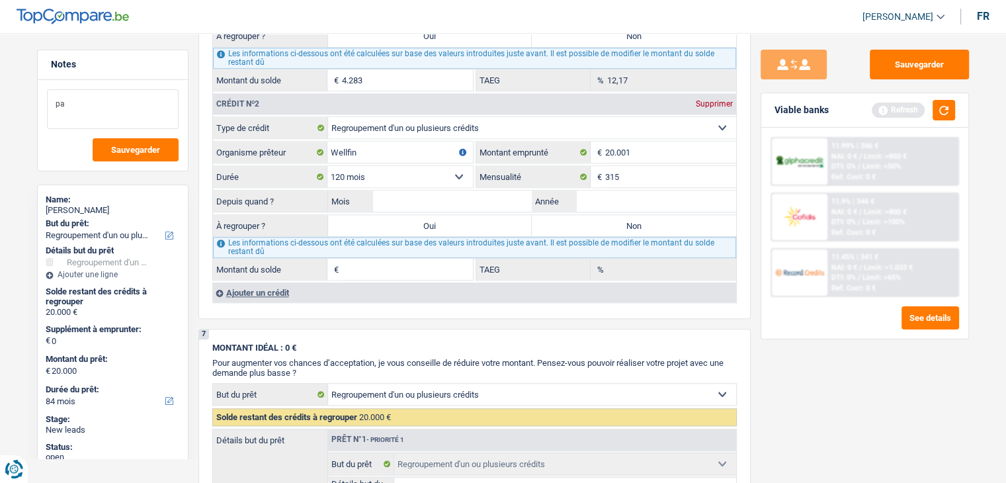
type textarea "p"
click at [941, 112] on button "button" at bounding box center [943, 110] width 22 height 21
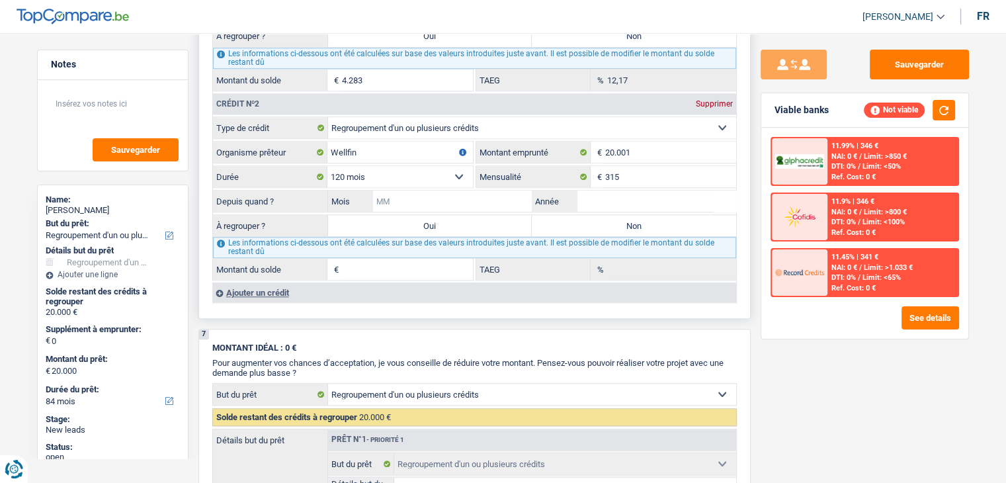
click at [406, 199] on input "Mois" at bounding box center [452, 200] width 159 height 21
click at [590, 202] on input "Année" at bounding box center [656, 200] width 159 height 21
click at [593, 194] on input "Année" at bounding box center [656, 200] width 159 height 21
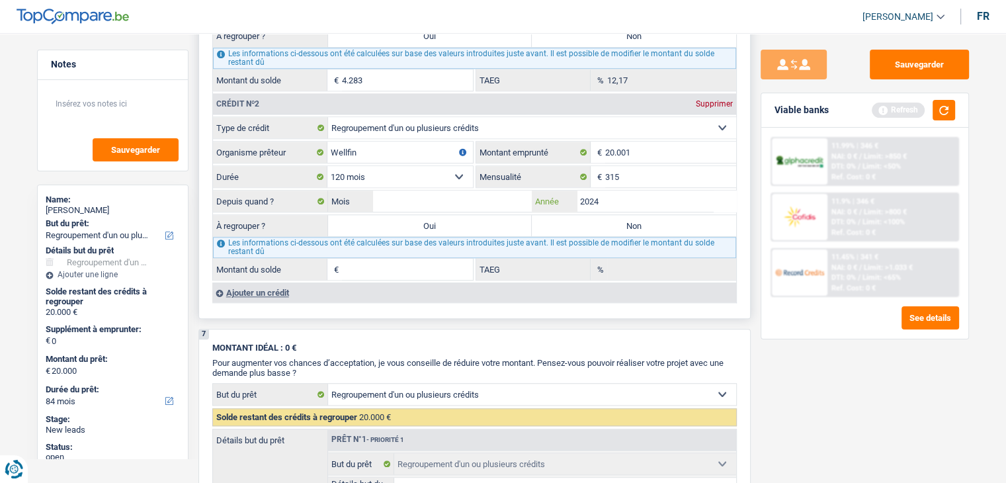
type input "2024"
click at [509, 190] on input "Mois" at bounding box center [452, 200] width 159 height 21
click at [434, 196] on input "Mois" at bounding box center [452, 200] width 159 height 21
click at [943, 115] on button "button" at bounding box center [943, 110] width 22 height 21
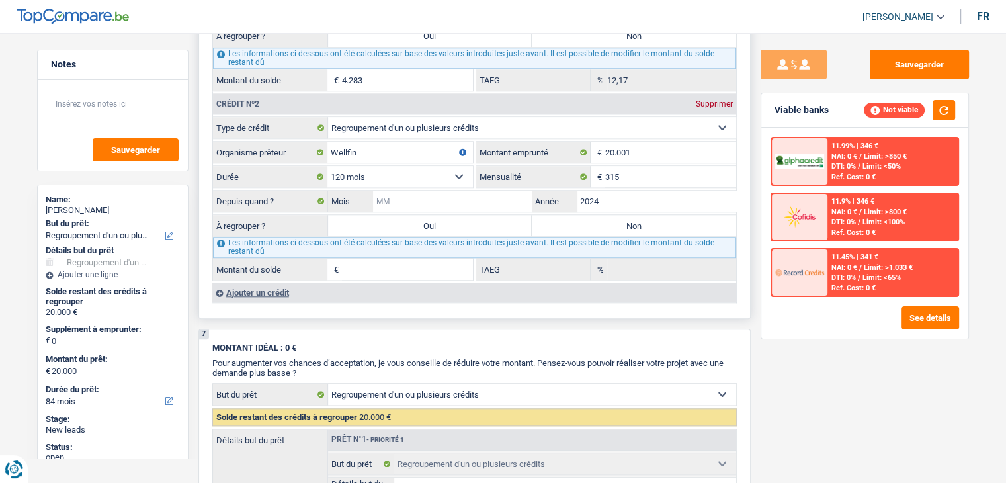
click at [481, 198] on input "Mois" at bounding box center [452, 200] width 159 height 21
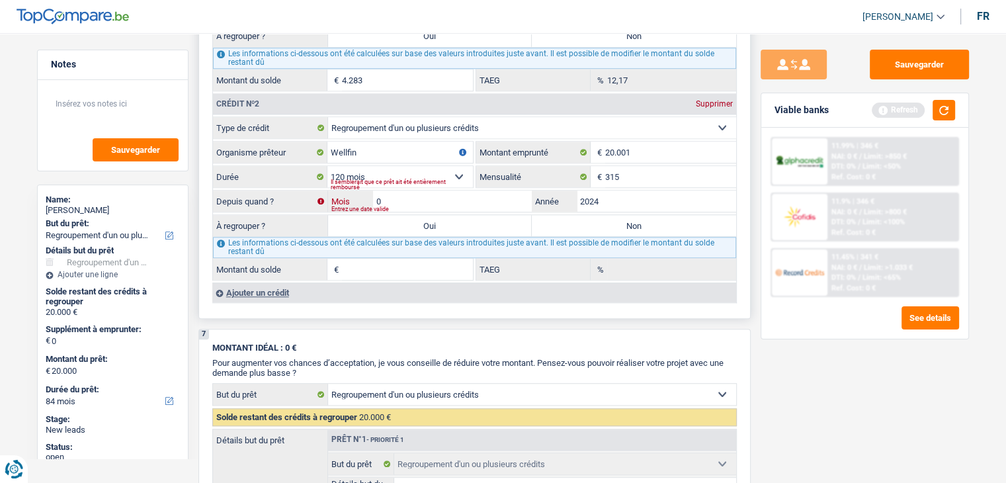
type input "07"
type input "18.946"
type input "15,35"
click at [492, 218] on label "Oui" at bounding box center [430, 225] width 204 height 21
click at [492, 218] on input "Oui" at bounding box center [430, 225] width 204 height 21
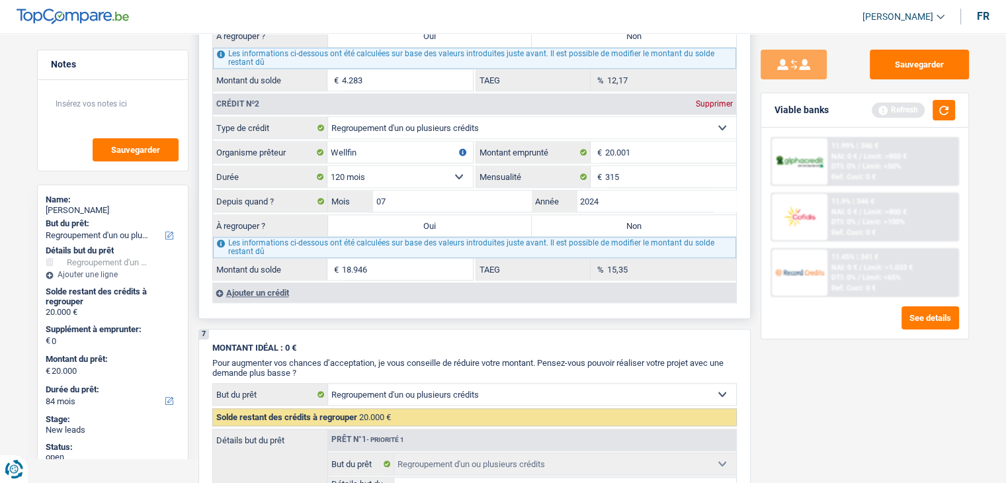
radio input "true"
type input "18.946"
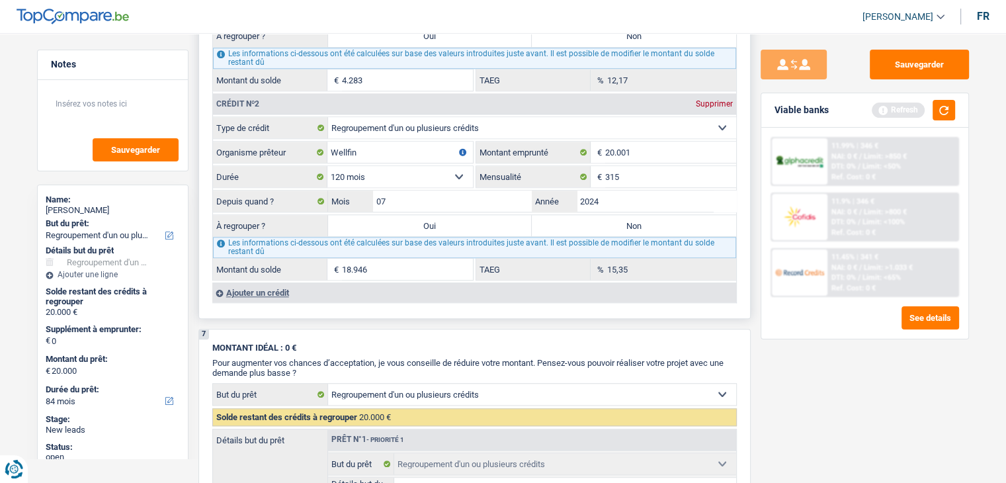
type input "18.946"
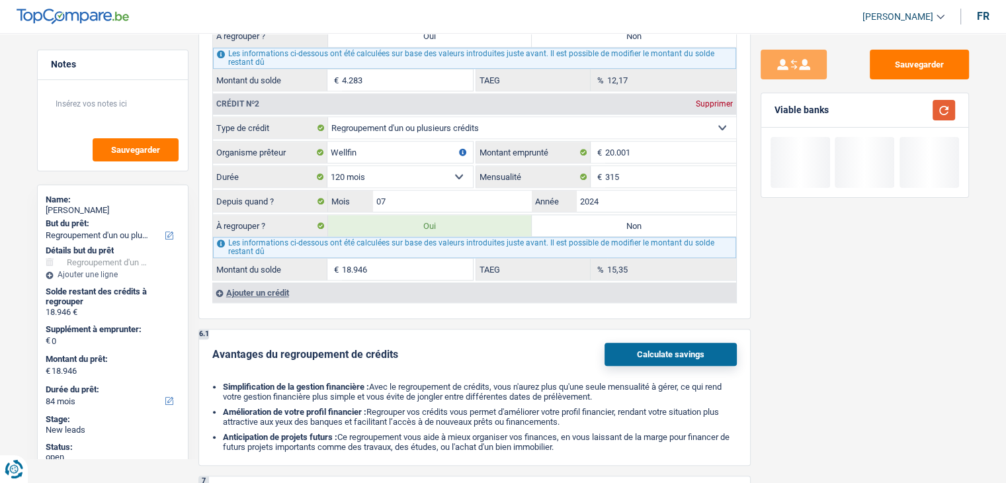
click at [950, 112] on button "button" at bounding box center [943, 110] width 22 height 21
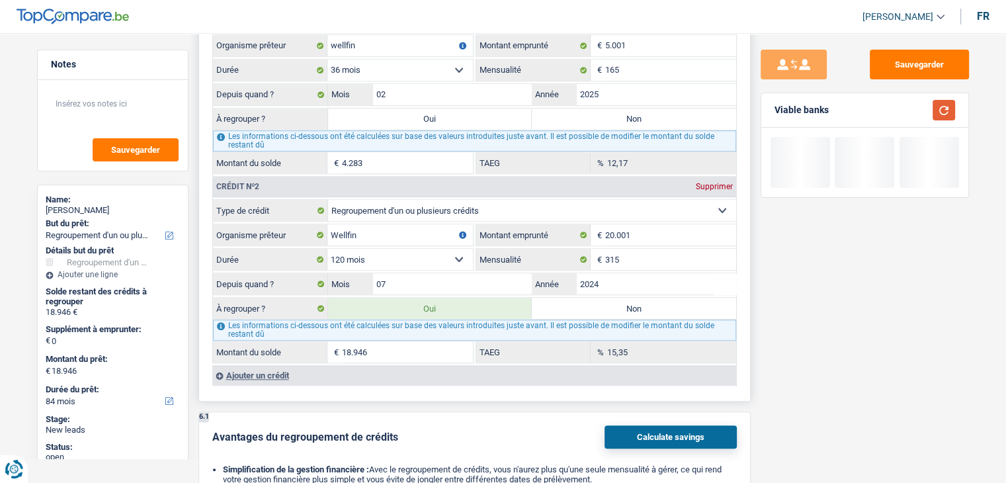
scroll to position [1124, 0]
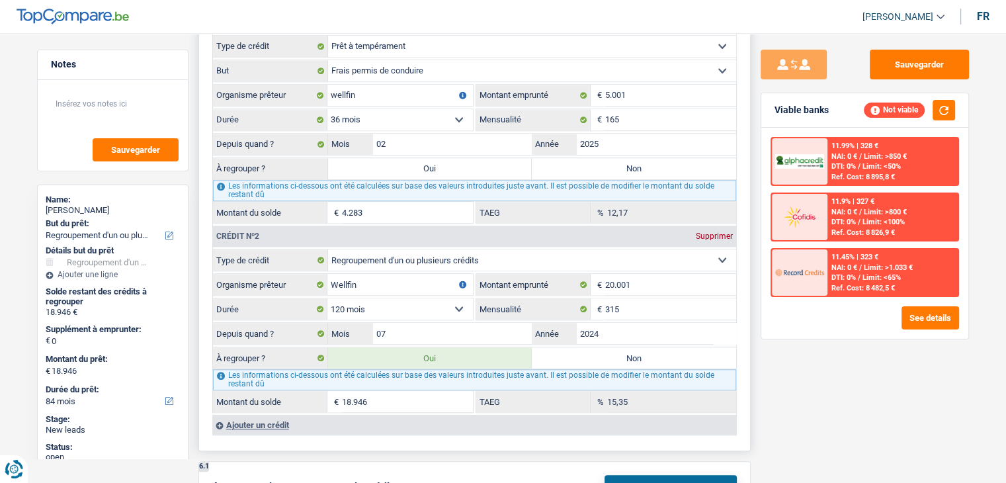
click at [438, 165] on label "Oui" at bounding box center [430, 168] width 204 height 21
click at [438, 165] on input "Oui" at bounding box center [430, 168] width 204 height 21
radio input "true"
type input "23.229"
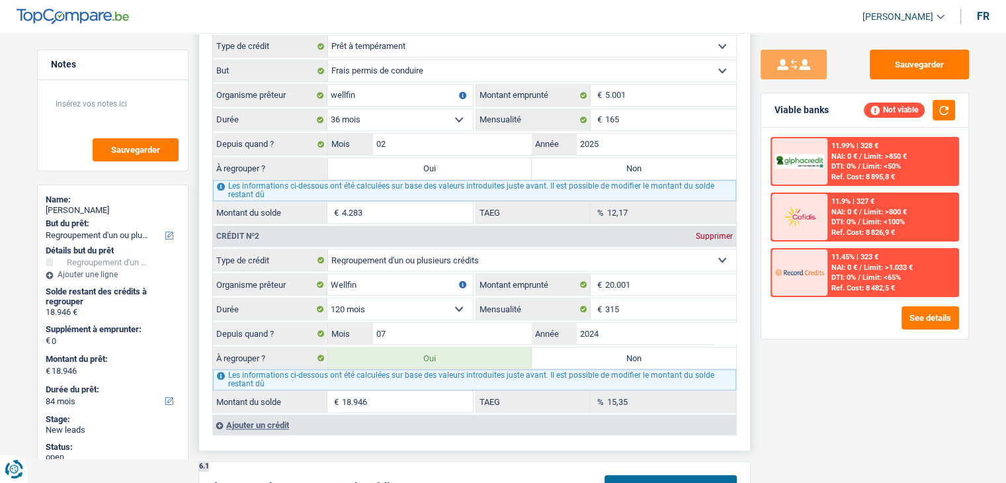
type input "23.229"
select select "120"
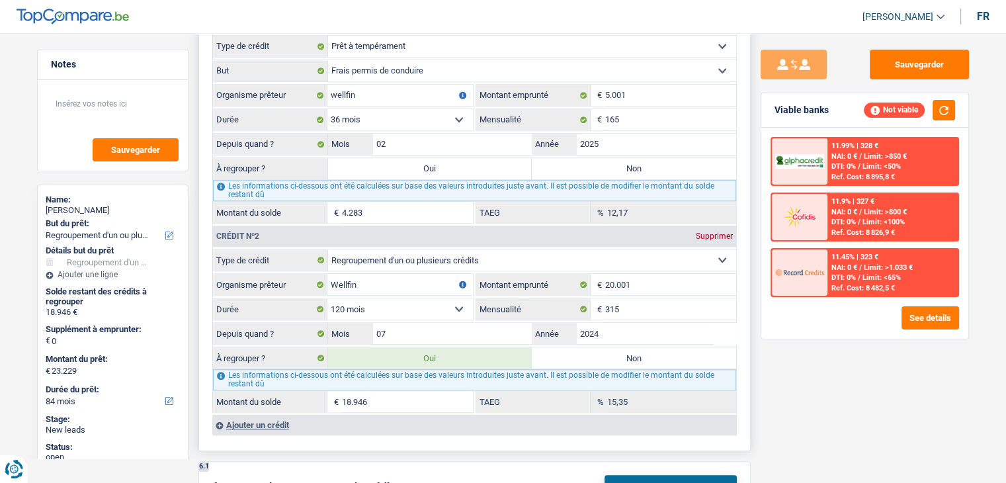
select select "120"
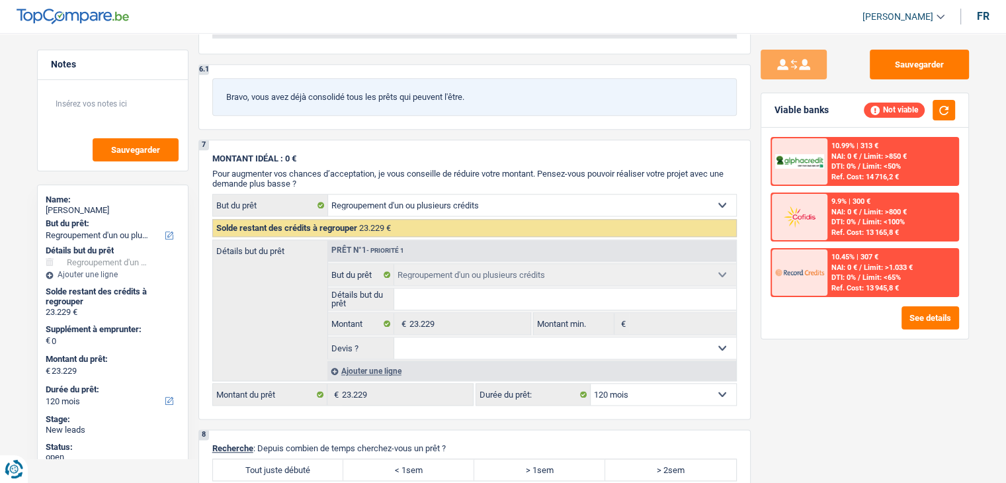
scroll to position [1882, 0]
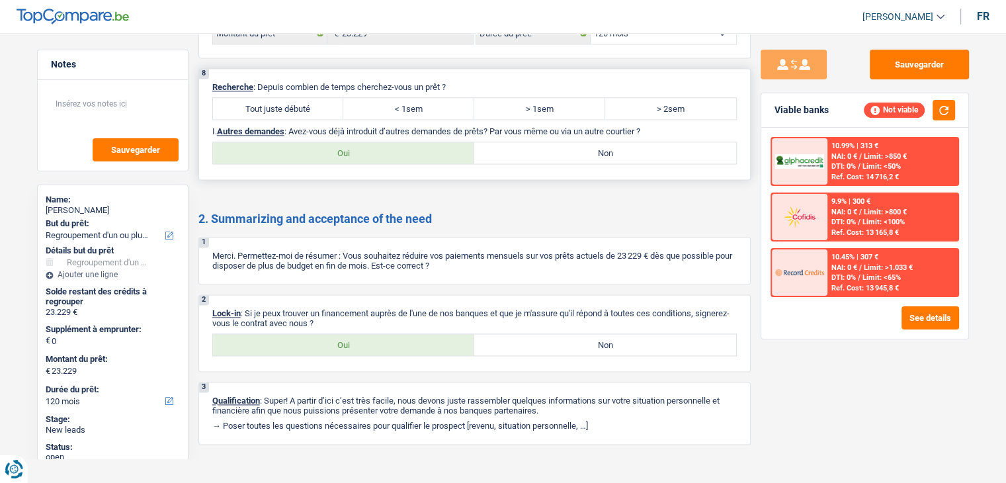
click at [272, 98] on label "Tout juste débuté" at bounding box center [278, 108] width 131 height 21
click at [272, 98] on input "Tout juste débuté" at bounding box center [278, 108] width 131 height 21
radio input "true"
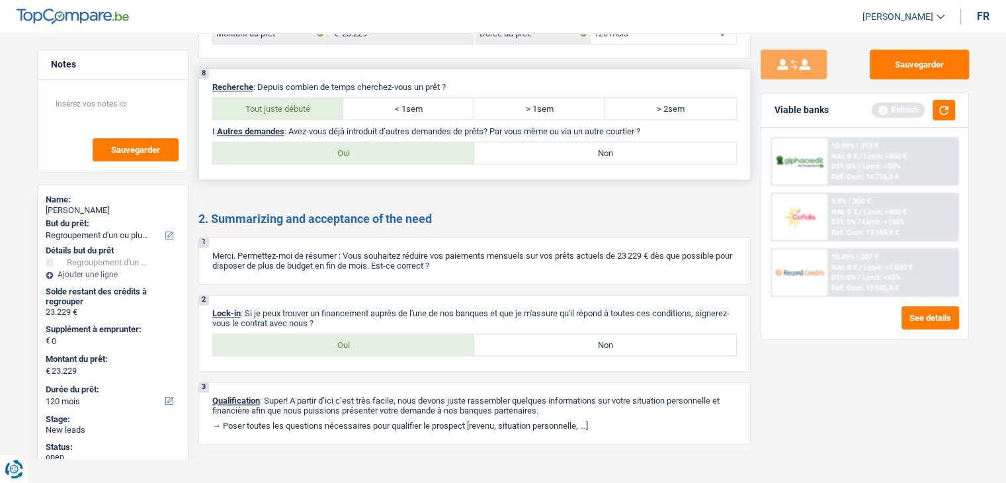
click at [275, 98] on label "Tout juste débuté" at bounding box center [278, 108] width 131 height 21
click at [275, 98] on input "Tout juste débuté" at bounding box center [278, 108] width 131 height 21
click at [546, 142] on label "Non" at bounding box center [605, 152] width 262 height 21
click at [546, 142] on input "Non" at bounding box center [605, 152] width 262 height 21
radio input "true"
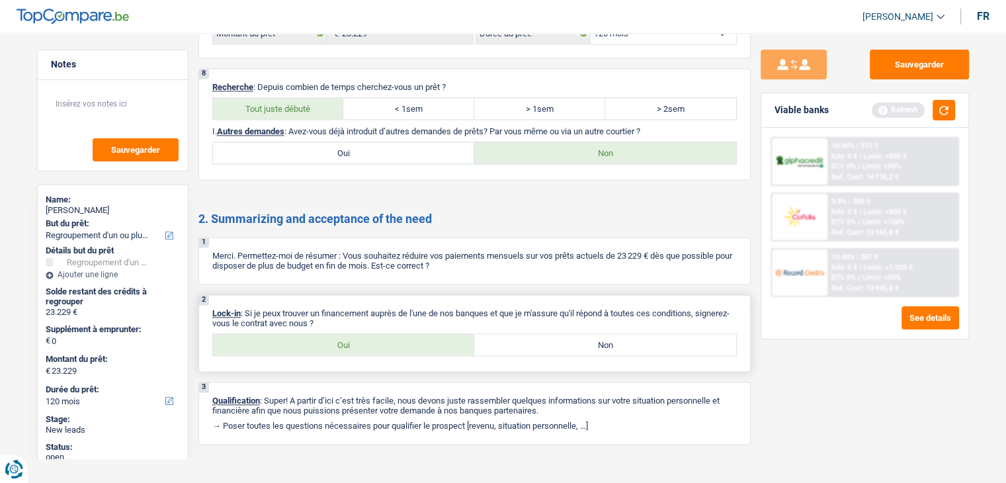
click at [336, 349] on div "2 Lock-in : Si je peux trouver un financement auprès de l'une de nos banques et…" at bounding box center [474, 332] width 552 height 77
click at [338, 340] on label "Oui" at bounding box center [344, 344] width 262 height 21
click at [338, 340] on input "Oui" at bounding box center [344, 344] width 262 height 21
radio input "true"
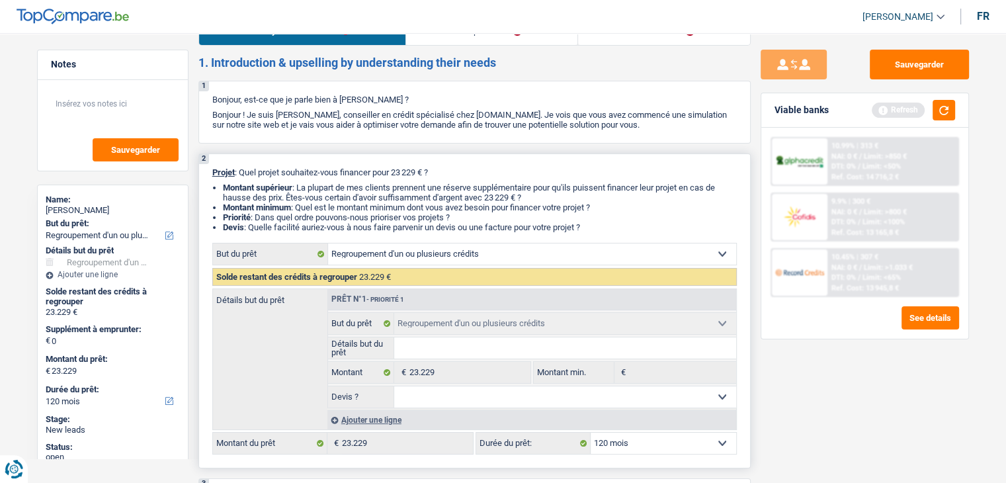
scroll to position [0, 0]
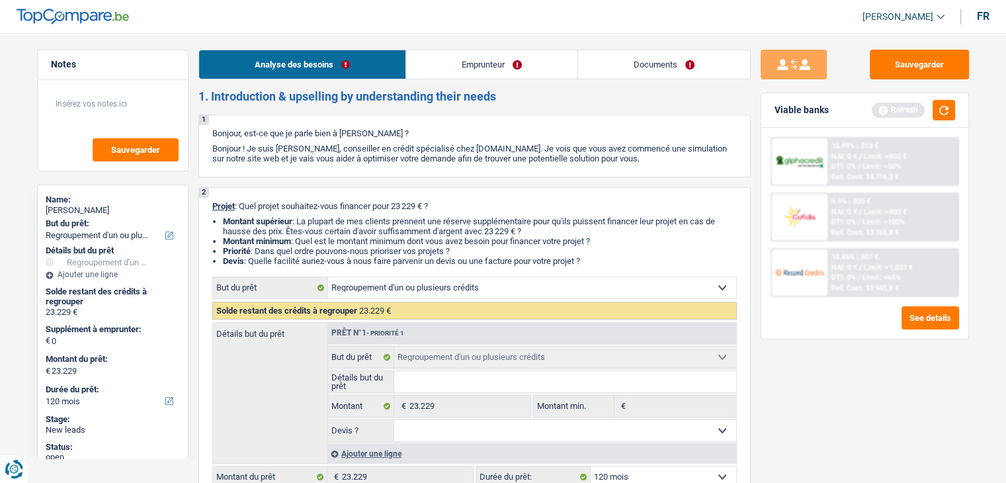
click at [481, 63] on link "Emprunteur" at bounding box center [491, 64] width 171 height 28
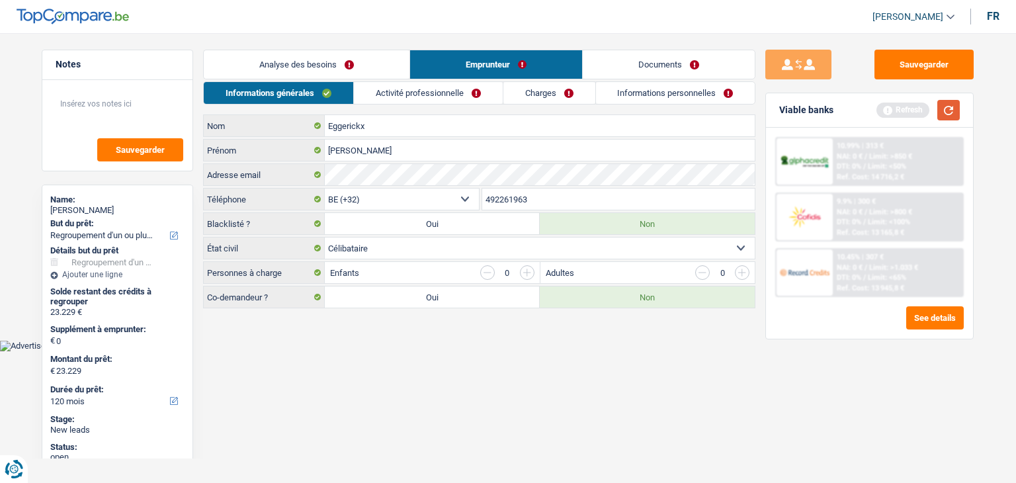
click at [948, 104] on button "button" at bounding box center [948, 110] width 22 height 21
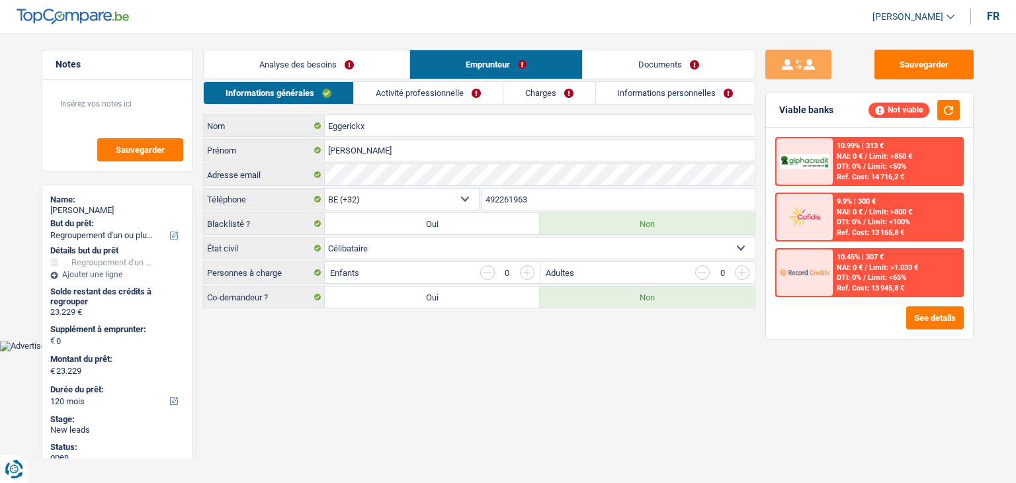
click at [391, 351] on html "Vous avez le contrôle de vos données Nous utilisons des cookies, tout comme nos…" at bounding box center [508, 175] width 1016 height 351
click at [218, 248] on label "État civil" at bounding box center [264, 247] width 121 height 21
click at [253, 252] on label "État civil" at bounding box center [264, 247] width 121 height 21
click at [325, 252] on select "Célibataire Marié(e) Cohabitant(e) légal(e) Divorcé(e) Veuf(ve) Séparé (de fait…" at bounding box center [540, 247] width 430 height 21
click at [342, 341] on body "Vous avez le contrôle de vos données Nous utilisons des cookies, tout comme nos…" at bounding box center [508, 185] width 1016 height 331
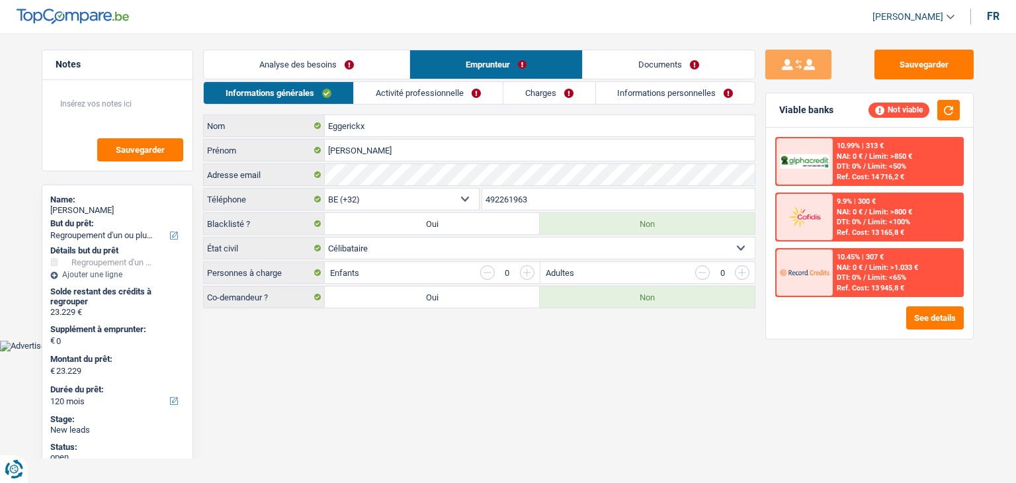
drag, startPoint x: 286, startPoint y: 271, endPoint x: 217, endPoint y: 280, distance: 69.4
click at [217, 280] on label "Personnes à charge" at bounding box center [264, 272] width 121 height 21
drag, startPoint x: 368, startPoint y: 343, endPoint x: 454, endPoint y: 140, distance: 220.7
click at [368, 343] on body "Vous avez le contrôle de vos données Nous utilisons des cookies, tout comme nos…" at bounding box center [508, 185] width 1016 height 331
click at [454, 91] on link "Activité professionnelle" at bounding box center [428, 93] width 149 height 22
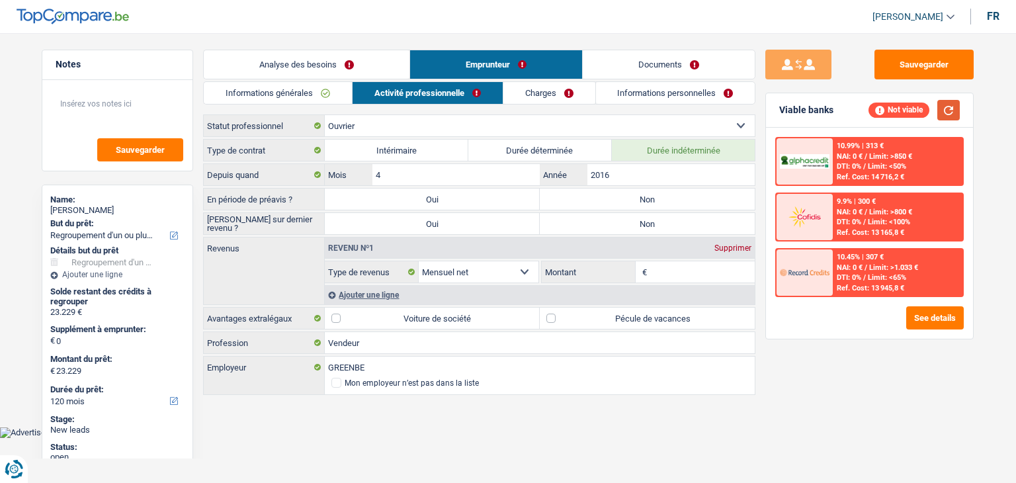
click at [946, 112] on button "button" at bounding box center [948, 110] width 22 height 21
click at [904, 410] on div "Sauvegarder Viable banks Not viable 10.99% | 313 € NAI: 0 € / Limit: >850 € DTI…" at bounding box center [869, 254] width 228 height 409
click at [669, 274] on input "Montant" at bounding box center [702, 271] width 105 height 21
click at [112, 114] on textarea at bounding box center [118, 109] width 132 height 40
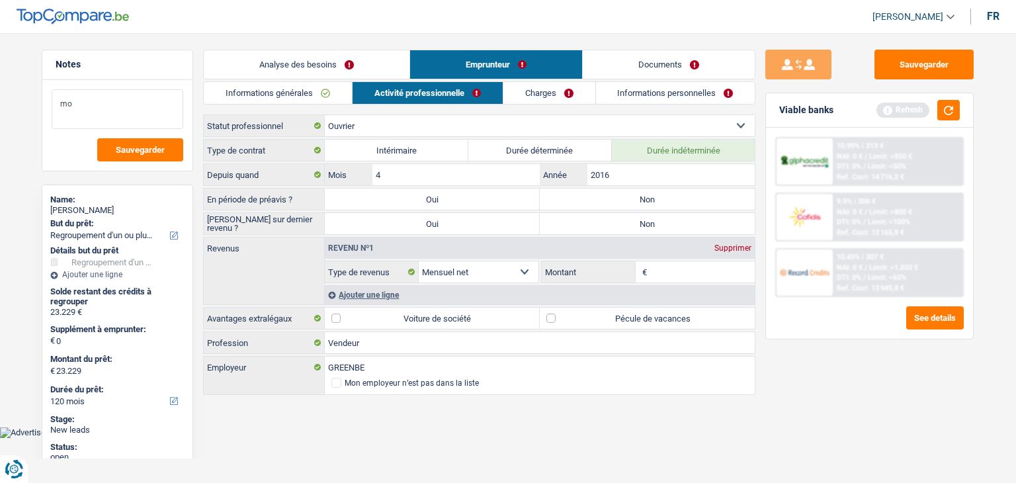
type textarea "m"
type textarea "M"
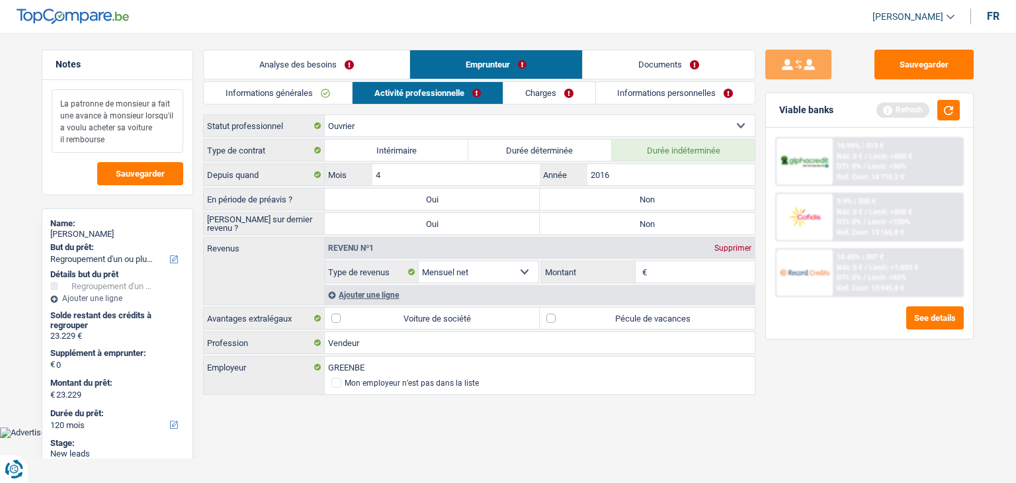
click at [131, 141] on textarea "La patronne de monsieur a fait une avance à monsieur lorsqu'il a voulu acheter …" at bounding box center [118, 120] width 132 height 63
click at [343, 92] on link "Informations générales" at bounding box center [278, 93] width 148 height 22
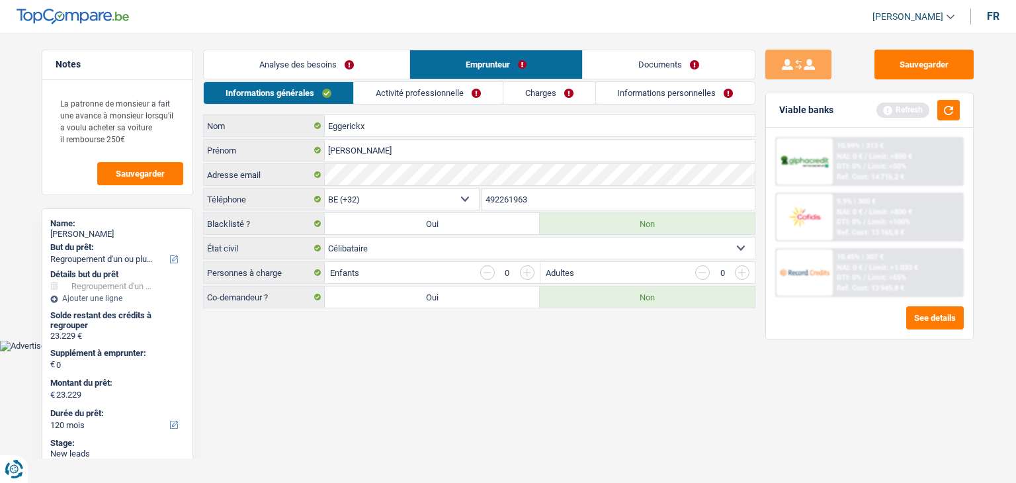
click at [333, 72] on link "Analyse des besoins" at bounding box center [307, 64] width 206 height 28
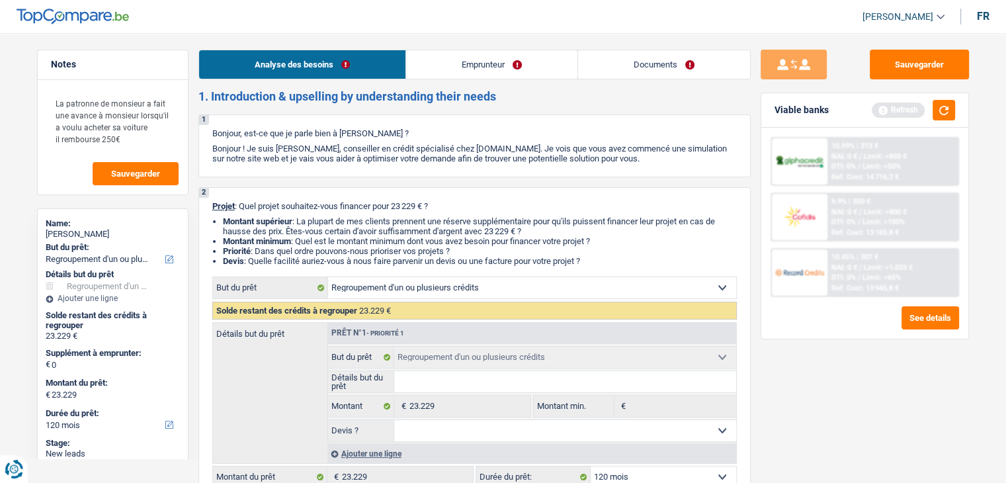
click at [420, 69] on link "Emprunteur" at bounding box center [491, 64] width 171 height 28
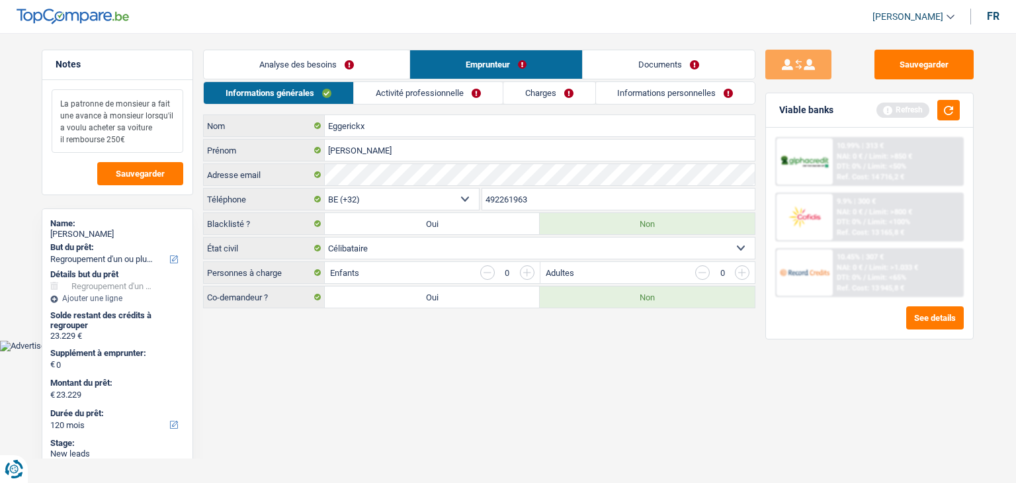
click at [147, 138] on textarea "La patronne de monsieur a fait une avance à monsieur lorsqu'il a voulu acheter …" at bounding box center [118, 120] width 132 height 63
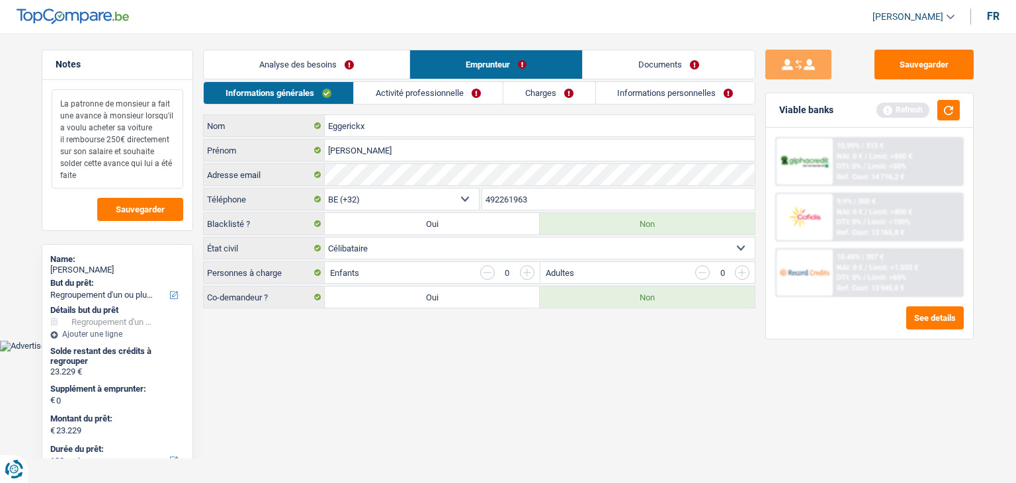
type textarea "La patronne de monsieur a fait une avance à monsieur lorsqu'il a voulu acheter …"
click at [466, 351] on html "Vous avez le contrôle de vos données Nous utilisons des cookies, tout comme nos…" at bounding box center [508, 175] width 1016 height 351
click at [947, 110] on button "button" at bounding box center [948, 110] width 22 height 21
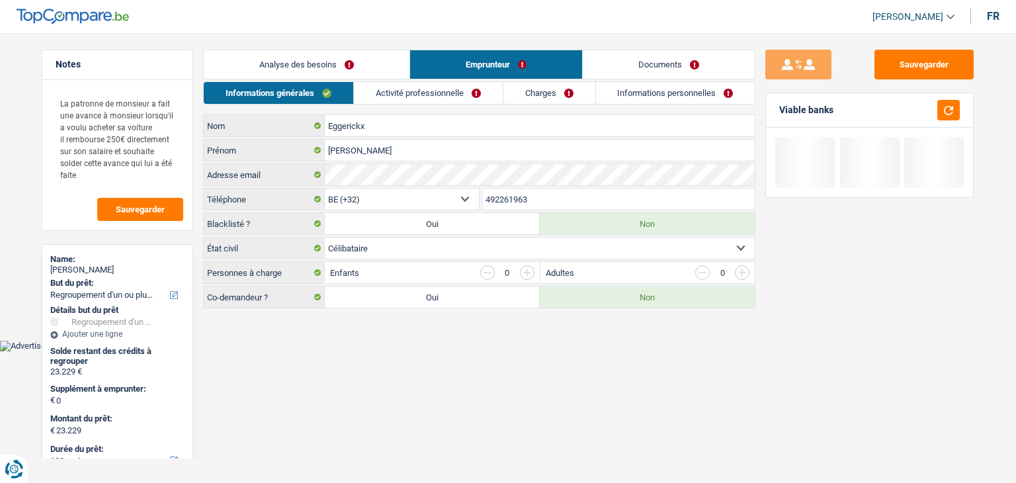
click at [472, 92] on link "Activité professionnelle" at bounding box center [428, 93] width 149 height 22
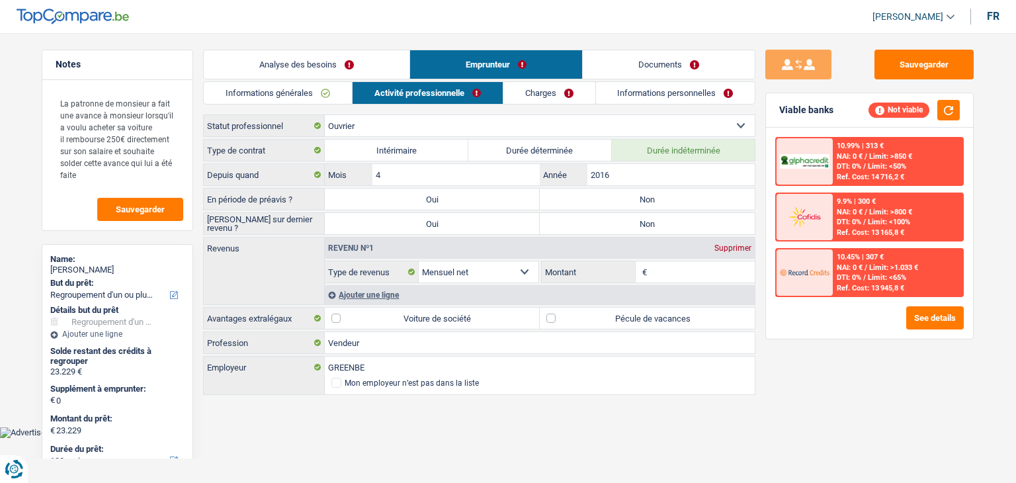
click at [661, 274] on input "Montant" at bounding box center [702, 271] width 105 height 21
type input "2"
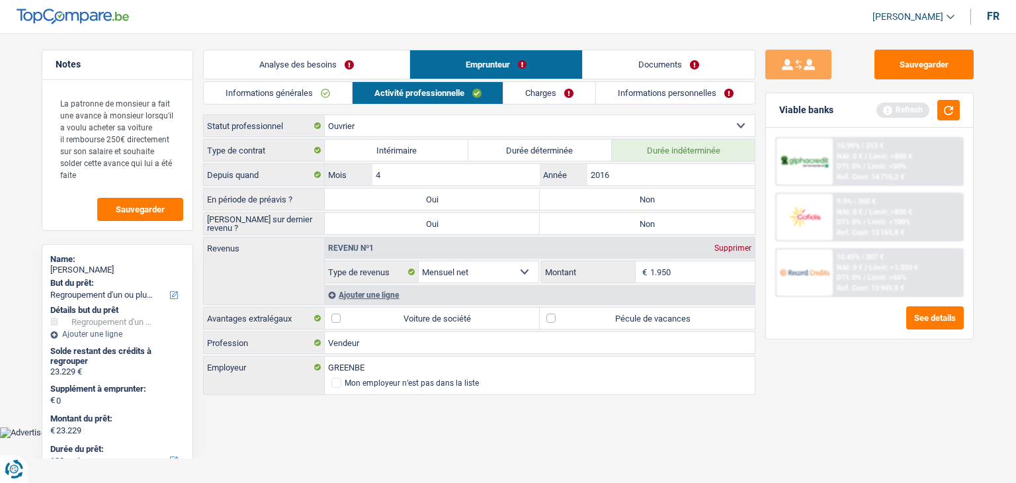
type input "1.950"
click at [817, 406] on div "Sauvegarder Viable banks Refresh 10.99% | 313 € NAI: 0 € / Limit: >850 € DTI: 0…" at bounding box center [869, 254] width 228 height 409
click at [947, 115] on button "button" at bounding box center [948, 110] width 22 height 21
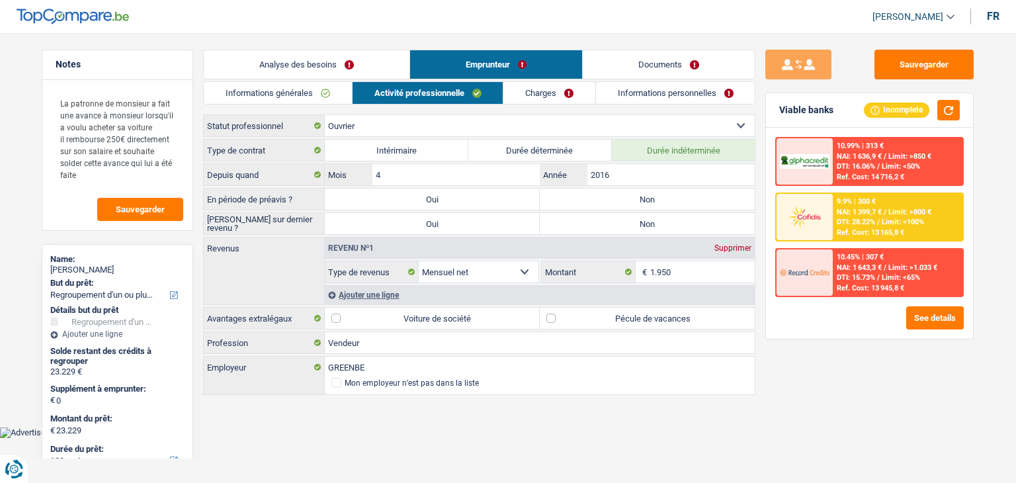
click at [590, 196] on label "Non" at bounding box center [647, 198] width 215 height 21
click at [590, 196] on input "Non" at bounding box center [647, 198] width 215 height 21
radio input "true"
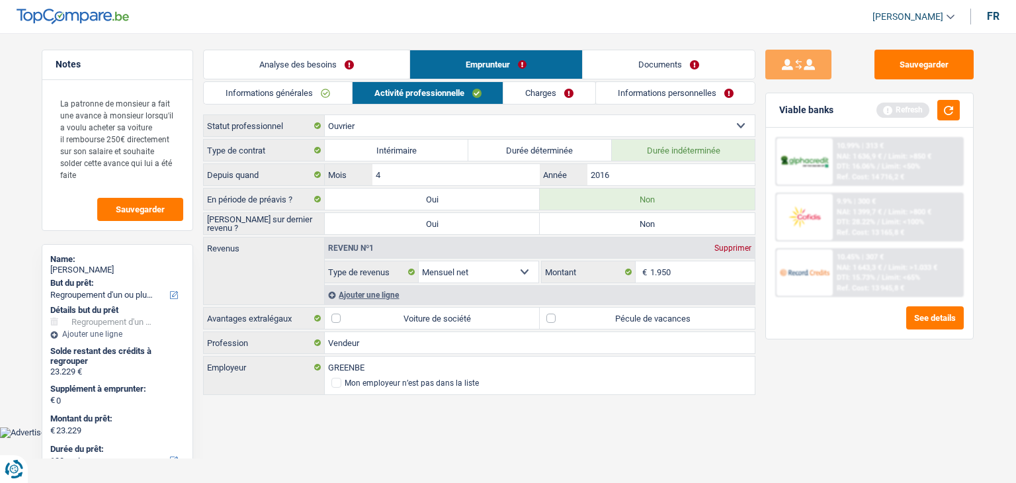
click at [611, 226] on label "Non" at bounding box center [647, 223] width 215 height 21
click at [611, 226] on input "Non" at bounding box center [647, 223] width 215 height 21
radio input "true"
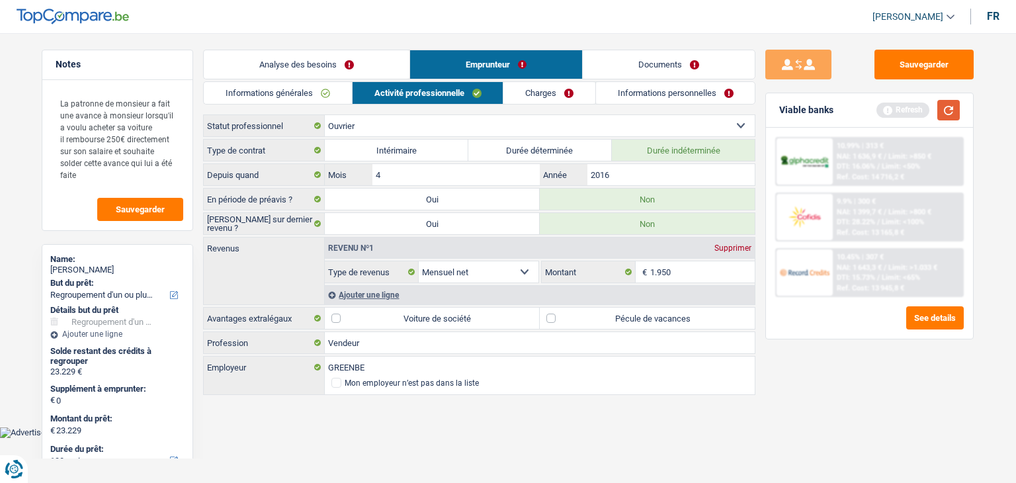
click at [952, 116] on button "button" at bounding box center [948, 110] width 22 height 21
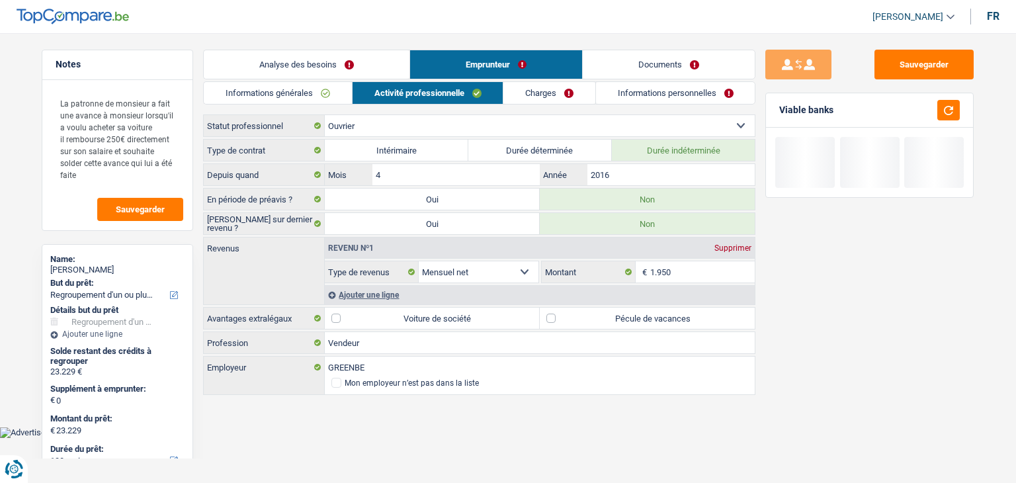
click at [393, 292] on div "Ajouter une ligne" at bounding box center [540, 294] width 430 height 19
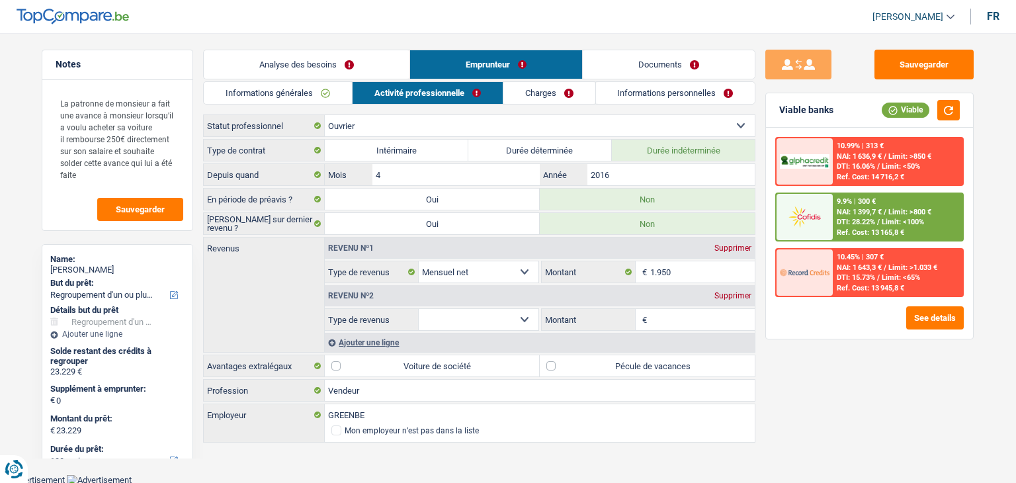
click at [472, 315] on select "Allocation d'handicap Allocations chômage Allocations familiales Chèques repas …" at bounding box center [479, 319] width 120 height 21
select select "mealVouchers"
click at [419, 309] on select "Allocation d'handicap Allocations chômage Allocations familiales Chèques repas …" at bounding box center [479, 319] width 120 height 21
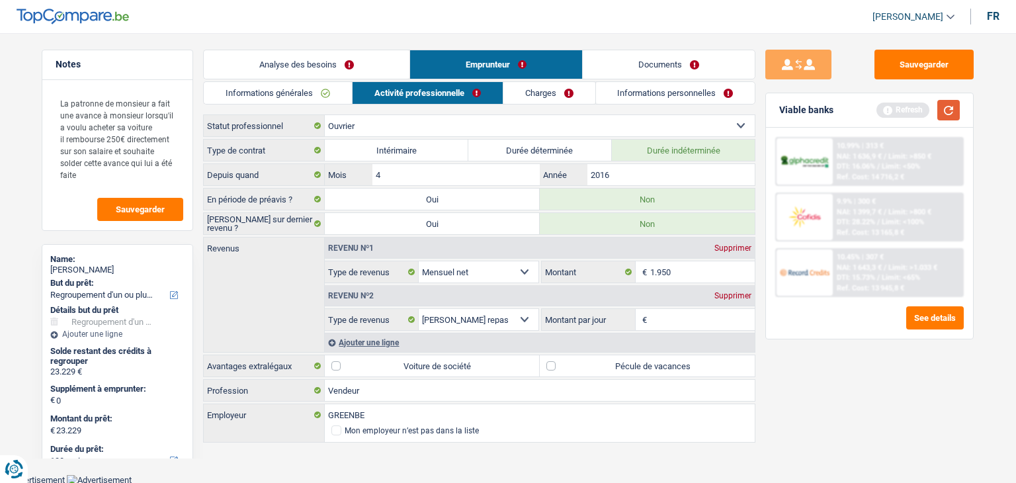
click at [944, 118] on button "button" at bounding box center [948, 110] width 22 height 21
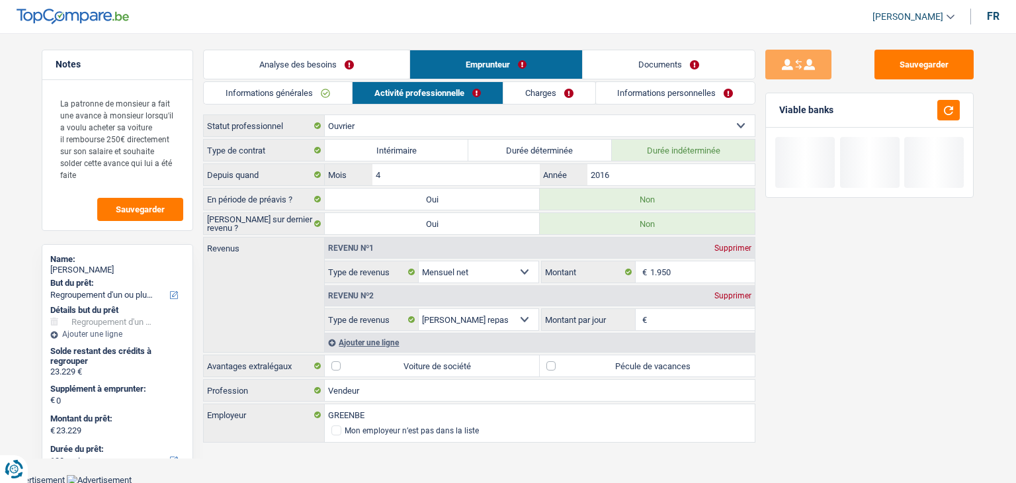
click at [654, 315] on input "Montant par jour" at bounding box center [702, 319] width 105 height 21
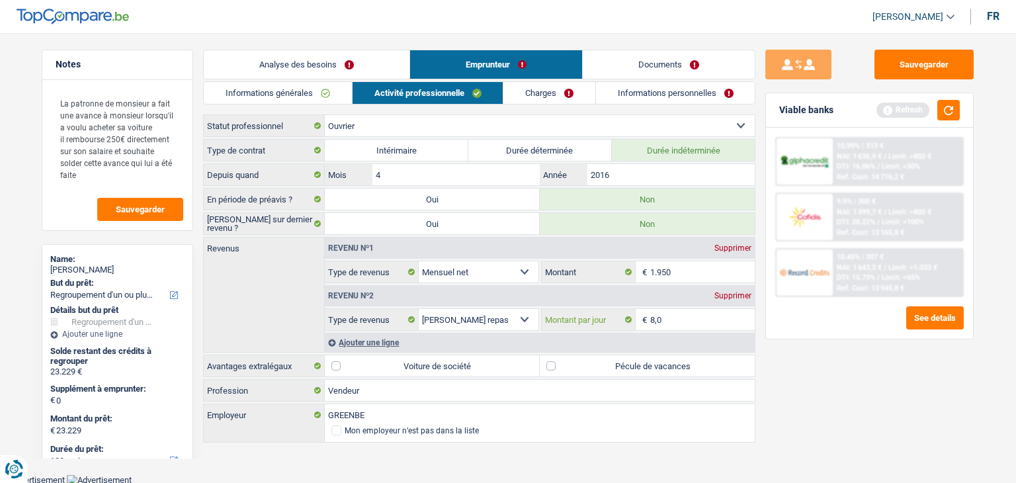
click at [696, 319] on input "8,0" at bounding box center [702, 319] width 105 height 21
type input "8"
type input "6,0"
drag, startPoint x: 850, startPoint y: 398, endPoint x: 772, endPoint y: 373, distance: 82.0
click at [851, 398] on div "Sauvegarder Viable banks Refresh 10.99% | 313 € NAI: 1 636,9 € / Limit: >850 € …" at bounding box center [869, 254] width 228 height 409
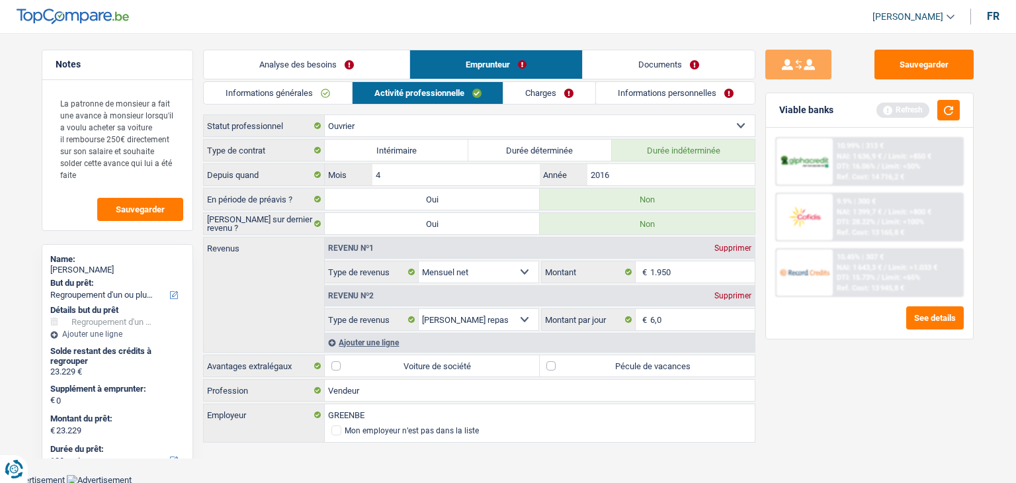
click at [669, 370] on label "Pécule de vacances" at bounding box center [647, 365] width 215 height 21
click at [669, 370] on input "Pécule de vacances" at bounding box center [647, 365] width 215 height 21
checkbox input "true"
click at [942, 111] on button "button" at bounding box center [948, 110] width 22 height 21
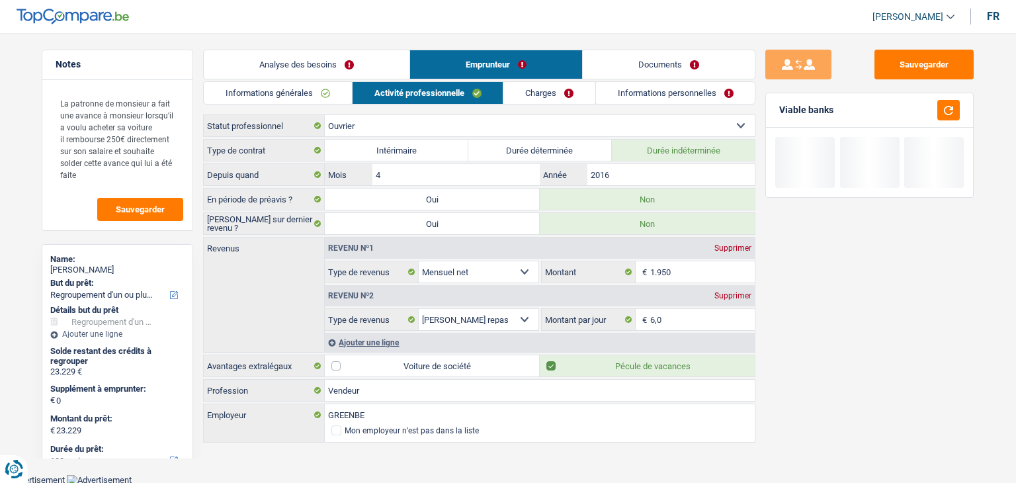
click at [525, 95] on link "Charges" at bounding box center [549, 93] width 92 height 22
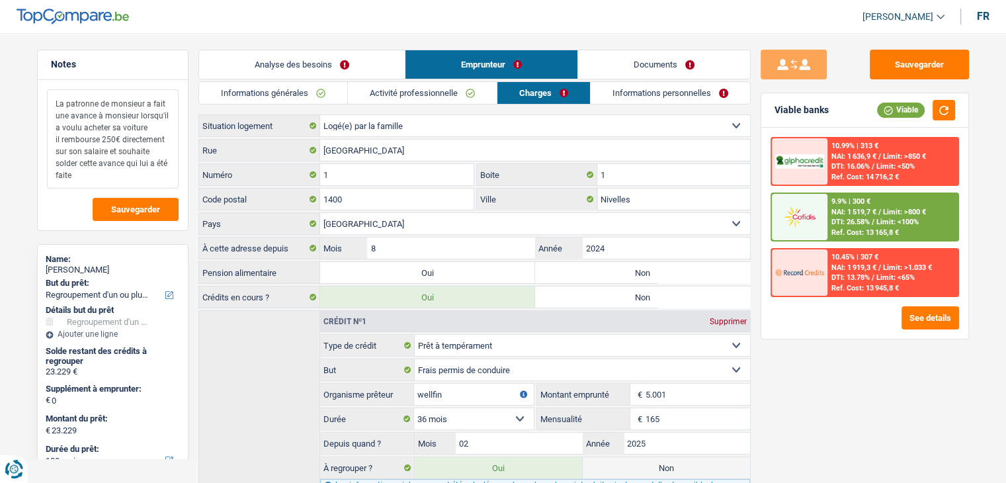
click at [116, 174] on textarea "La patronne de monsieur a fait une avance à monsieur lorsqu'il a voulu acheter …" at bounding box center [113, 138] width 132 height 99
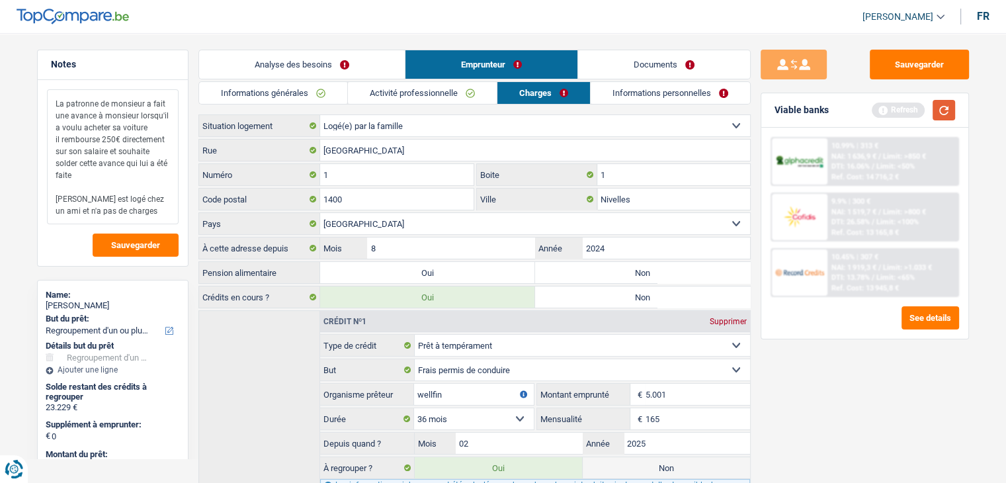
type textarea "La patronne de monsieur a fait une avance à monsieur lorsqu'il a voulu acheter …"
click at [945, 117] on button "button" at bounding box center [943, 110] width 22 height 21
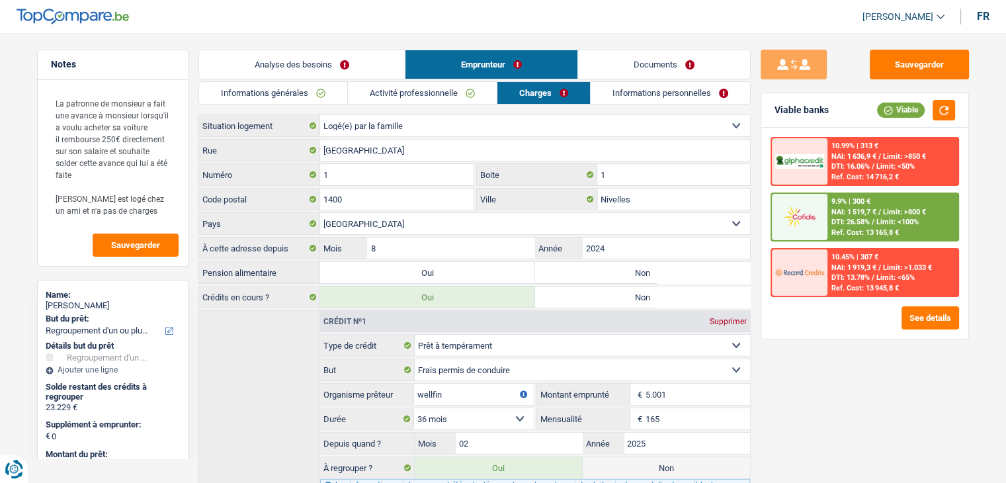
click at [807, 380] on div "Sauvegarder Viable banks Viable 10.99% | 313 € NAI: 1 636,9 € / Limit: >850 € D…" at bounding box center [865, 254] width 228 height 409
click at [554, 270] on label "Non" at bounding box center [642, 272] width 215 height 21
click at [554, 270] on input "Non" at bounding box center [642, 272] width 215 height 21
radio input "true"
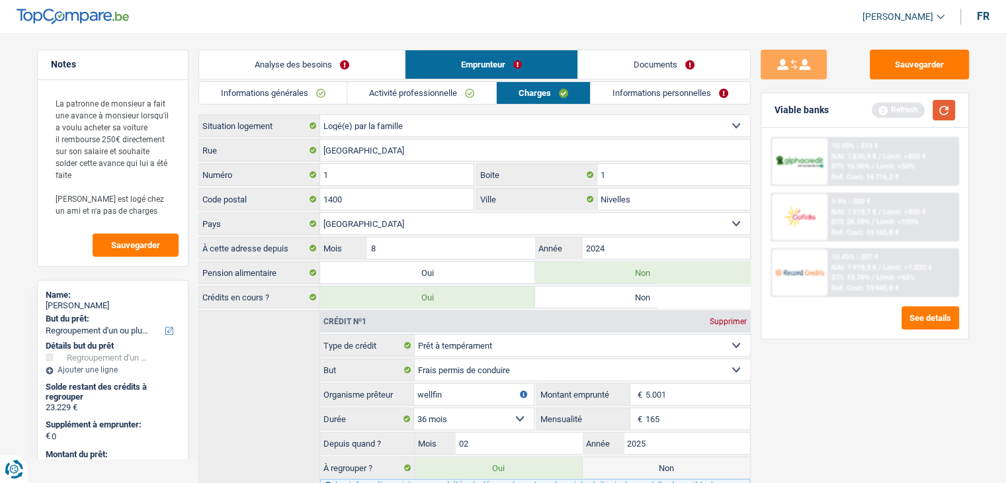
click at [942, 109] on button "button" at bounding box center [943, 110] width 22 height 21
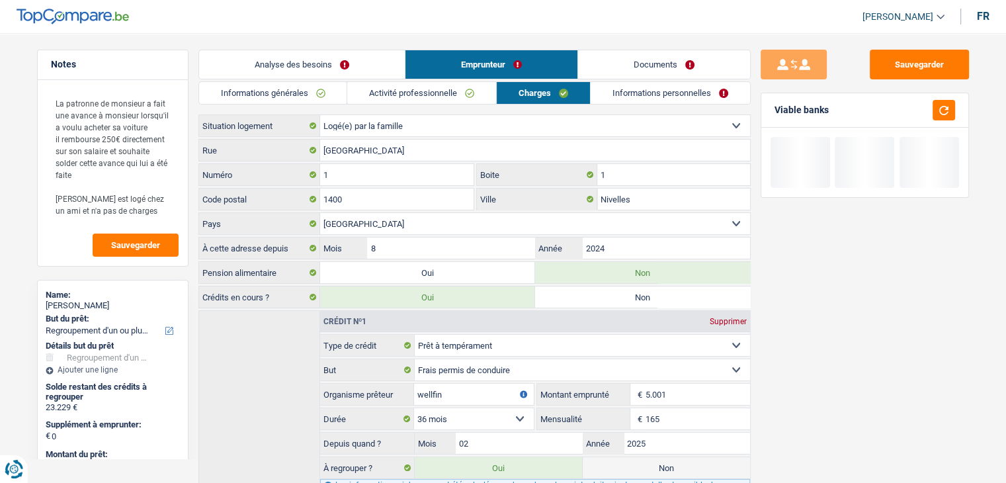
click at [600, 110] on div "Informations générales Activité professionnelle Charges Informations personnell…" at bounding box center [474, 407] width 552 height 653
click at [600, 91] on link "Informations personnelles" at bounding box center [670, 93] width 159 height 22
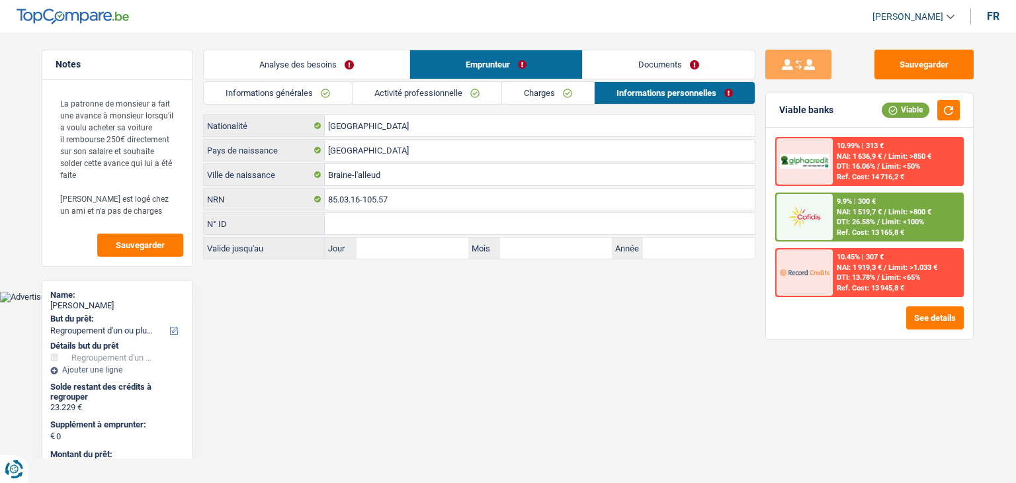
click at [643, 43] on main "Notes La patronne de monsieur a fait une avance à monsieur lorsqu'il a voulu ac…" at bounding box center [508, 155] width 1016 height 271
click at [631, 56] on link "Documents" at bounding box center [669, 64] width 172 height 28
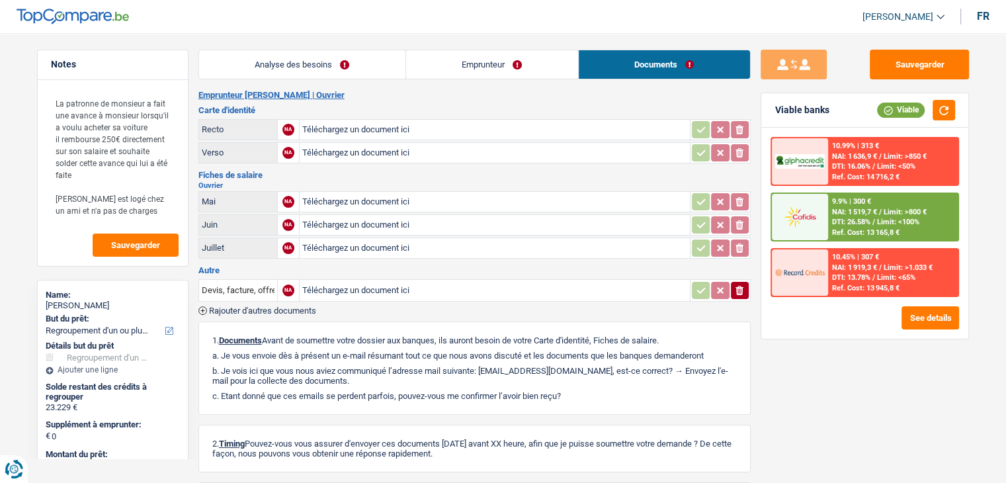
click at [477, 54] on link "Emprunteur" at bounding box center [492, 64] width 172 height 28
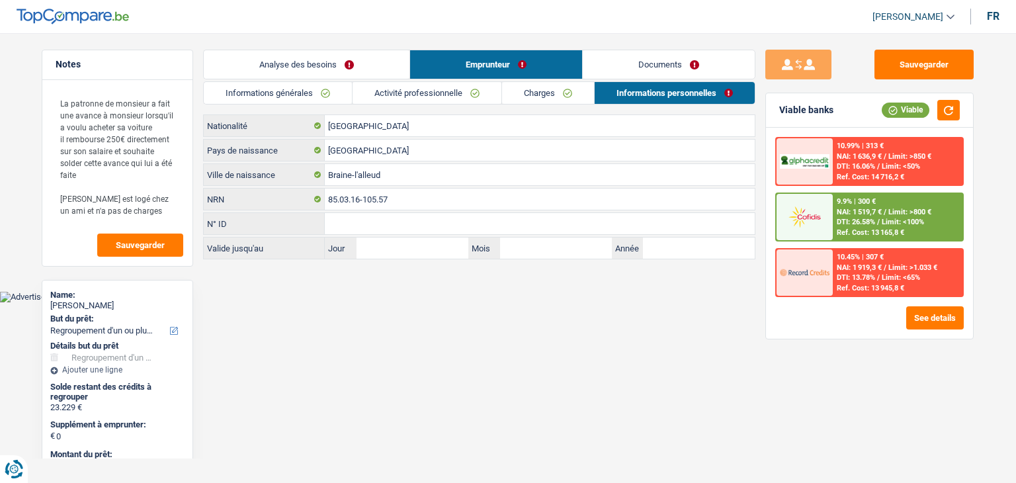
click at [347, 62] on link "Analyse des besoins" at bounding box center [307, 64] width 206 height 28
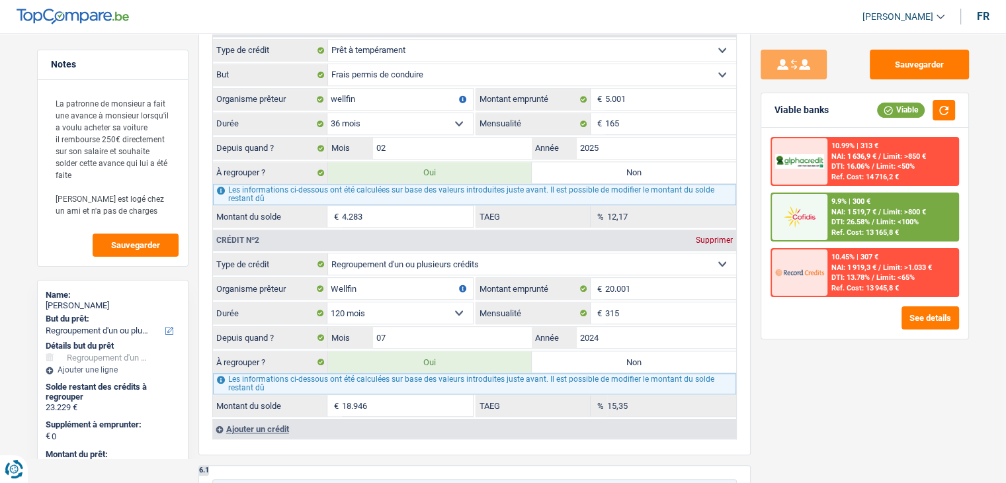
scroll to position [1256, 0]
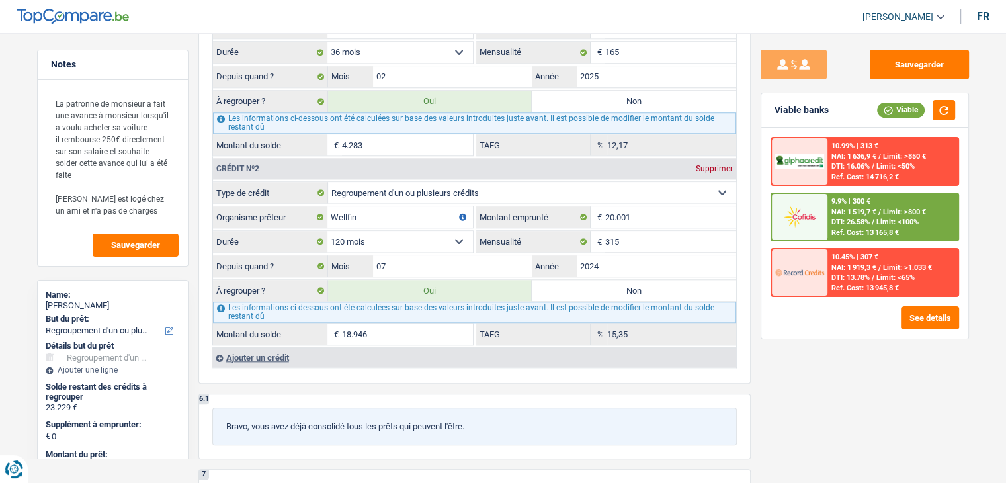
click at [835, 382] on div "Sauvegarder Viable banks Viable 10.99% | 313 € NAI: 1 636,9 € / Limit: >850 € D…" at bounding box center [865, 254] width 228 height 409
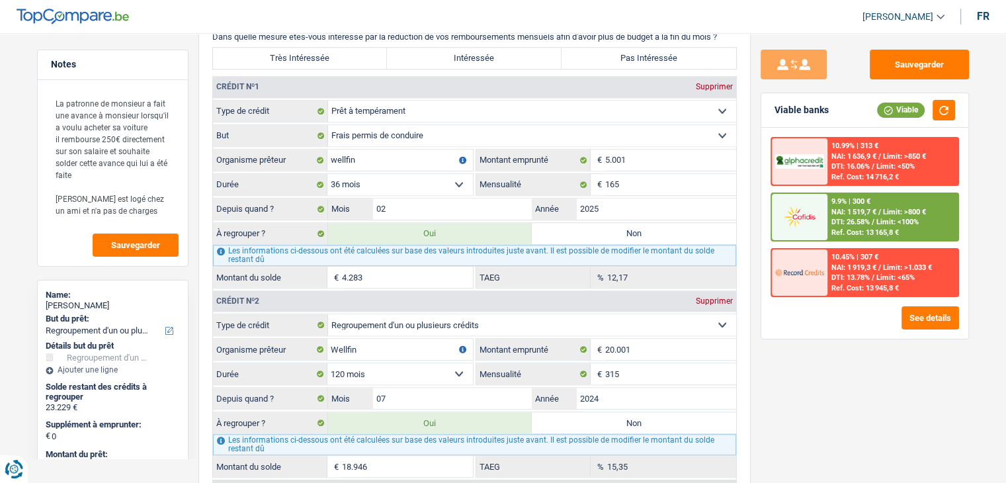
click at [770, 325] on div "See details" at bounding box center [864, 317] width 188 height 23
click at [762, 374] on div "Sauvegarder Viable banks Viable 10.99% | 313 € NAI: 1 636,9 € / Limit: >850 € D…" at bounding box center [865, 254] width 228 height 409
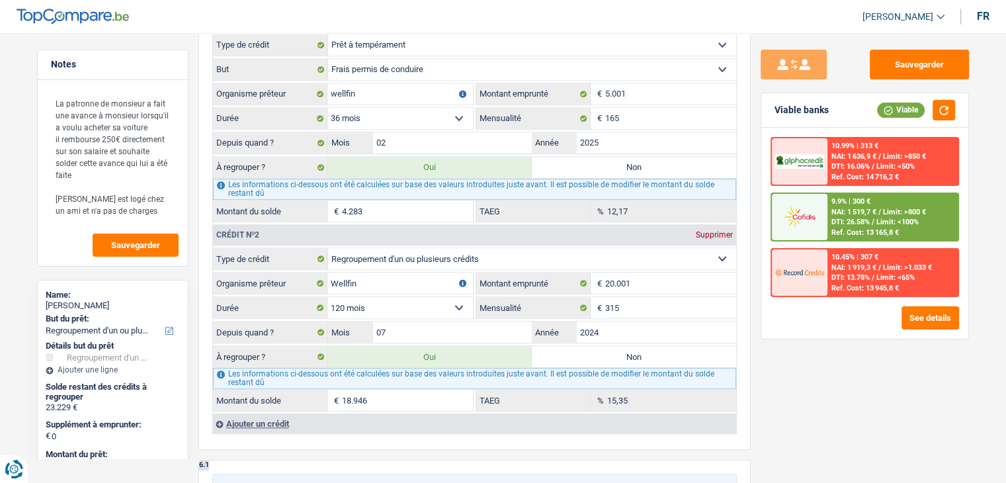
click at [762, 374] on div "Sauvegarder Viable banks Viable 10.99% | 313 € NAI: 1 636,9 € / Limit: >850 € D…" at bounding box center [865, 254] width 228 height 409
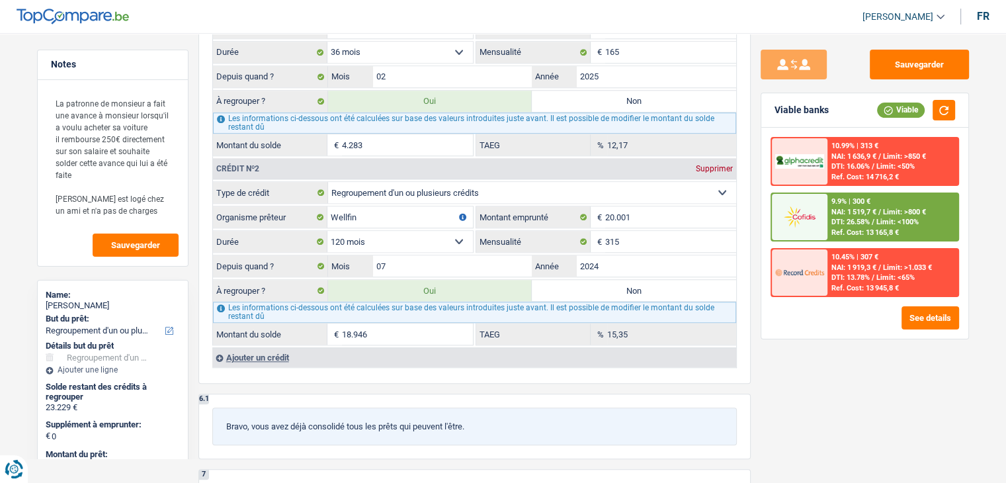
scroll to position [1058, 0]
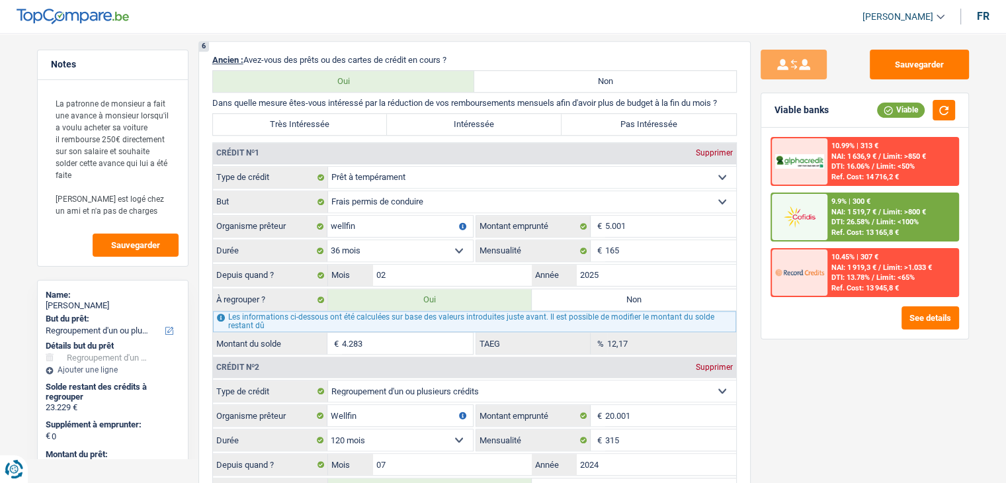
click at [788, 377] on div "Sauvegarder Viable banks Viable 10.99% | 313 € NAI: 1 636,9 € / Limit: >850 € D…" at bounding box center [865, 254] width 228 height 409
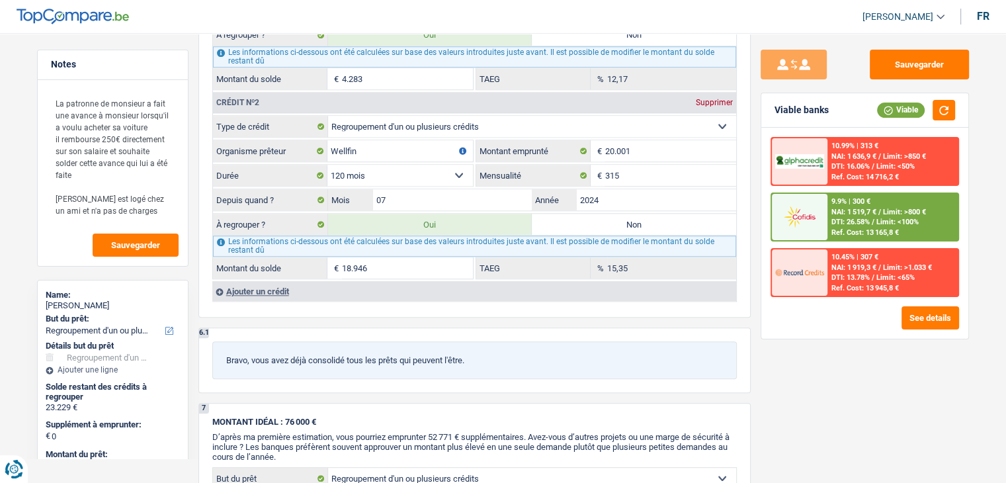
click at [791, 364] on div "Sauvegarder Viable banks Viable 10.99% | 313 € NAI: 1 636,9 € / Limit: >850 € D…" at bounding box center [865, 254] width 228 height 409
drag, startPoint x: 471, startPoint y: 348, endPoint x: 217, endPoint y: 355, distance: 254.0
click at [217, 355] on div "Bravo, vous avez déjà consolidé tous les prêts qui peuvent l'être." at bounding box center [474, 360] width 524 height 38
click at [325, 341] on div "Bravo, vous avez déjà consolidé tous les prêts qui peuvent l'être." at bounding box center [474, 360] width 524 height 38
click at [641, 364] on div "Bravo, vous avez déjà consolidé tous les prêts qui peuvent l'être." at bounding box center [474, 360] width 524 height 38
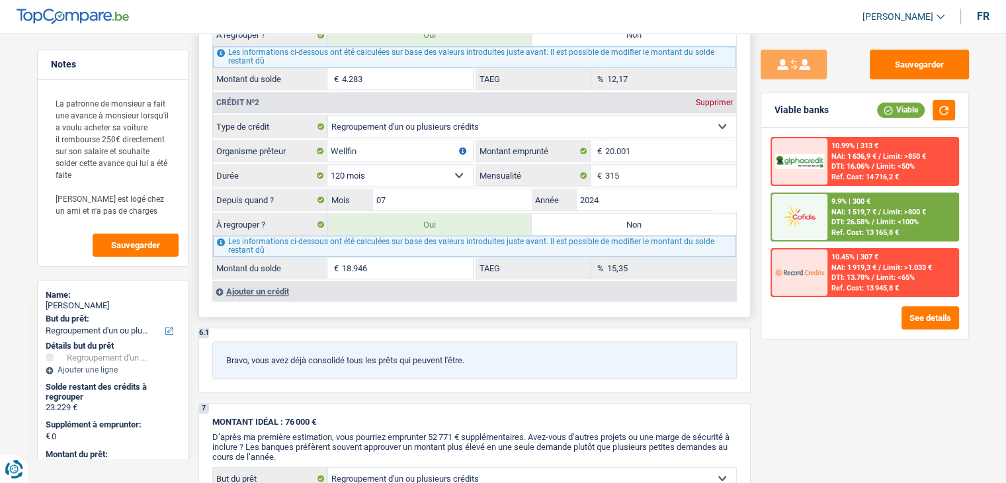
scroll to position [1190, 0]
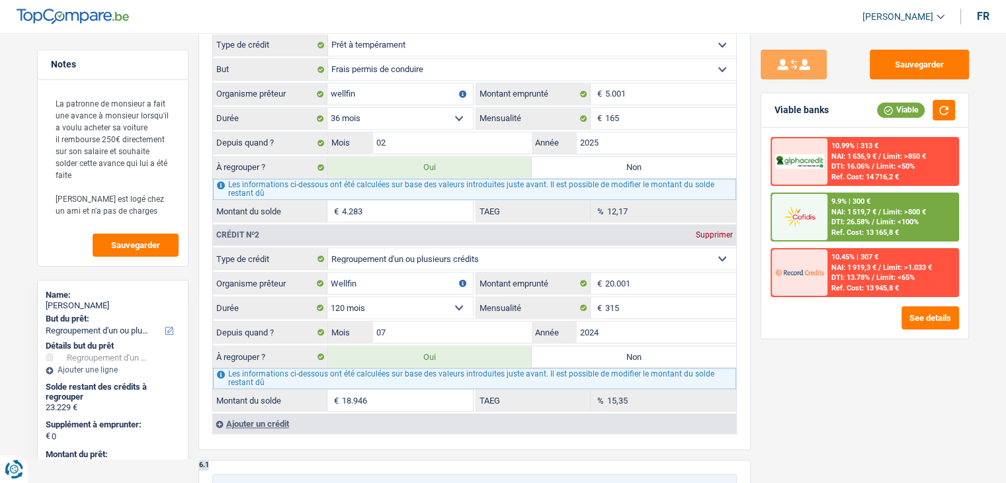
click at [844, 222] on span "DTI: 26.58%" at bounding box center [850, 222] width 38 height 9
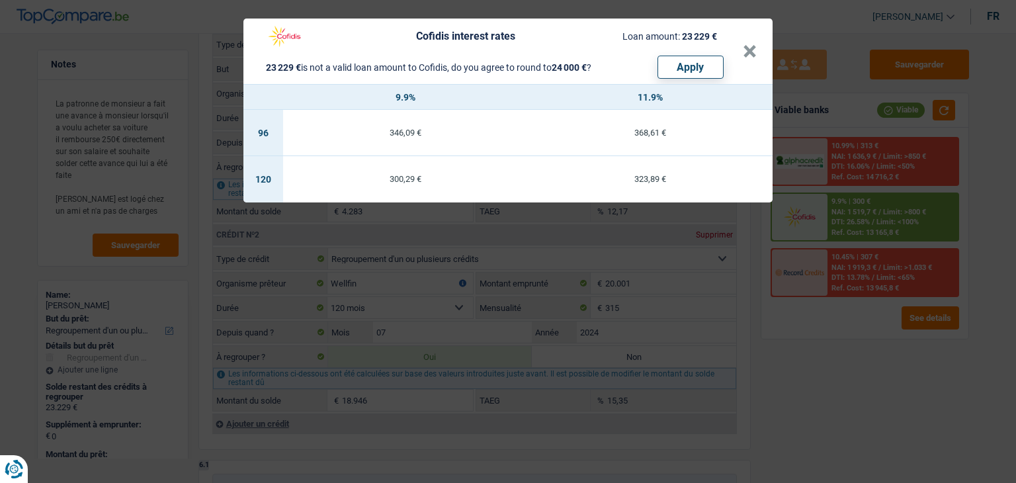
click at [791, 333] on div "Cofidis interest rates Loan amount: 23 229 € 23 229 € is not a valid loan amoun…" at bounding box center [508, 241] width 1016 height 483
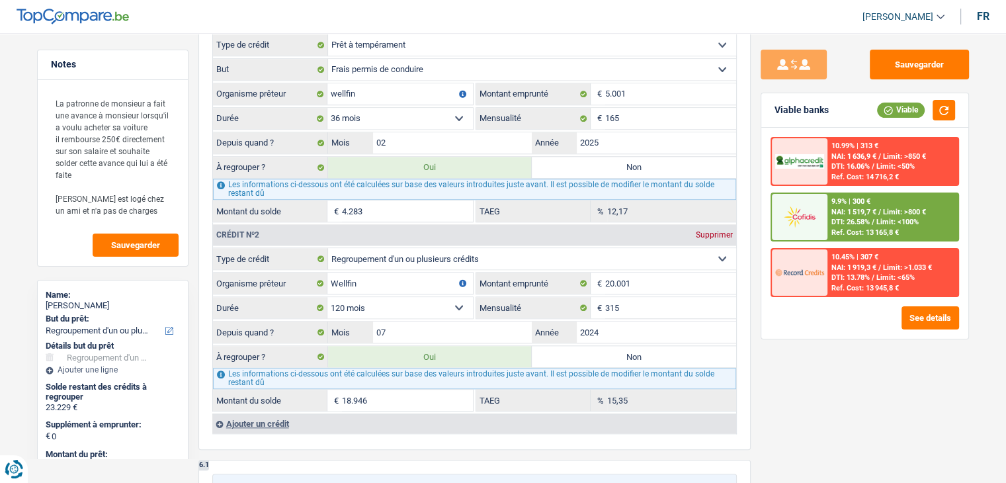
click at [845, 214] on span "NAI: 1 519,7 €" at bounding box center [853, 212] width 45 height 9
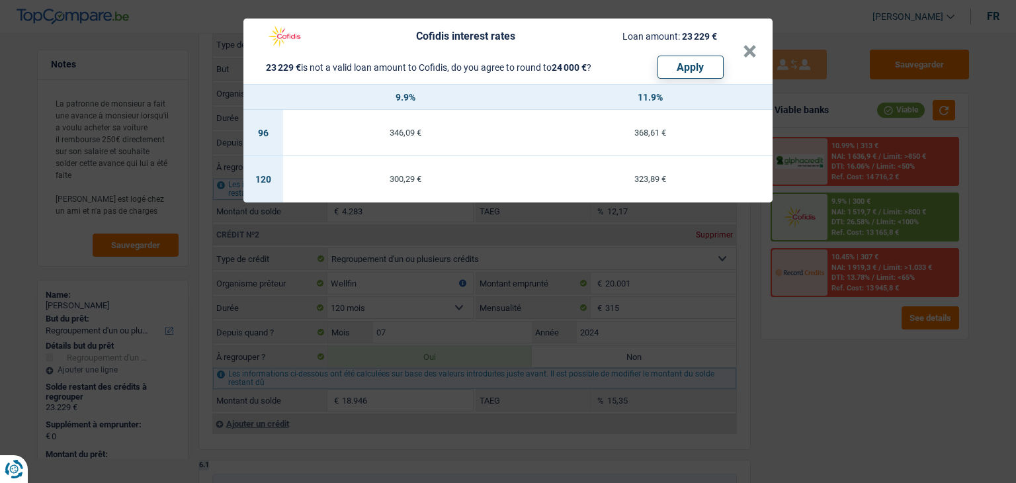
click at [821, 335] on div "Cofidis interest rates Loan amount: 23 229 € 23 229 € is not a valid loan amoun…" at bounding box center [508, 241] width 1016 height 483
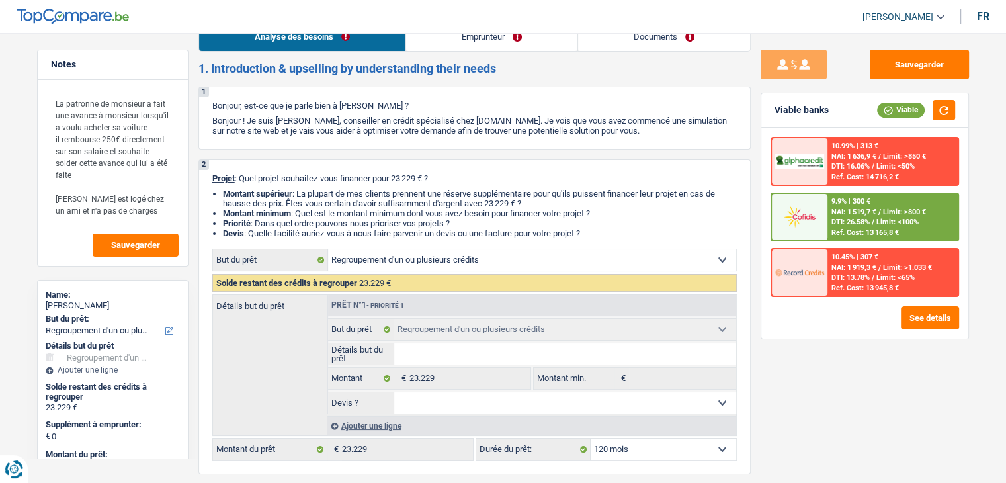
scroll to position [0, 0]
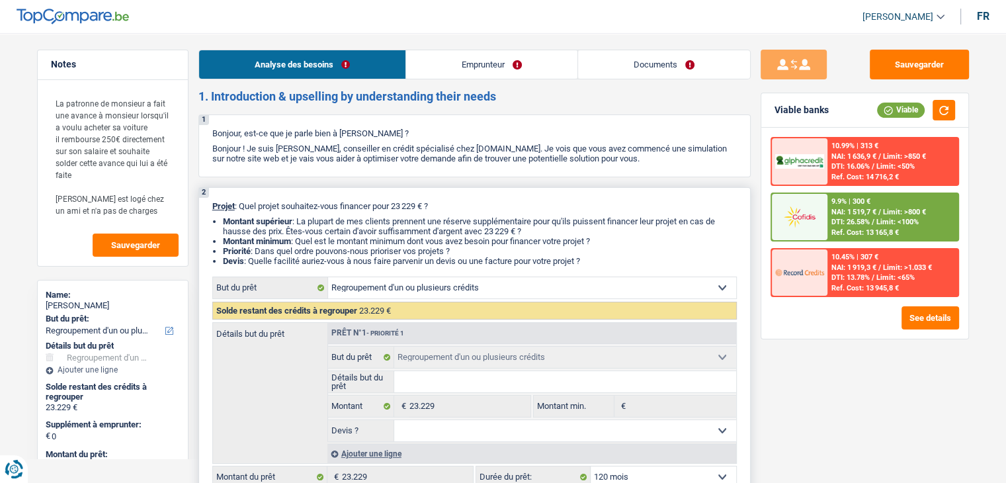
drag, startPoint x: 596, startPoint y: 262, endPoint x: 348, endPoint y: 239, distance: 249.7
click at [348, 239] on ul "Montant supérieur : La plupart de mes clients prennent une réserve supplémentai…" at bounding box center [474, 241] width 524 height 50
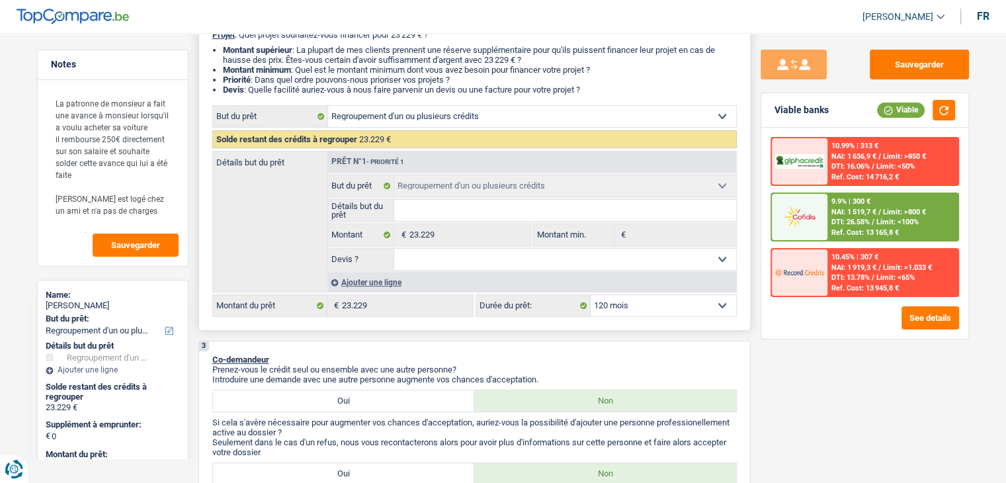
scroll to position [132, 0]
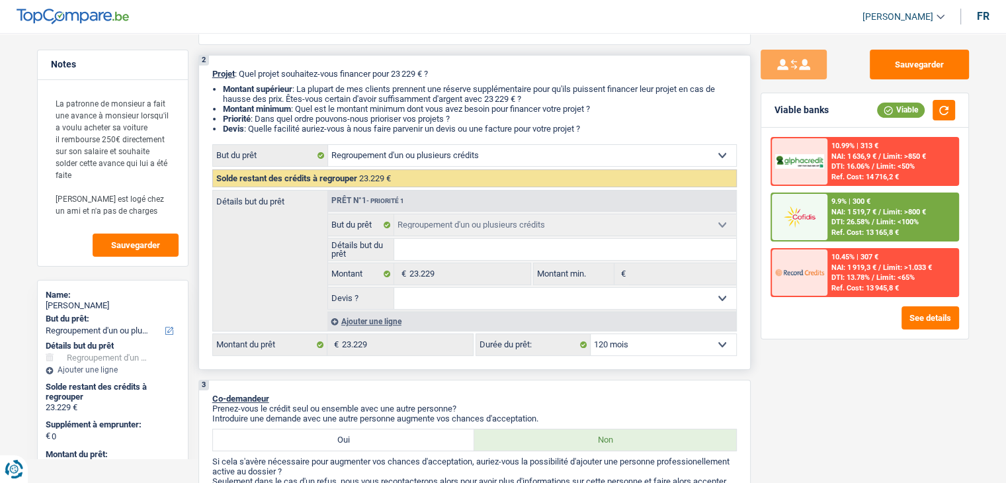
click at [365, 321] on div "Ajouter une ligne" at bounding box center [531, 320] width 409 height 19
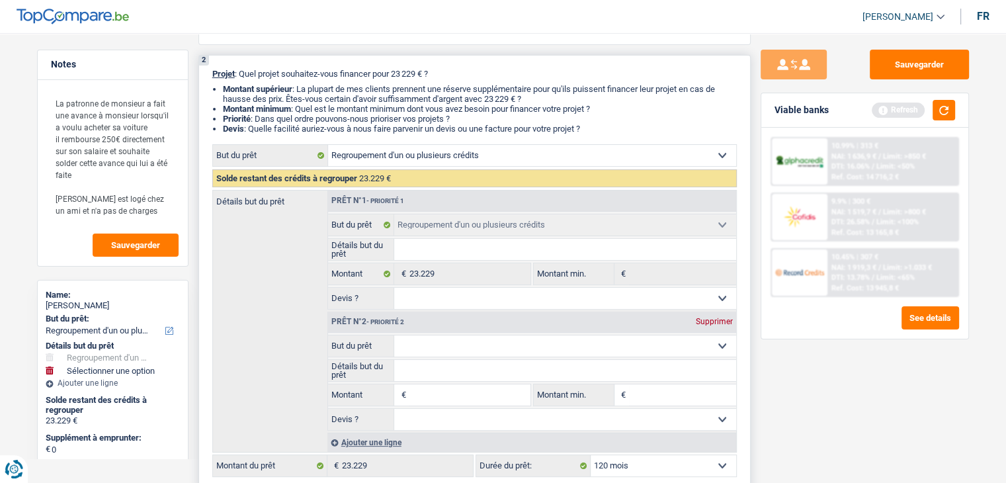
click at [436, 339] on select "Confort maison: meubles, textile, peinture, électroménager, outillage non-profe…" at bounding box center [565, 345] width 342 height 21
click at [651, 401] on input "Montant min." at bounding box center [682, 394] width 107 height 21
type input "5"
type input "50"
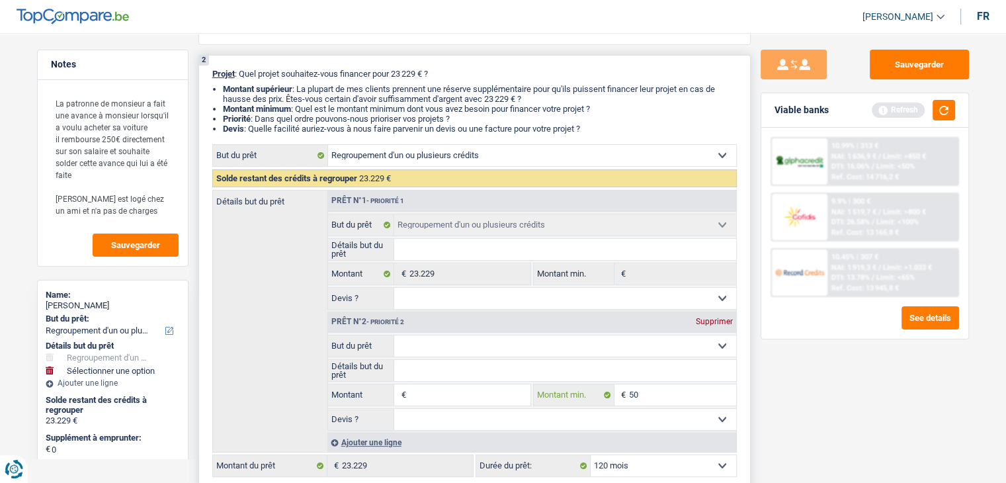
type input "50"
type input "500"
type input "5.000"
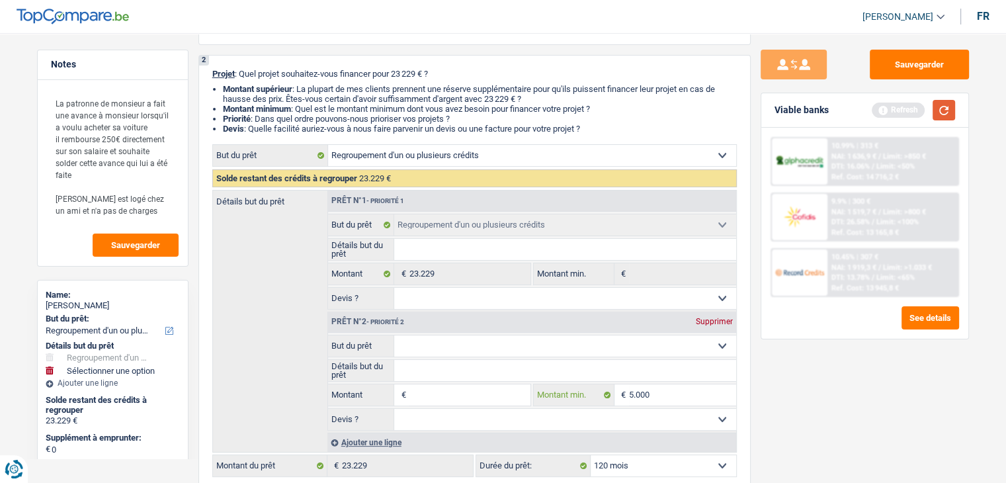
type input "5.000"
click at [936, 109] on button "button" at bounding box center [943, 110] width 22 height 21
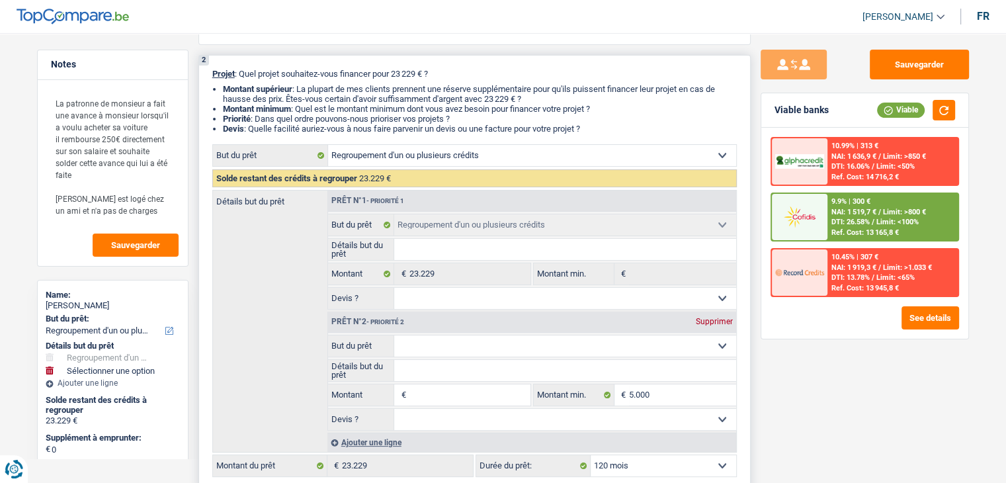
click at [474, 348] on select "Confort maison: meubles, textile, peinture, électroménager, outillage non-profe…" at bounding box center [565, 345] width 342 height 21
select select "other"
click at [394, 335] on select "Confort maison: meubles, textile, peinture, électroménager, outillage non-profe…" at bounding box center [565, 345] width 342 height 21
select select "other"
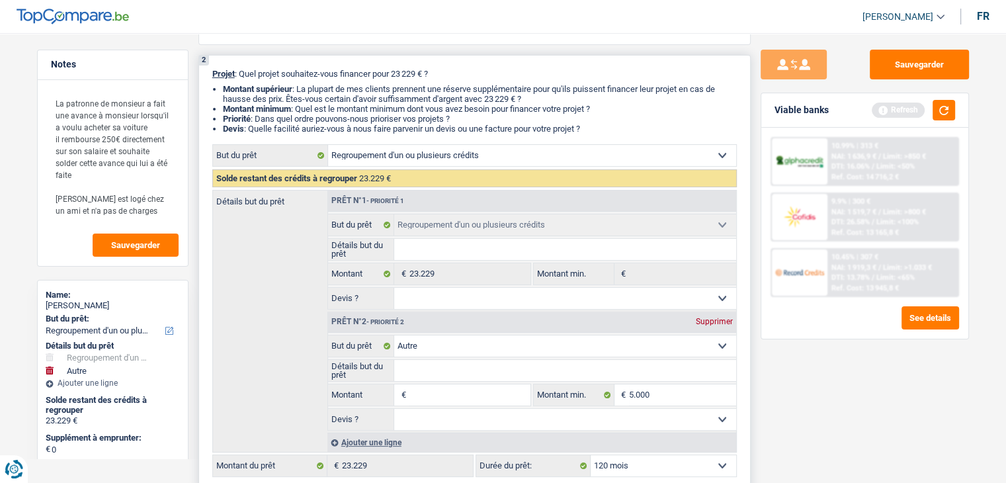
click at [419, 360] on input "Détails but du prêt" at bounding box center [565, 370] width 342 height 21
type input "r"
type input "re"
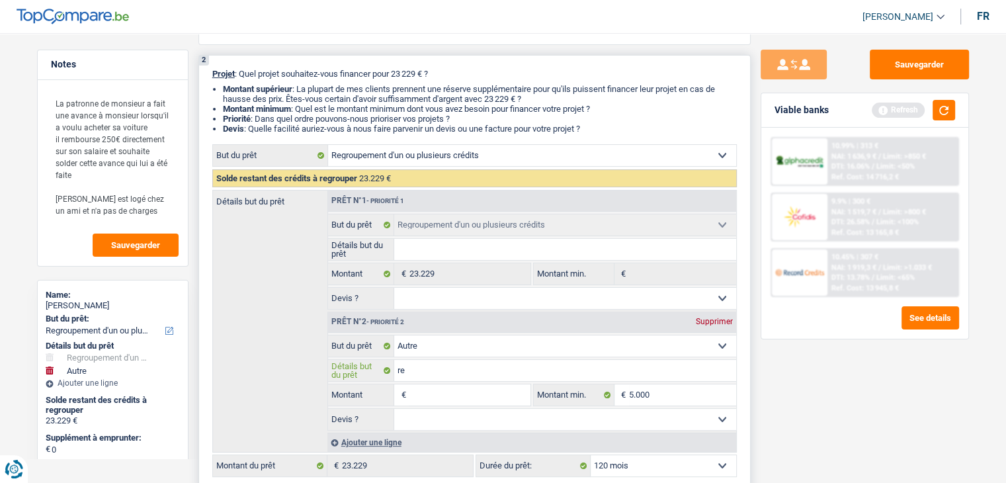
type input "rem"
type input "remb"
type input "rembo"
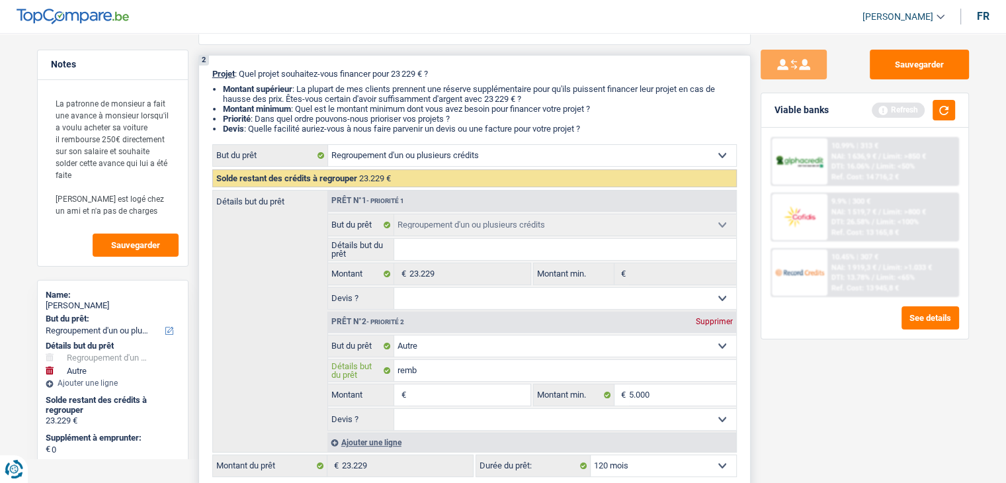
type input "rembo"
type input "rembou"
type input "rembour"
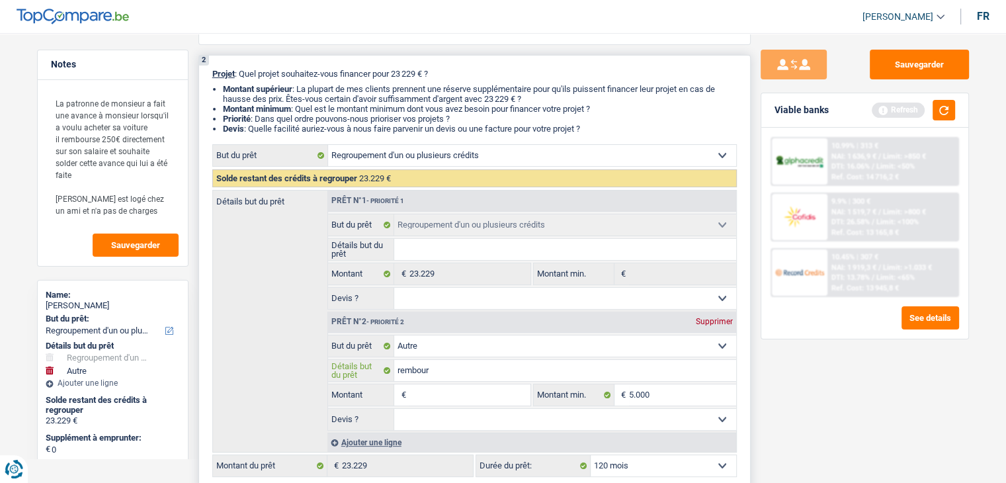
type input "rembours"
type input "rembourse"
type input "remboursem"
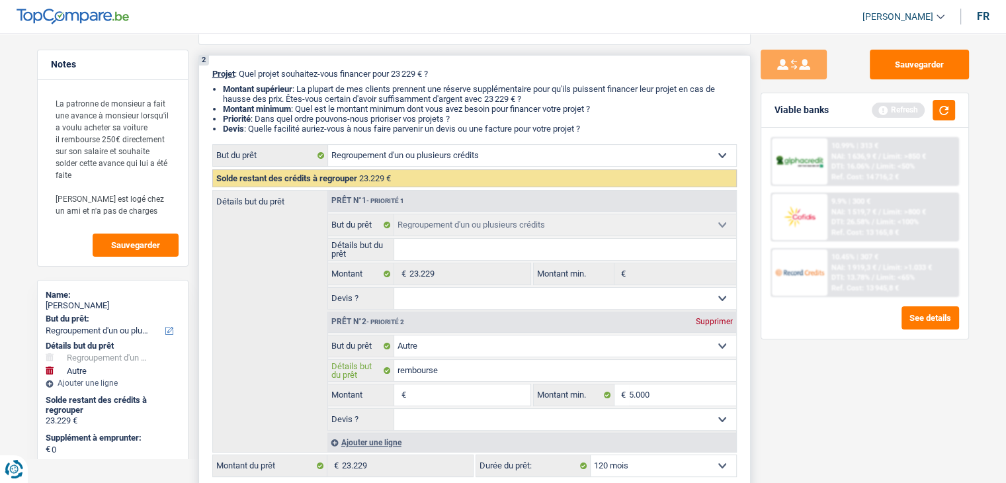
type input "remboursem"
type input "rembourseme"
type input "remboursemen"
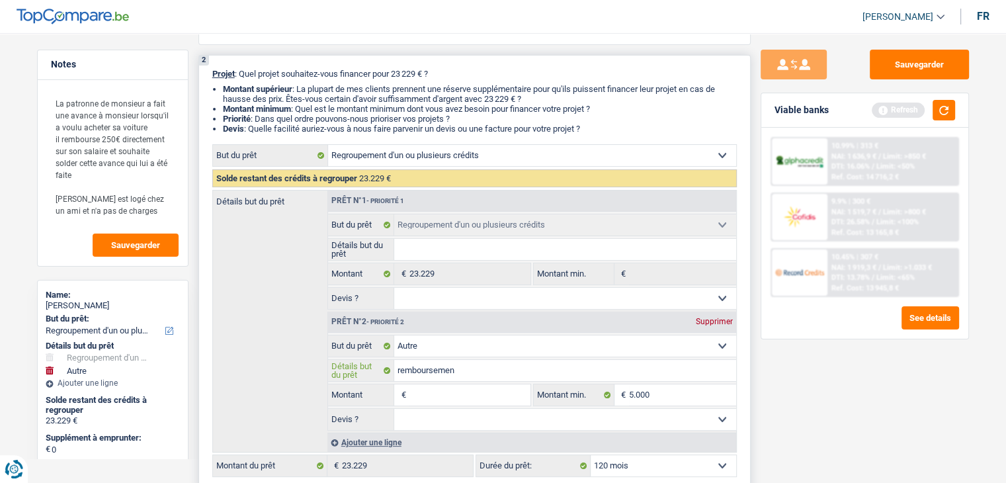
type input "remboursement"
type input "remboursement d"
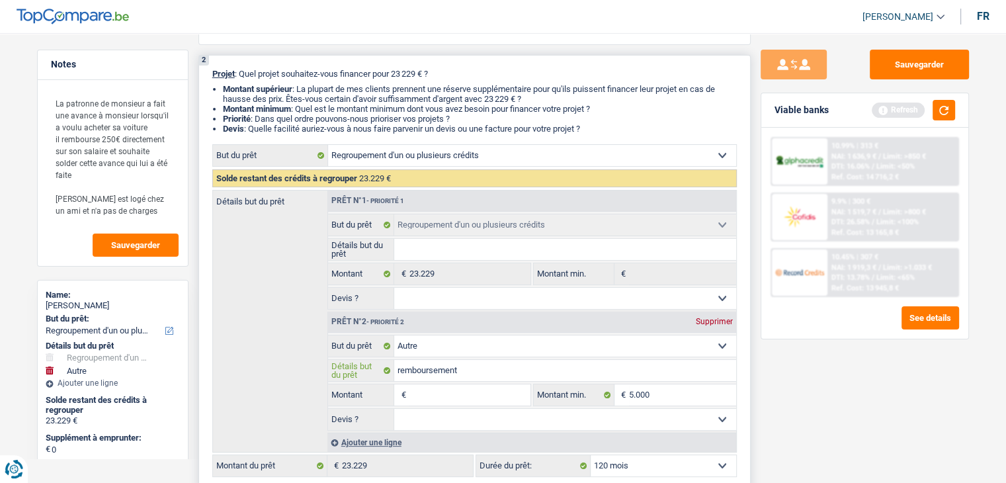
type input "remboursement d"
type input "remboursement d'"
type input "remboursement d'u"
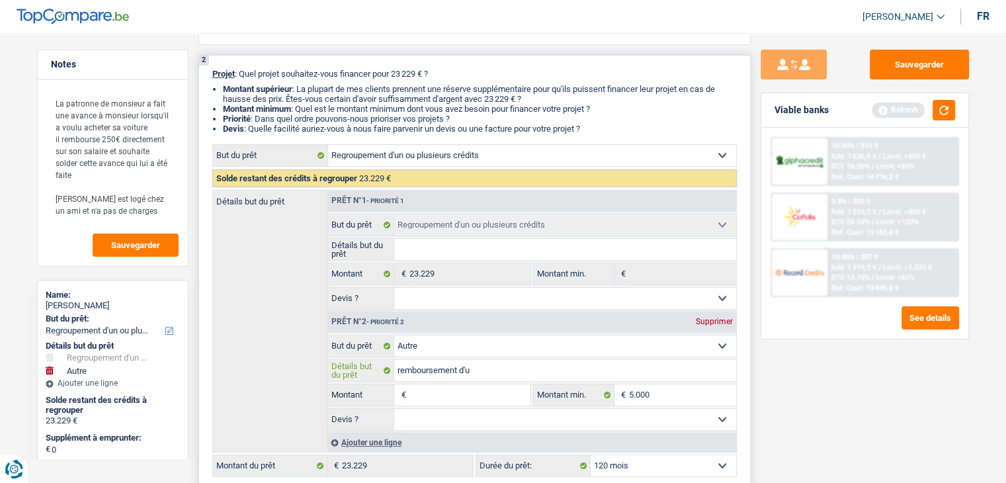
type input "remboursement d'un"
type input "remboursement d'une"
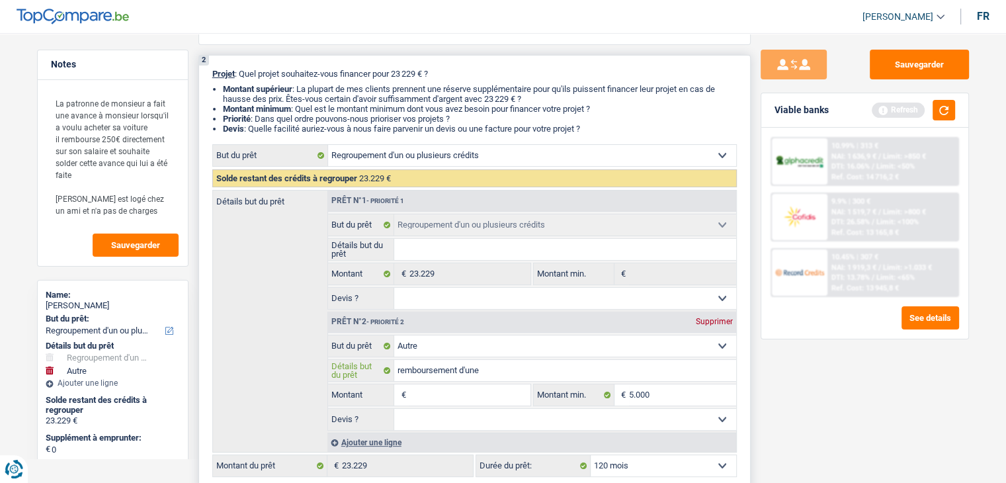
type input "remboursement d'une"
type input "remboursement d'une a"
type input "remboursement d'une av"
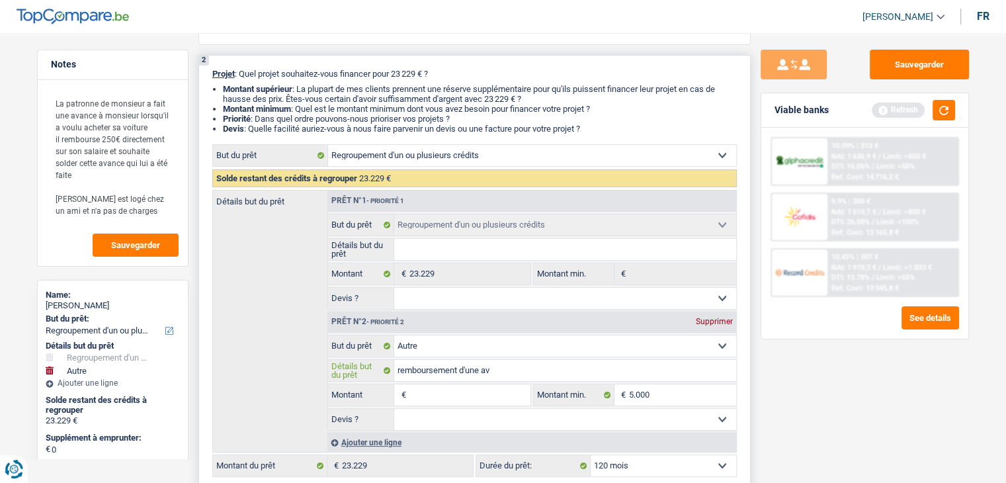
type input "remboursement d'une ava"
type input "remboursement d'une avan"
type input "remboursement d'une avanc"
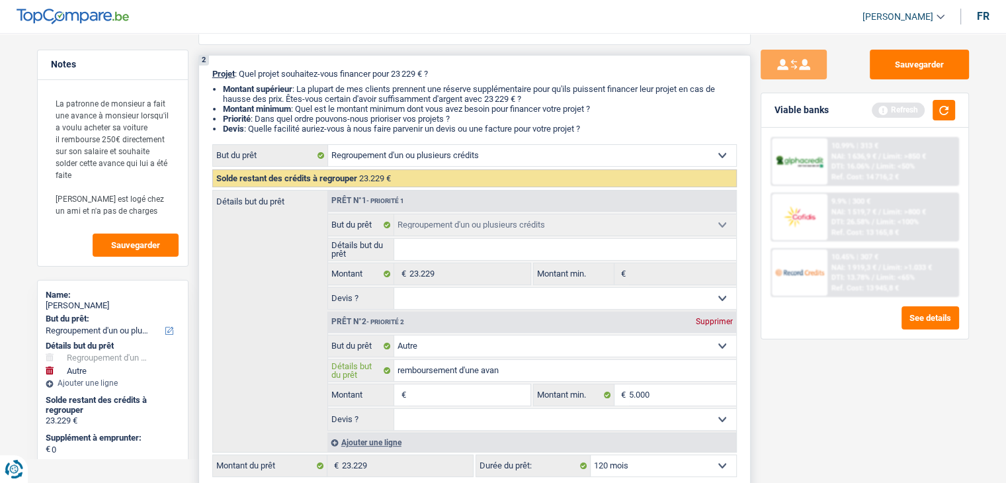
type input "remboursement d'une avanc"
type input "remboursement d'une avance"
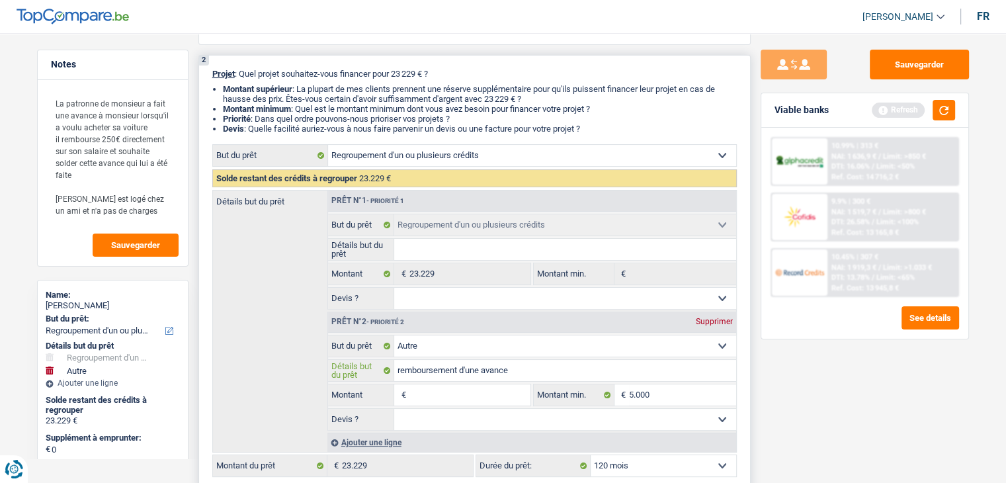
type input "remboursement d'une avance q"
type input "remboursement d'une avance qu"
type input "remboursement d'une avance que"
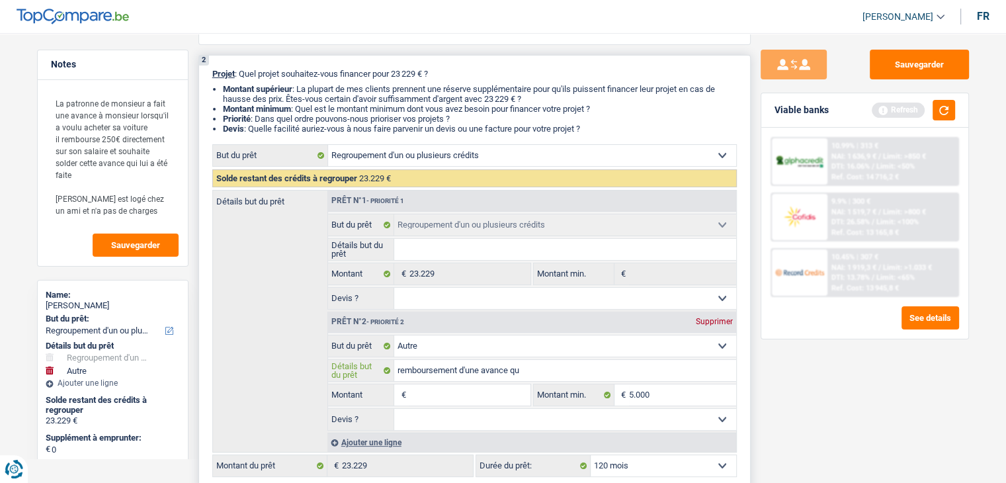
type input "remboursement d'une avance que"
type input "remboursement d'une avance que s"
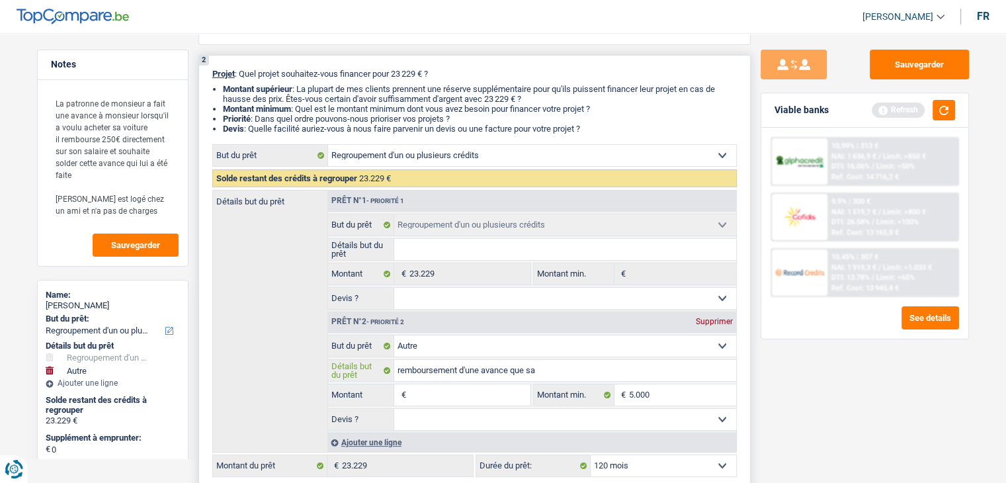
type input "remboursement d'une avance que sa"
type input "remboursement d'une avance que sa p"
type input "remboursement d'une avance que sa pa"
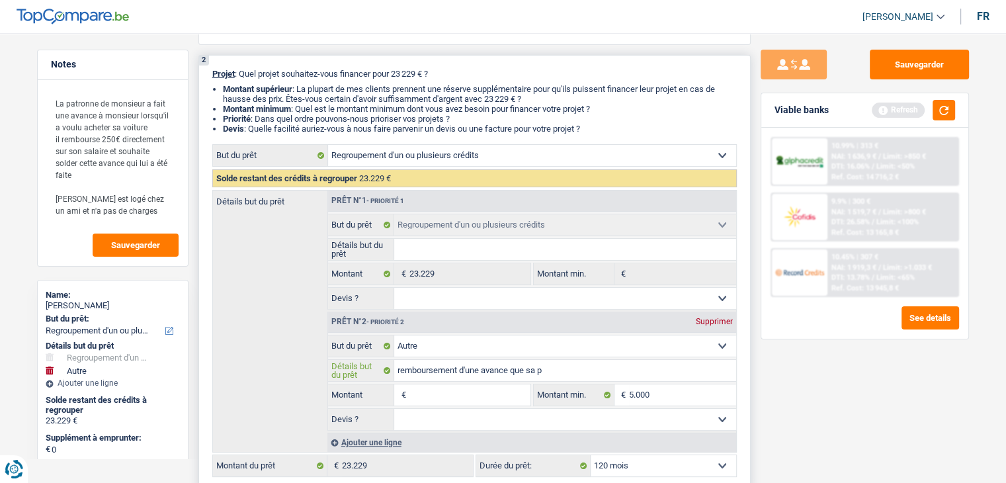
type input "remboursement d'une avance que sa pa"
type input "remboursement d'une avance que sa par"
type input "remboursement d'une avance que sa pa"
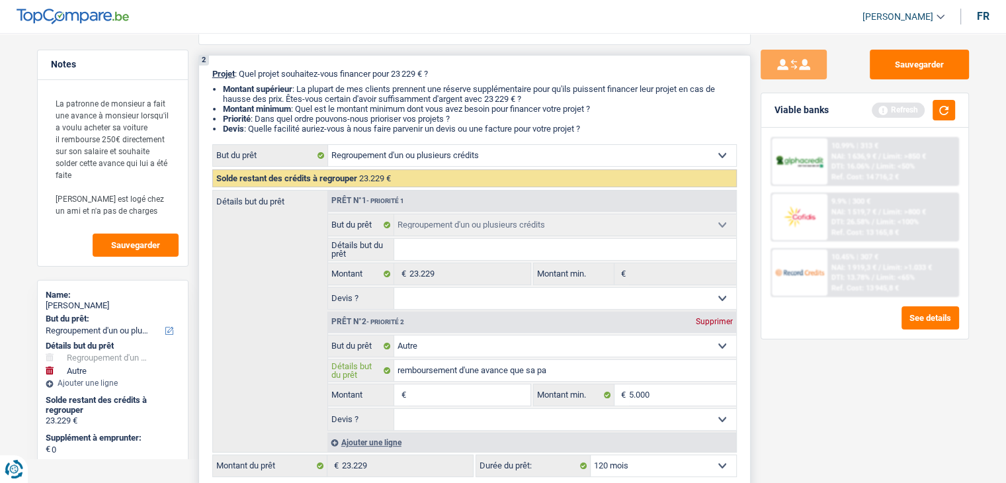
type input "remboursement d'une avance que sa pat"
type input "remboursement d'une avance que sa patr"
type input "remboursement d'une avance que sa patro"
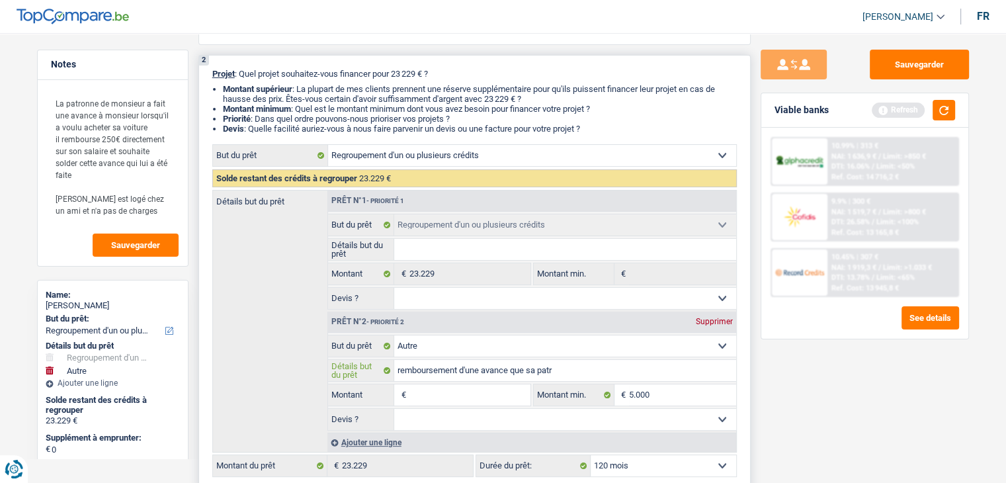
type input "remboursement d'une avance que sa patro"
type input "remboursement d'une avance que sa patron"
type input "remboursement d'une avance que sa patronn"
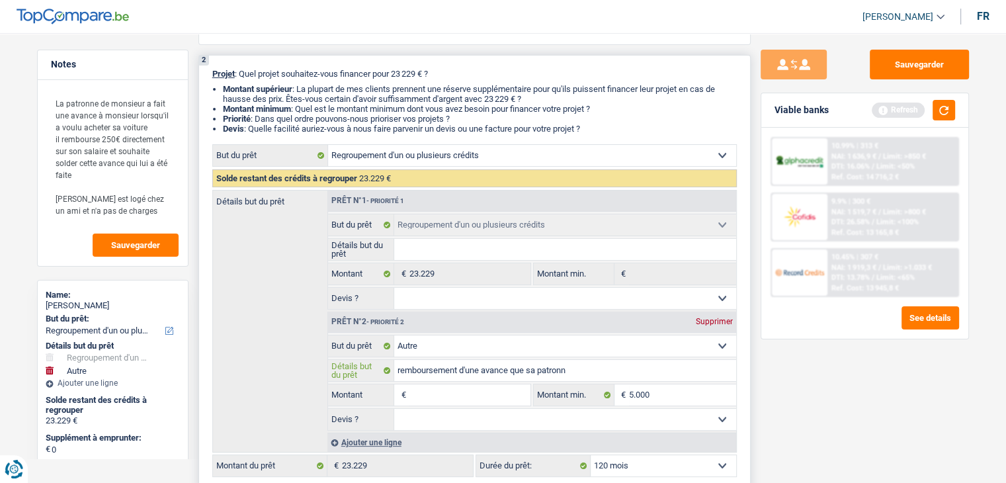
type input "remboursement d'une avance que sa patronne"
type input "remboursement d'une avance que sa patronne l"
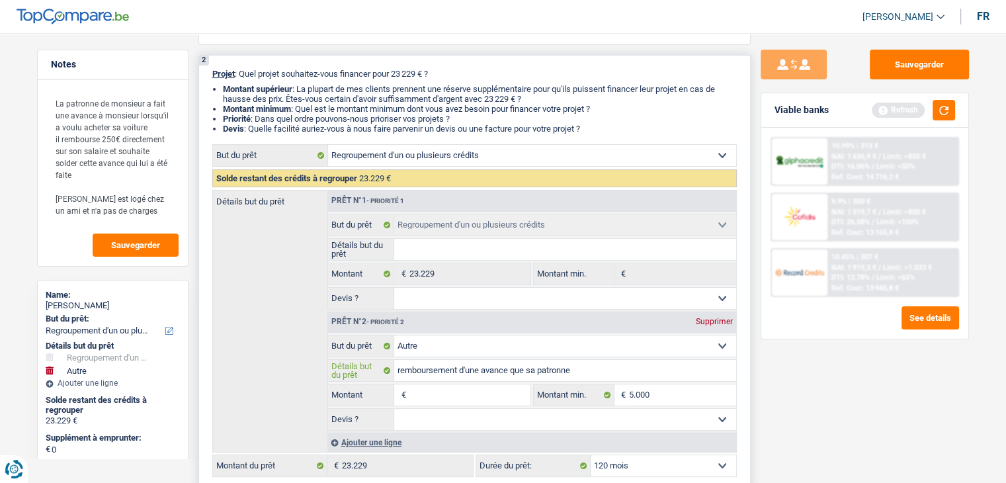
type input "remboursement d'une avance que sa patronne l"
type input "remboursement d'une avance que sa patronne lu"
type input "remboursement d'une avance que sa patronne lui"
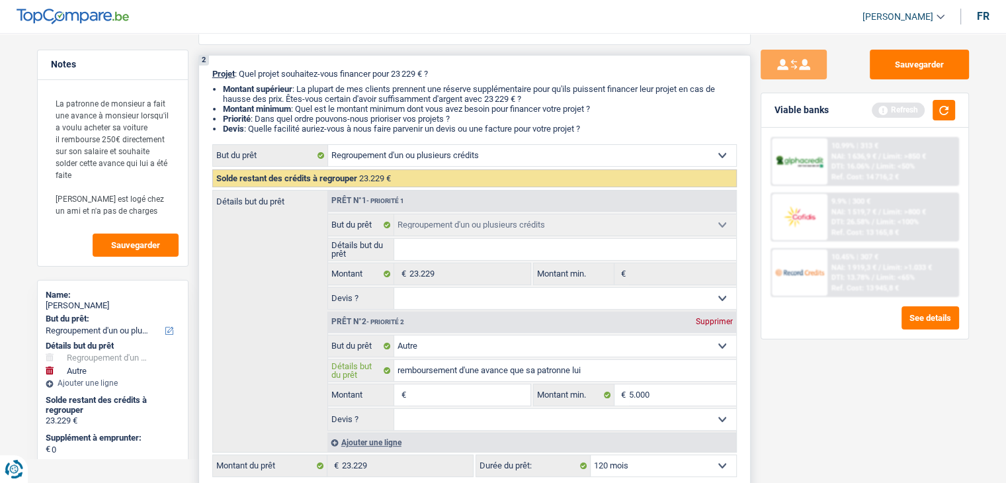
type input "remboursement d'une avance que sa patronne lui"
type input "remboursement d'une avance que sa patronne lui a"
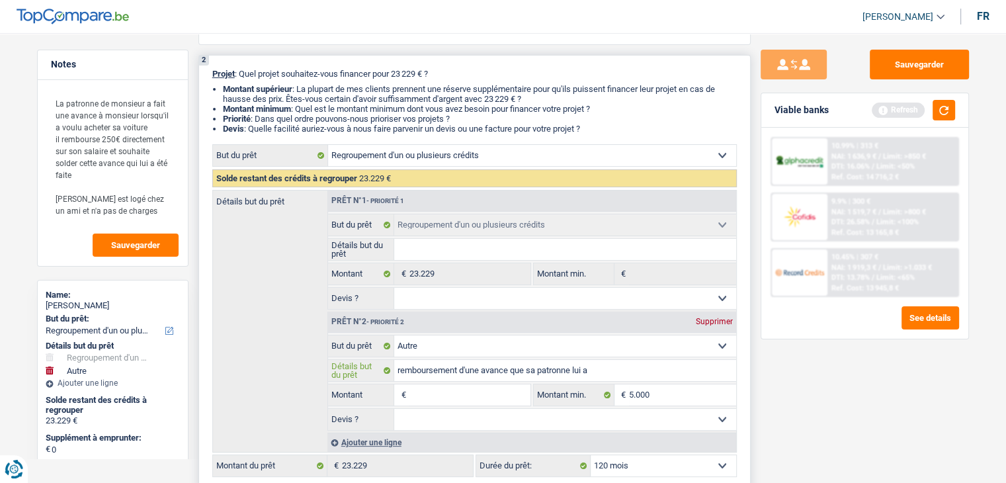
type input "remboursement d'une avance que sa patronne lui a"
type input "remboursement d'une avance que sa patronne lui a f"
type input "remboursement d'une avance que sa patronne lui a fa"
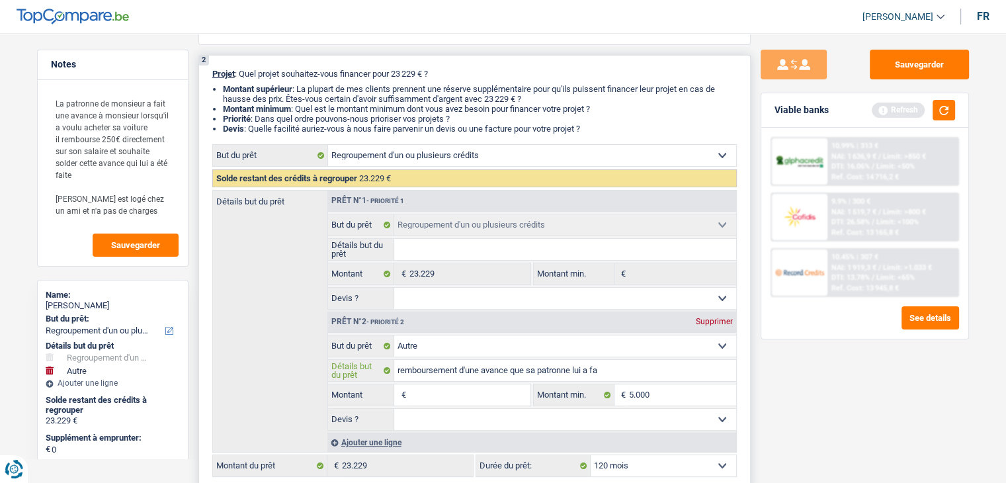
type input "remboursement d'une avance que sa patronne lui a fai"
type input "remboursement d'une avance que sa patronne lui a fait"
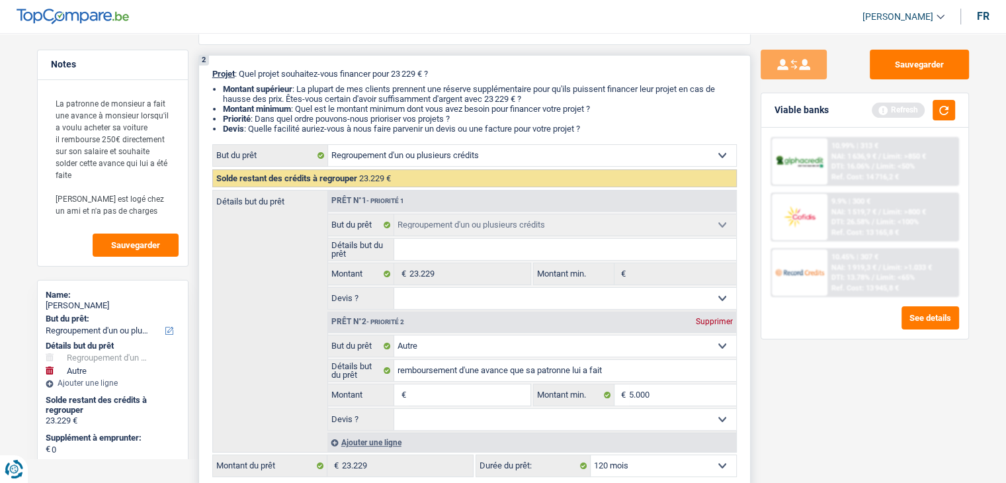
click at [447, 399] on input "Montant" at bounding box center [469, 394] width 121 height 21
type input "5"
type input "50"
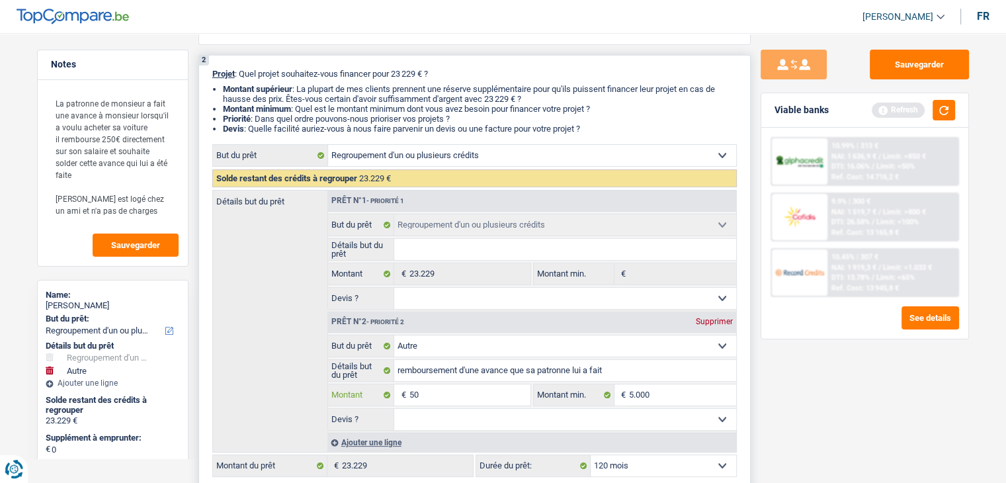
type input "500"
type input "5.000"
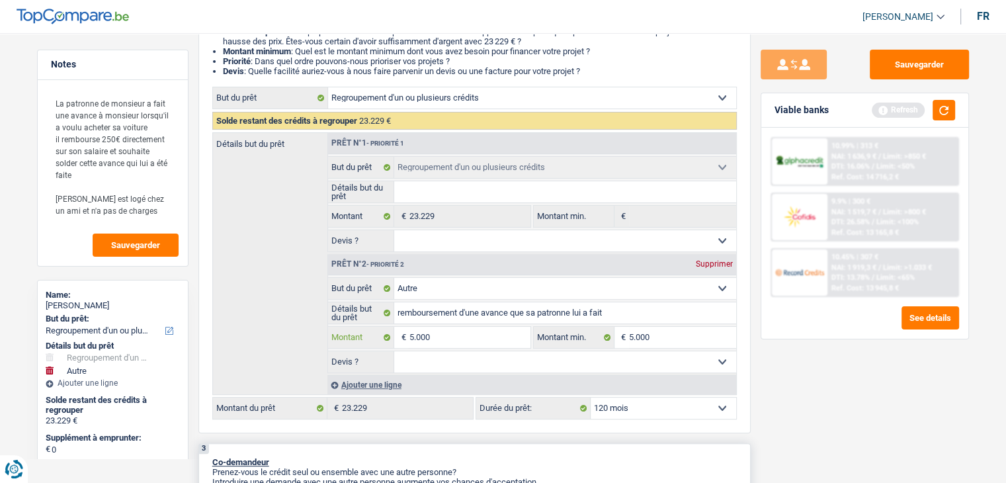
scroll to position [265, 0]
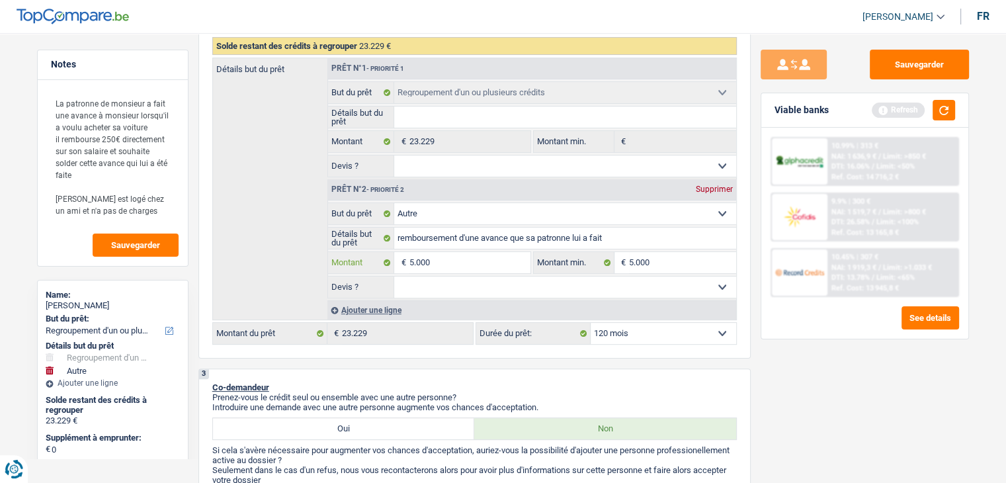
type input "5.000"
click at [934, 110] on button "button" at bounding box center [943, 110] width 22 height 21
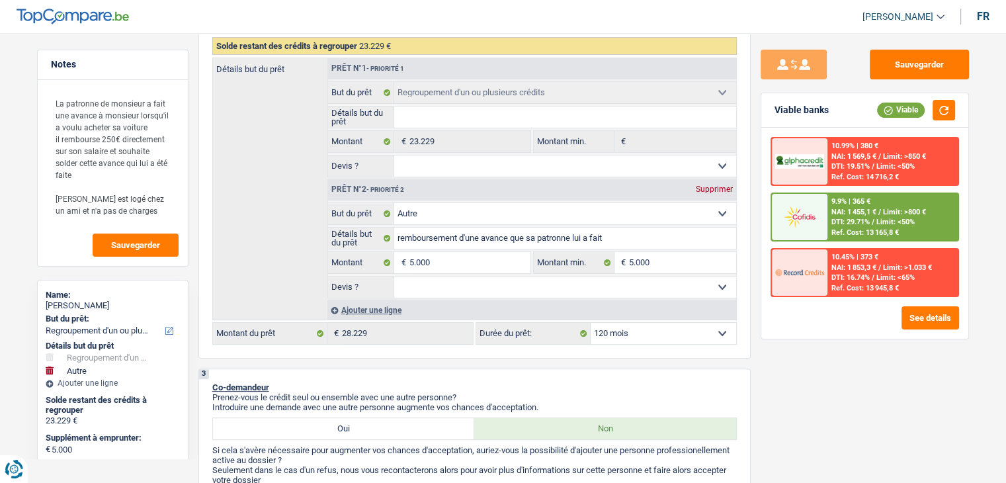
click at [830, 232] on div "9.9% | 365 € NAI: 1 455,1 € / Limit: >800 € DTI: 29.71% / Limit: <50% Ref. Cost…" at bounding box center [892, 217] width 130 height 46
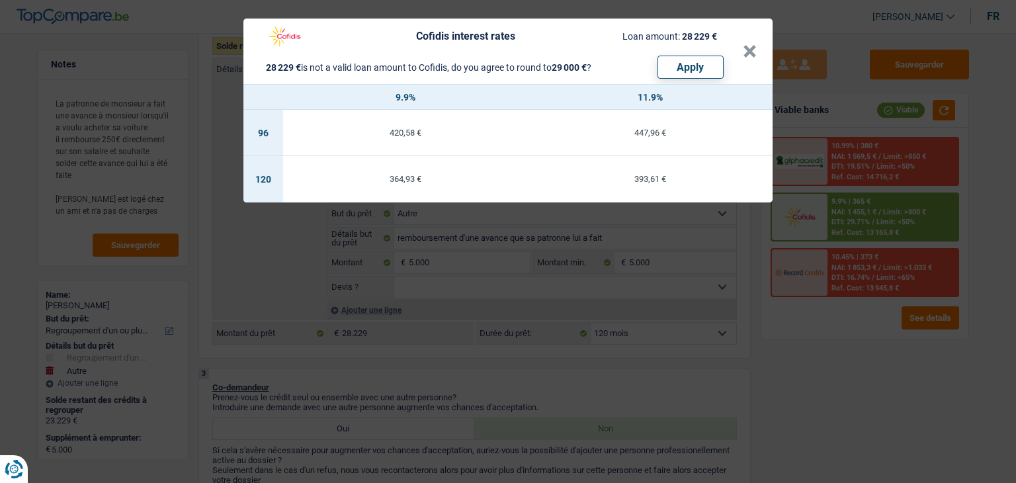
click at [801, 335] on div "Cofidis interest rates Loan amount: 28 229 € 28 229 € is not a valid loan amoun…" at bounding box center [508, 241] width 1016 height 483
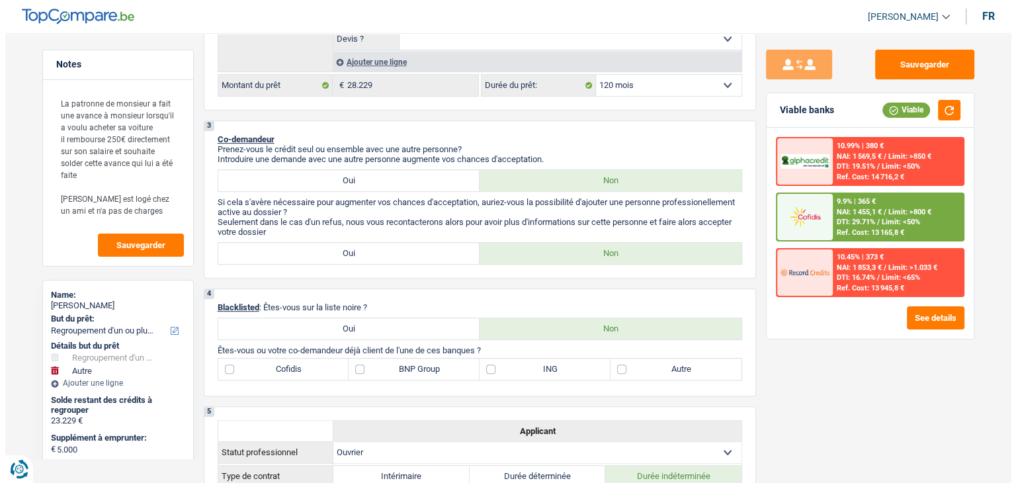
scroll to position [397, 0]
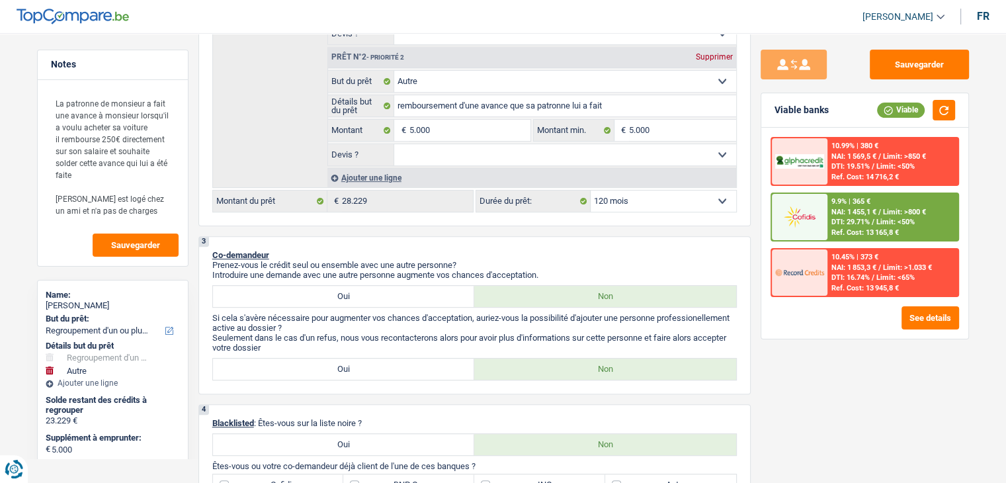
click at [850, 209] on span "NAI: 1 455,1 €" at bounding box center [853, 212] width 45 height 9
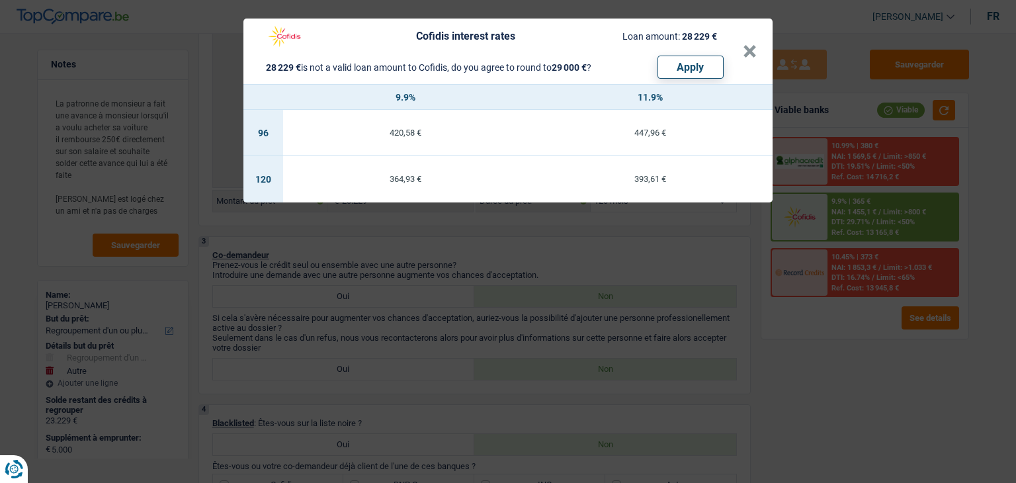
click at [819, 339] on div "Cofidis interest rates Loan amount: 28 229 € 28 229 € is not a valid loan amoun…" at bounding box center [508, 241] width 1016 height 483
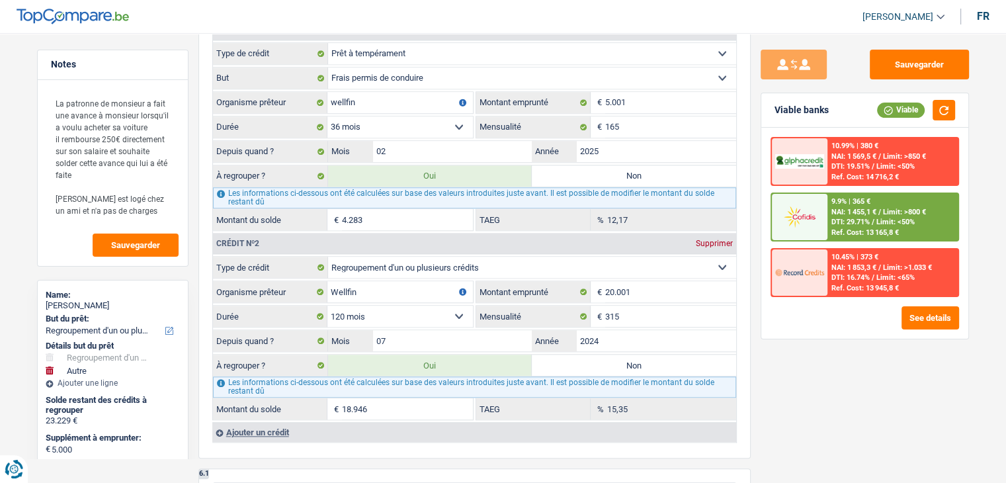
scroll to position [1323, 0]
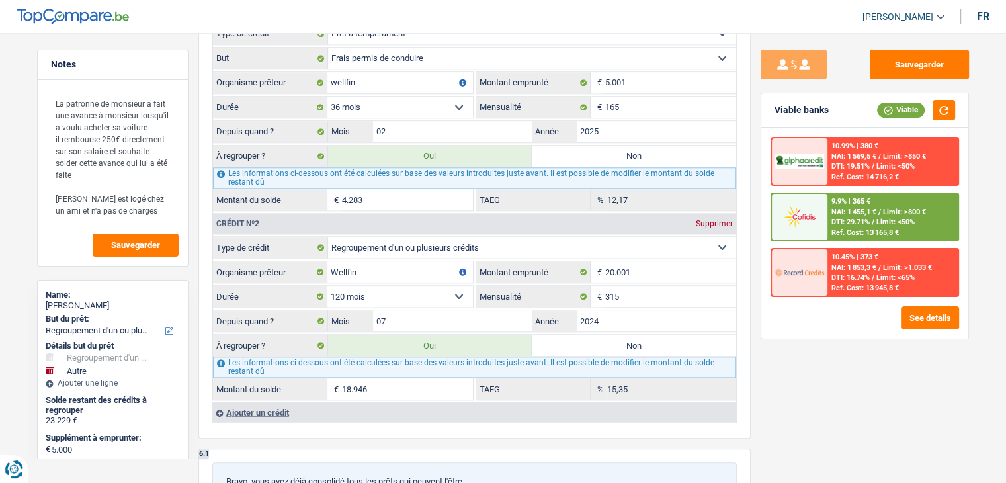
click at [893, 218] on span "Limit: <50%" at bounding box center [895, 222] width 38 height 9
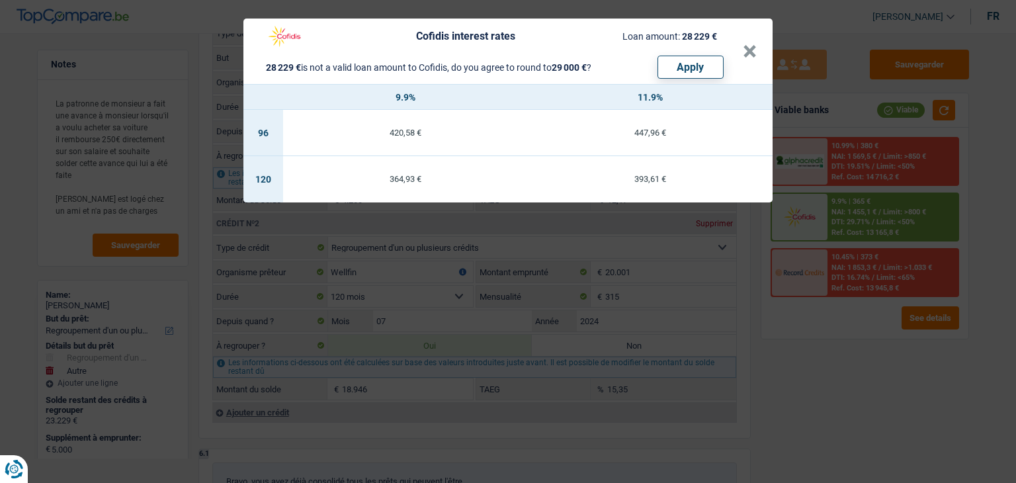
click at [799, 356] on div "Cofidis interest rates Loan amount: 28 229 € 28 229 € is not a valid loan amoun…" at bounding box center [508, 241] width 1016 height 483
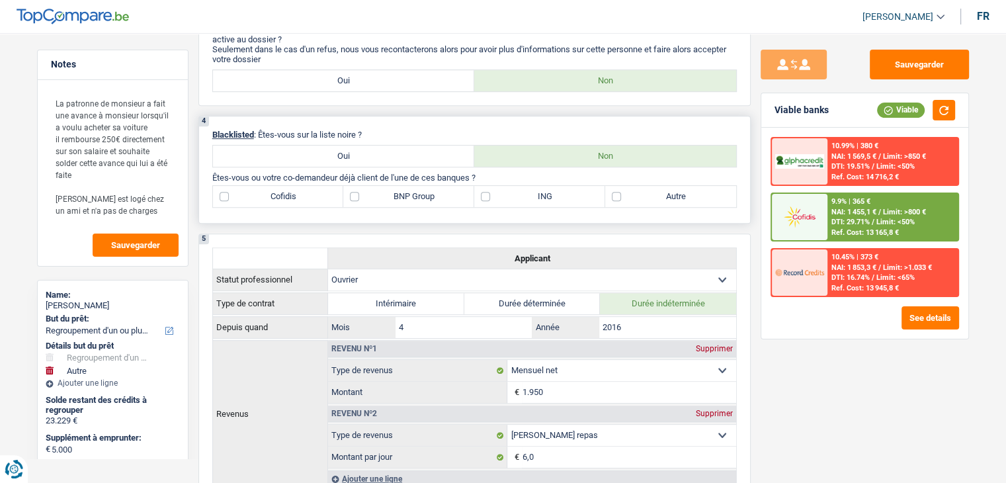
scroll to position [529, 0]
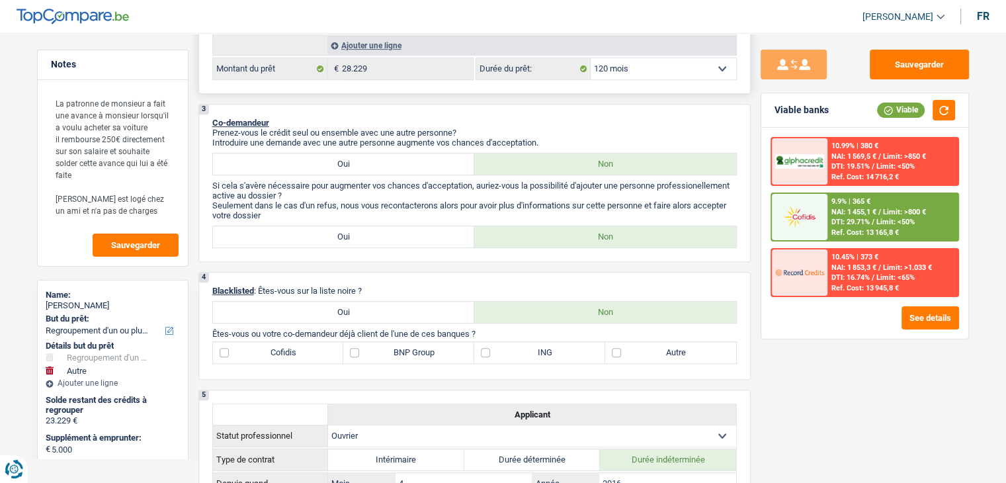
click at [621, 73] on select "12 mois 18 mois 24 mois 30 mois 36 mois 42 mois 48 mois 60 mois 72 mois 84 mois…" at bounding box center [663, 68] width 145 height 21
click at [591, 58] on select "12 mois 18 mois 24 mois 30 mois 36 mois 42 mois 48 mois 60 mois 72 mois 84 mois…" at bounding box center [663, 68] width 145 height 21
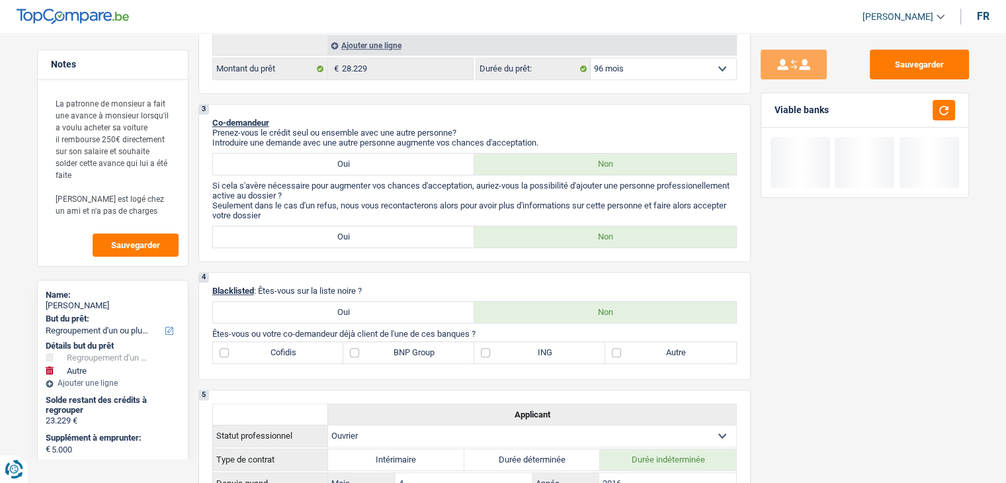
click at [931, 113] on div at bounding box center [939, 110] width 30 height 21
click at [936, 111] on button "button" at bounding box center [943, 110] width 22 height 21
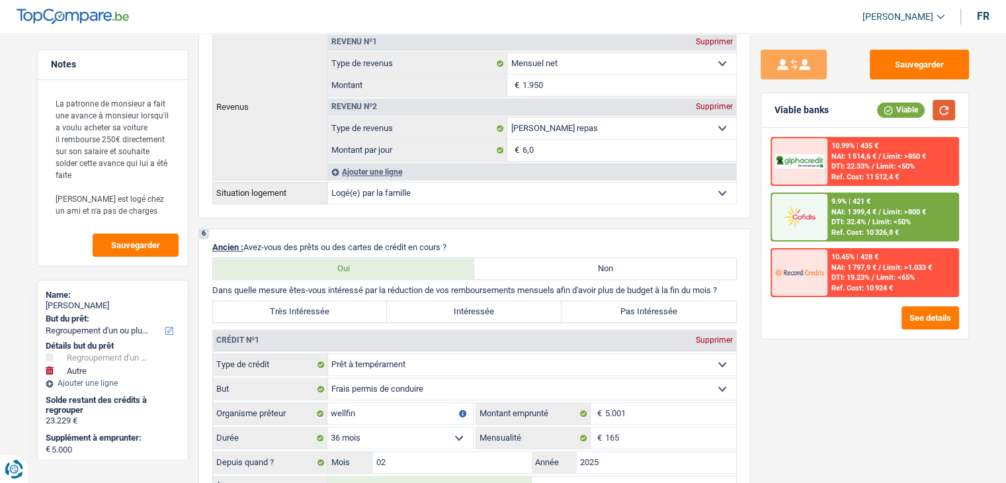
scroll to position [1455, 0]
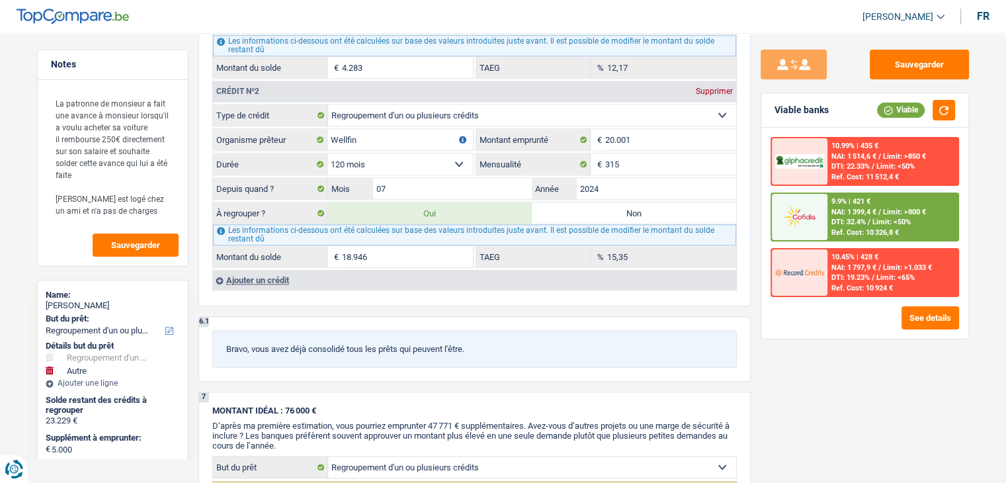
click at [829, 215] on div "9.9% | 421 € NAI: 1 399,4 € / Limit: >800 € DTI: 32.4% / Limit: <50% Ref. Cost:…" at bounding box center [892, 217] width 130 height 46
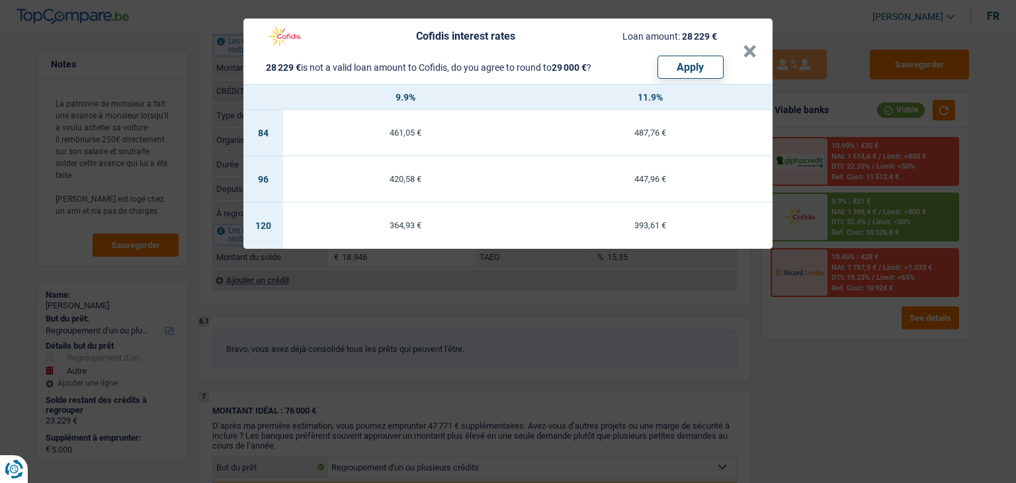
click at [655, 316] on div "Cofidis interest rates Loan amount: 28 229 € 28 229 € is not a valid loan amoun…" at bounding box center [508, 241] width 1016 height 483
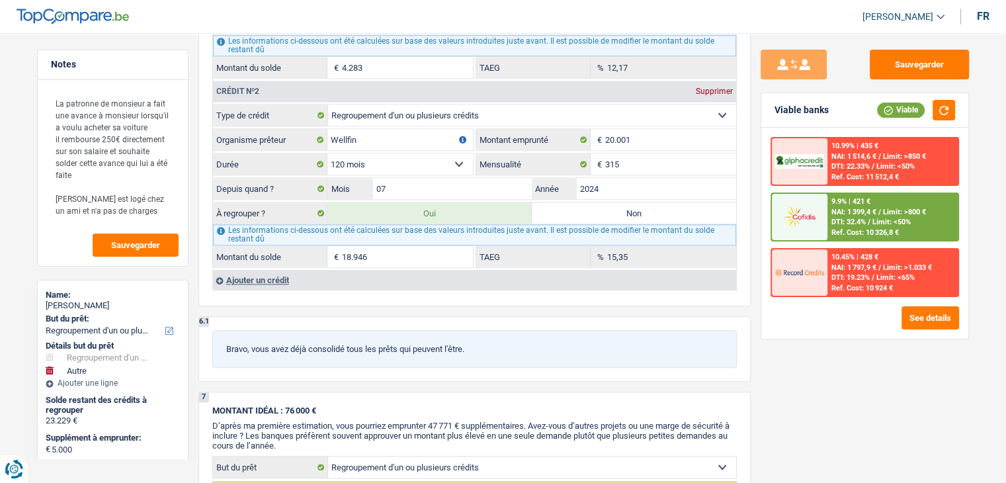
click at [811, 222] on img at bounding box center [799, 216] width 49 height 24
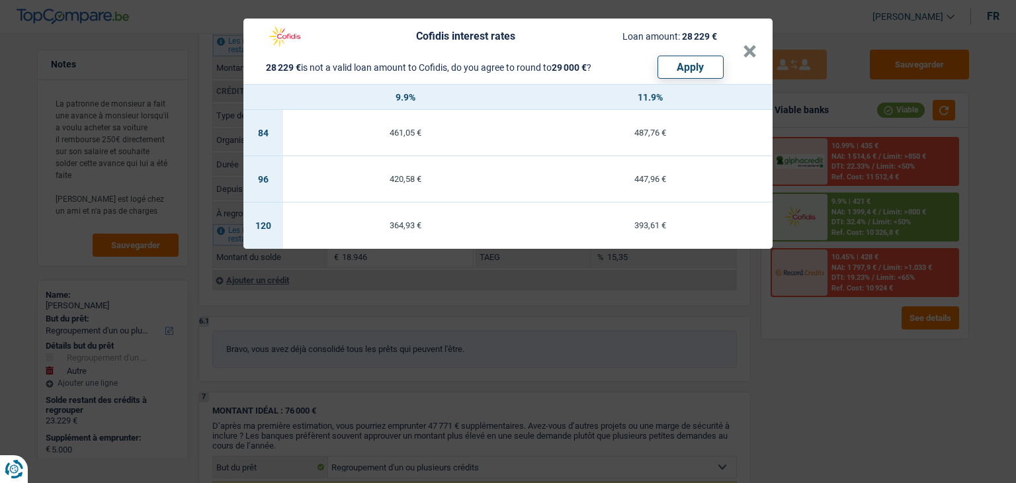
click at [719, 323] on div "Cofidis interest rates Loan amount: 28 229 € 28 229 € is not a valid loan amoun…" at bounding box center [508, 241] width 1016 height 483
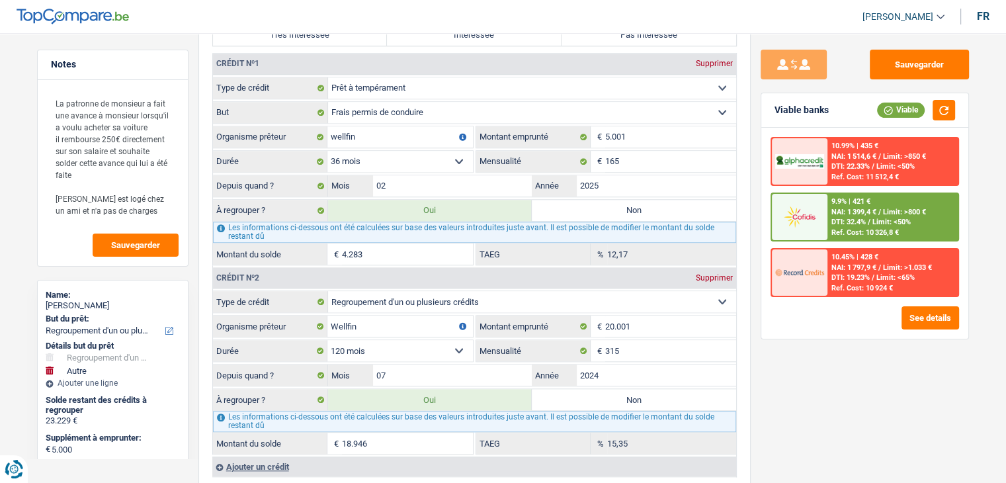
scroll to position [1323, 0]
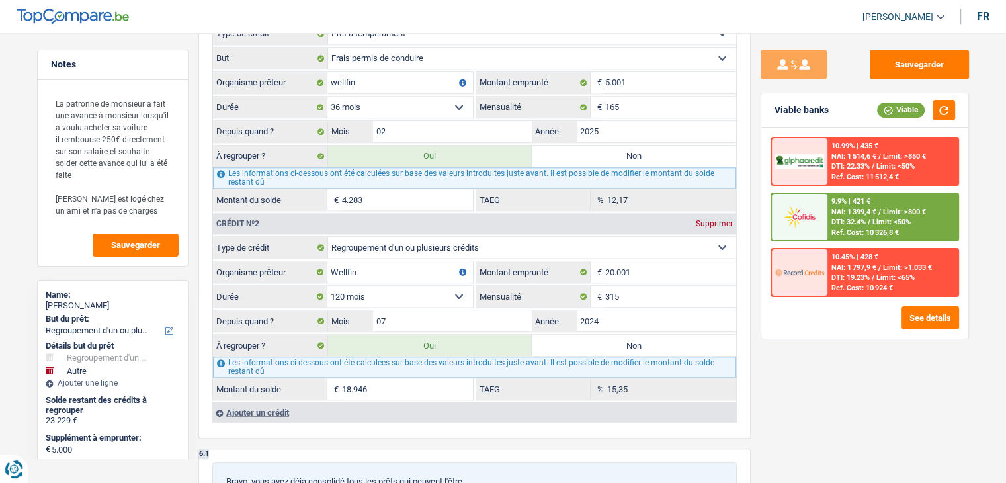
click at [780, 384] on div "Sauvegarder Viable banks Viable 10.99% | 435 € NAI: 1 514,6 € / Limit: >850 € D…" at bounding box center [865, 254] width 228 height 409
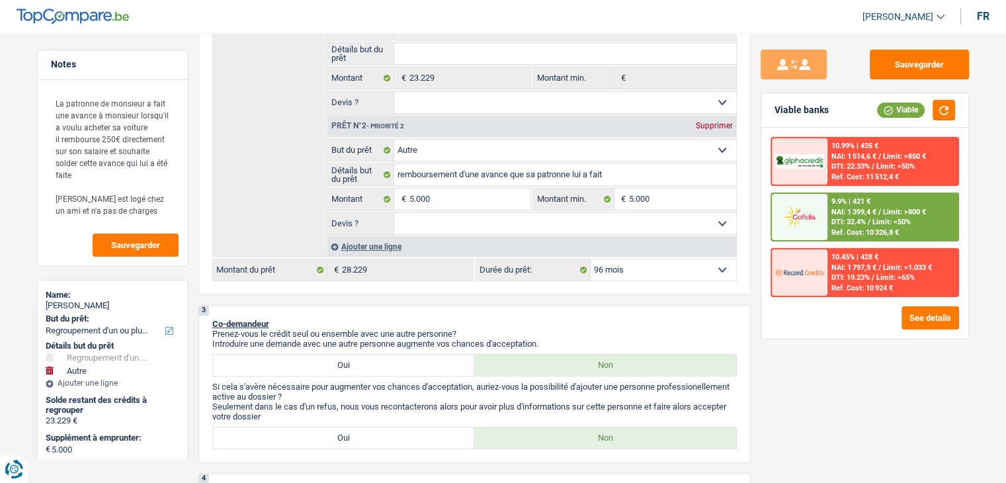
scroll to position [331, 0]
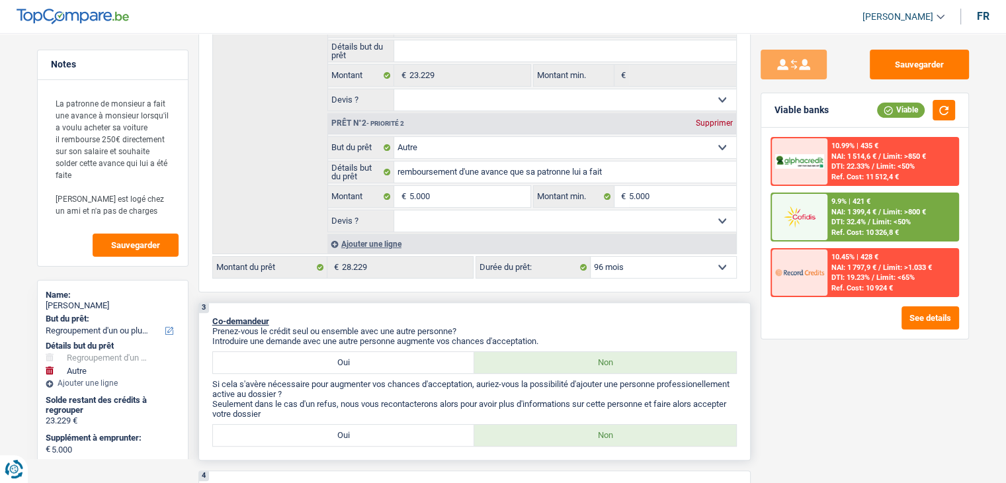
click at [650, 316] on p "Co-demandeur" at bounding box center [474, 321] width 524 height 10
click at [807, 224] on img at bounding box center [799, 216] width 49 height 24
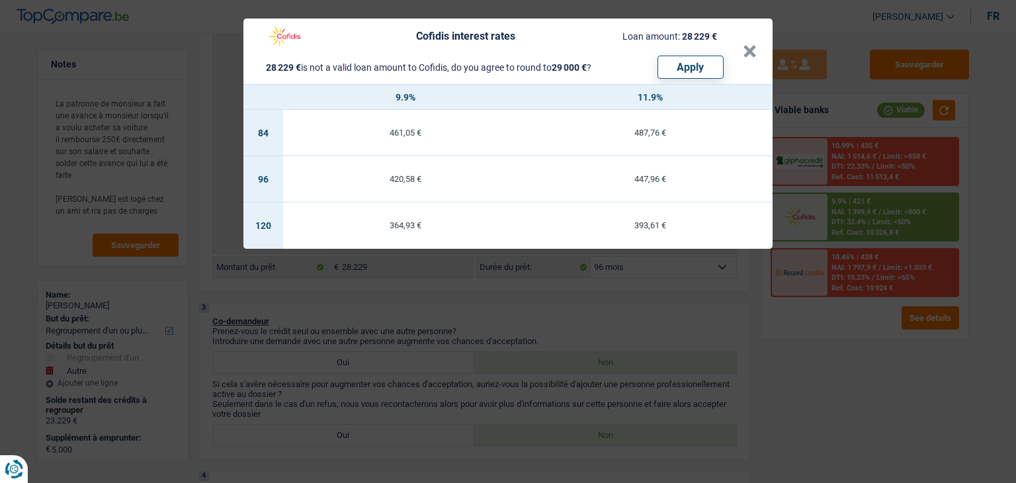
click at [620, 314] on div "Cofidis interest rates Loan amount: 28 229 € 28 229 € is not a valid loan amoun…" at bounding box center [508, 241] width 1016 height 483
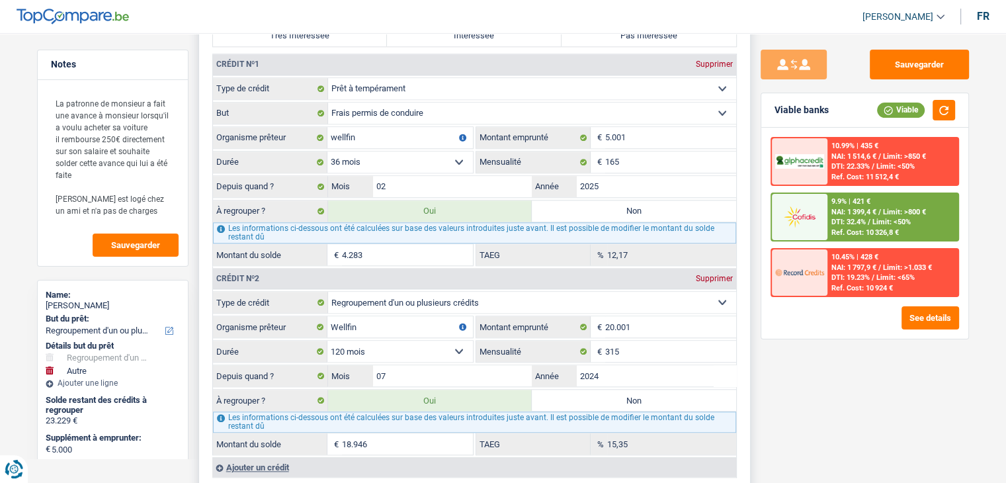
scroll to position [1389, 0]
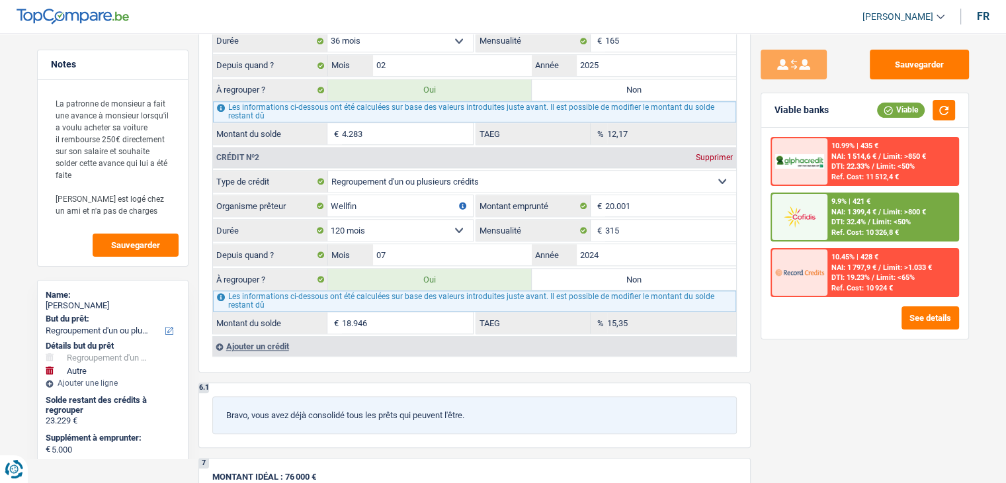
click at [788, 354] on div "Sauvegarder Viable banks Viable 10.99% | 435 € NAI: 1 514,6 € / Limit: >850 € D…" at bounding box center [865, 254] width 228 height 409
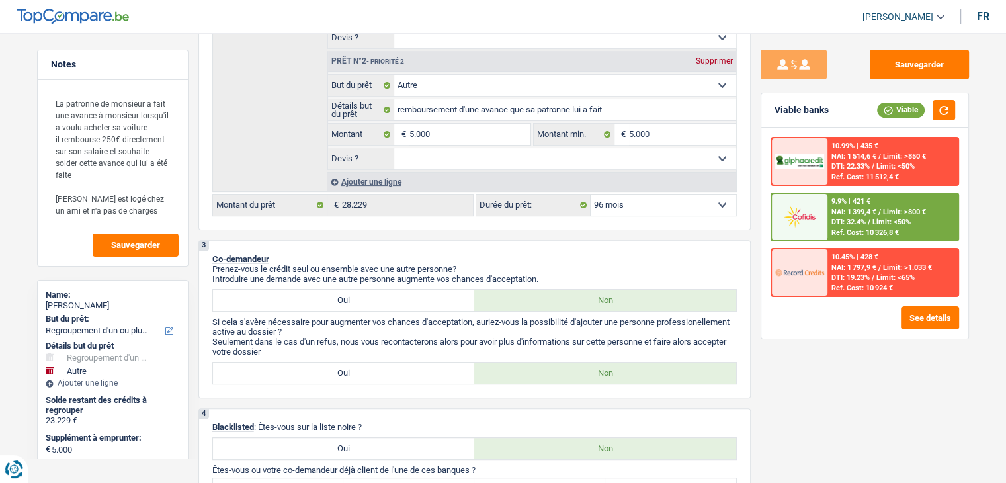
scroll to position [331, 0]
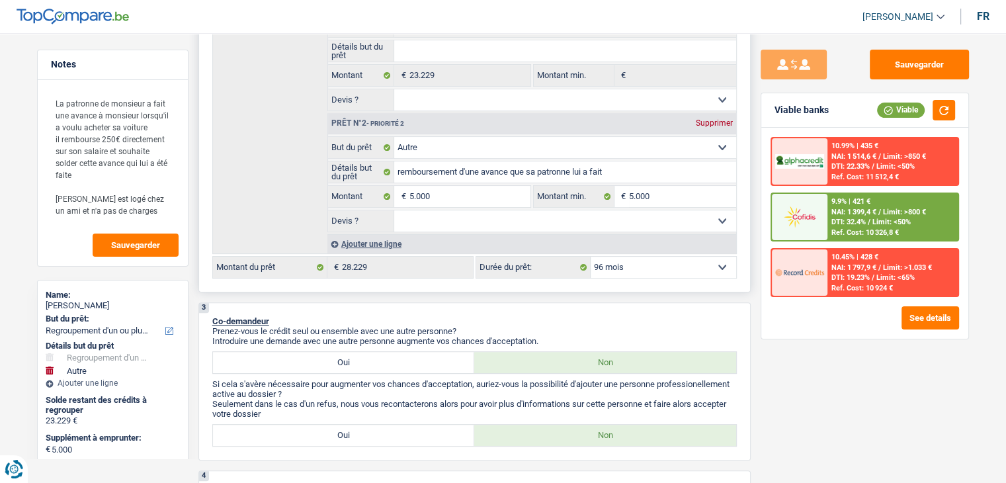
click at [684, 270] on select "12 mois 18 mois 24 mois 30 mois 36 mois 42 mois 48 mois 60 mois 72 mois 84 mois…" at bounding box center [663, 267] width 145 height 21
click at [591, 257] on select "12 mois 18 mois 24 mois 30 mois 36 mois 42 mois 48 mois 60 mois 72 mois 84 mois…" at bounding box center [663, 267] width 145 height 21
click at [833, 229] on div "Ref. Cost: 10 326,8 €" at bounding box center [864, 232] width 67 height 9
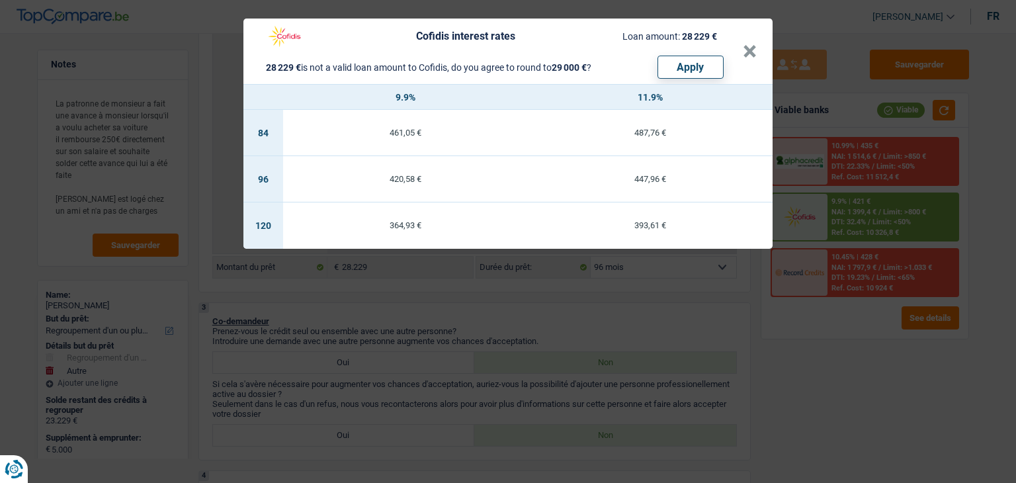
click at [680, 302] on div "Cofidis interest rates Loan amount: 28 229 € 28 229 € is not a valid loan amoun…" at bounding box center [508, 241] width 1016 height 483
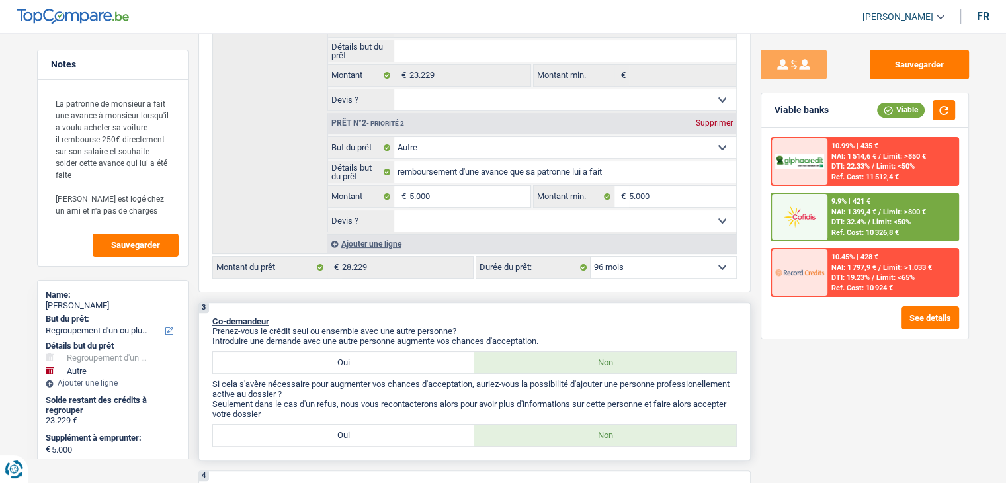
click at [653, 308] on div "3 Co-demandeur Prenez-vous le crédit seul ou ensemble avec une autre personne? …" at bounding box center [474, 381] width 552 height 158
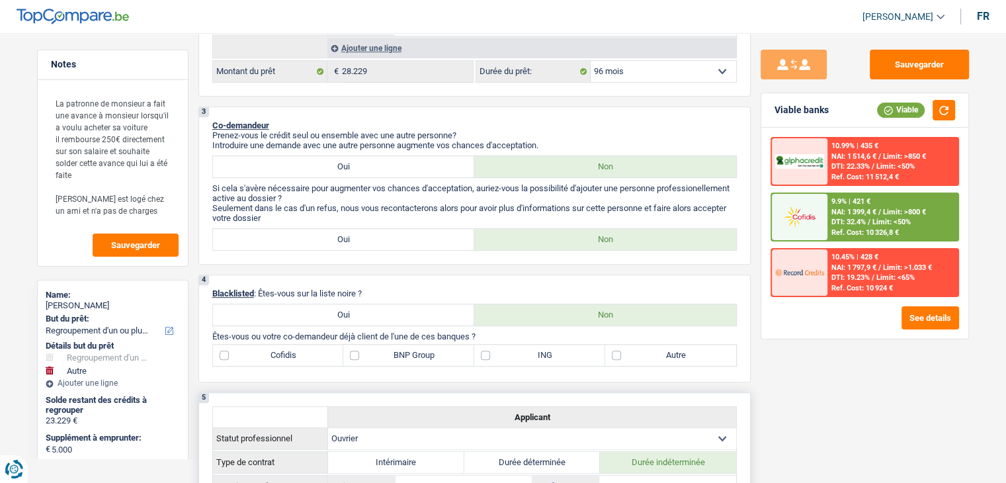
scroll to position [397, 0]
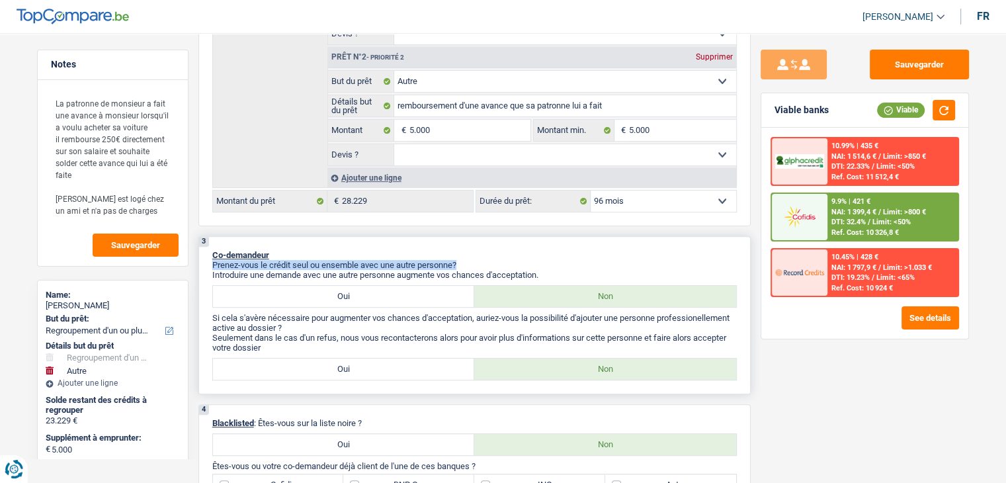
drag, startPoint x: 544, startPoint y: 265, endPoint x: 286, endPoint y: 257, distance: 258.0
click at [286, 260] on p "Prenez-vous le crédit seul ou ensemble avec une autre personne?" at bounding box center [474, 265] width 524 height 10
click at [284, 255] on p "Co-demandeur" at bounding box center [474, 255] width 524 height 10
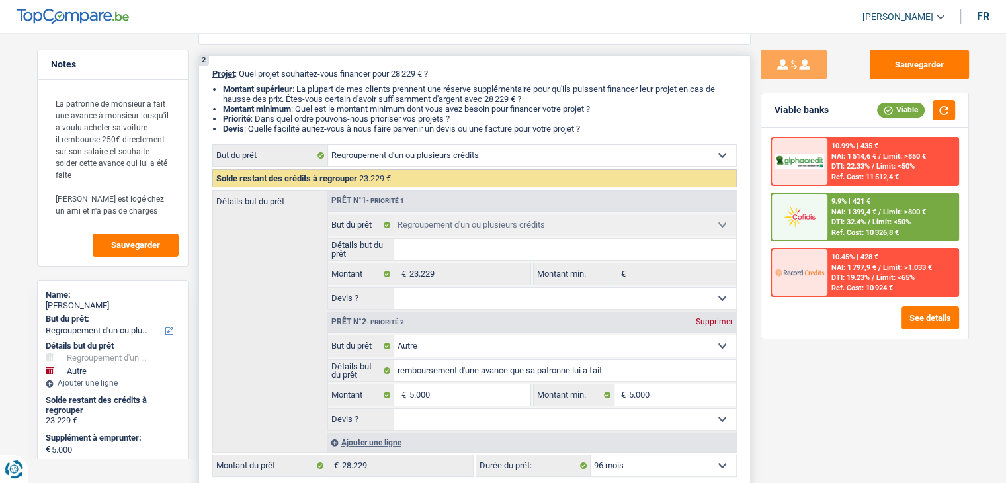
scroll to position [0, 0]
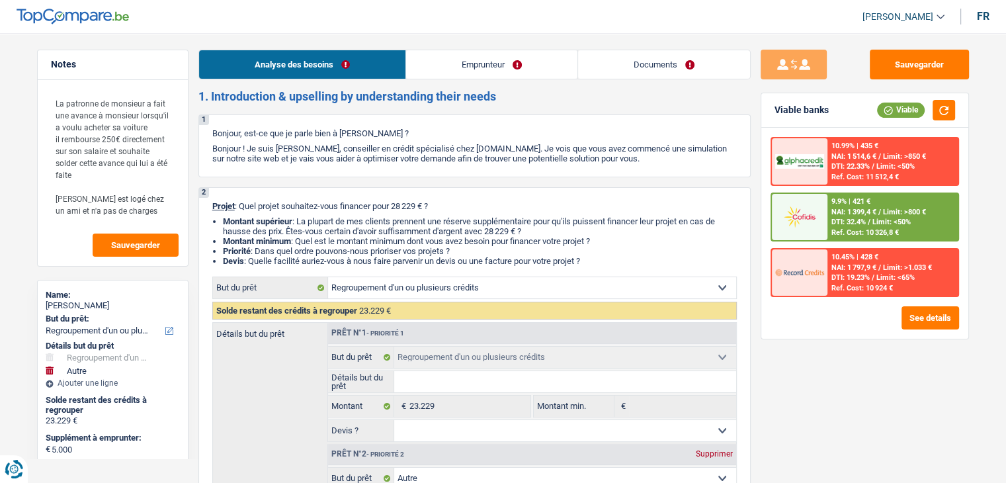
click at [649, 64] on link "Documents" at bounding box center [664, 64] width 172 height 28
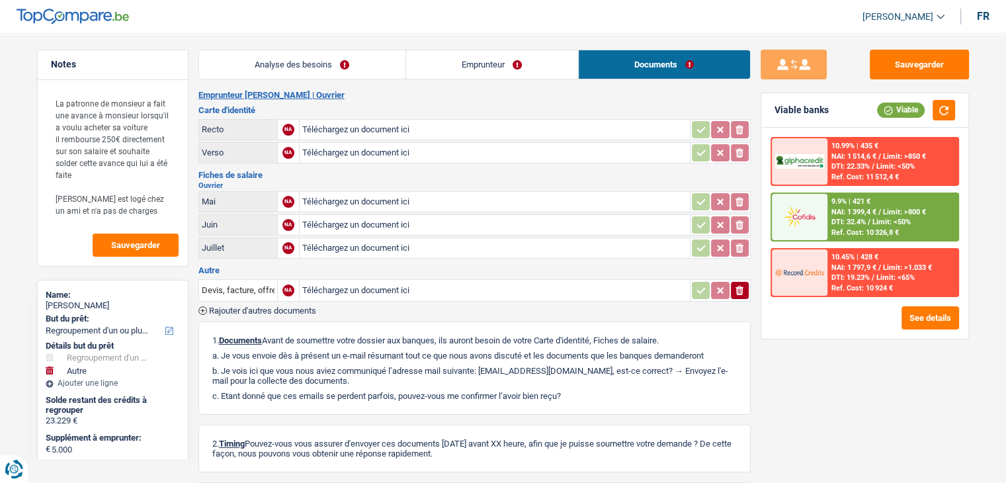
click at [524, 75] on link "Emprunteur" at bounding box center [492, 64] width 172 height 28
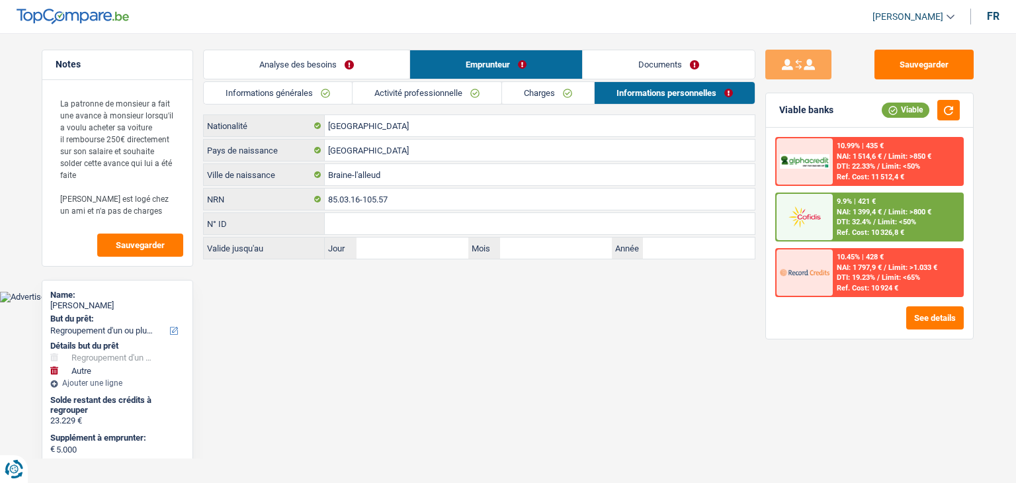
click at [326, 64] on link "Analyse des besoins" at bounding box center [307, 64] width 206 height 28
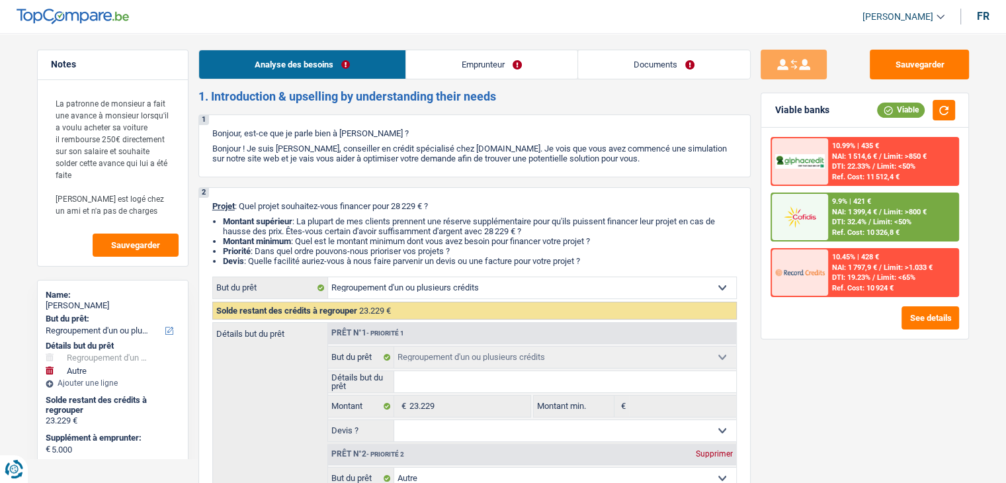
click at [617, 58] on link "Documents" at bounding box center [664, 64] width 172 height 28
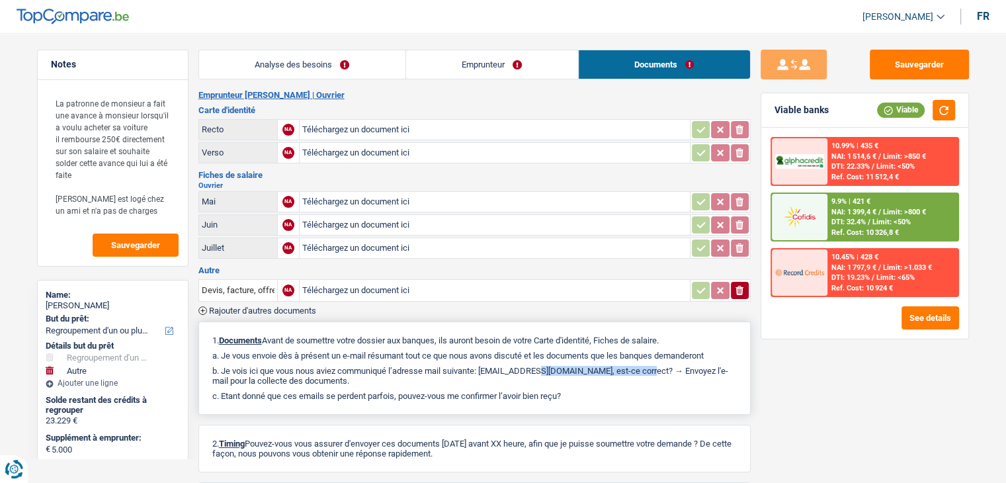
drag, startPoint x: 602, startPoint y: 366, endPoint x: 485, endPoint y: 366, distance: 117.7
click at [485, 366] on p "b. Je vois ici que vous nous aviez communiqué l’adresse mail suivante: [EMAIL_…" at bounding box center [474, 376] width 524 height 20
copy p "[EMAIL_ADDRESS][DOMAIN_NAME]"
click at [138, 213] on textarea "La patronne de monsieur a fait une avance à monsieur lorsqu'il a voulu acheter …" at bounding box center [113, 156] width 132 height 135
click at [274, 69] on link "Analyse des besoins" at bounding box center [302, 64] width 206 height 28
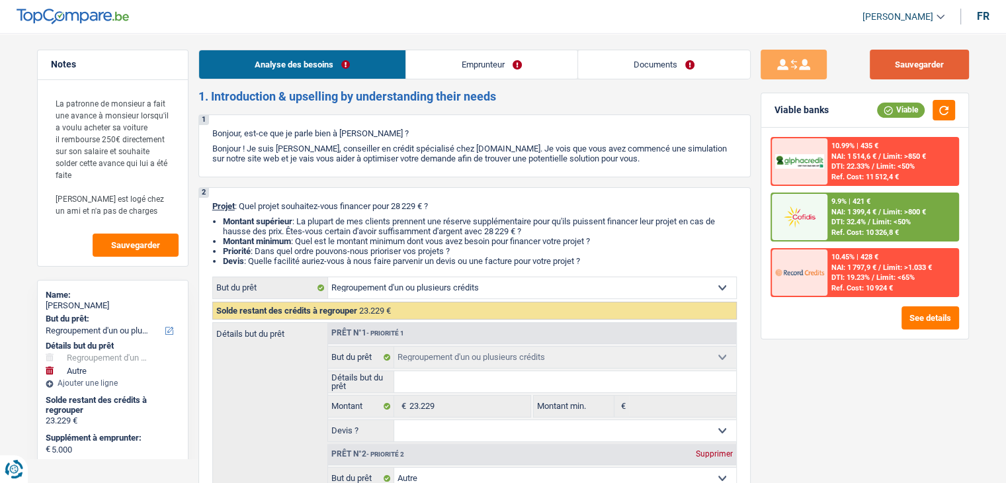
click at [876, 71] on button "Sauvegarder" at bounding box center [919, 65] width 99 height 30
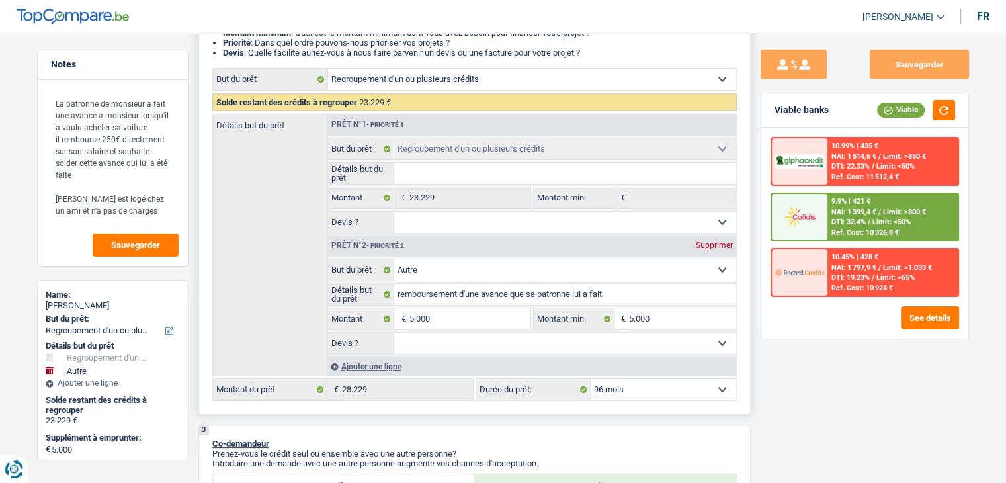
scroll to position [265, 0]
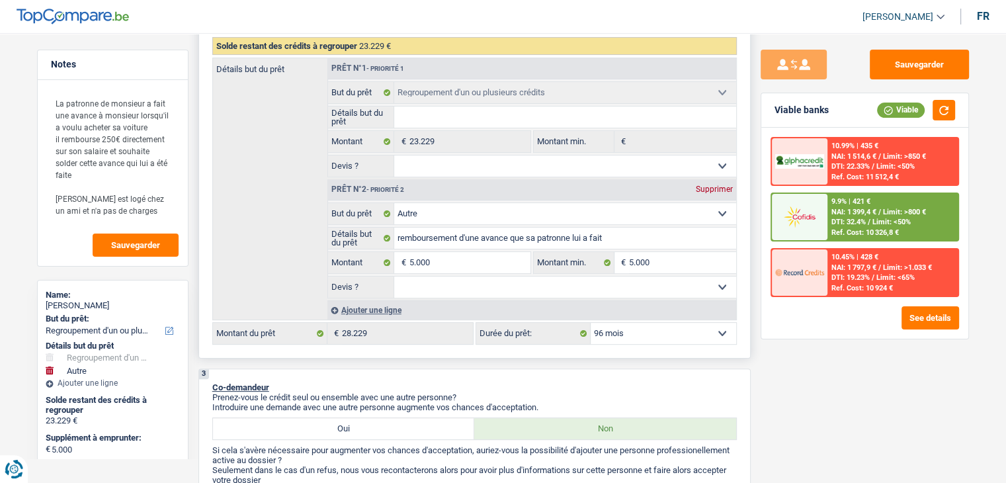
click at [463, 170] on select "Oui Non Non répondu Sélectionner une option" at bounding box center [565, 165] width 342 height 21
click at [394, 155] on select "Oui Non Non répondu Sélectionner une option" at bounding box center [565, 165] width 342 height 21
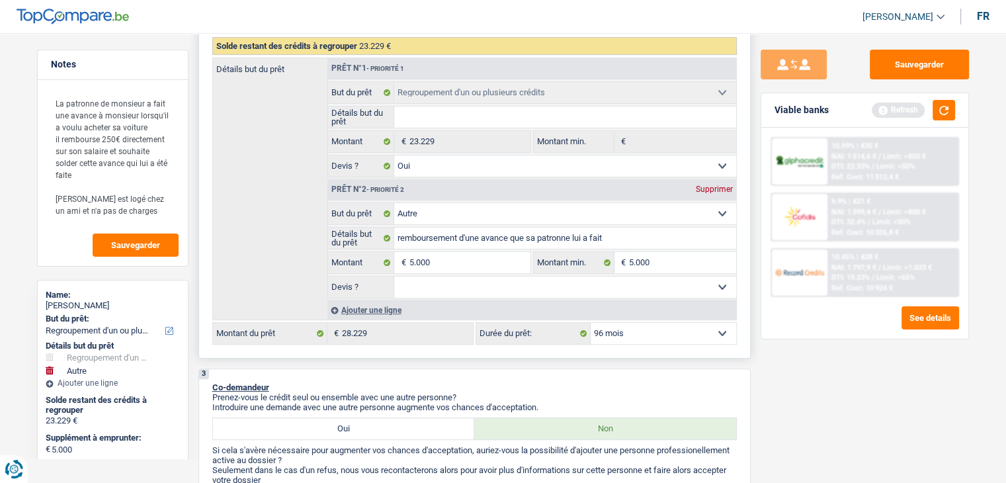
click at [431, 282] on select "Oui Non Non répondu Sélectionner une option" at bounding box center [565, 286] width 342 height 21
click at [394, 276] on select "Oui Non Non répondu Sélectionner une option" at bounding box center [565, 286] width 342 height 21
click at [945, 113] on button "button" at bounding box center [943, 110] width 22 height 21
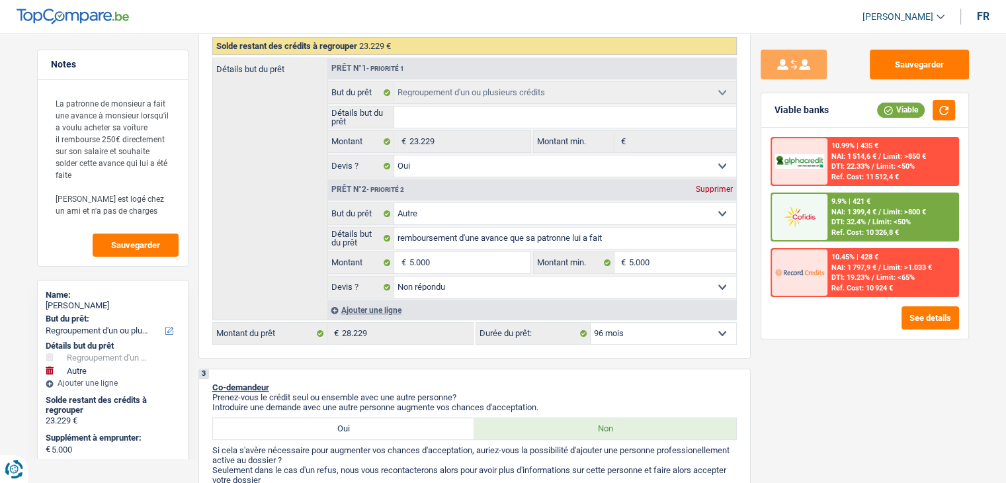
click at [850, 218] on span "DTI: 32.4%" at bounding box center [848, 222] width 34 height 9
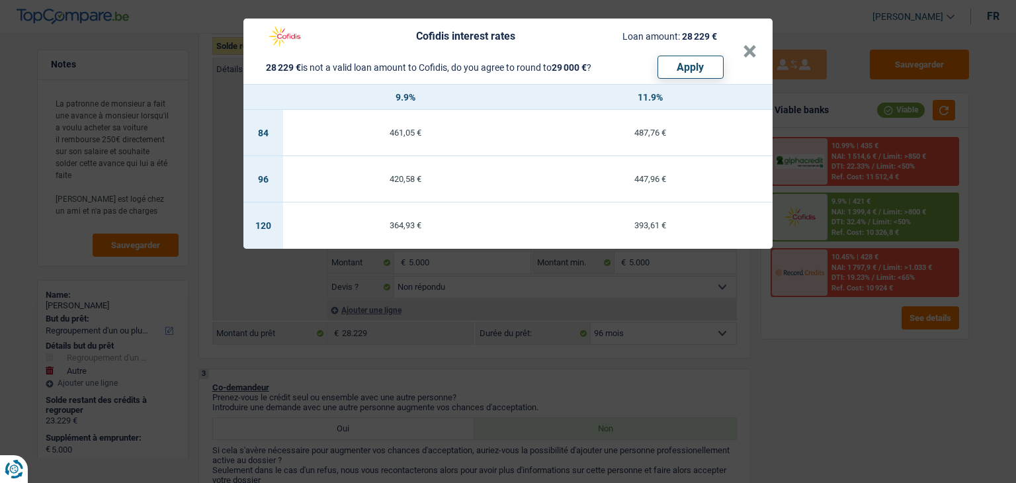
click at [407, 187] on td "420,58 €" at bounding box center [405, 179] width 245 height 46
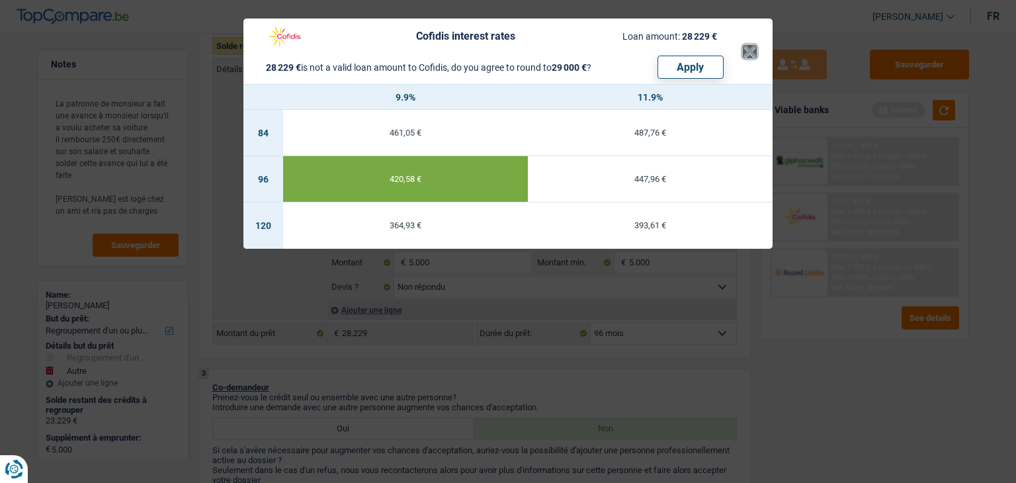
click at [747, 50] on button "×" at bounding box center [750, 51] width 14 height 13
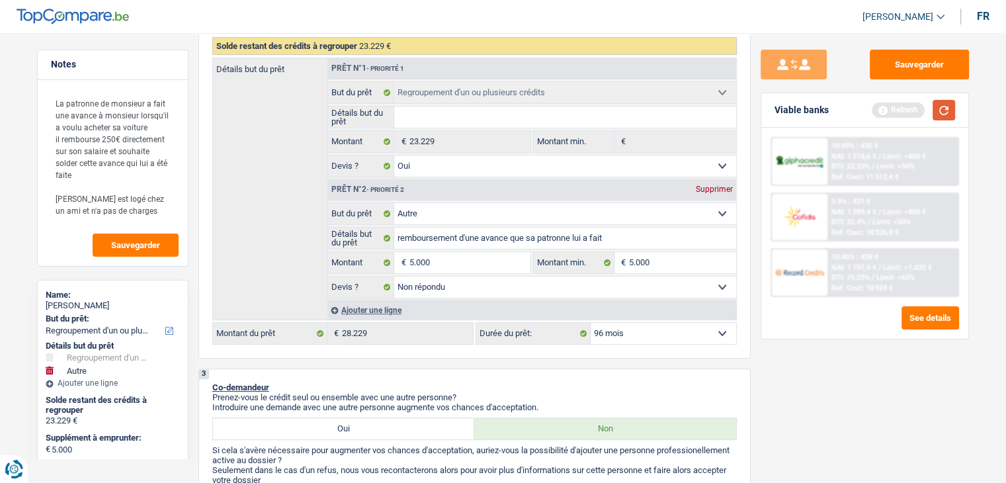
click at [946, 107] on button "button" at bounding box center [943, 110] width 22 height 21
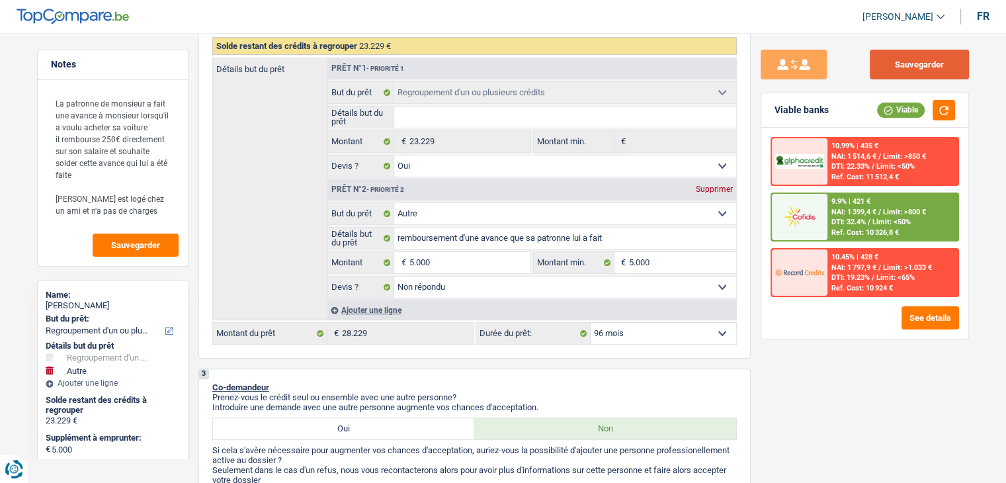
click at [929, 57] on button "Sauvegarder" at bounding box center [919, 65] width 99 height 30
click at [916, 52] on button "Sauvegarder" at bounding box center [919, 65] width 99 height 30
